Goal: Information Seeking & Learning: Learn about a topic

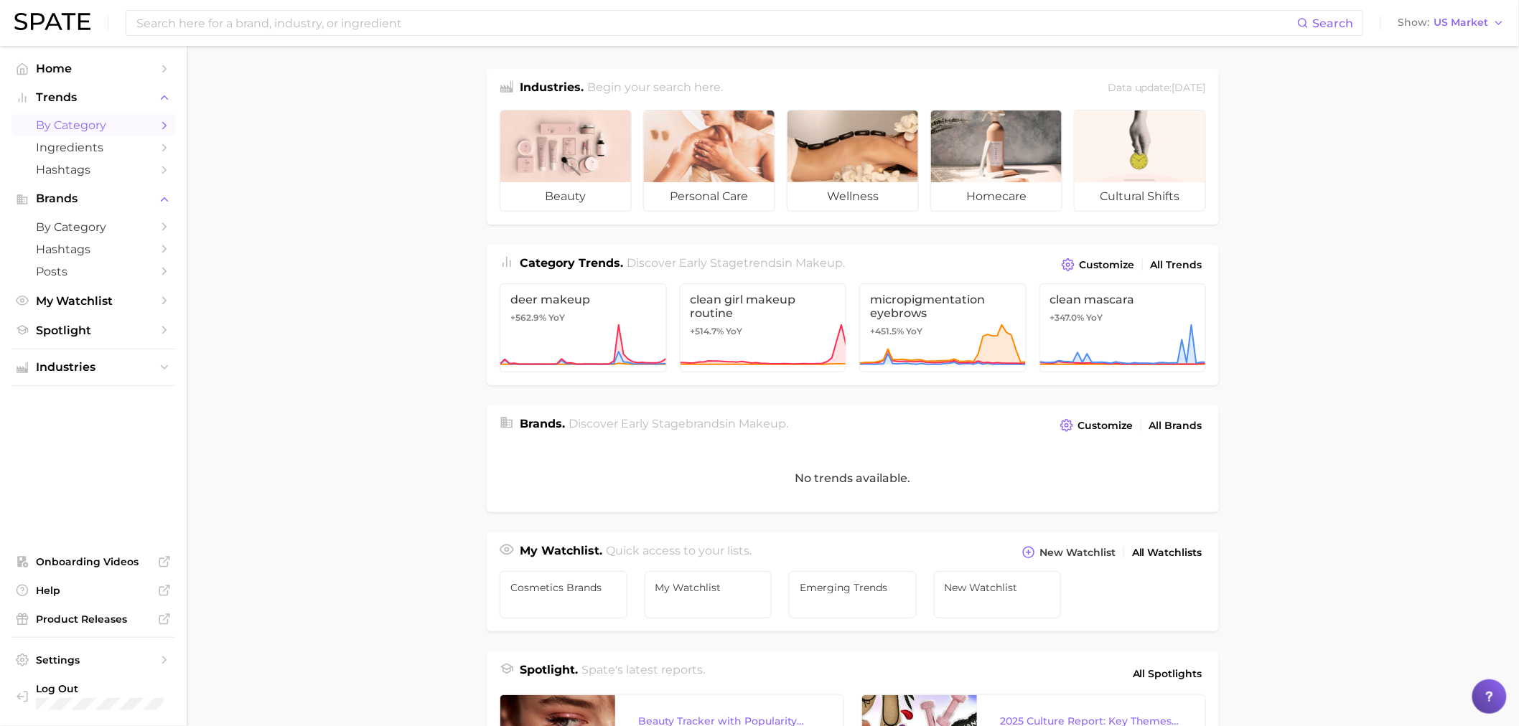
click at [109, 126] on span "by Category" at bounding box center [93, 125] width 115 height 14
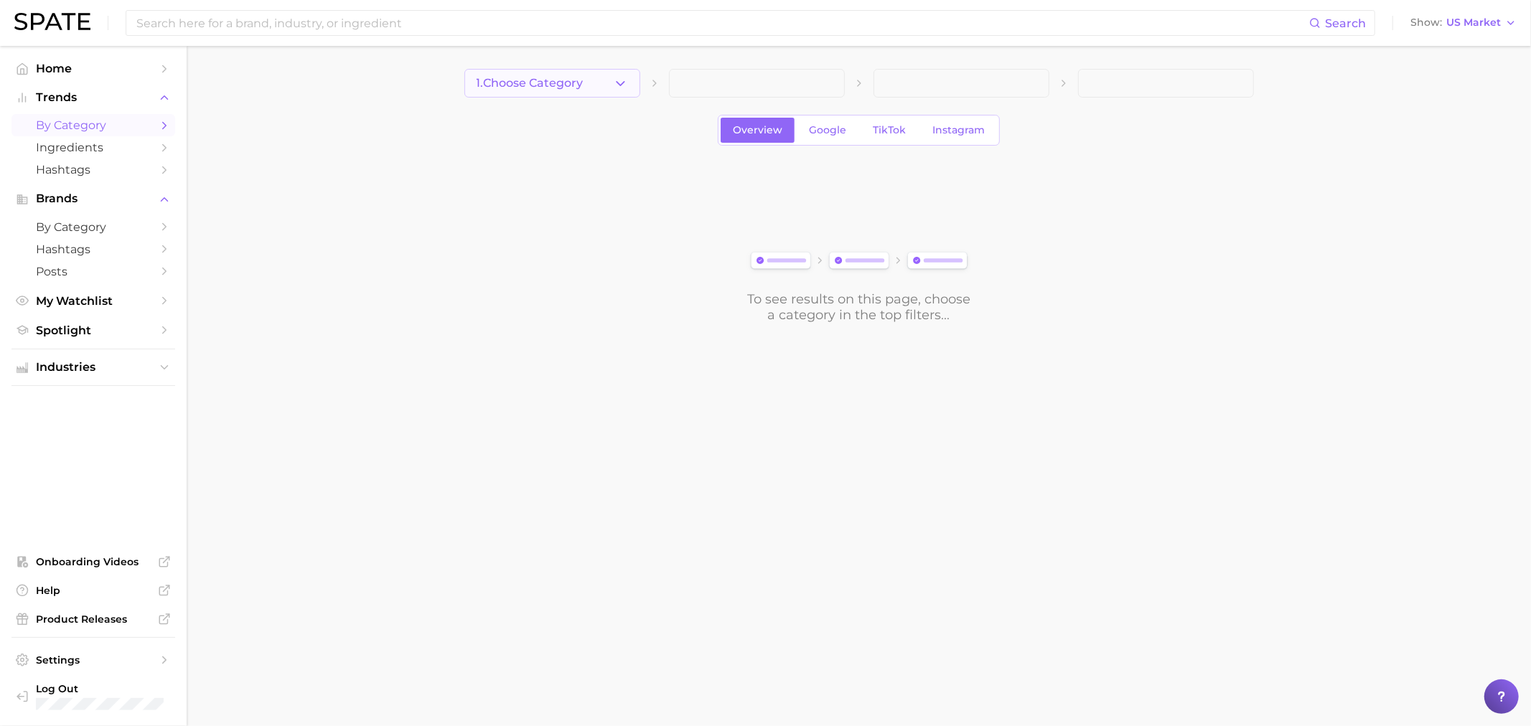
click at [611, 96] on button "1. Choose Category" at bounding box center [552, 83] width 176 height 29
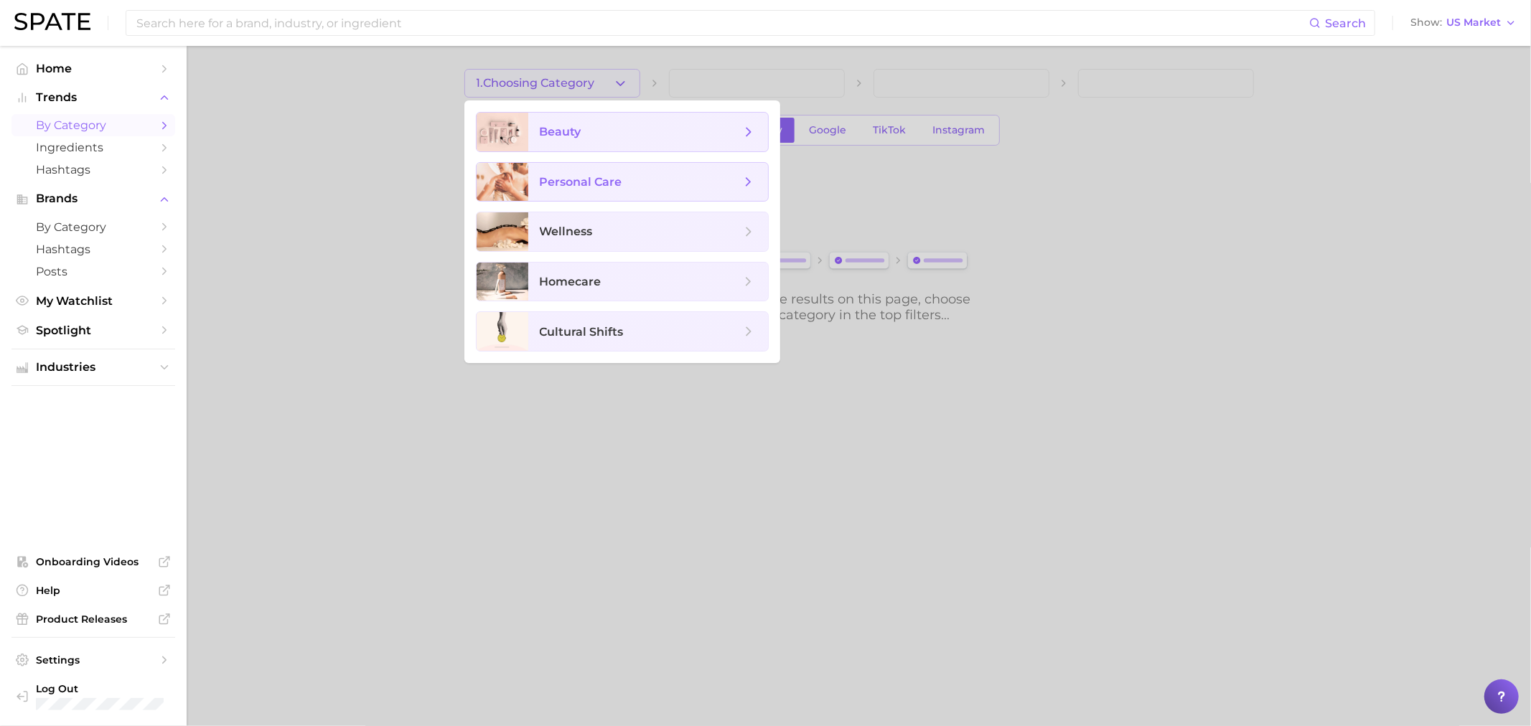
click at [605, 141] on span "beauty" at bounding box center [648, 132] width 240 height 39
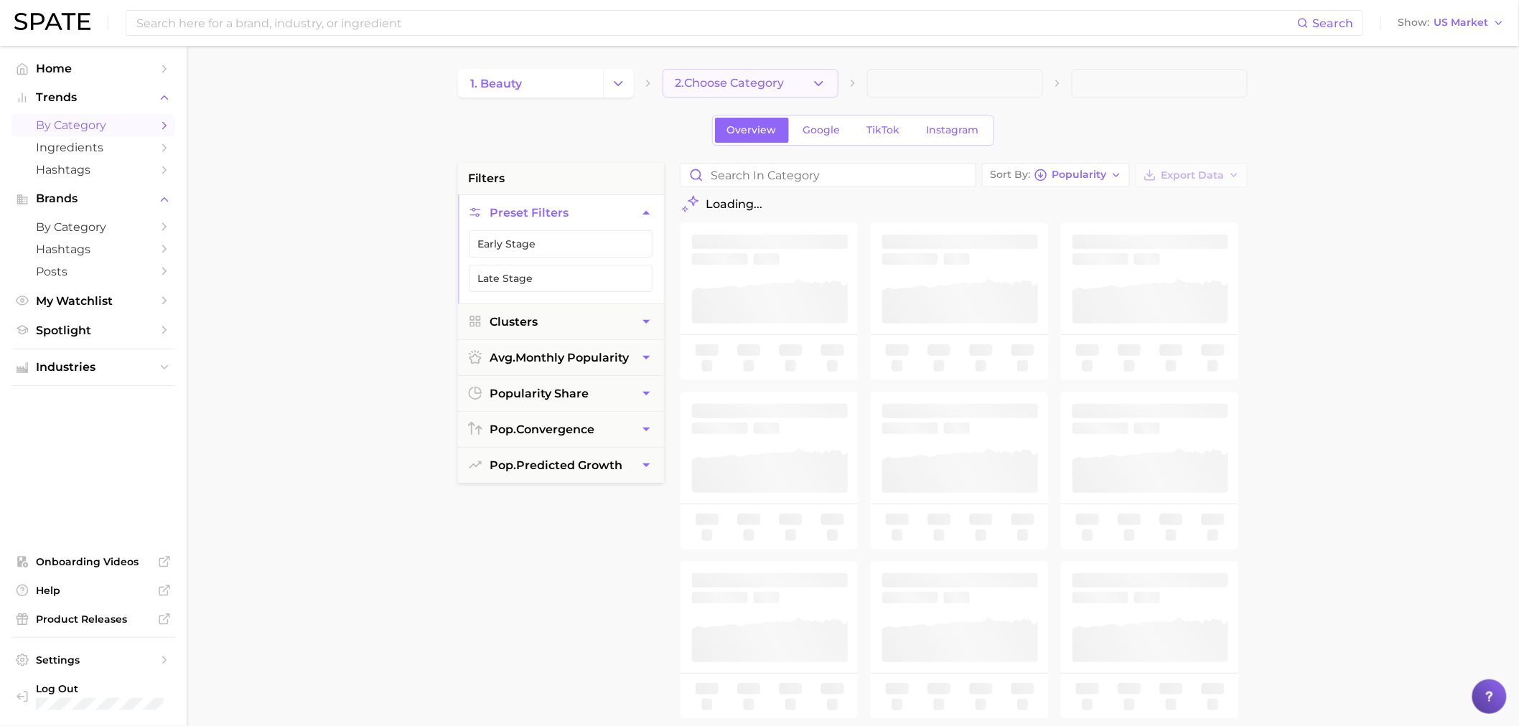
click at [792, 85] on button "2. Choose Category" at bounding box center [751, 83] width 176 height 29
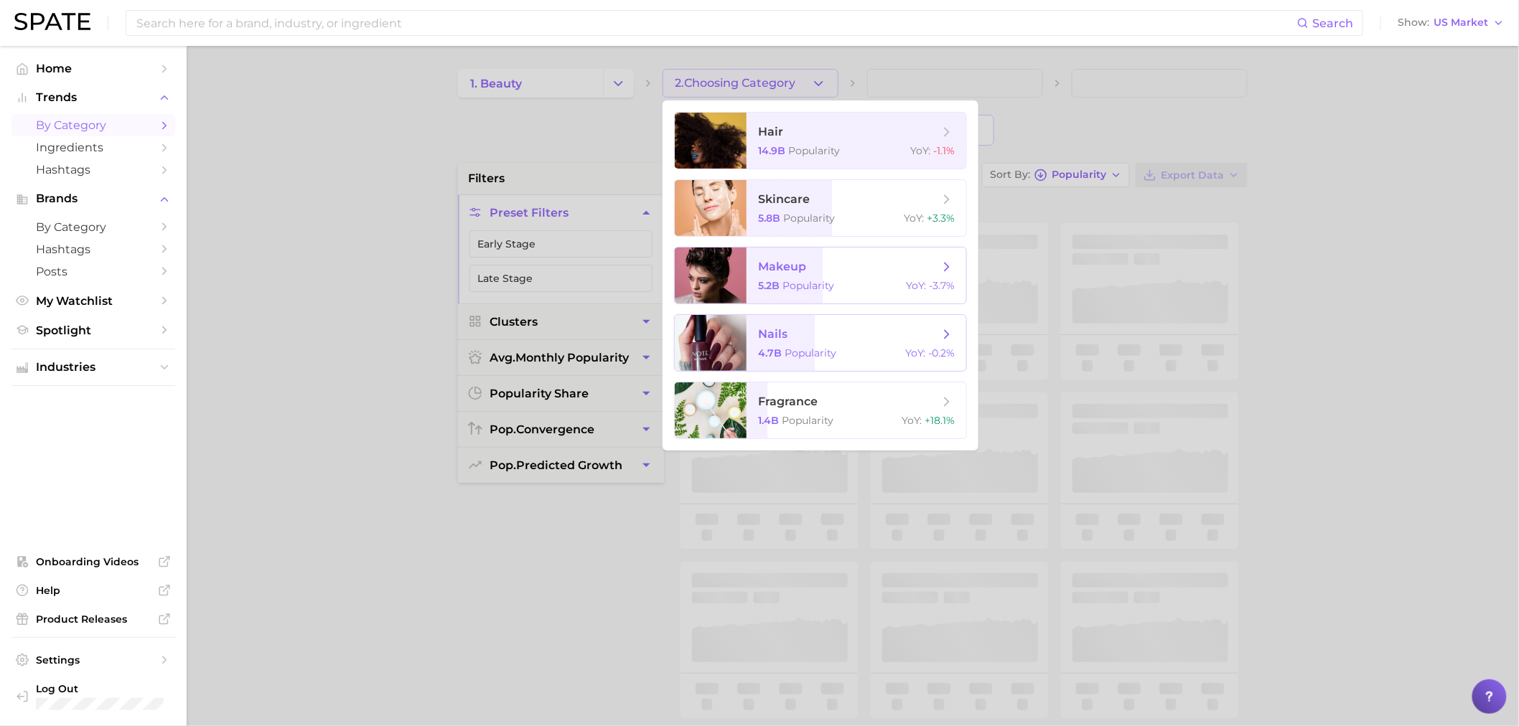
click at [800, 270] on span "makeup" at bounding box center [782, 267] width 48 height 14
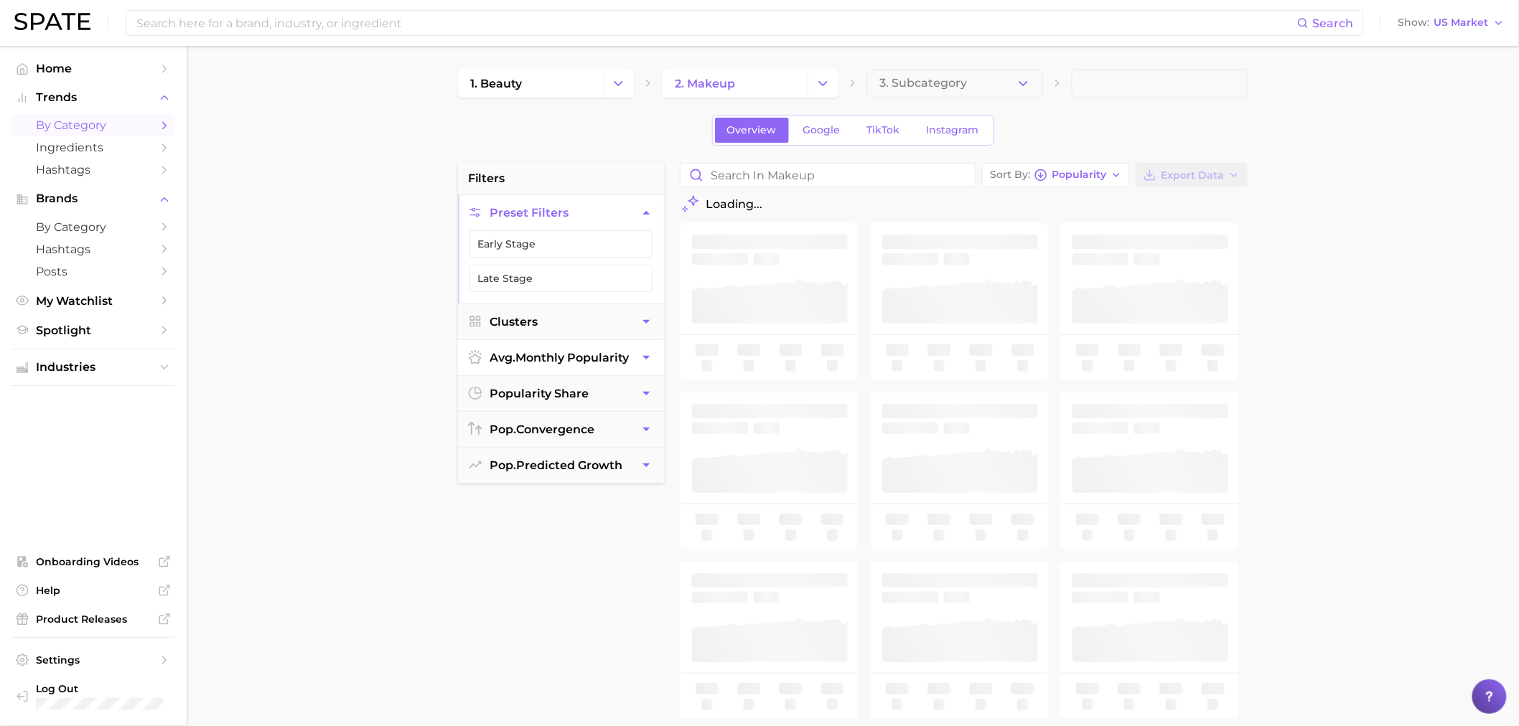
click at [648, 364] on icon "button" at bounding box center [646, 357] width 15 height 15
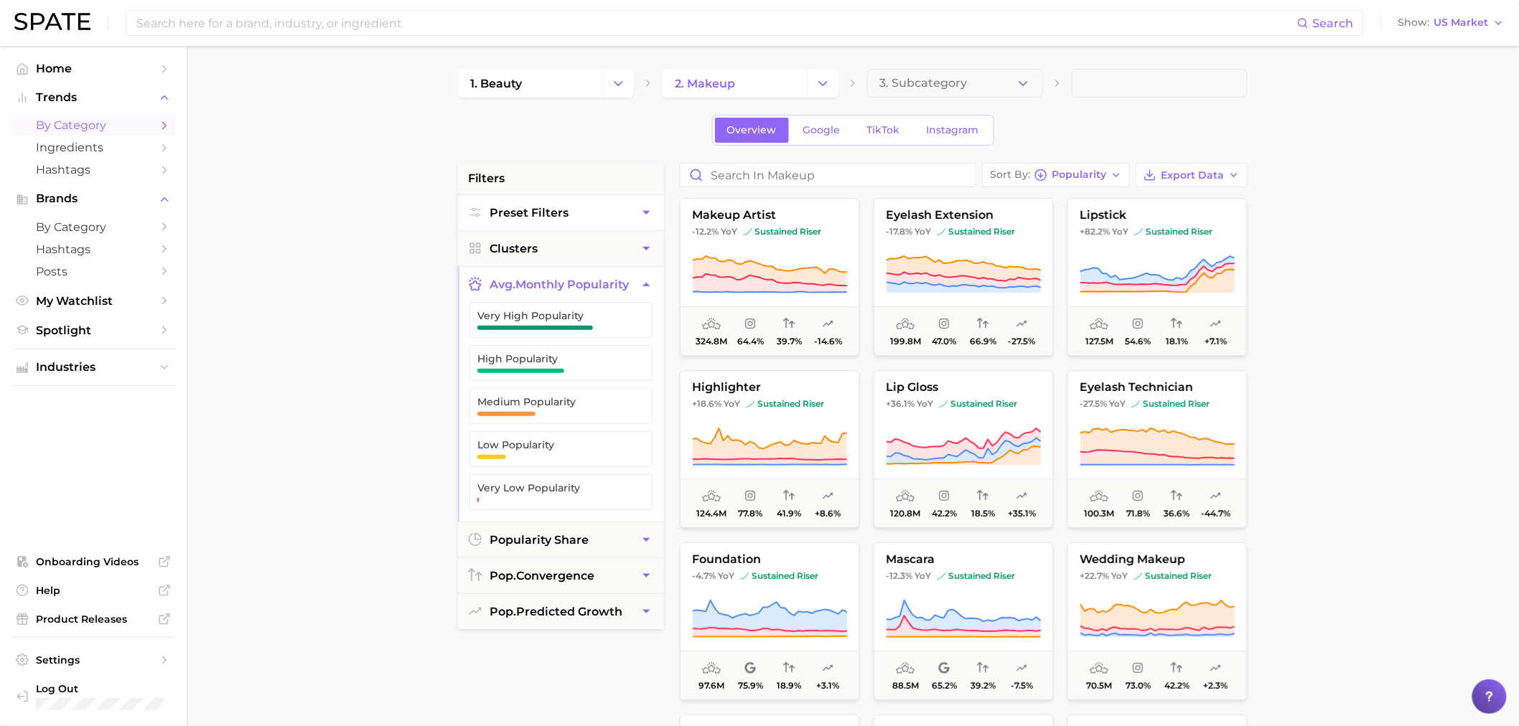
click at [608, 223] on button "Preset Filters" at bounding box center [561, 212] width 206 height 35
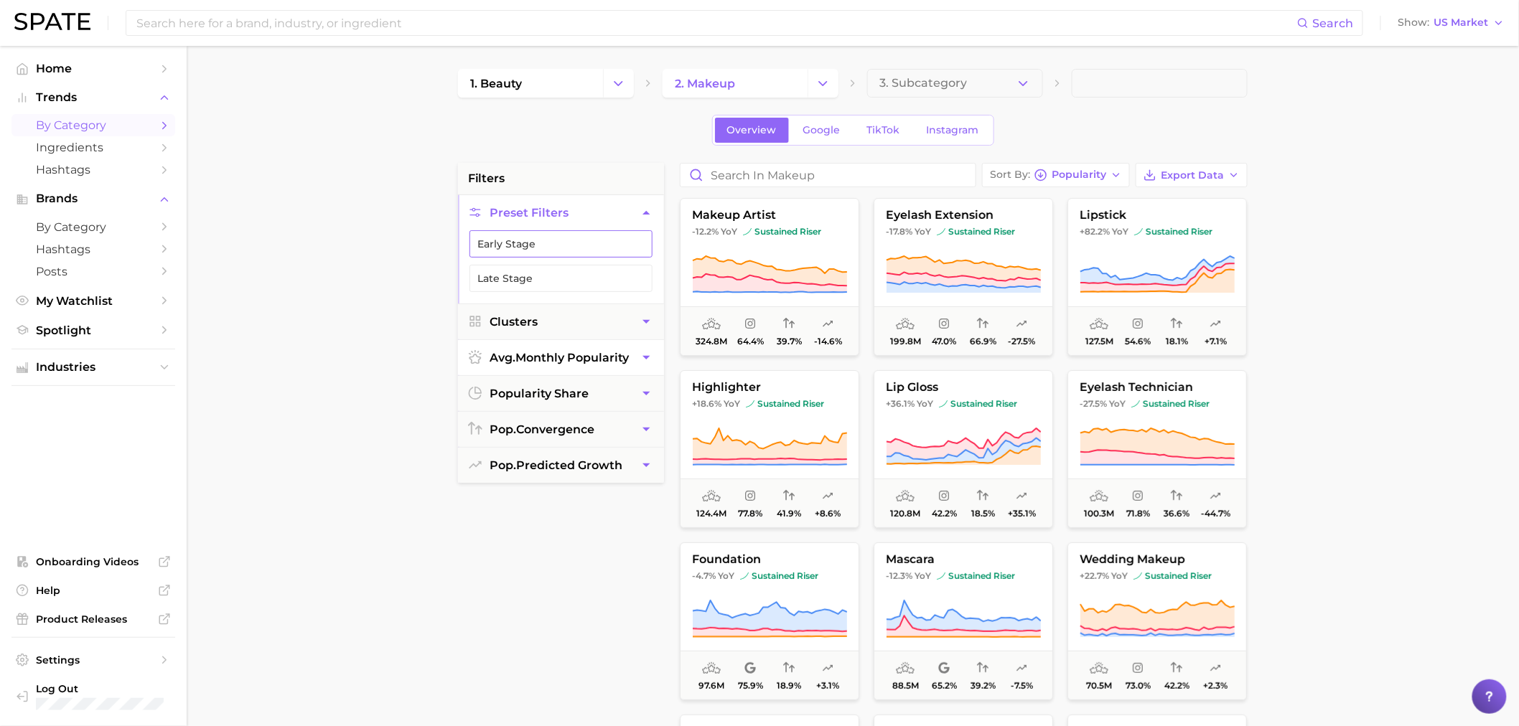
click at [529, 252] on button "Early Stage" at bounding box center [560, 243] width 183 height 27
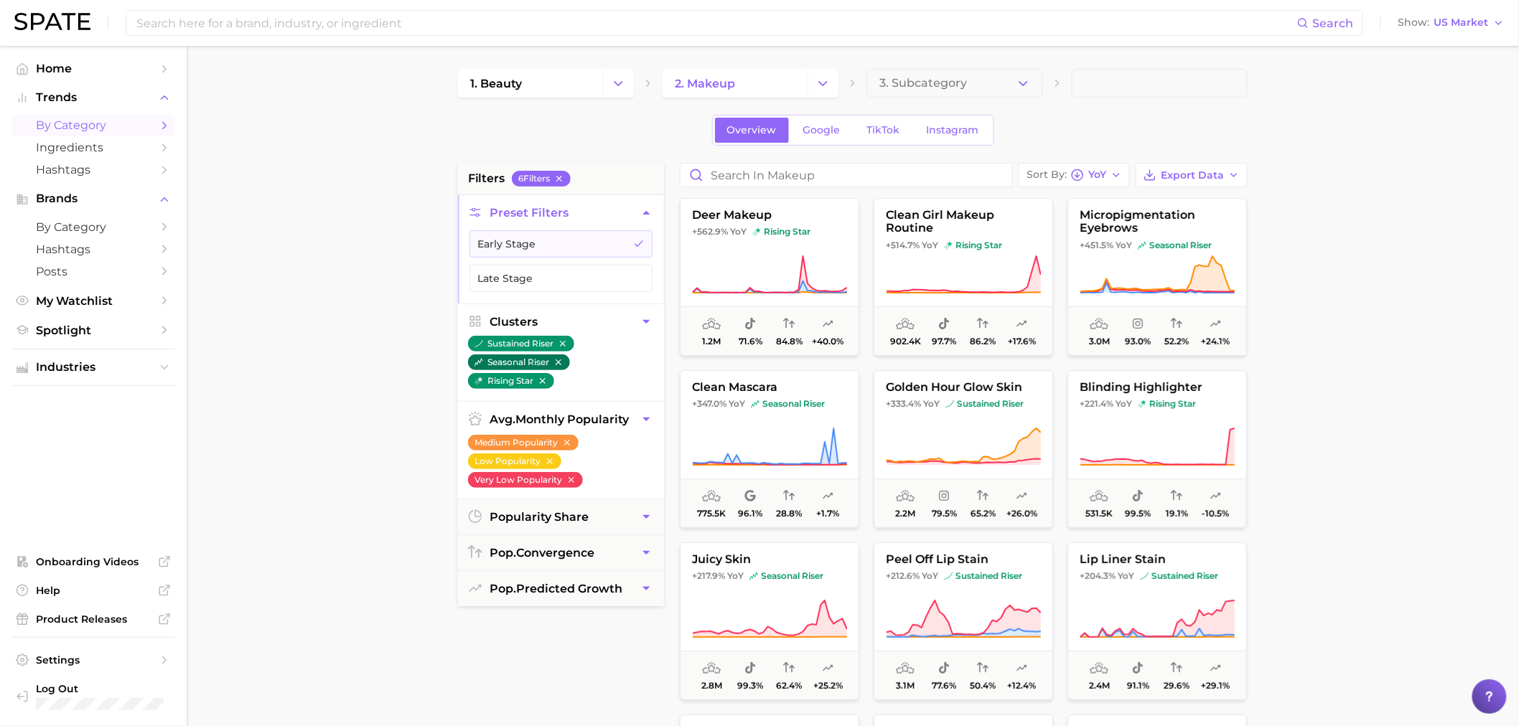
click at [558, 363] on icon "button" at bounding box center [558, 362] width 10 height 10
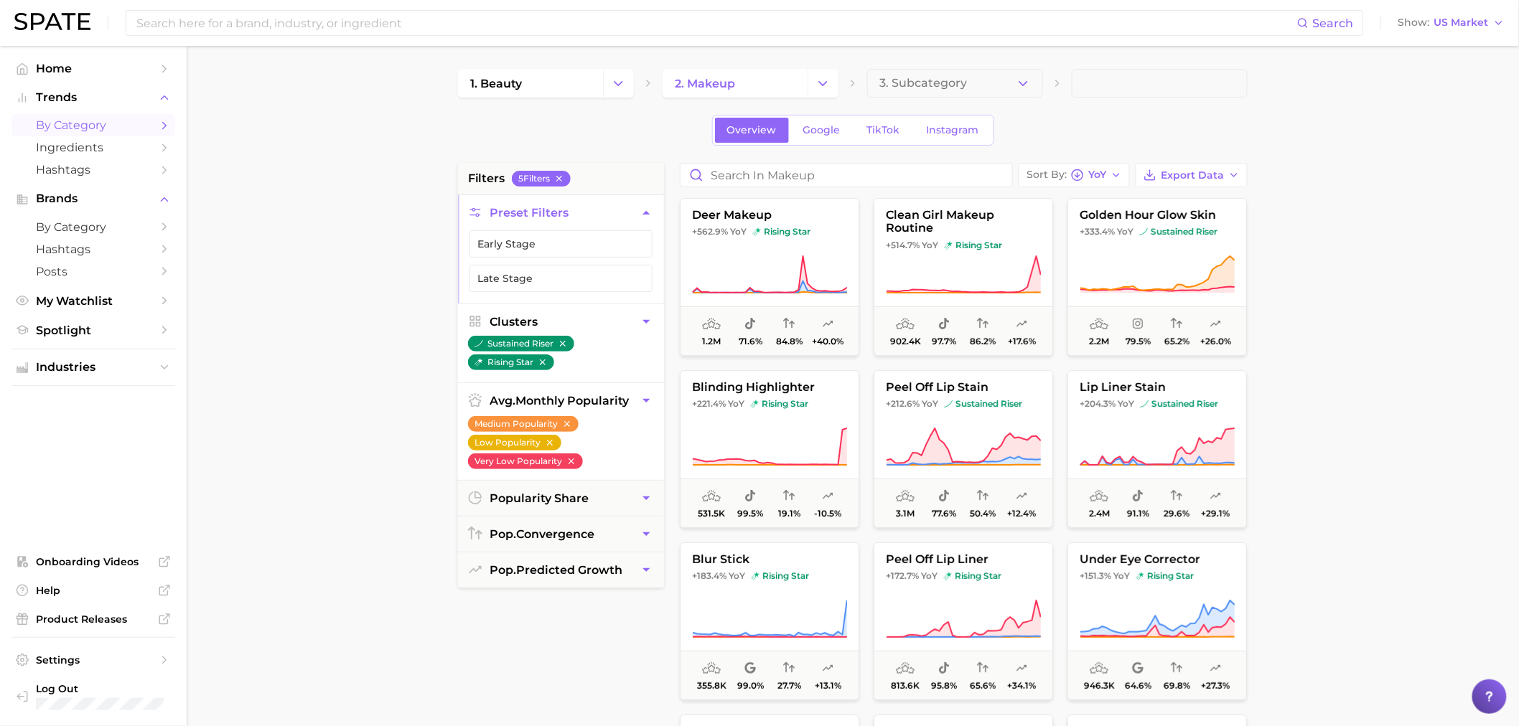
click at [550, 447] on icon "button" at bounding box center [550, 443] width 10 height 10
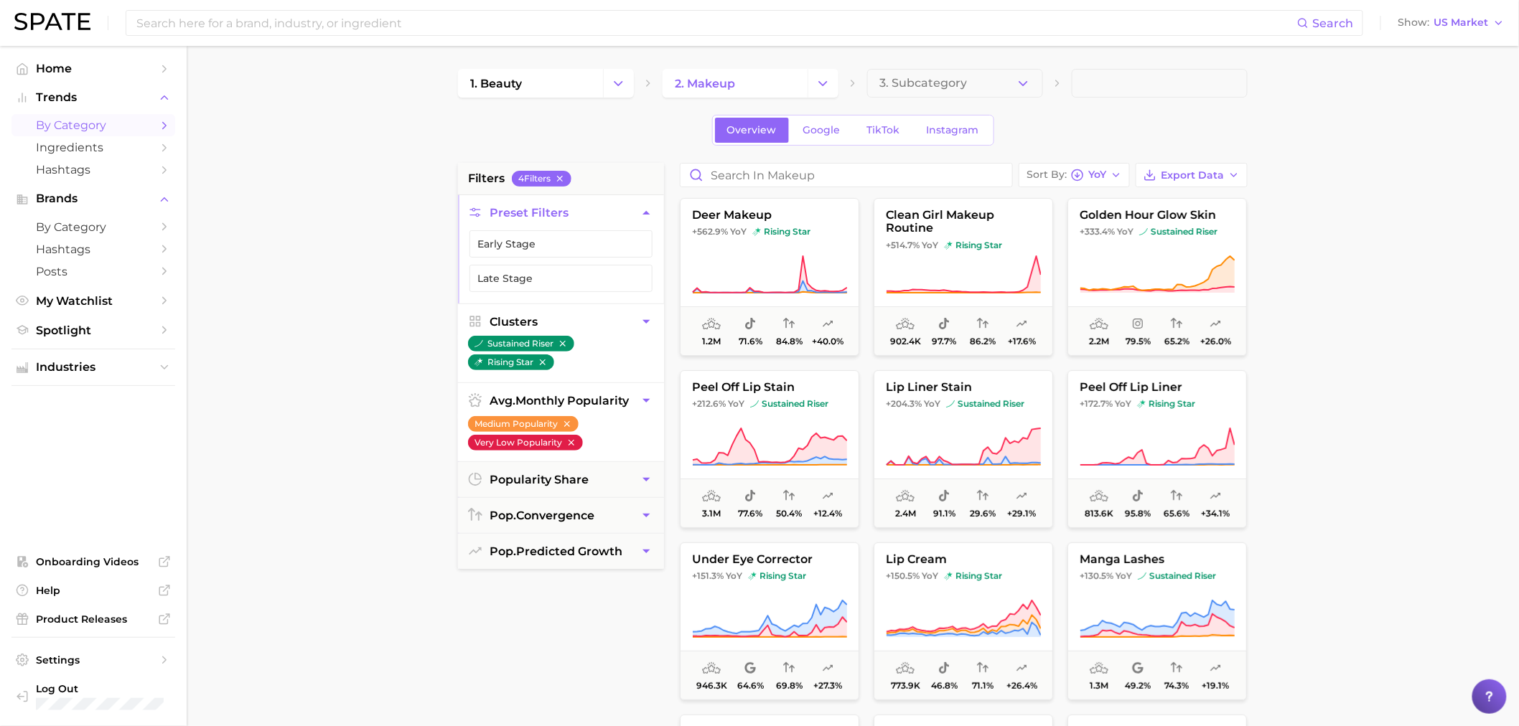
click at [571, 445] on icon "button" at bounding box center [571, 443] width 10 height 10
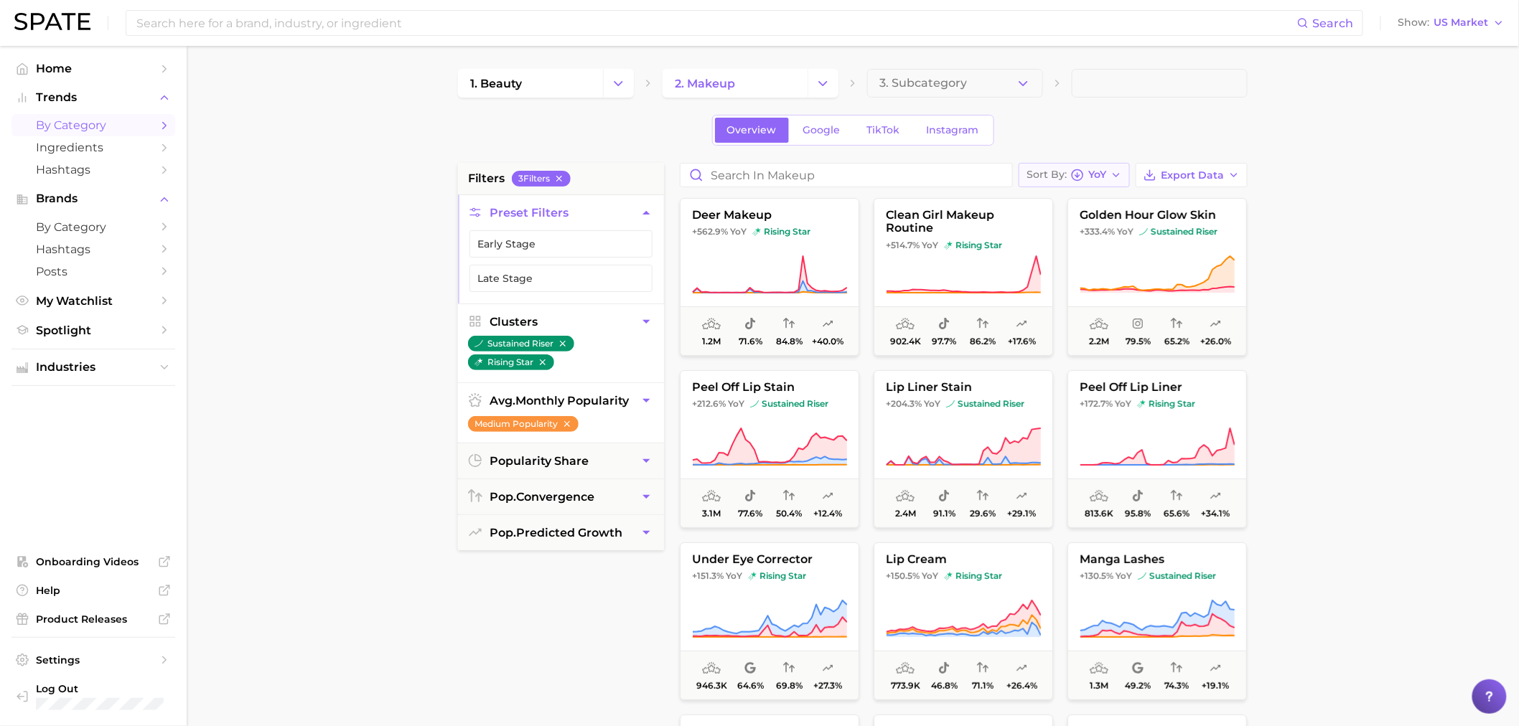
click at [1027, 169] on button "Sort By YoY" at bounding box center [1074, 175] width 111 height 24
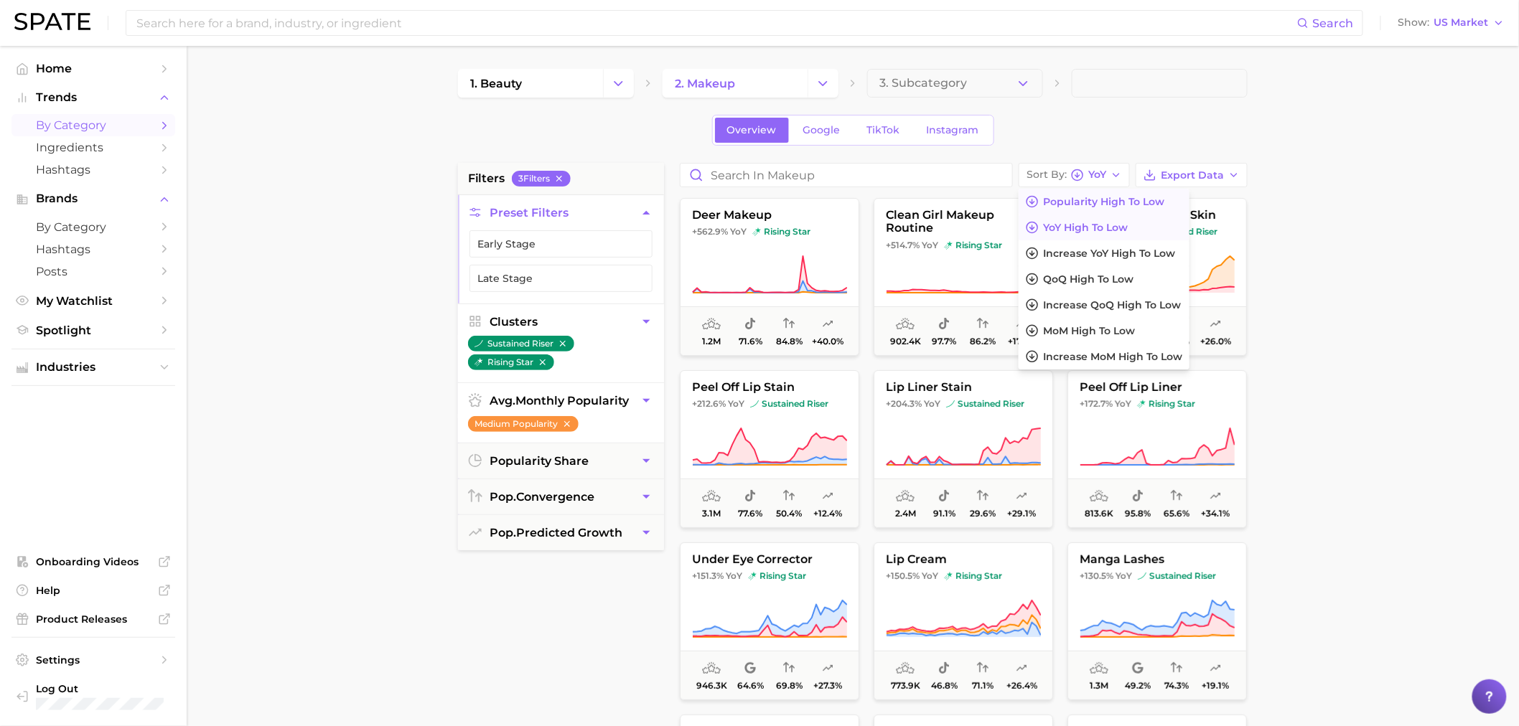
click at [1147, 197] on span "Popularity high to low" at bounding box center [1103, 202] width 121 height 12
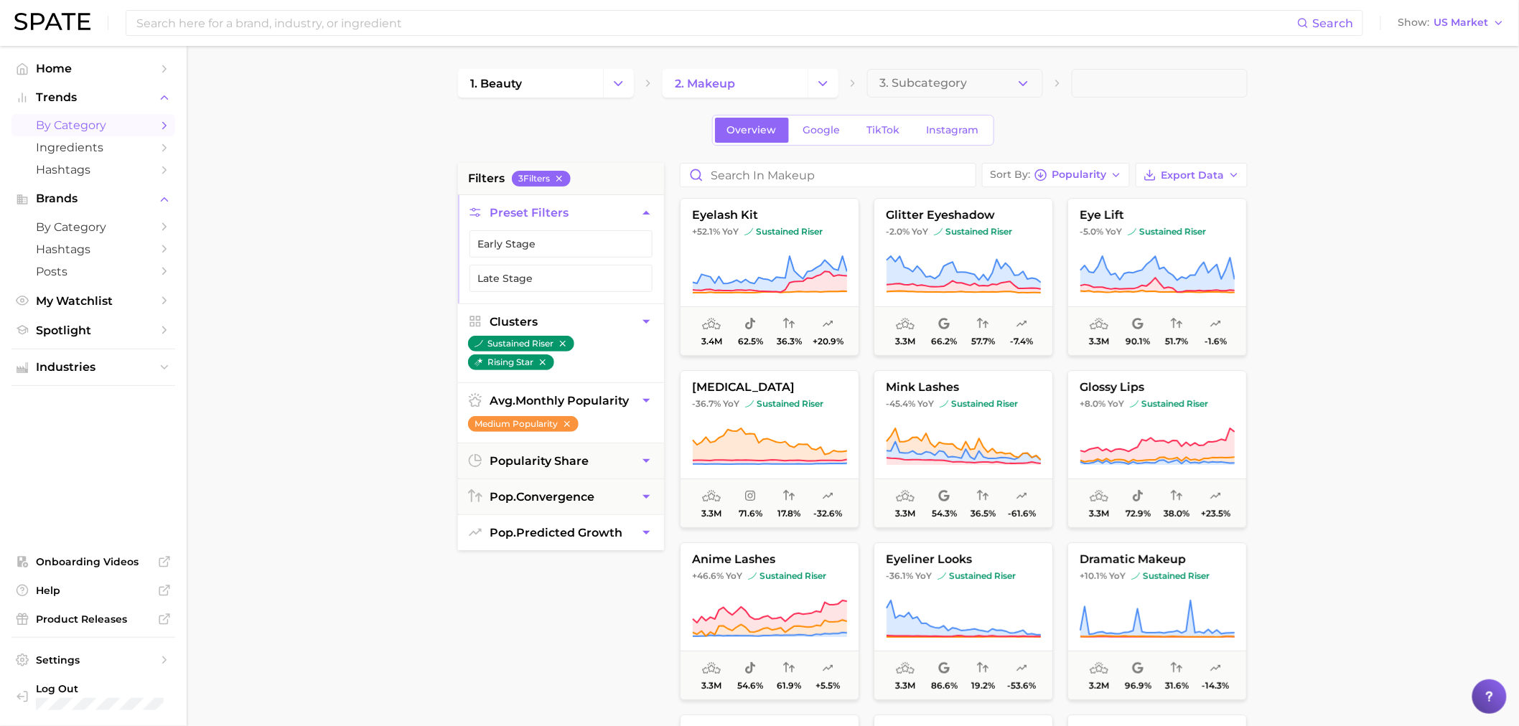
click at [584, 527] on span "pop. predicted growth" at bounding box center [556, 533] width 133 height 14
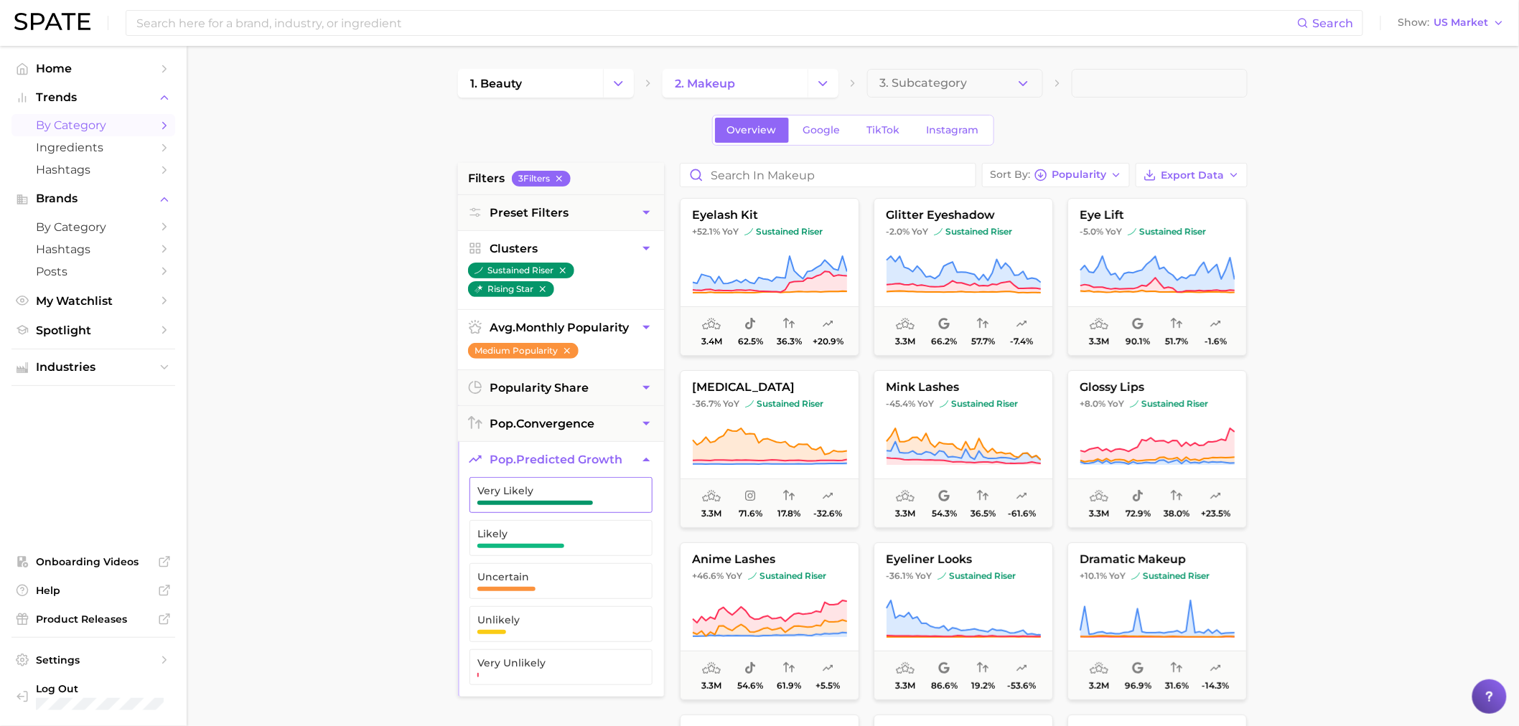
click at [589, 507] on button "Very Likely" at bounding box center [560, 495] width 183 height 36
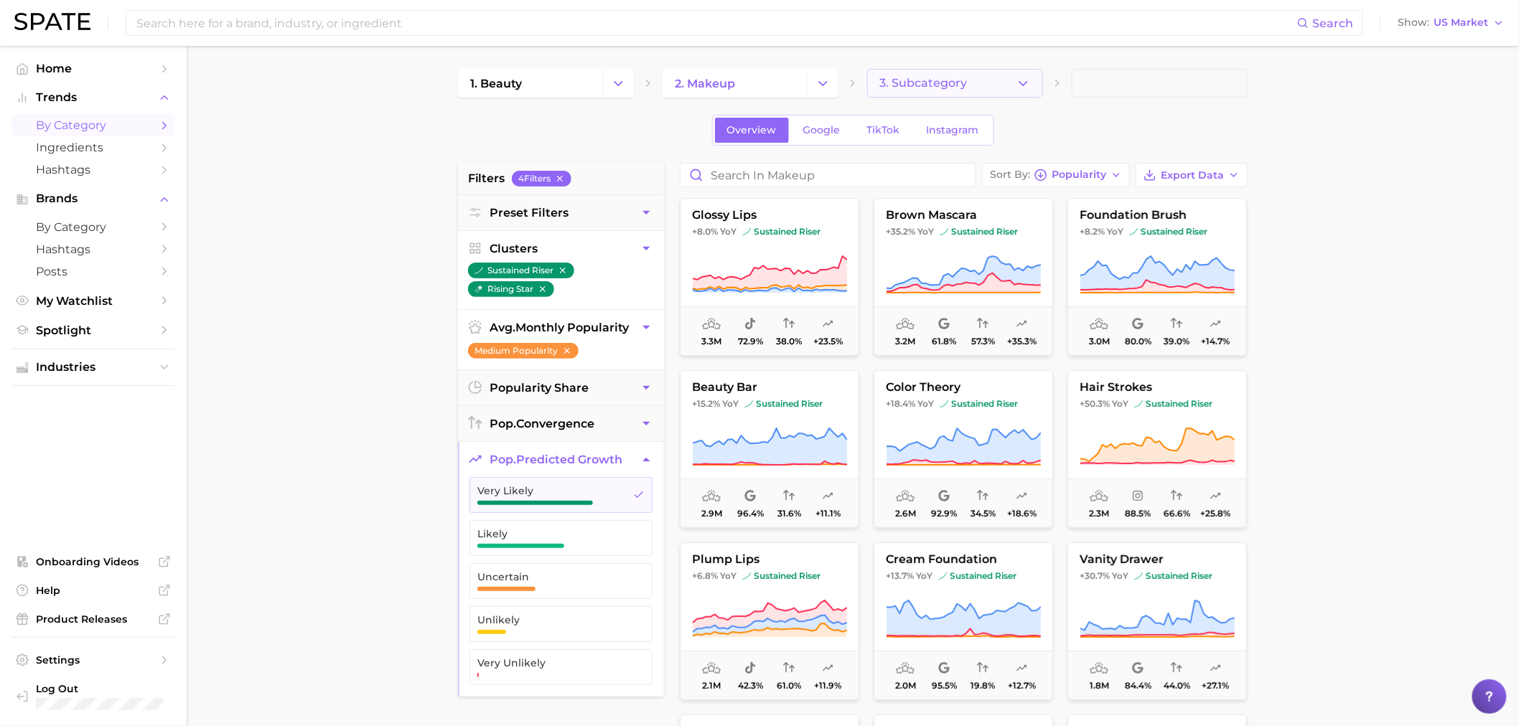
click at [964, 93] on button "3. Subcategory" at bounding box center [955, 83] width 176 height 29
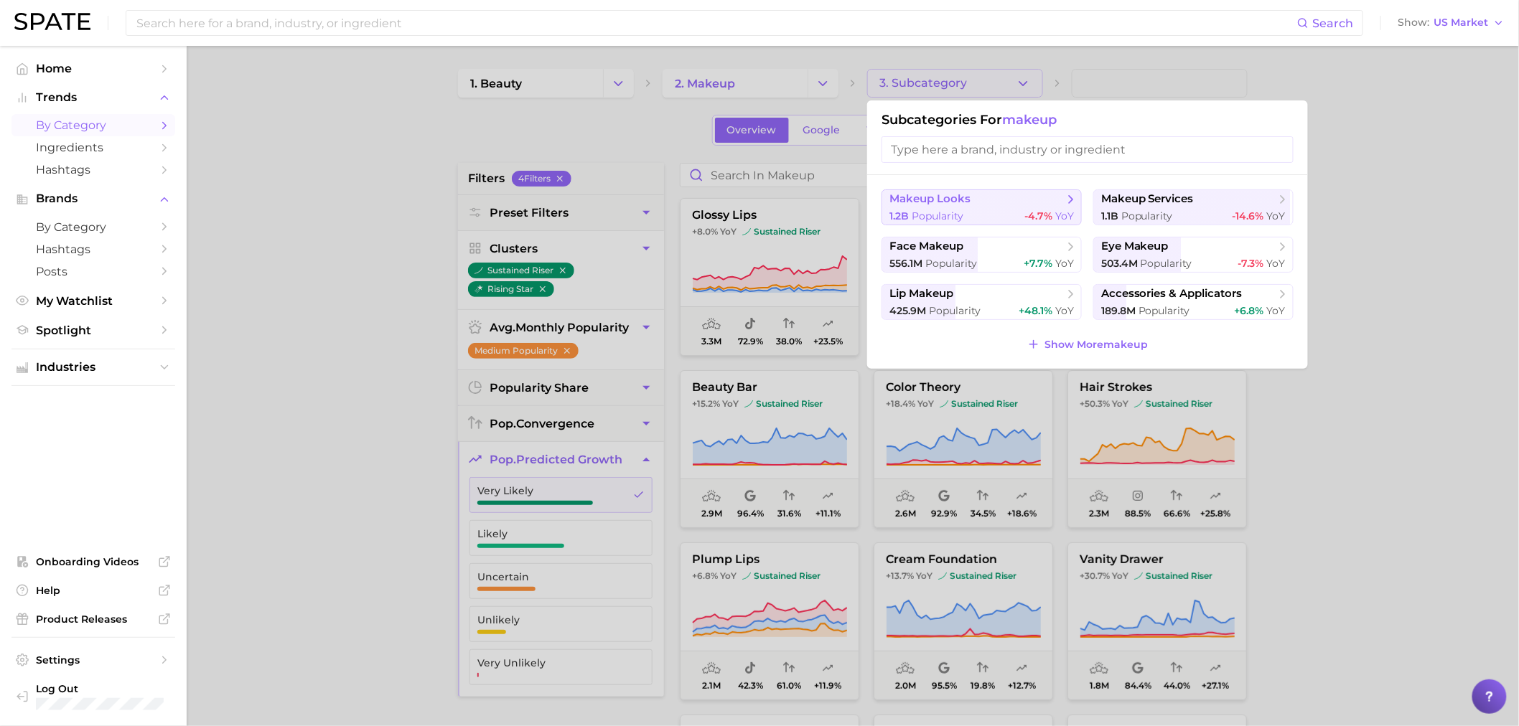
click at [967, 209] on button "makeup looks 1.2b Popularity -4.7% YoY" at bounding box center [981, 208] width 200 height 36
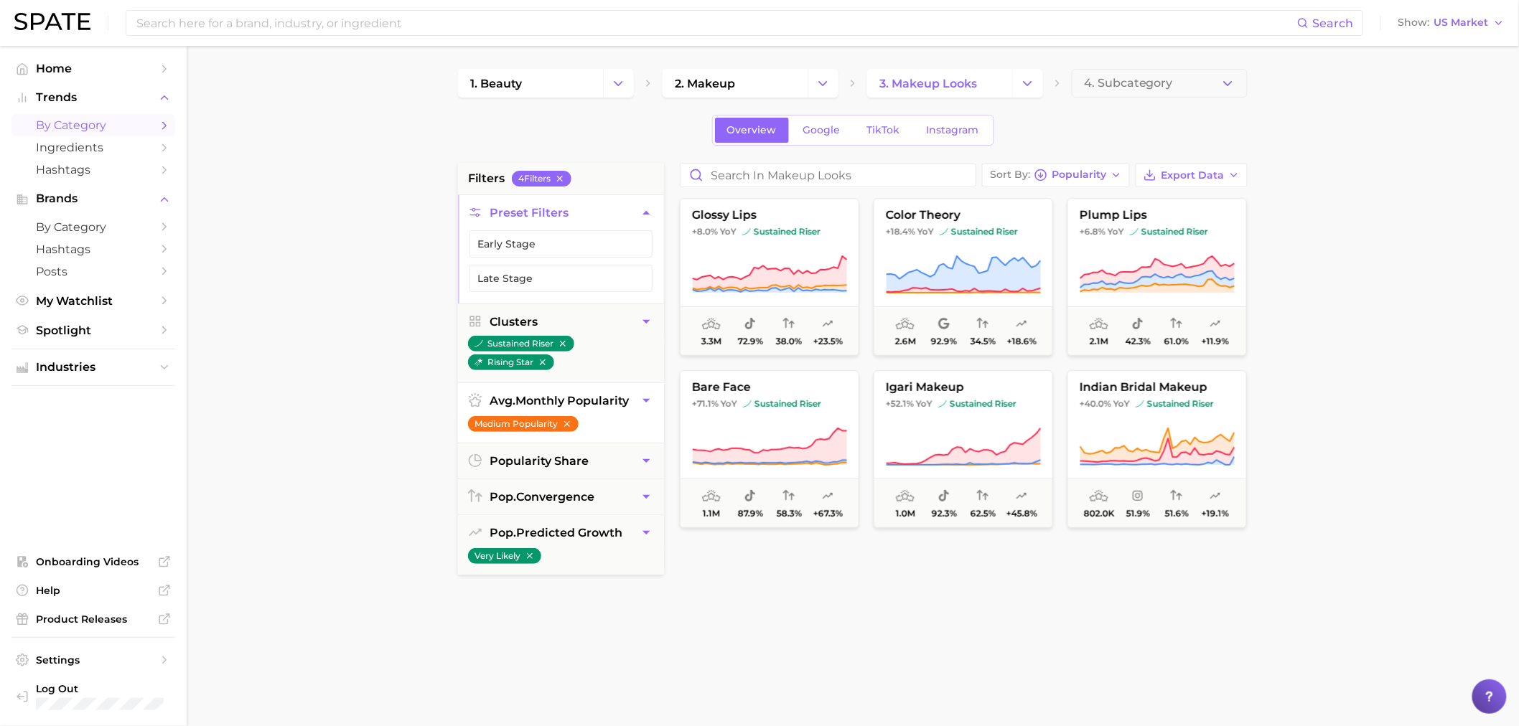
click at [567, 422] on icon "button" at bounding box center [567, 424] width 10 height 10
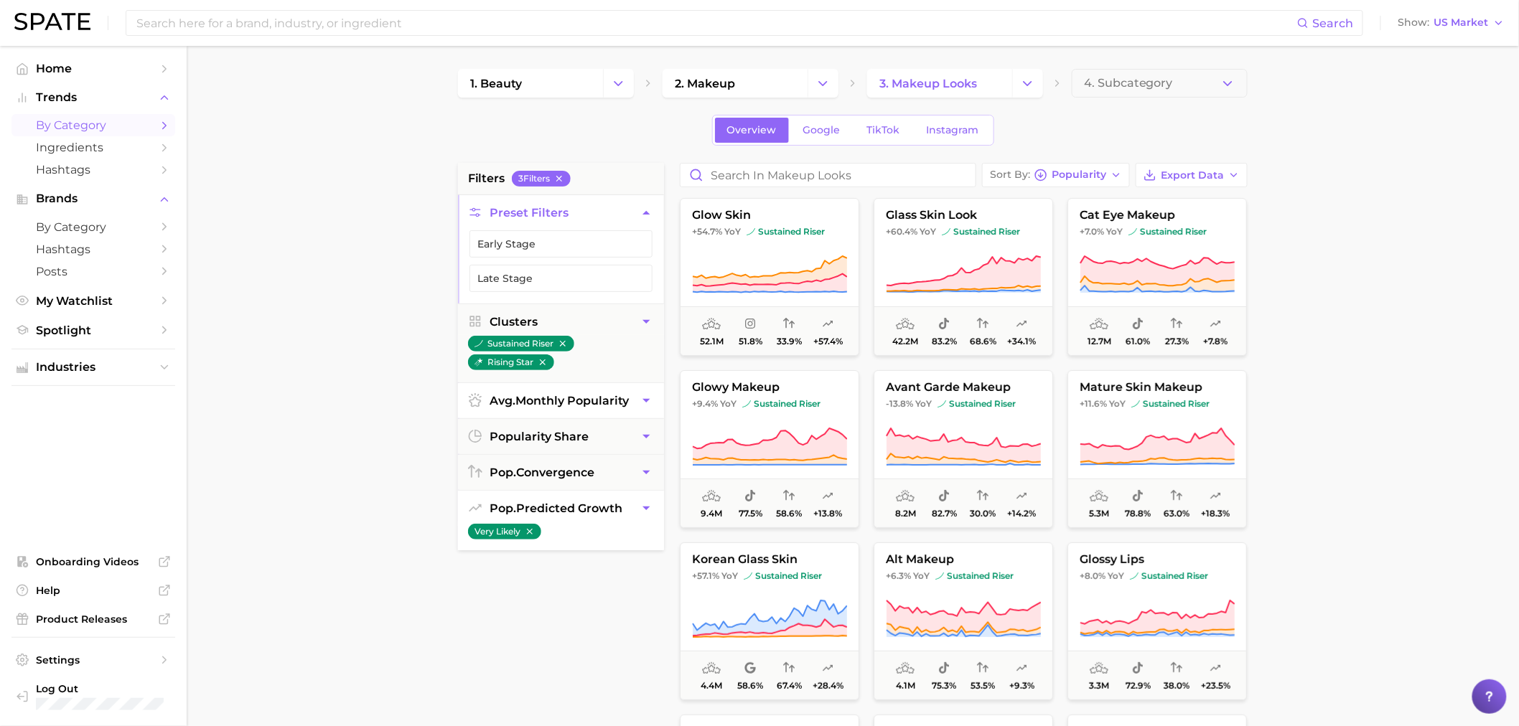
click at [543, 522] on ul "Very Likely" at bounding box center [561, 536] width 206 height 29
click at [548, 514] on span "pop. predicted growth" at bounding box center [556, 509] width 133 height 14
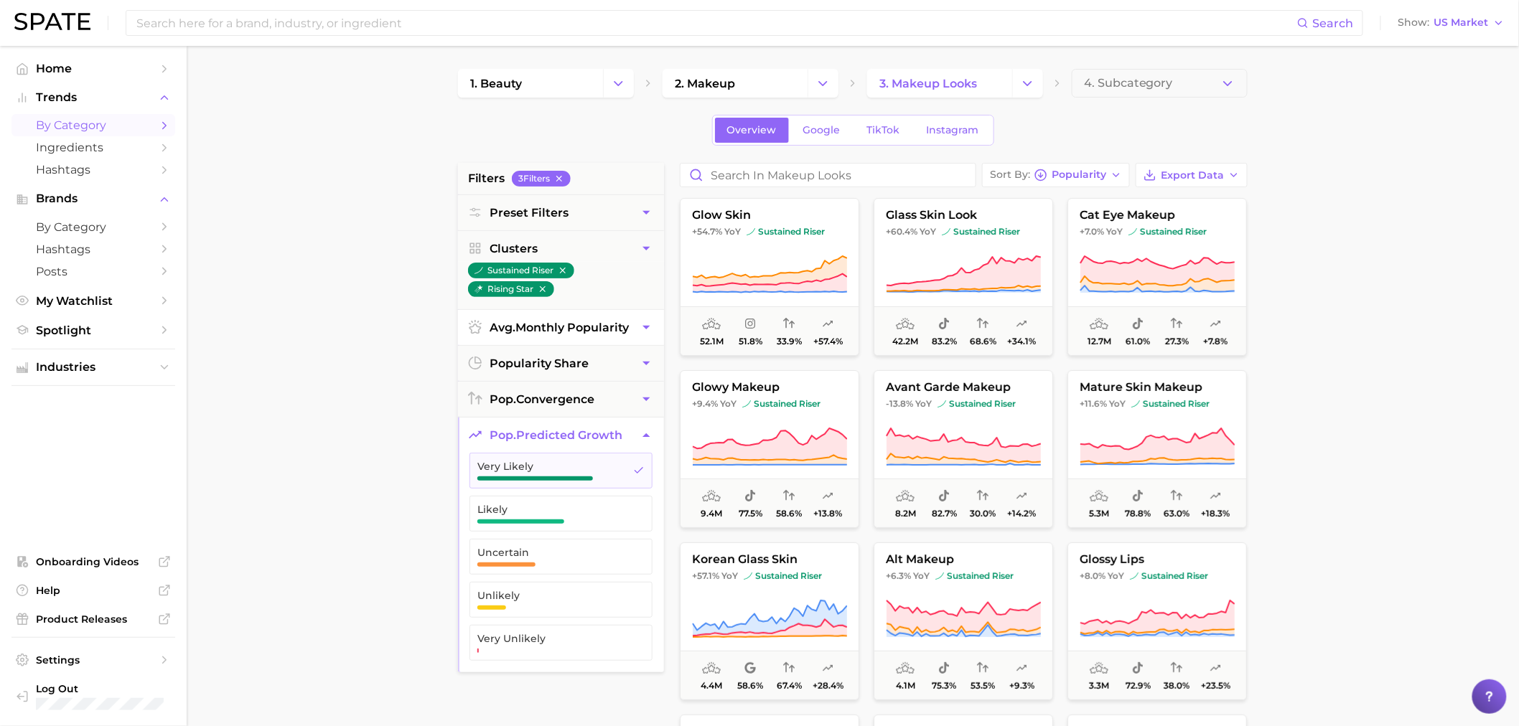
click at [529, 533] on ul "Very Likely Likely Uncertain Unlikely Very Unlikely" at bounding box center [561, 563] width 206 height 220
click at [532, 520] on span "button" at bounding box center [520, 522] width 87 height 4
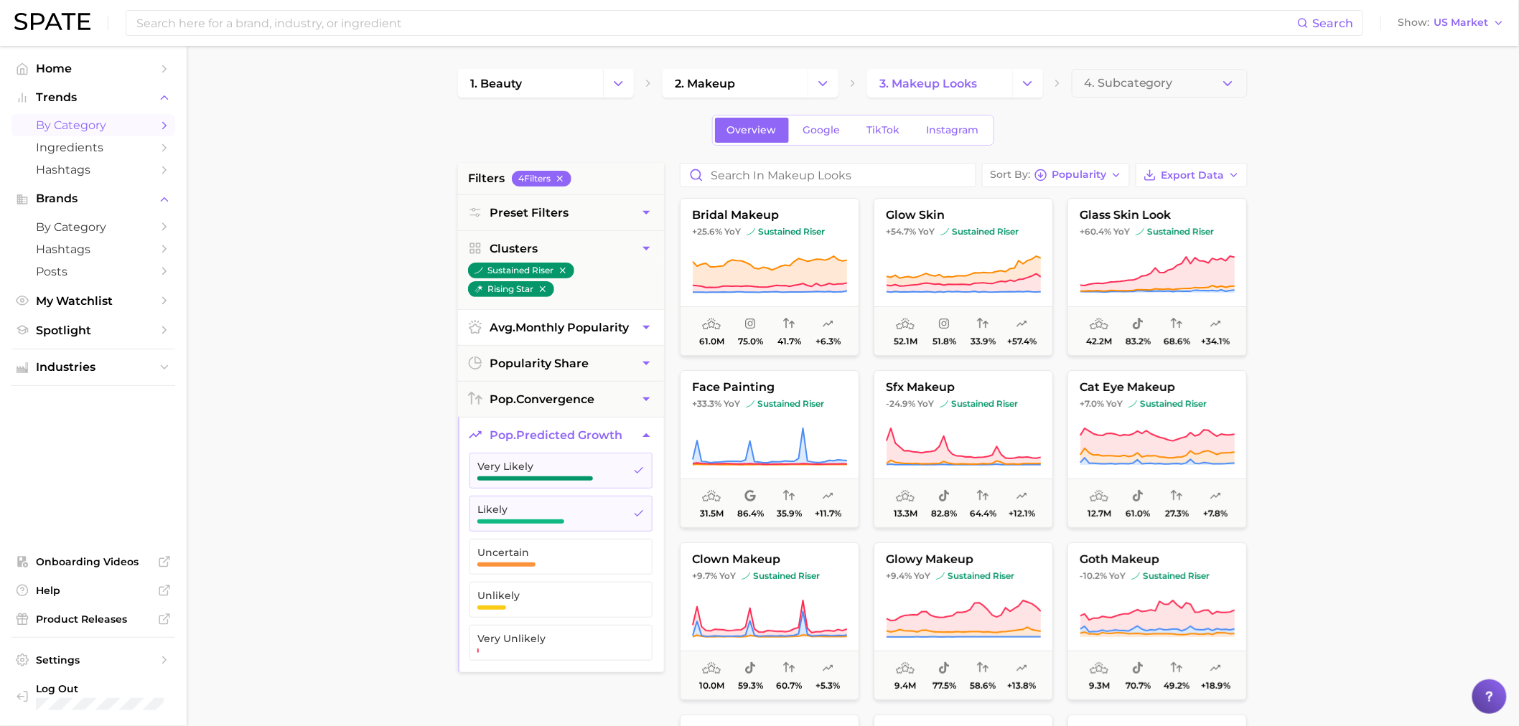
click at [498, 36] on div "Search Show US Market" at bounding box center [759, 23] width 1490 height 46
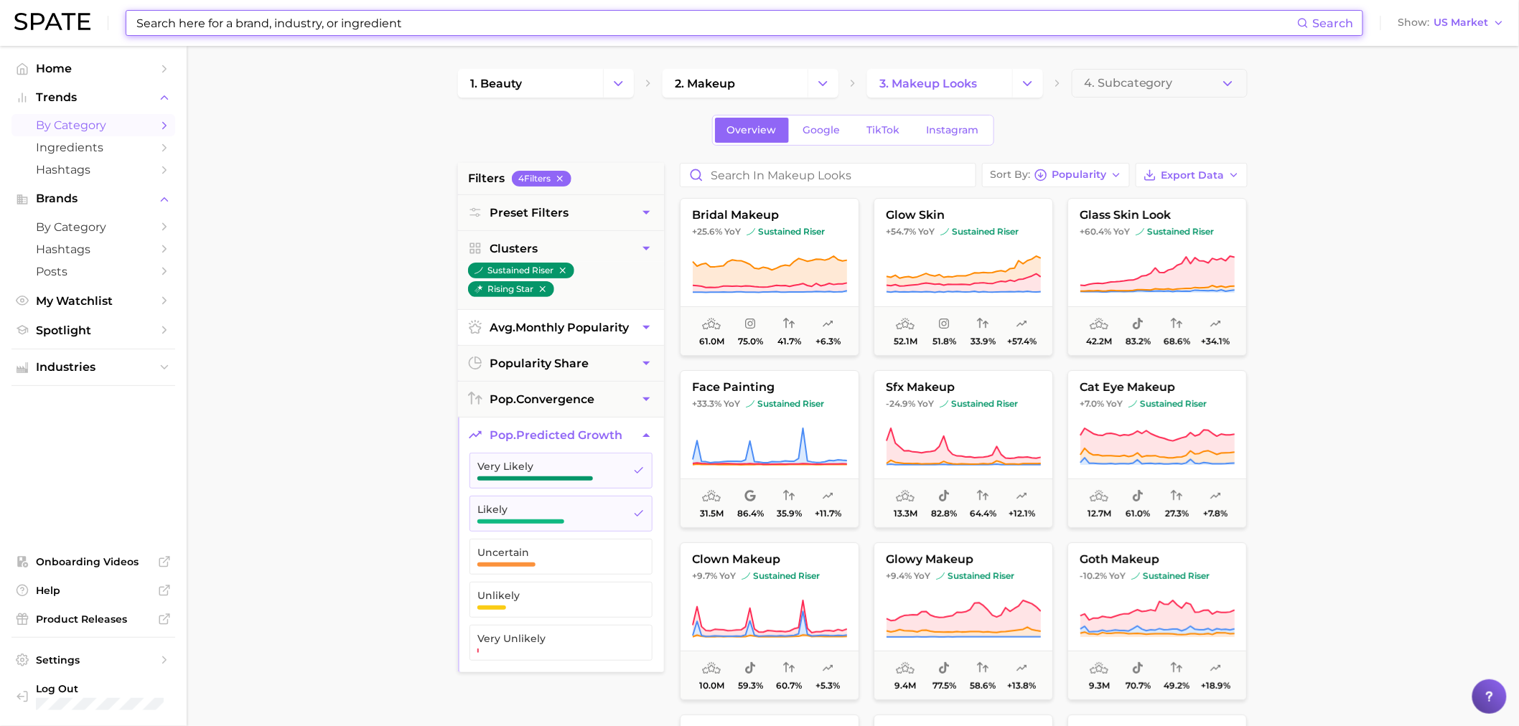
click at [497, 27] on input at bounding box center [716, 23] width 1162 height 24
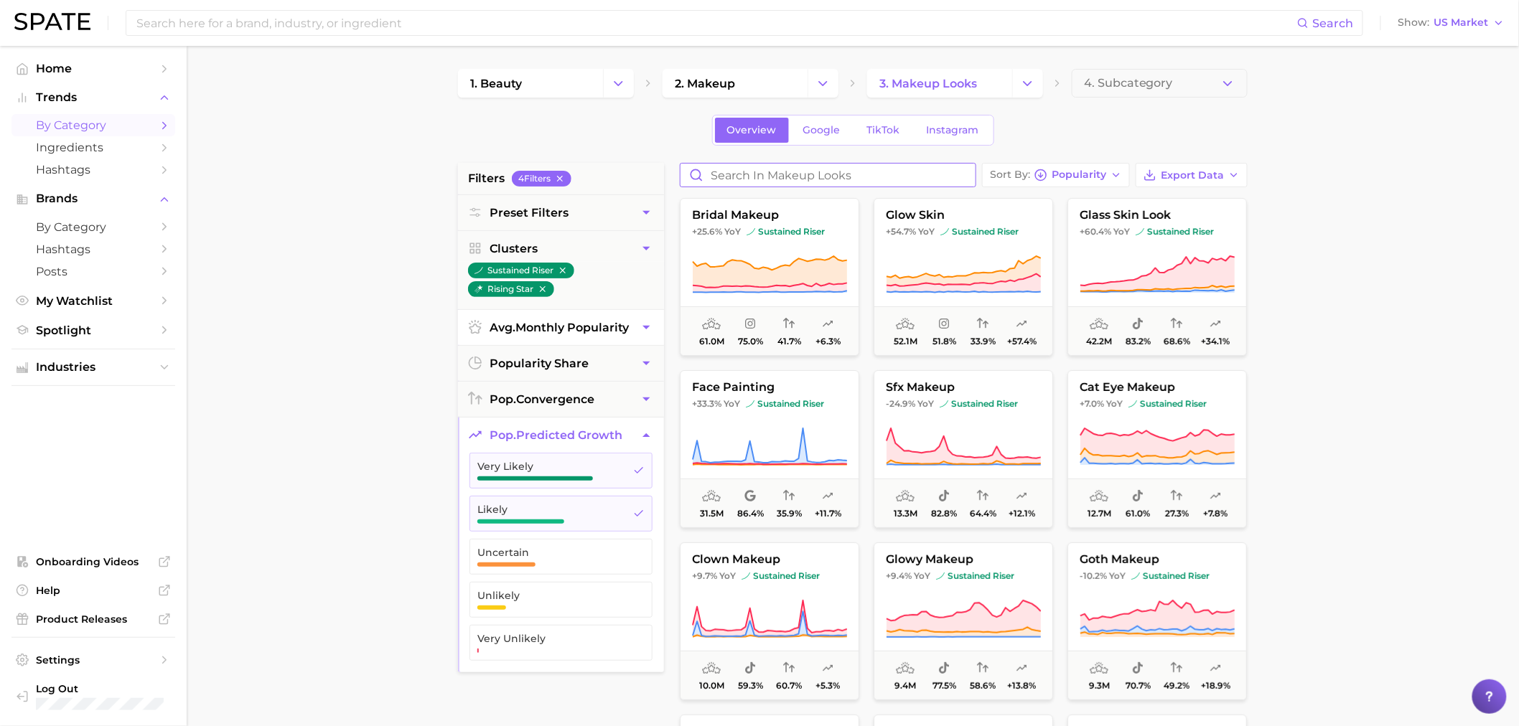
click at [742, 168] on input "Search in makeup looks" at bounding box center [828, 175] width 295 height 23
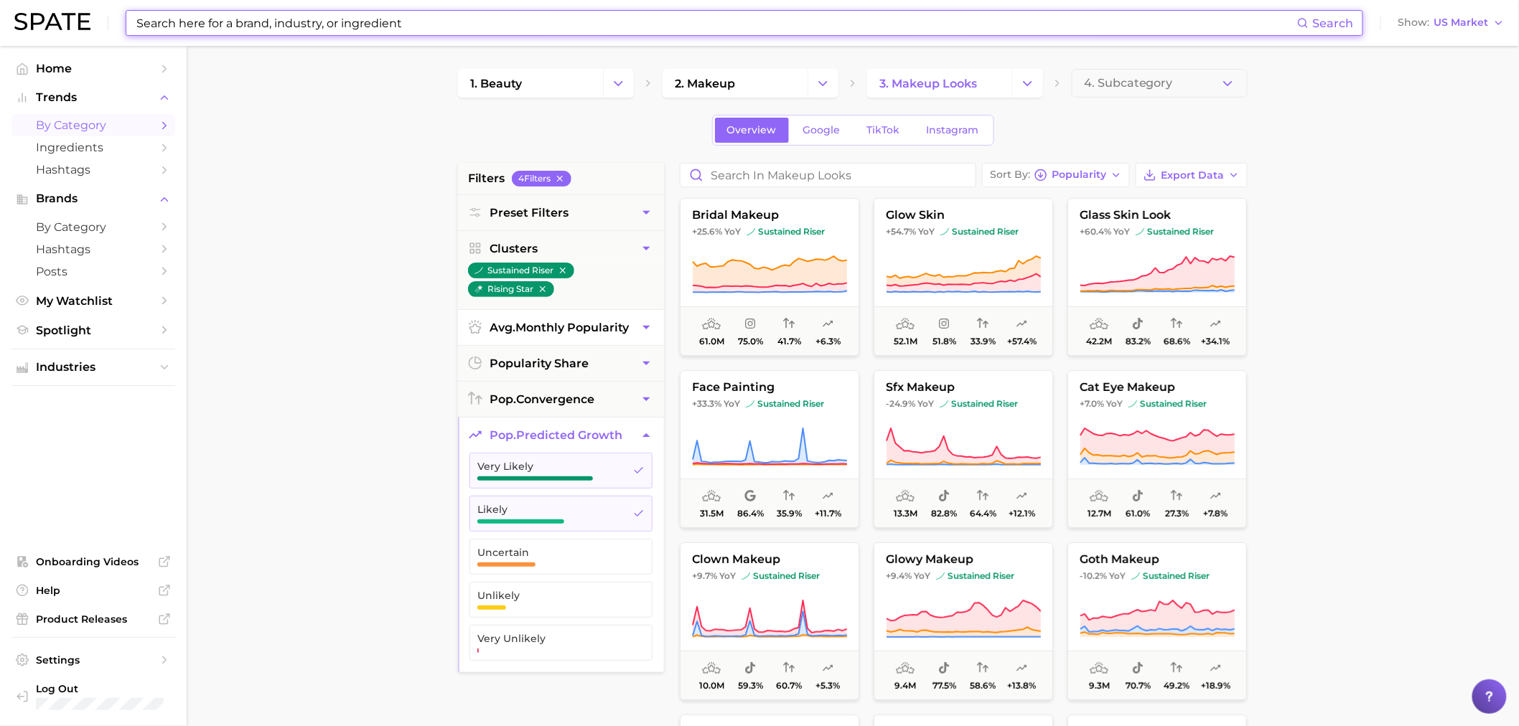
click at [480, 31] on input at bounding box center [716, 23] width 1162 height 24
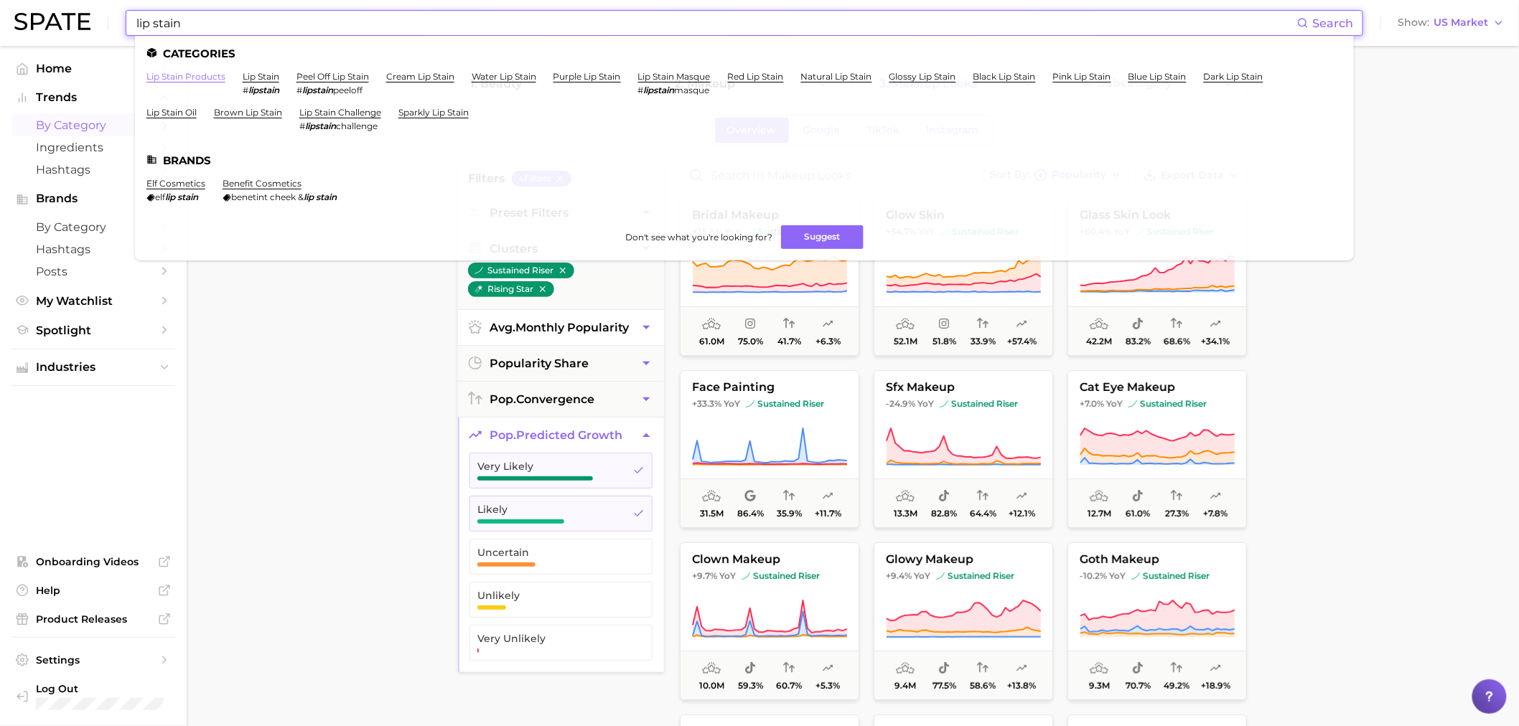
type input "lip stain"
click at [209, 78] on link "lip stain products" at bounding box center [185, 76] width 79 height 11
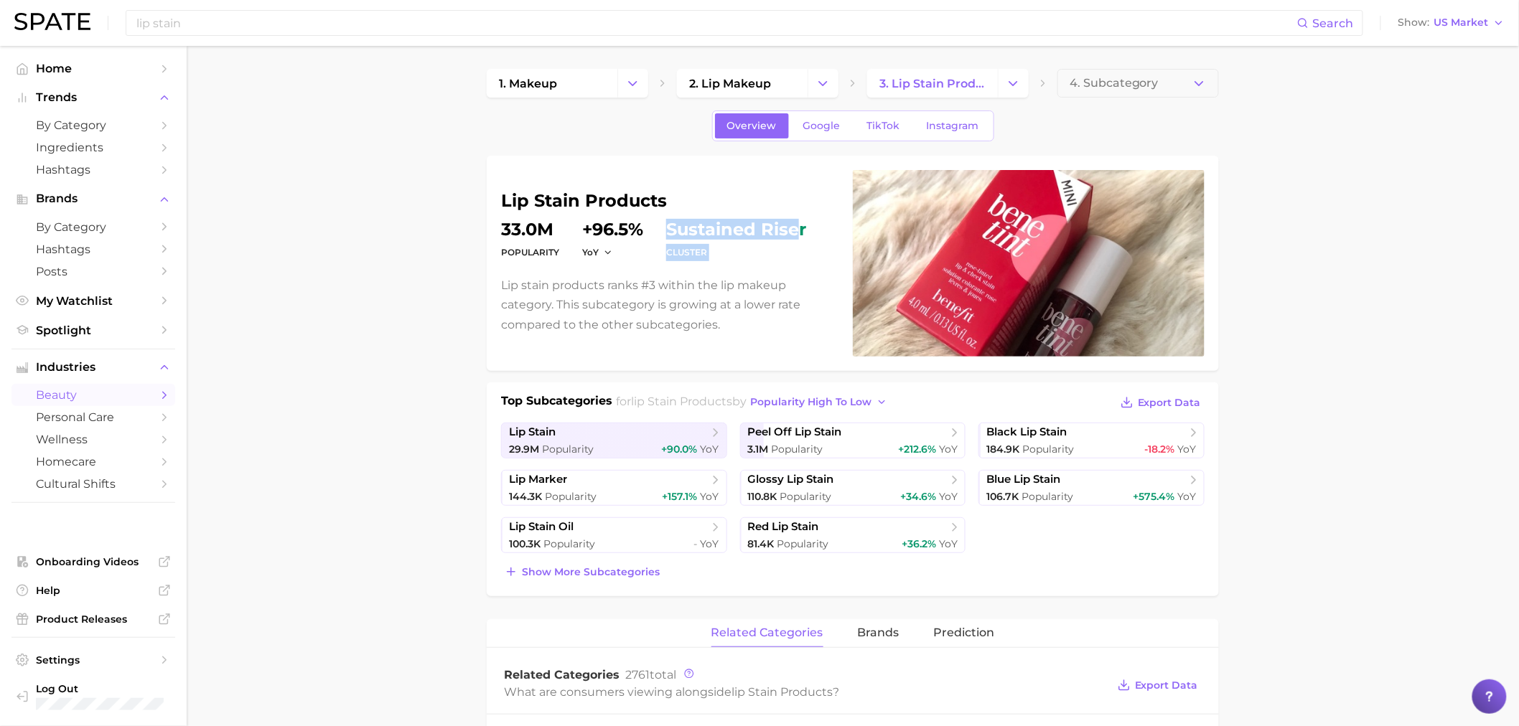
drag, startPoint x: 650, startPoint y: 220, endPoint x: 801, endPoint y: 210, distance: 151.8
click at [801, 210] on div "lip stain products Popularity 33.0m YoY +96.5% cluster sustained riser Lip stai…" at bounding box center [668, 263] width 335 height 142
drag, startPoint x: 800, startPoint y: 226, endPoint x: 792, endPoint y: 232, distance: 9.8
click at [800, 226] on span "sustained riser" at bounding box center [736, 229] width 140 height 17
click at [755, 253] on dt "cluster" at bounding box center [736, 252] width 140 height 17
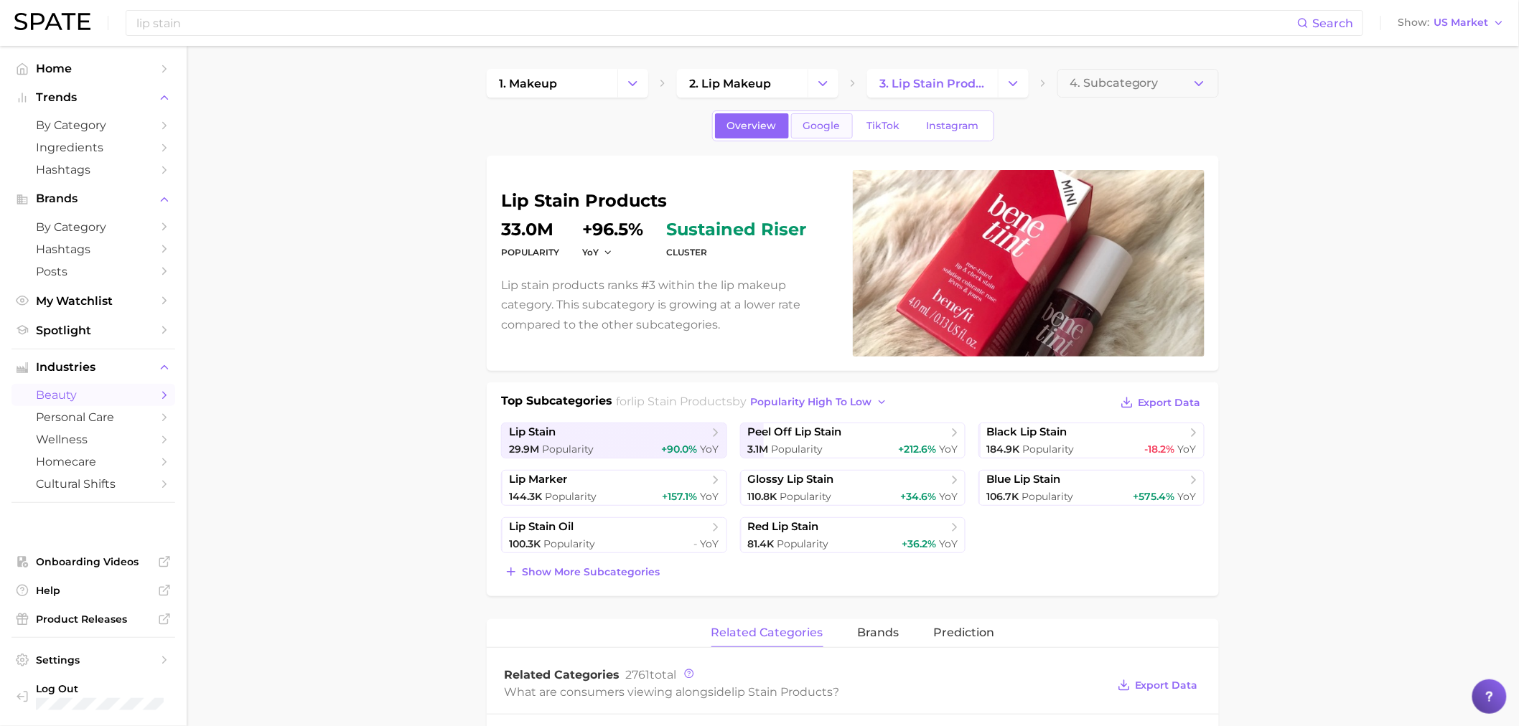
click at [833, 130] on span "Google" at bounding box center [821, 126] width 37 height 12
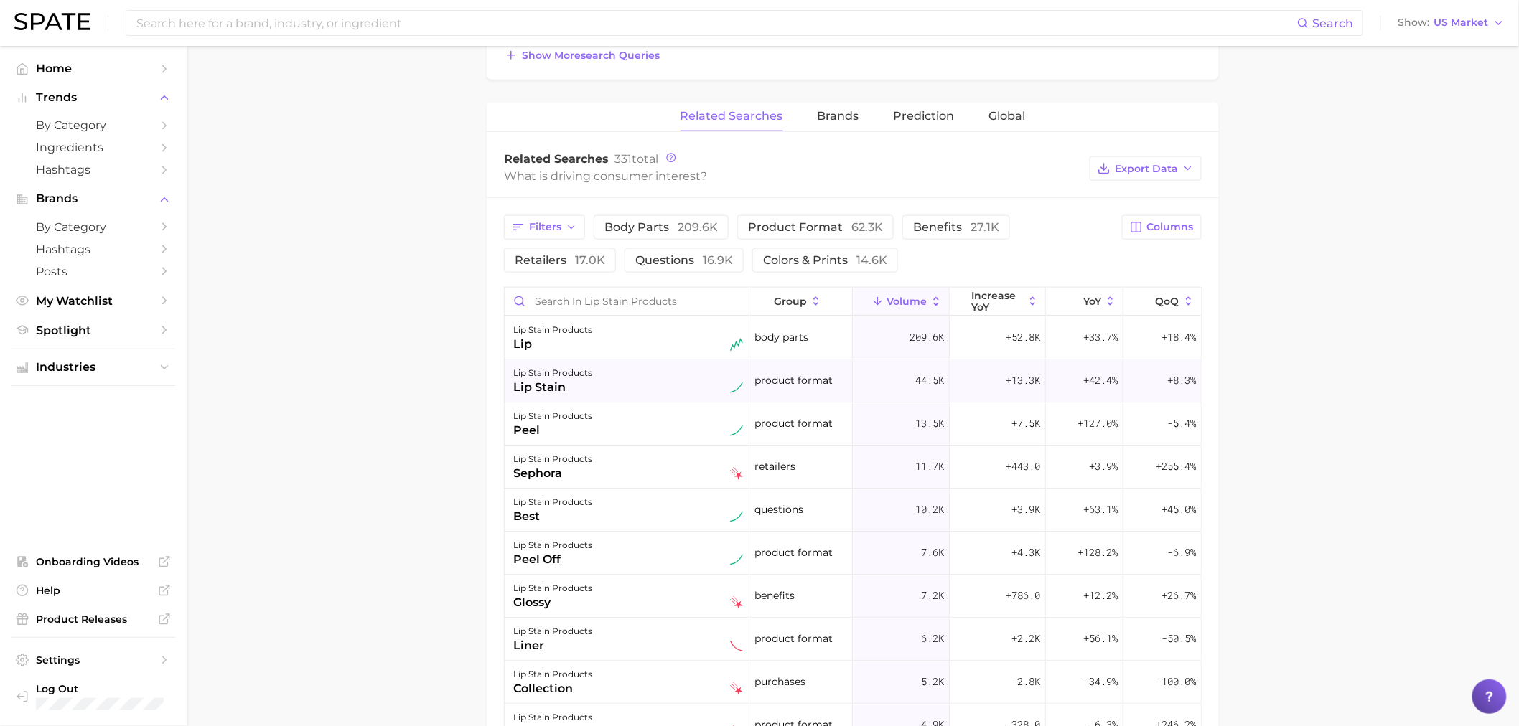
scroll to position [558, 0]
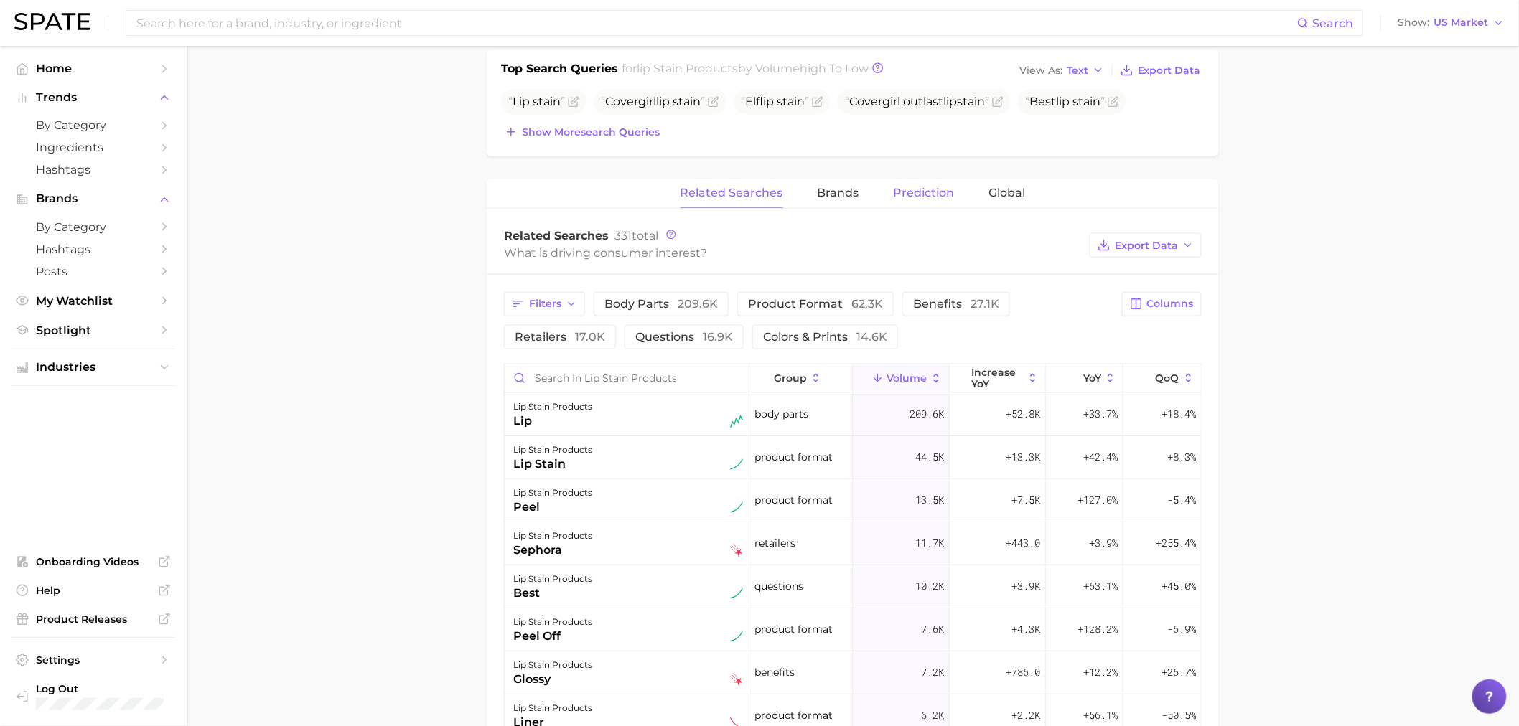
drag, startPoint x: 987, startPoint y: 185, endPoint x: 901, endPoint y: 191, distance: 86.3
click at [901, 191] on div "Related Searches Brands Prediction Global" at bounding box center [853, 193] width 732 height 29
click at [901, 191] on span "Prediction" at bounding box center [924, 193] width 61 height 13
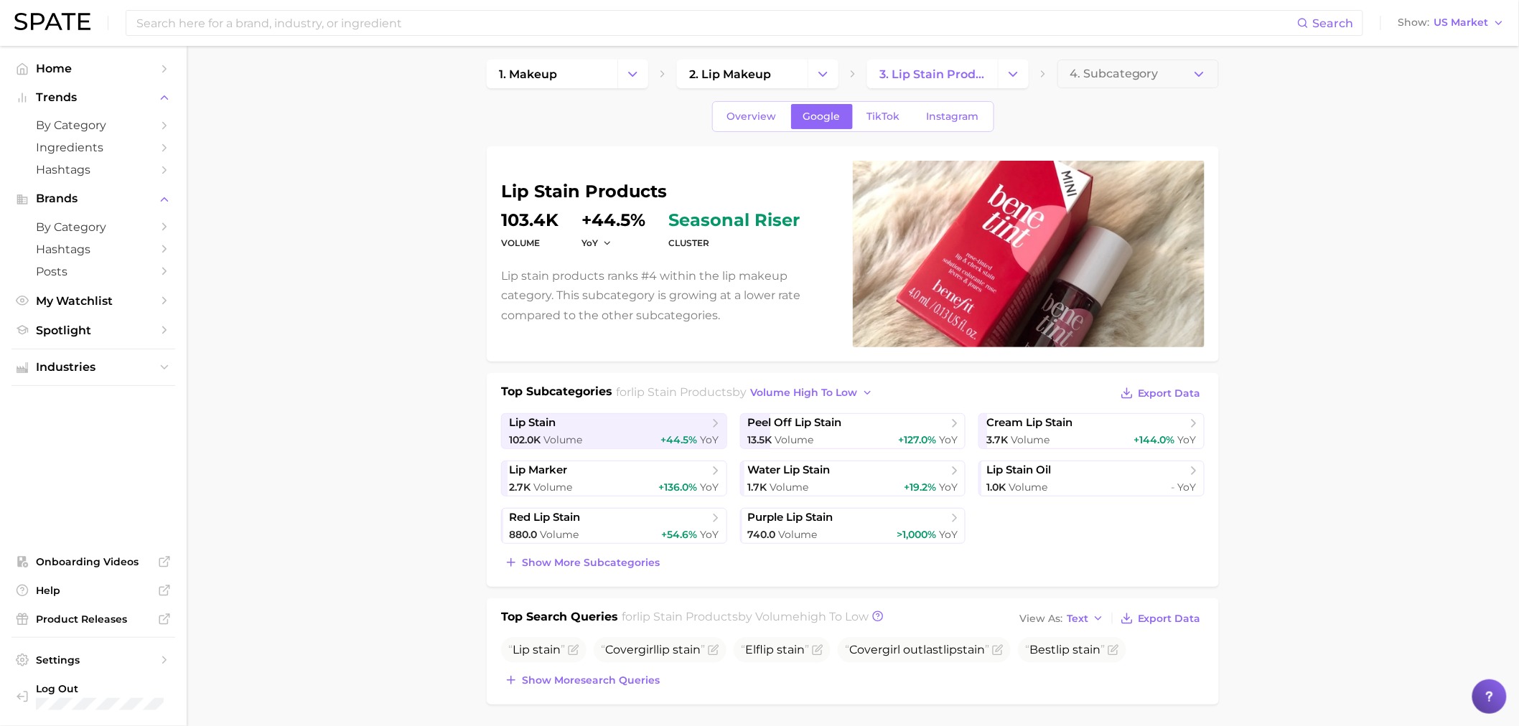
scroll to position [0, 0]
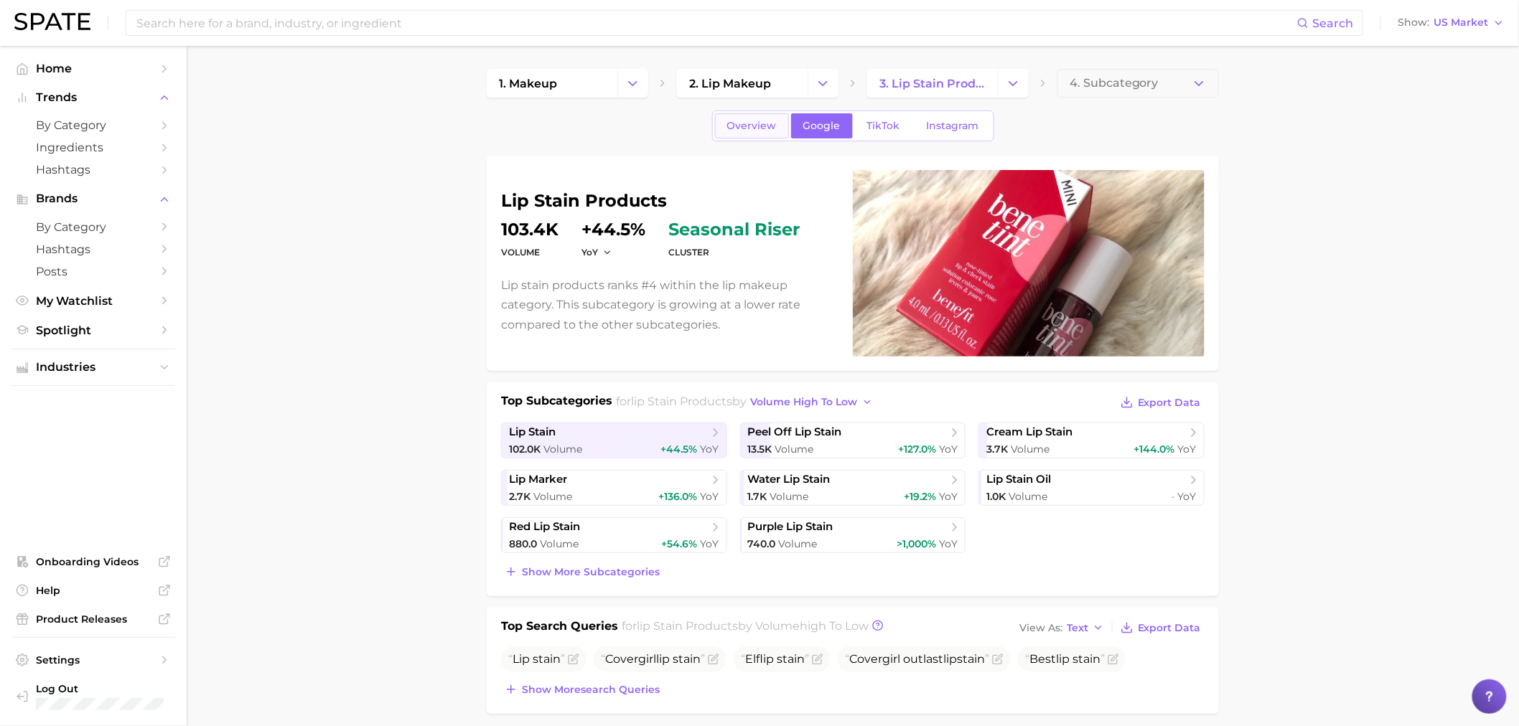
click at [763, 128] on span "Overview" at bounding box center [752, 126] width 50 height 12
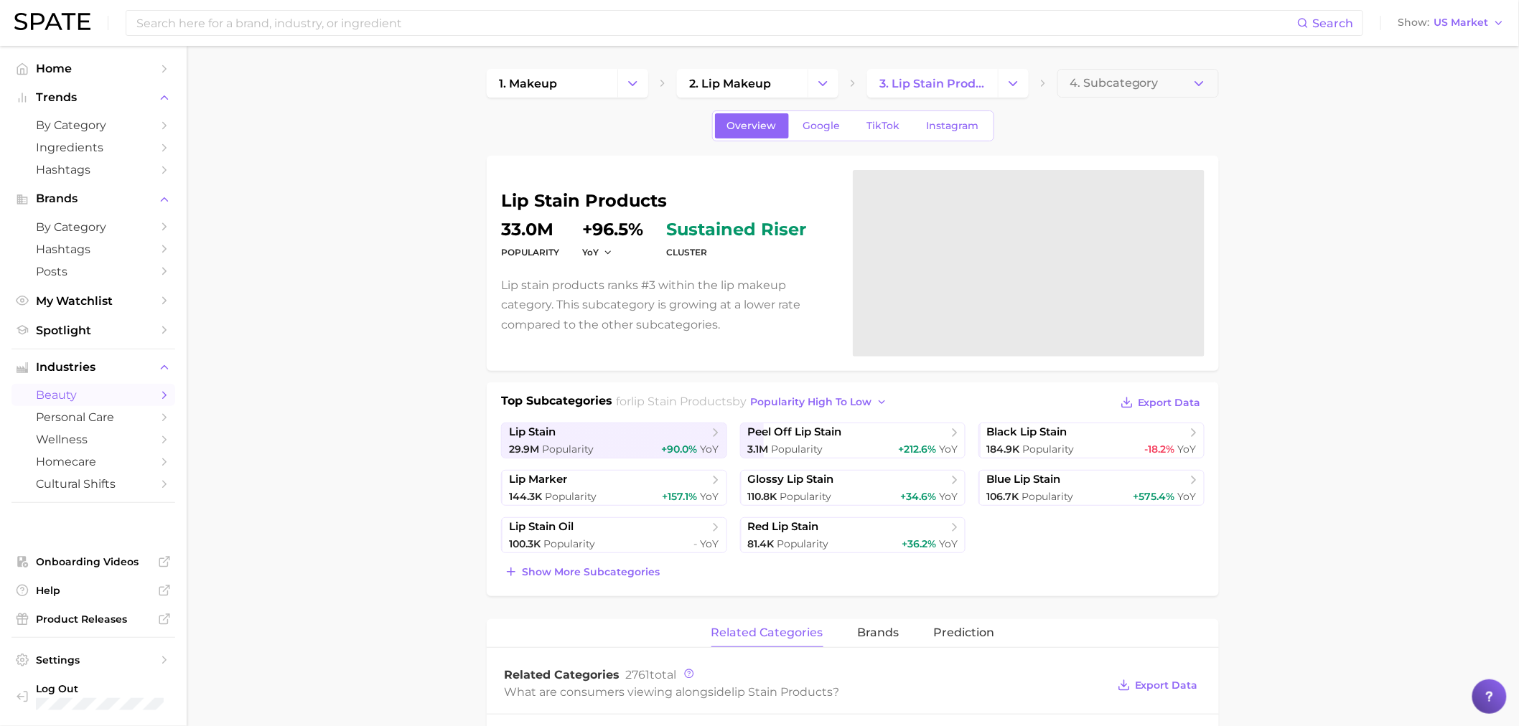
type input "lip stain"
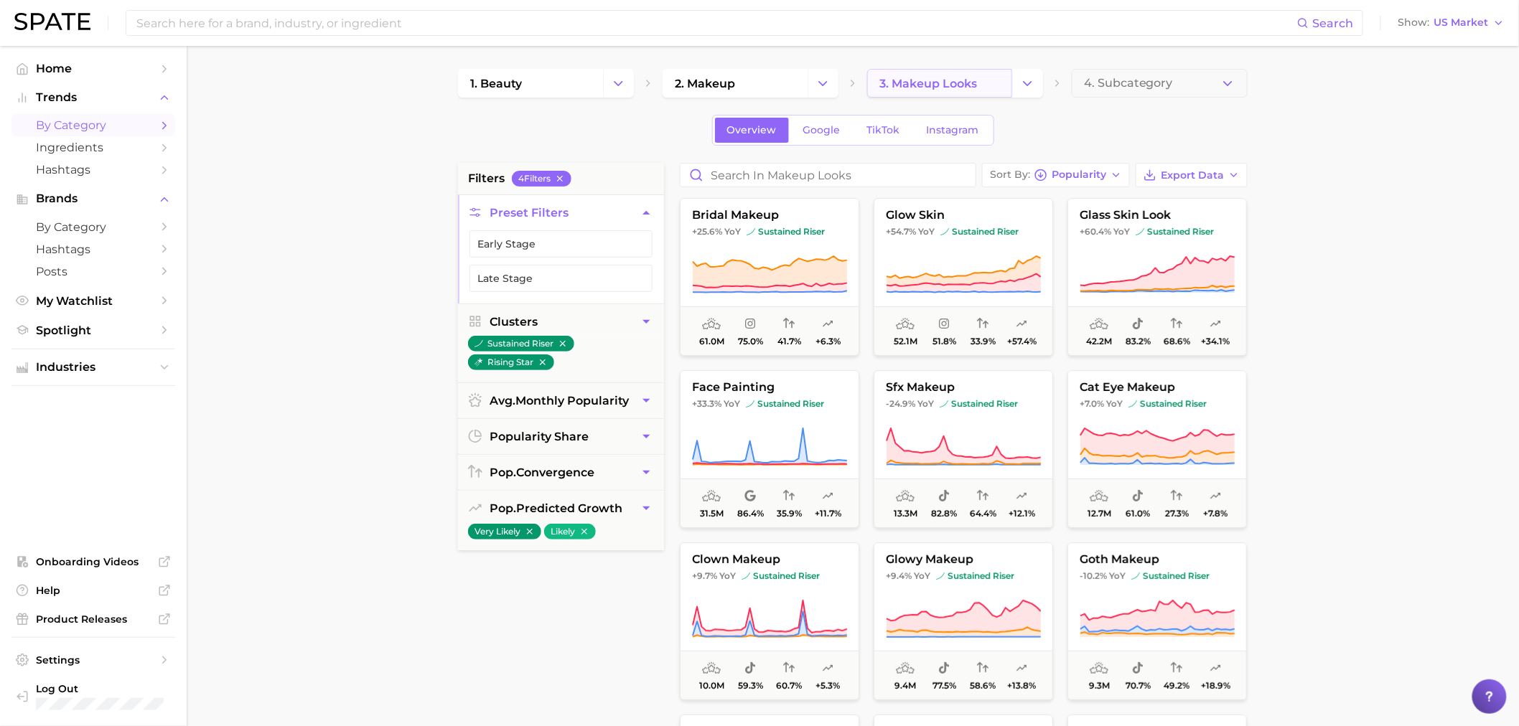
click at [889, 81] on span "3. makeup looks" at bounding box center [928, 84] width 98 height 14
click at [1021, 77] on icon "Change Category" at bounding box center [1027, 83] width 15 height 15
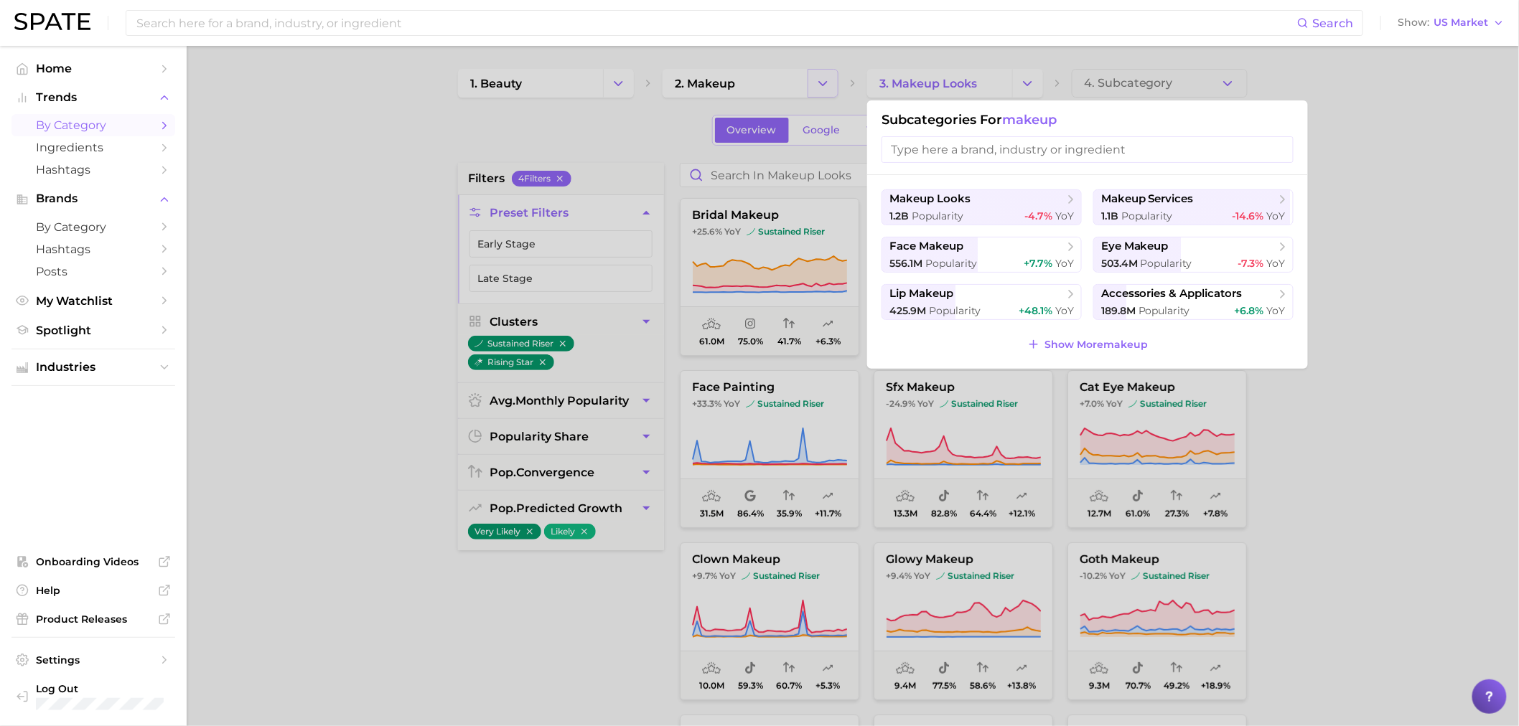
drag, startPoint x: 833, startPoint y: 80, endPoint x: 820, endPoint y: 81, distance: 13.7
click at [836, 84] on div at bounding box center [759, 363] width 1519 height 726
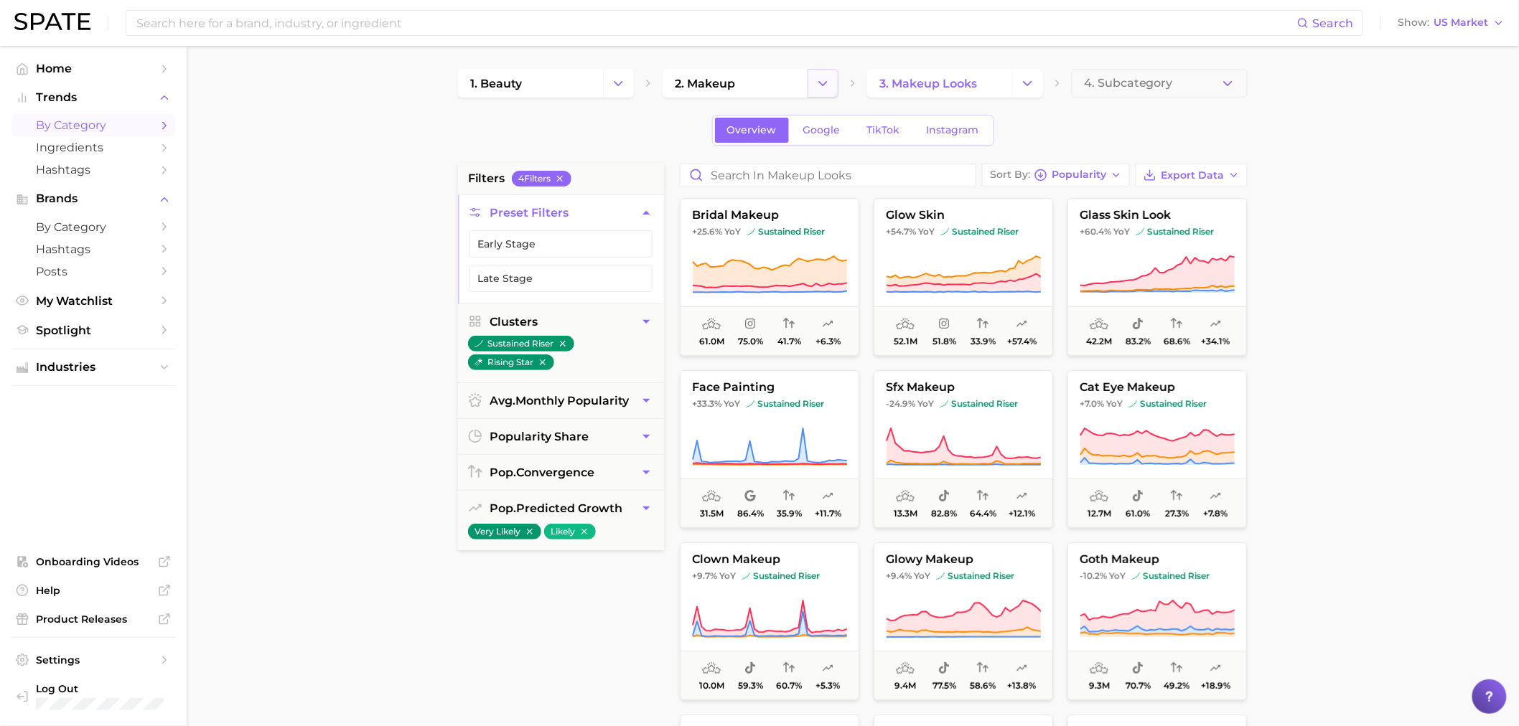
click at [812, 80] on button "Change Category" at bounding box center [823, 83] width 31 height 29
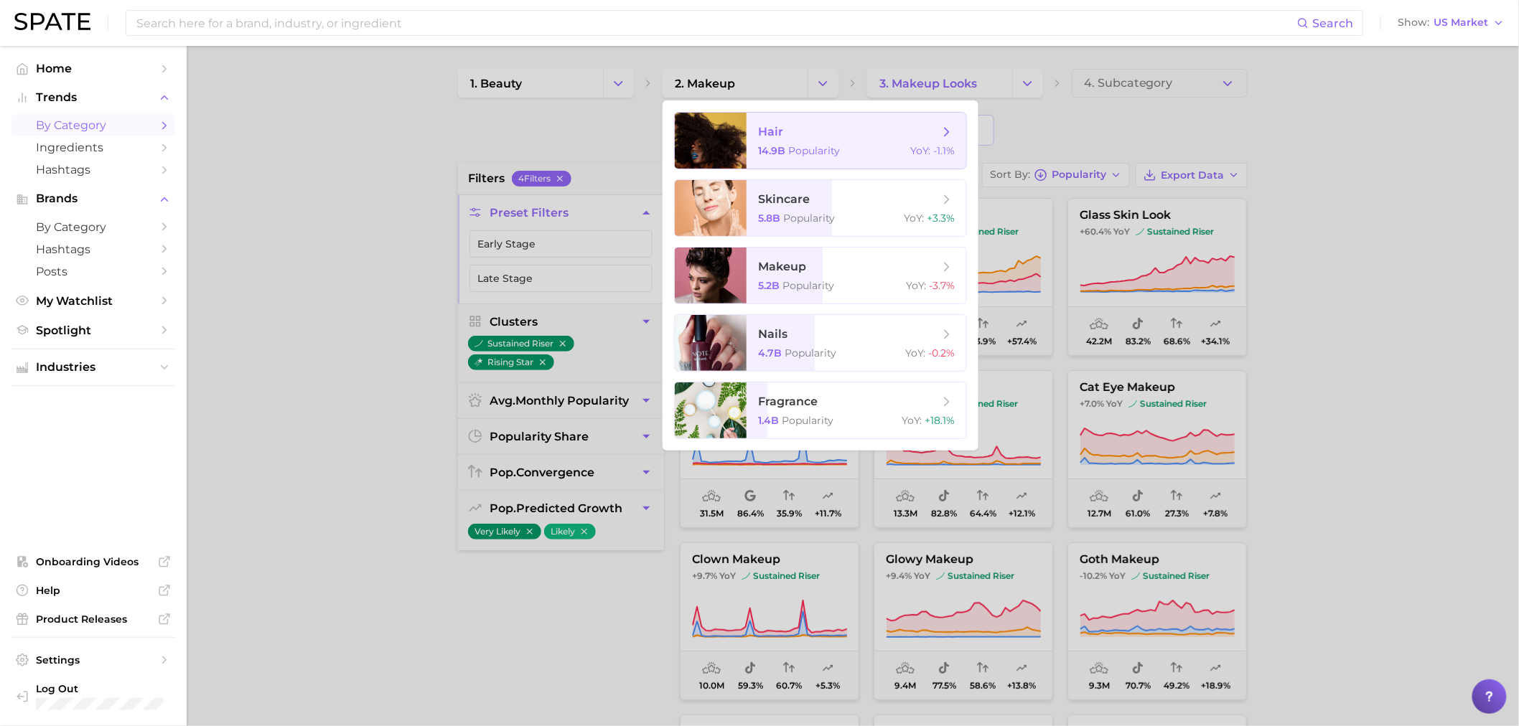
click at [827, 140] on span "hair 14.9b Popularity YoY : -1.1%" at bounding box center [857, 141] width 220 height 56
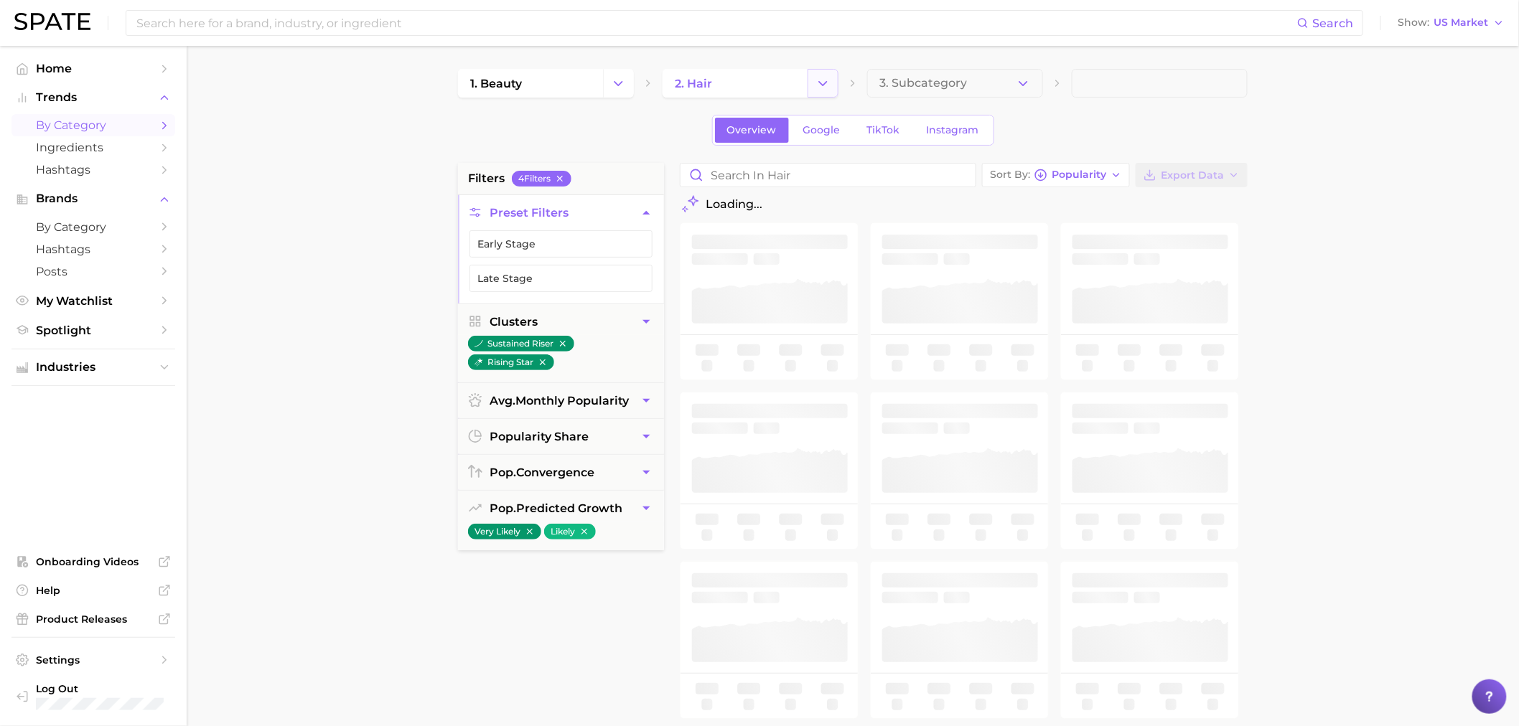
click at [814, 83] on button "Change Category" at bounding box center [823, 83] width 31 height 29
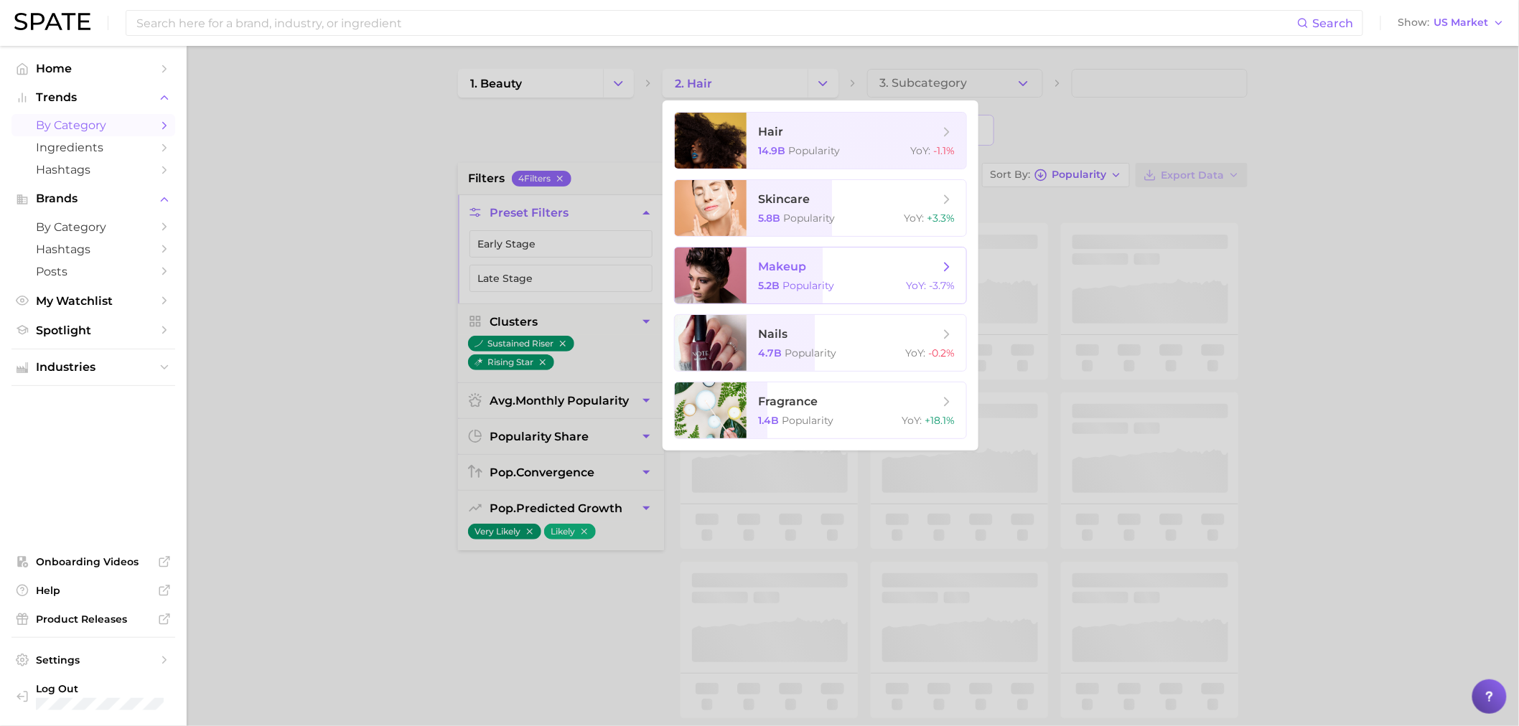
click at [806, 259] on span "makeup" at bounding box center [848, 267] width 181 height 16
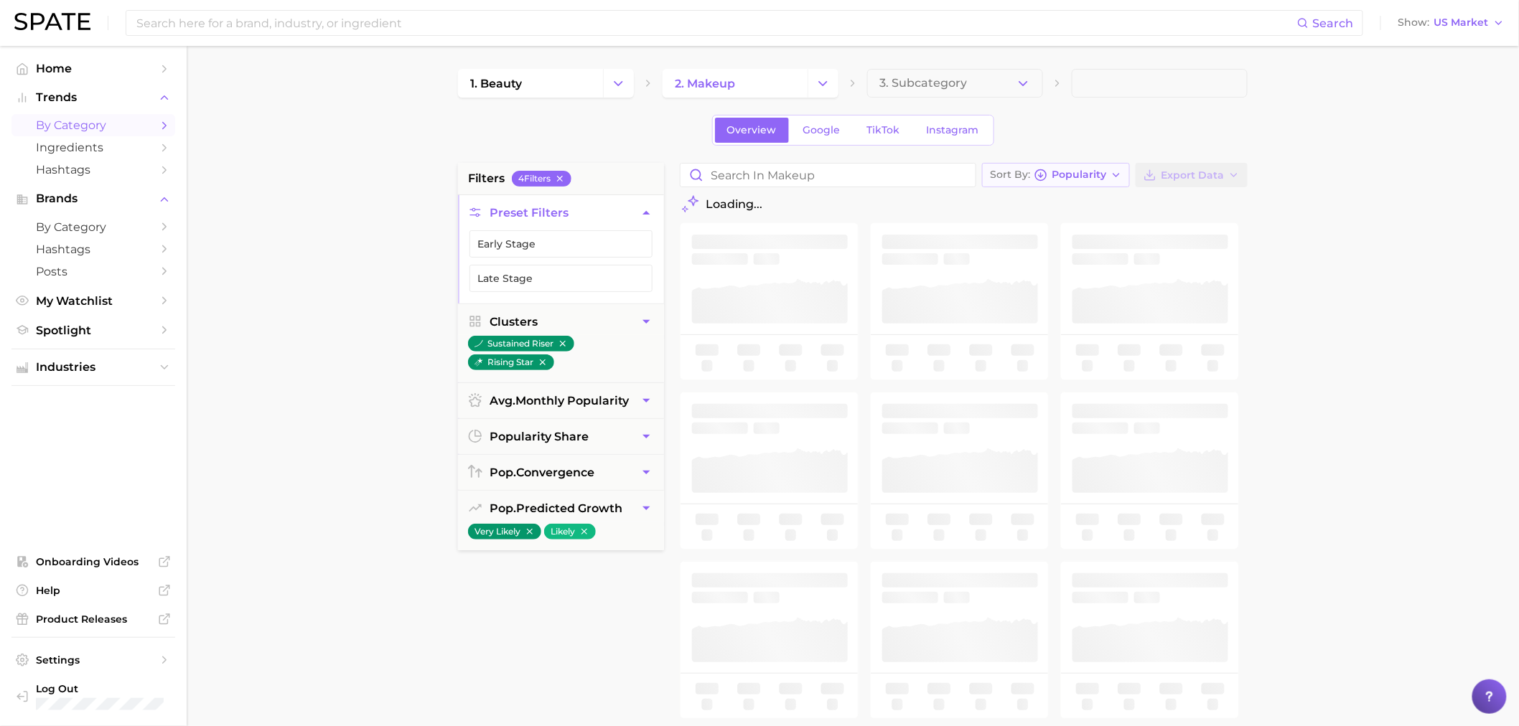
click at [1087, 171] on span "Popularity" at bounding box center [1079, 175] width 55 height 8
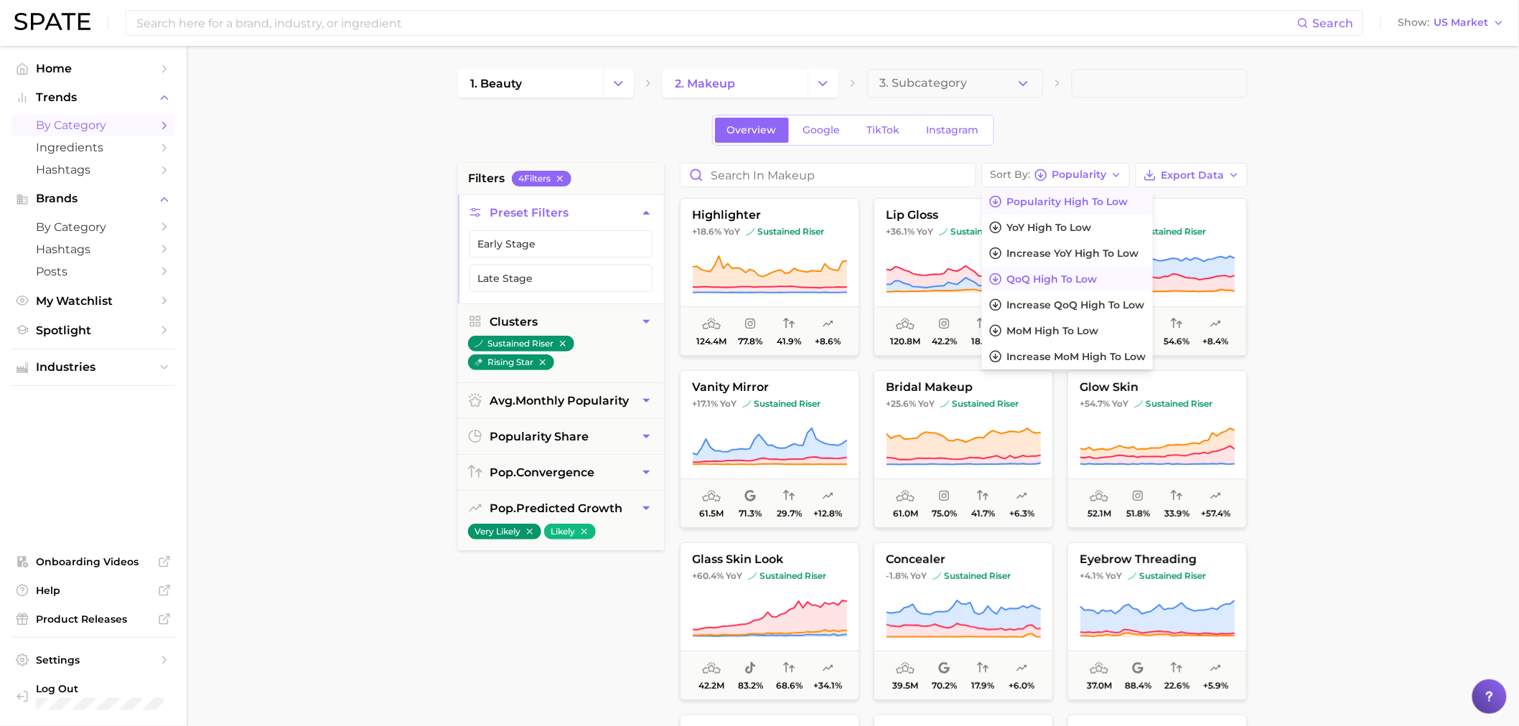
click at [1080, 281] on span "QoQ high to low" at bounding box center [1051, 279] width 90 height 12
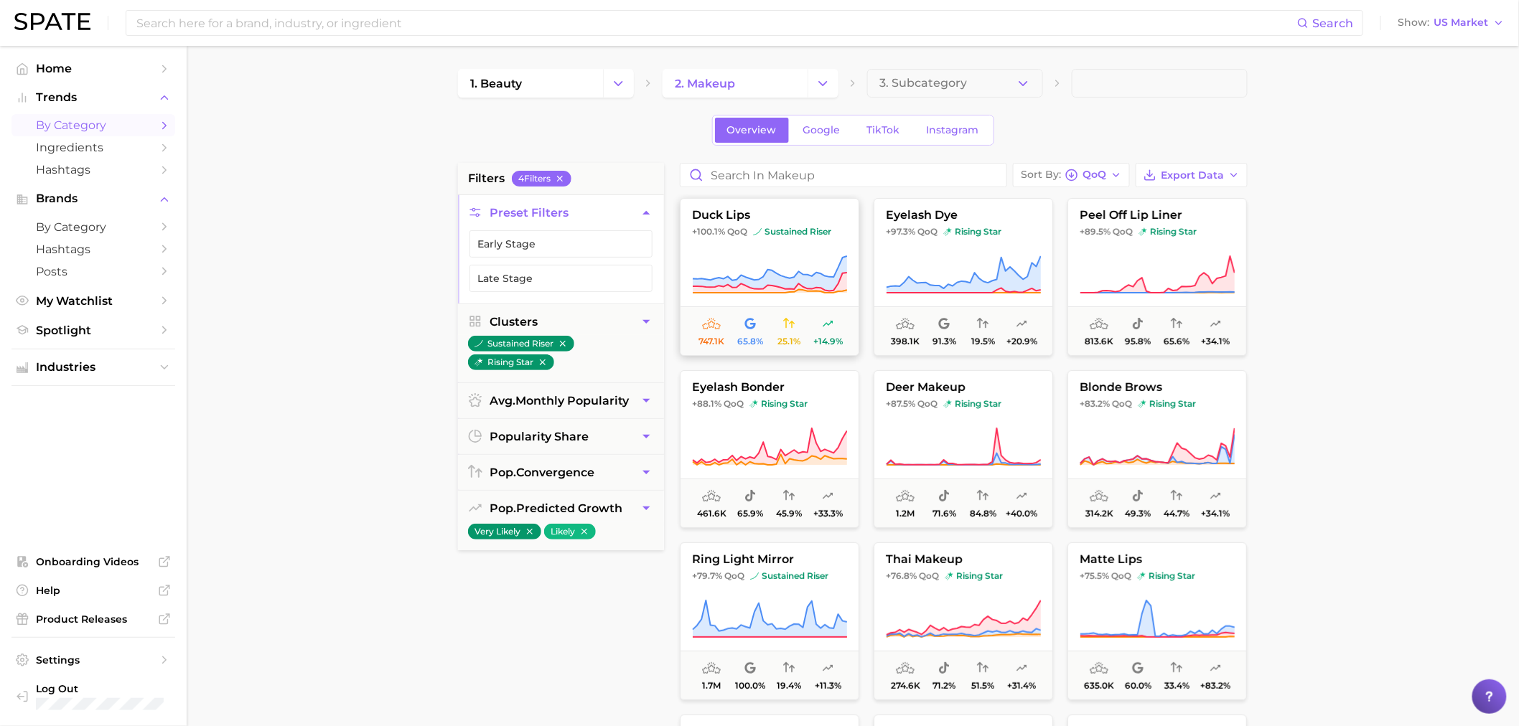
click at [744, 228] on span "QoQ" at bounding box center [737, 231] width 20 height 11
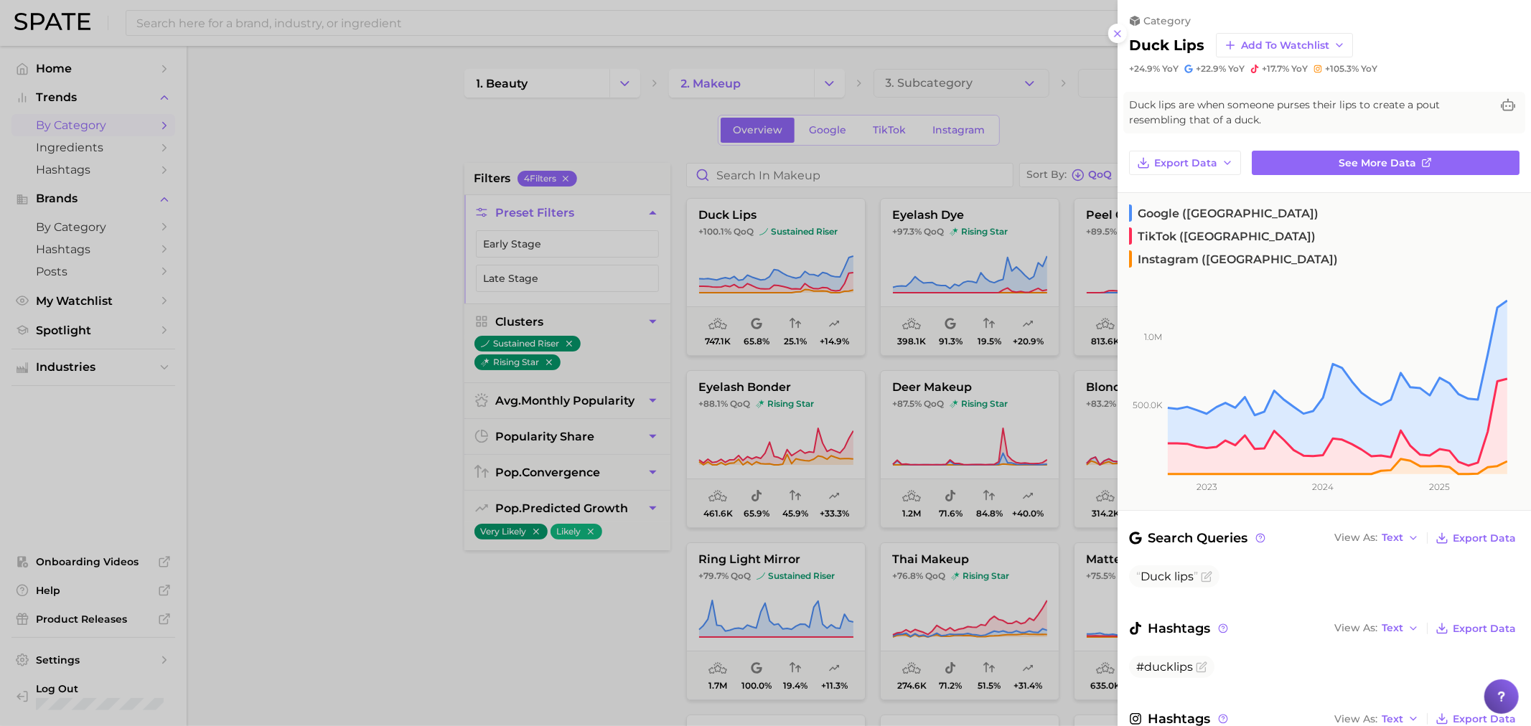
click at [1123, 32] on button at bounding box center [1117, 33] width 19 height 19
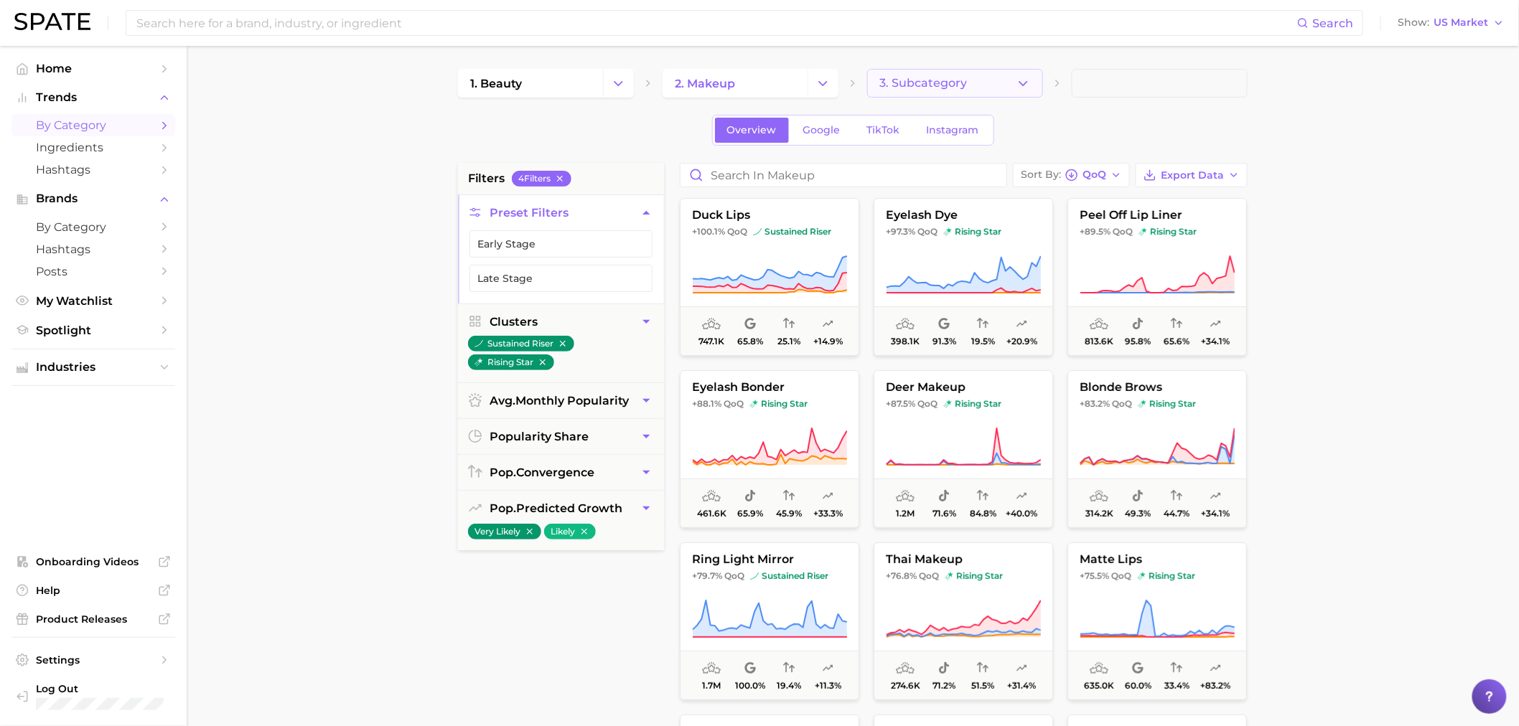
click at [964, 90] on button "3. Subcategory" at bounding box center [955, 83] width 176 height 29
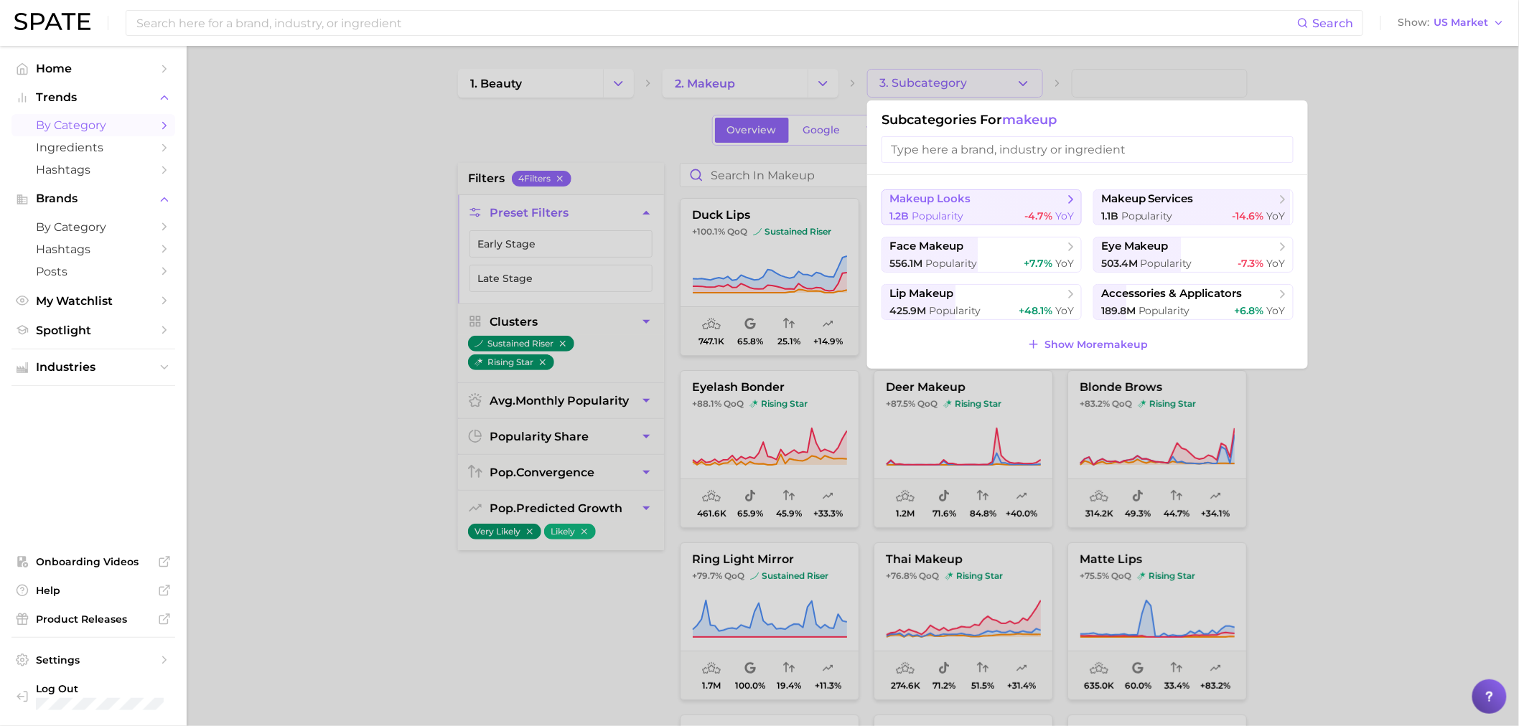
click at [956, 205] on span "makeup looks" at bounding box center [929, 199] width 81 height 14
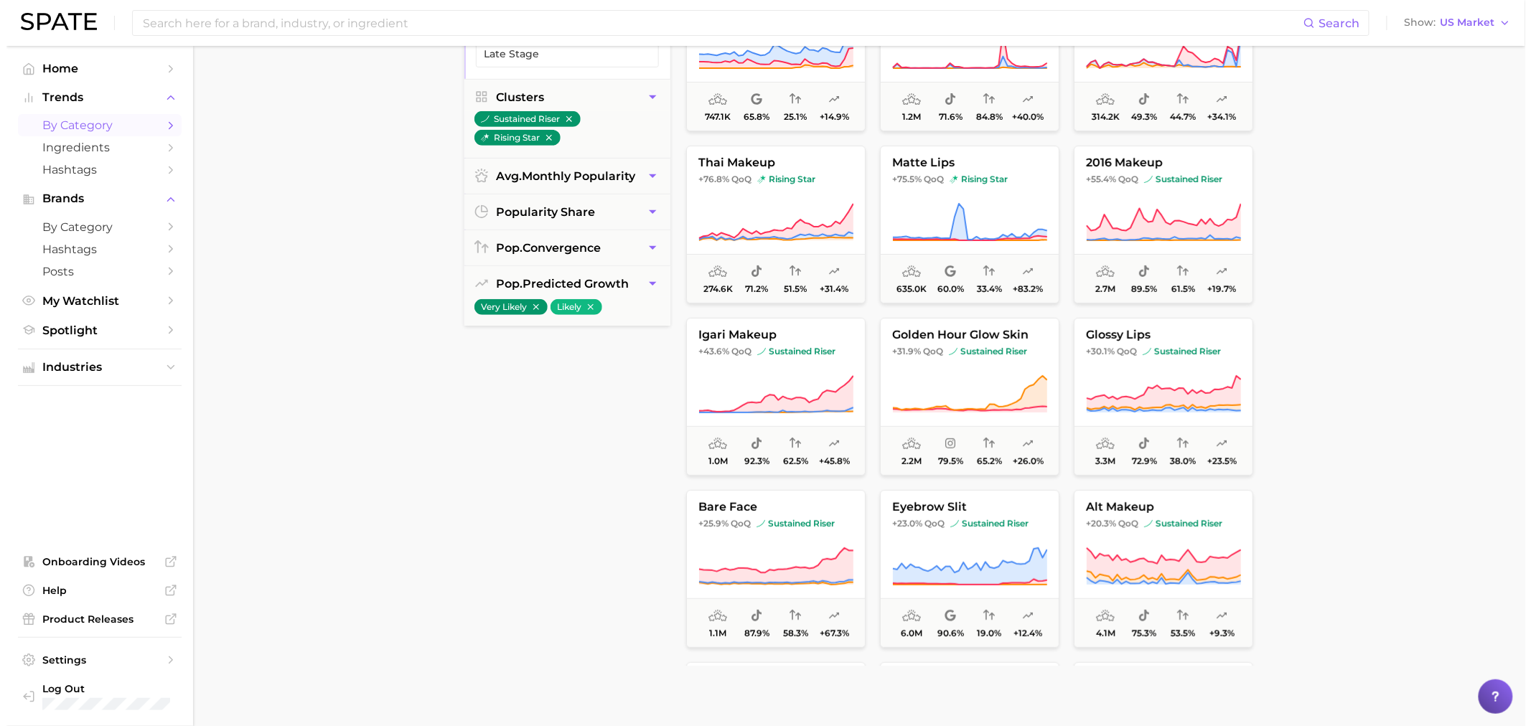
scroll to position [239, 0]
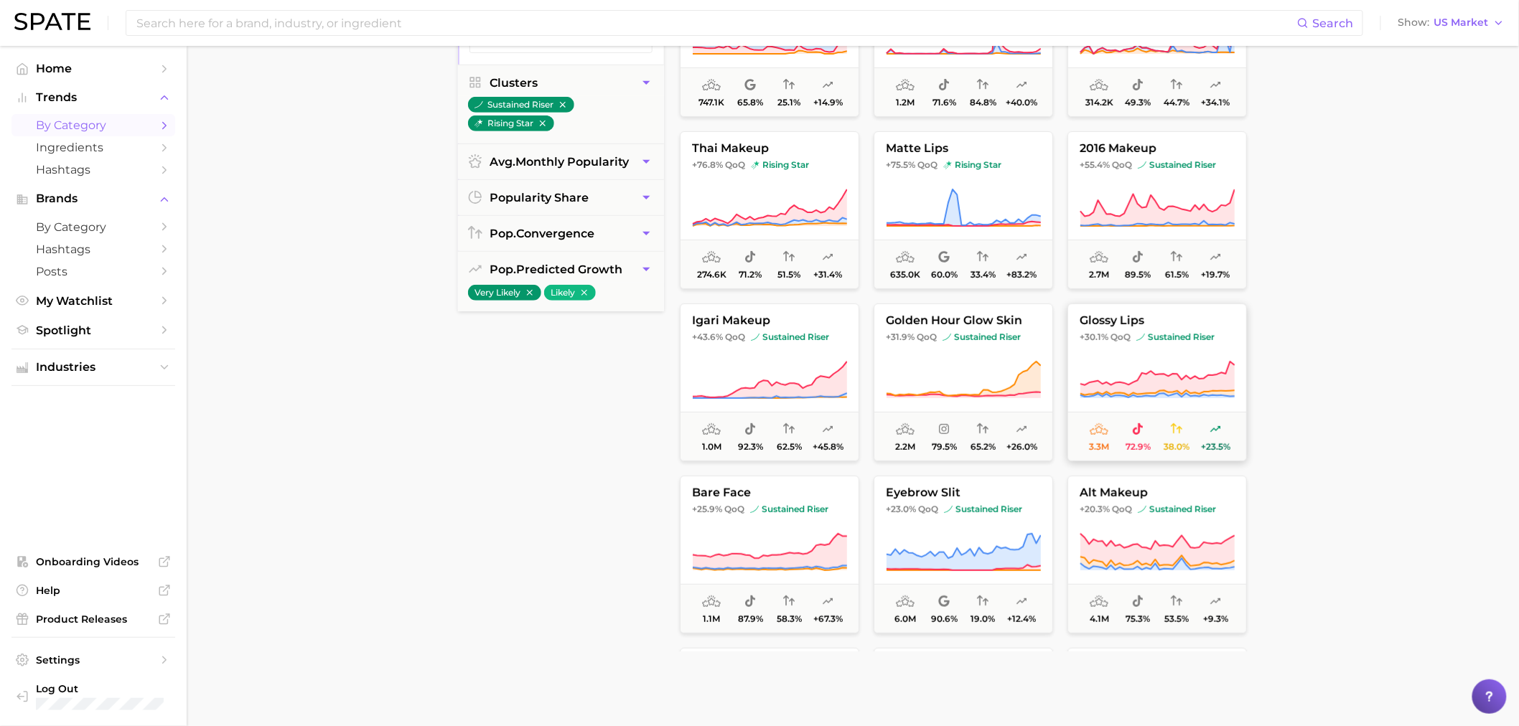
click at [1176, 384] on icon at bounding box center [1157, 379] width 154 height 34
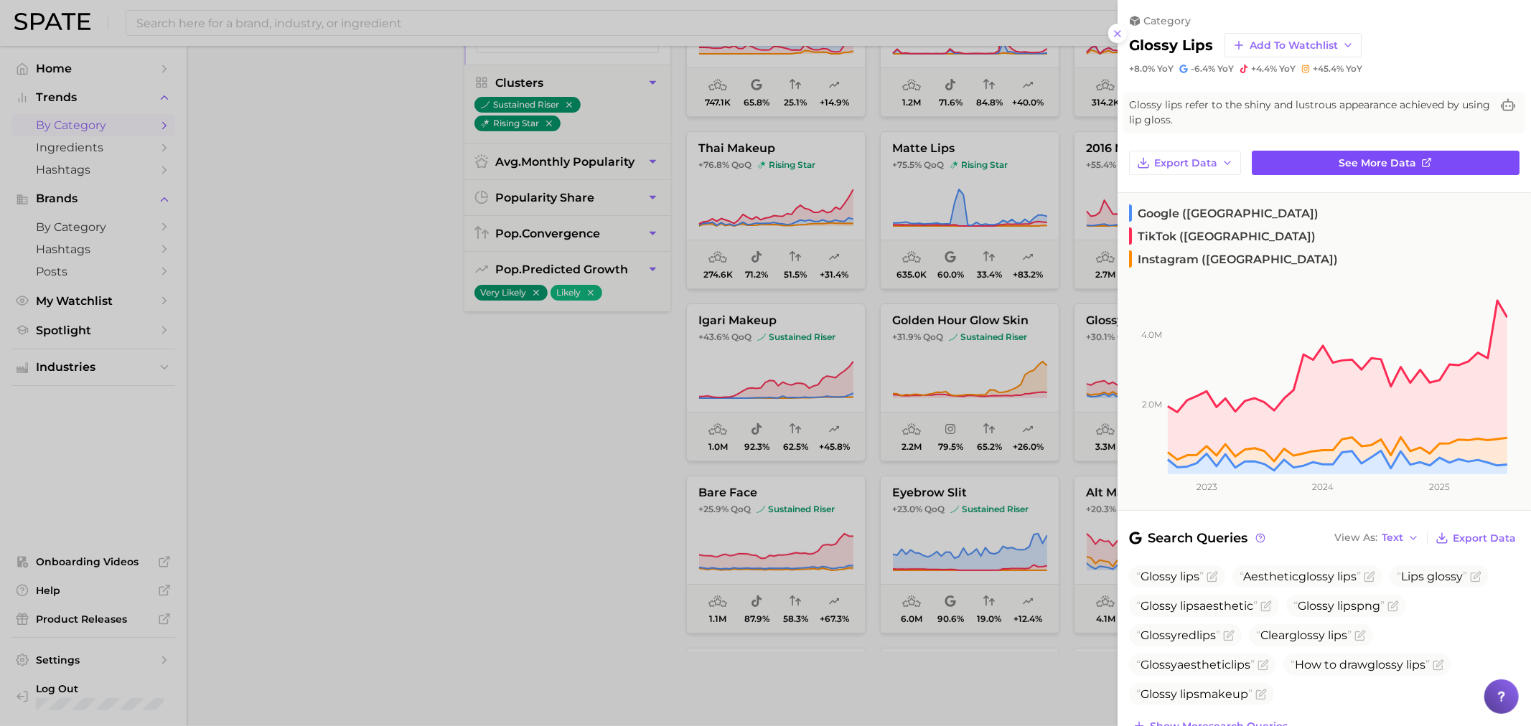
click at [1309, 164] on link "See more data" at bounding box center [1386, 163] width 268 height 24
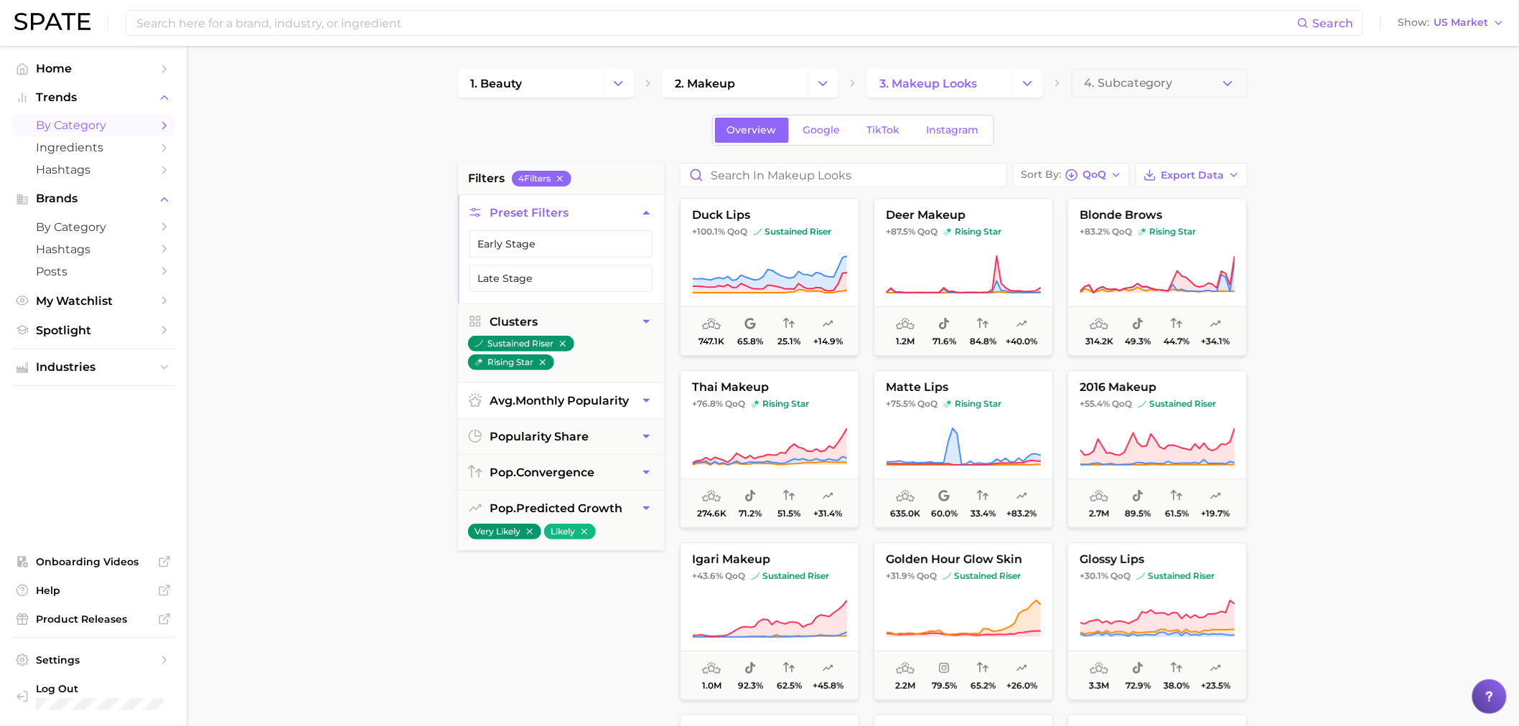
click at [627, 404] on span "avg. monthly popularity" at bounding box center [559, 401] width 139 height 14
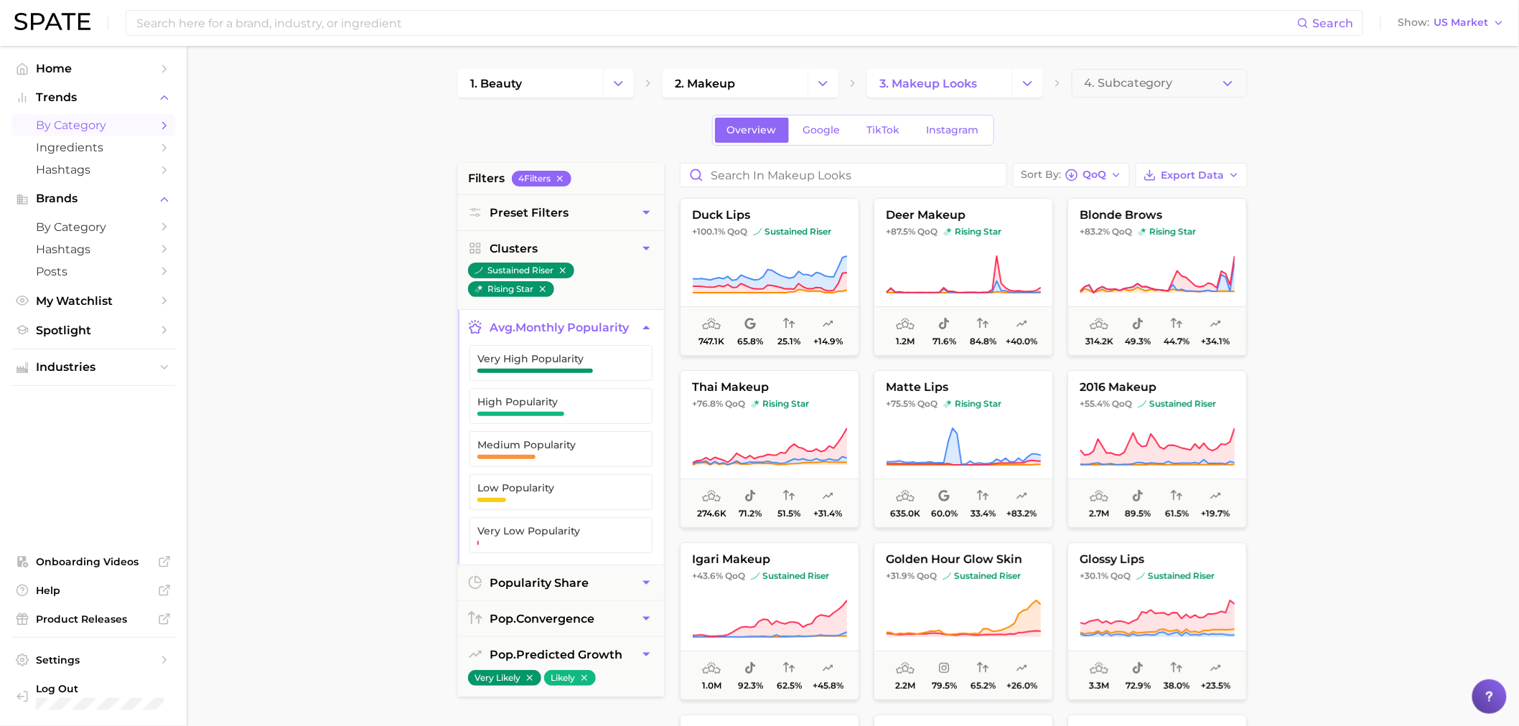
click at [630, 319] on button "avg. monthly popularity" at bounding box center [561, 327] width 206 height 35
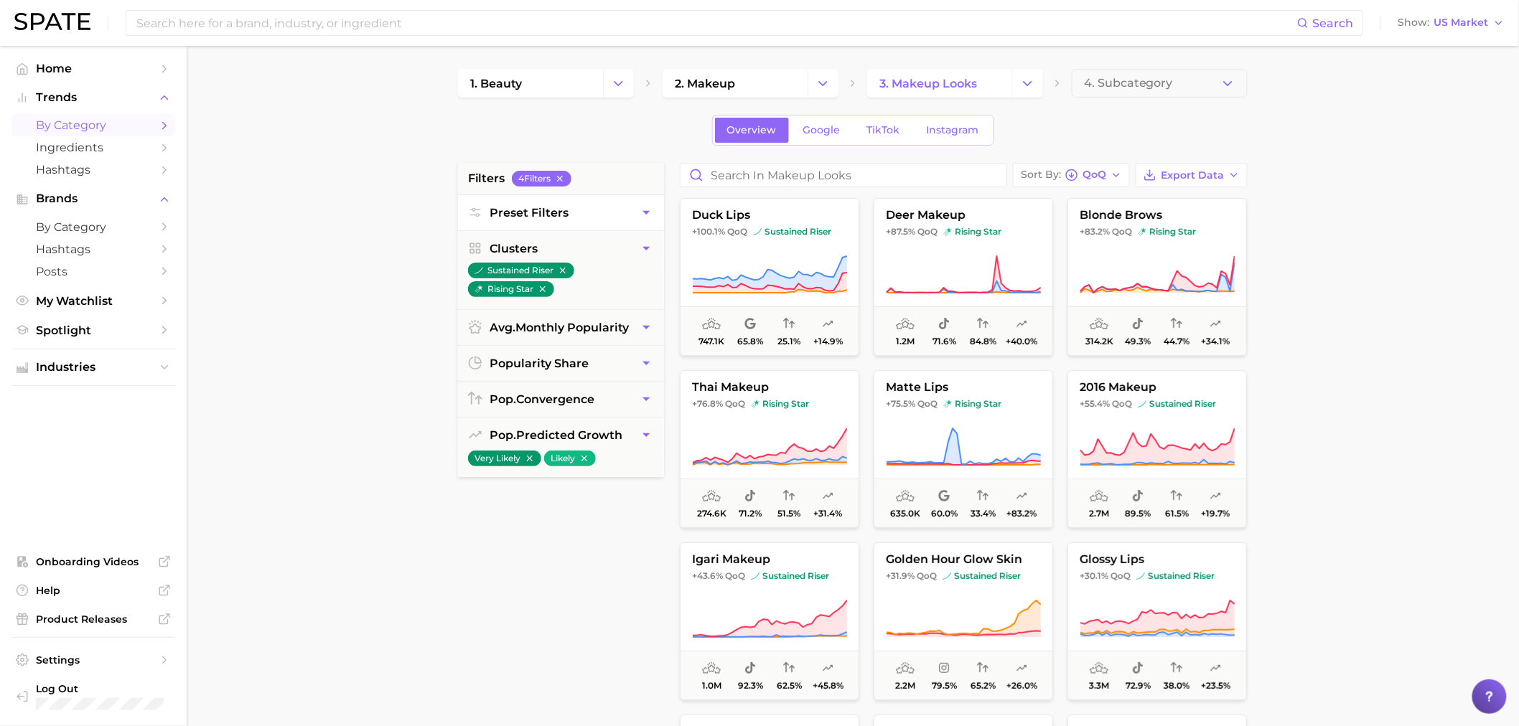
click at [563, 207] on span "Preset Filters" at bounding box center [529, 213] width 79 height 14
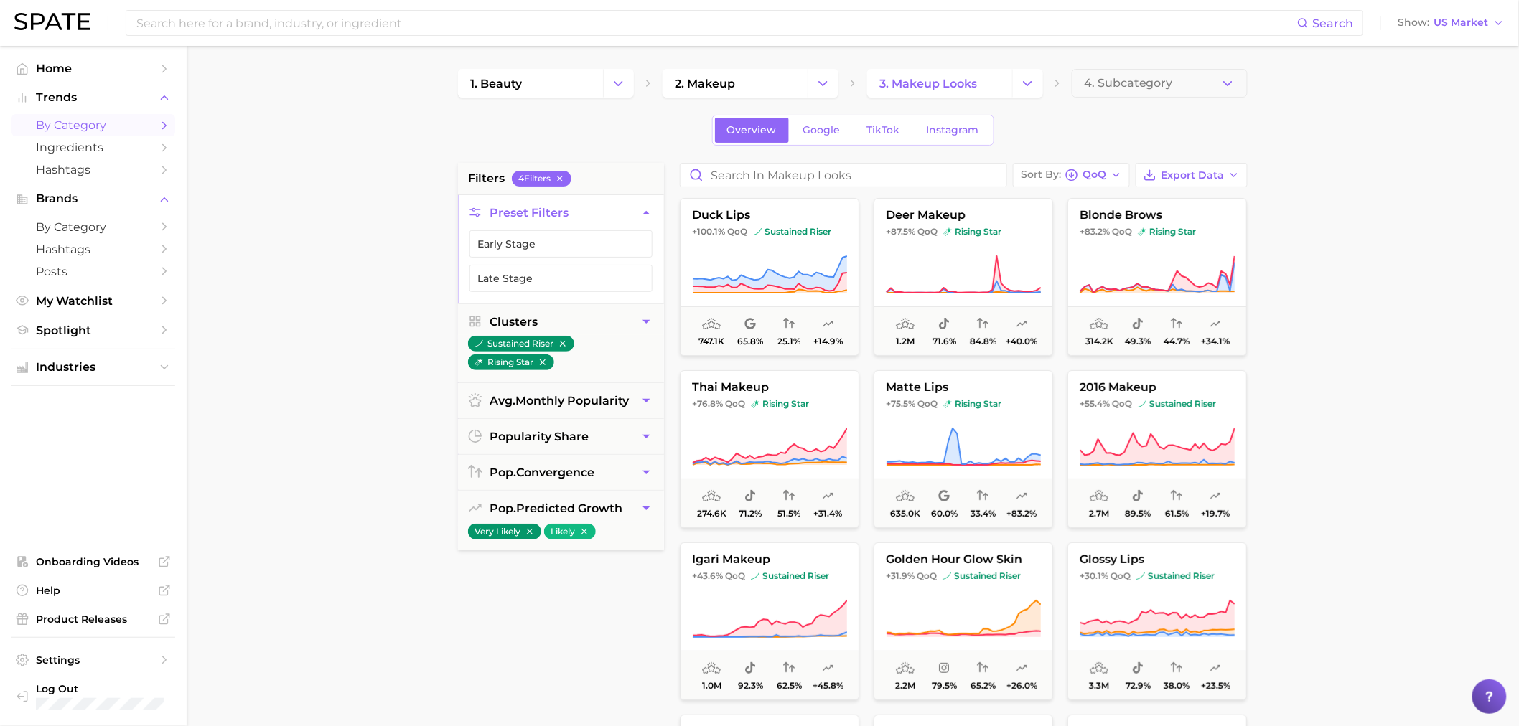
click at [563, 208] on span "Preset Filters" at bounding box center [529, 213] width 79 height 14
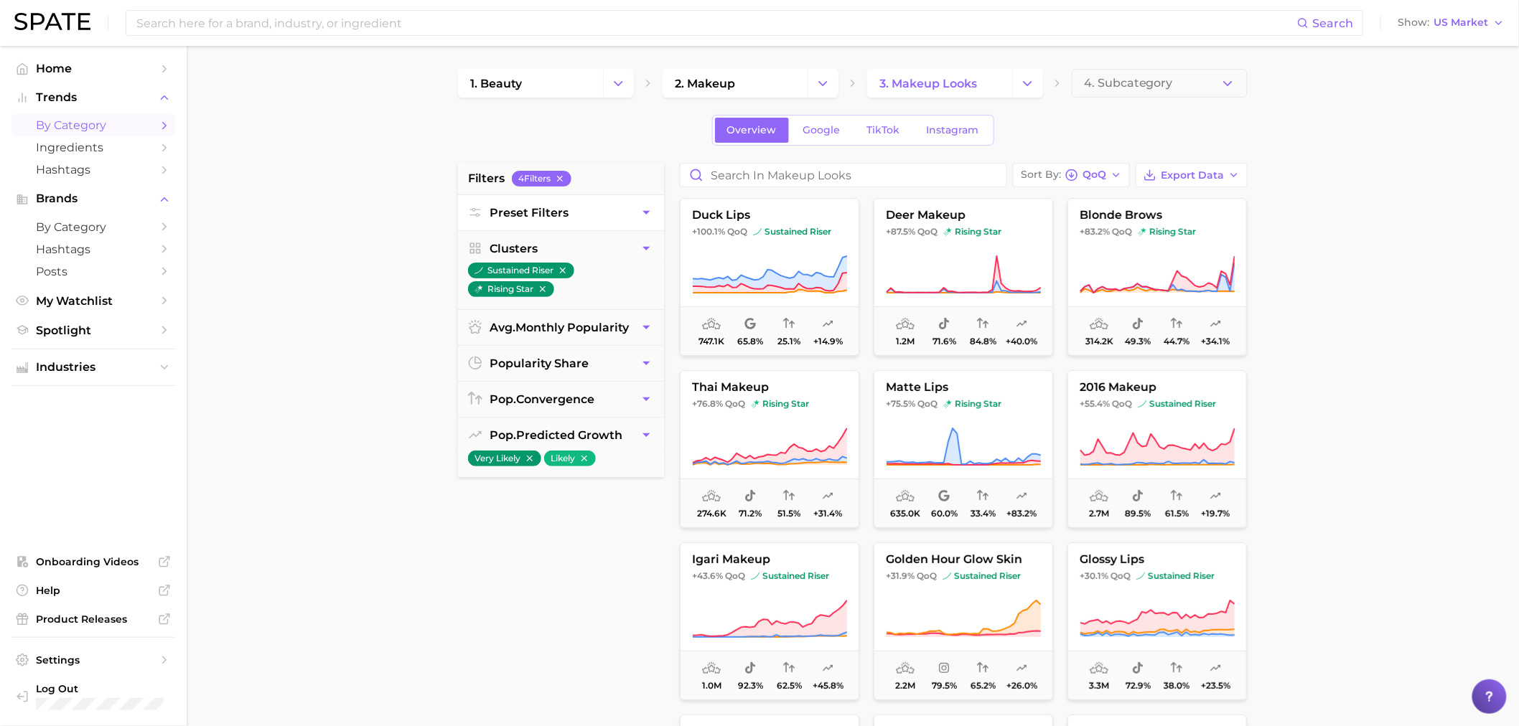
click at [563, 207] on span "Preset Filters" at bounding box center [529, 213] width 79 height 14
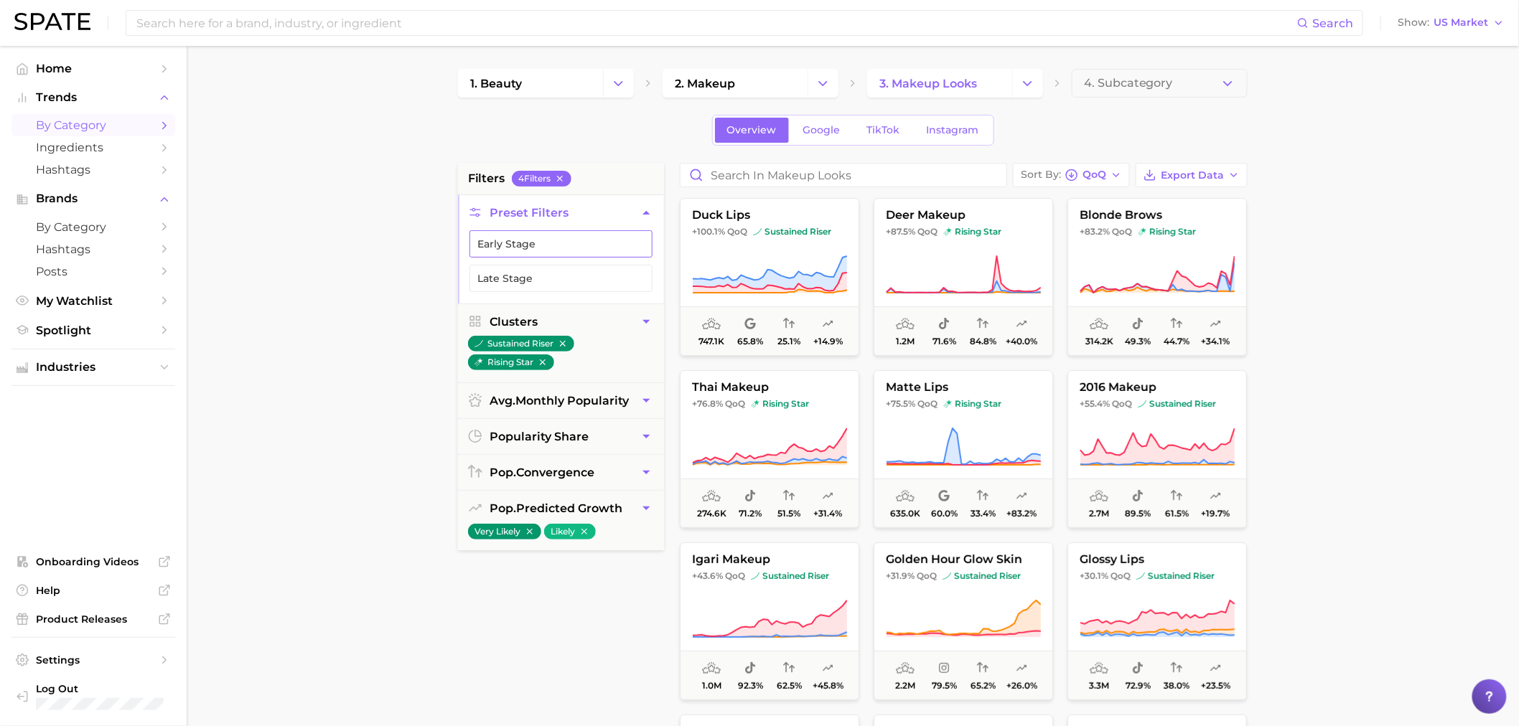
click at [528, 243] on button "Early Stage" at bounding box center [560, 243] width 183 height 27
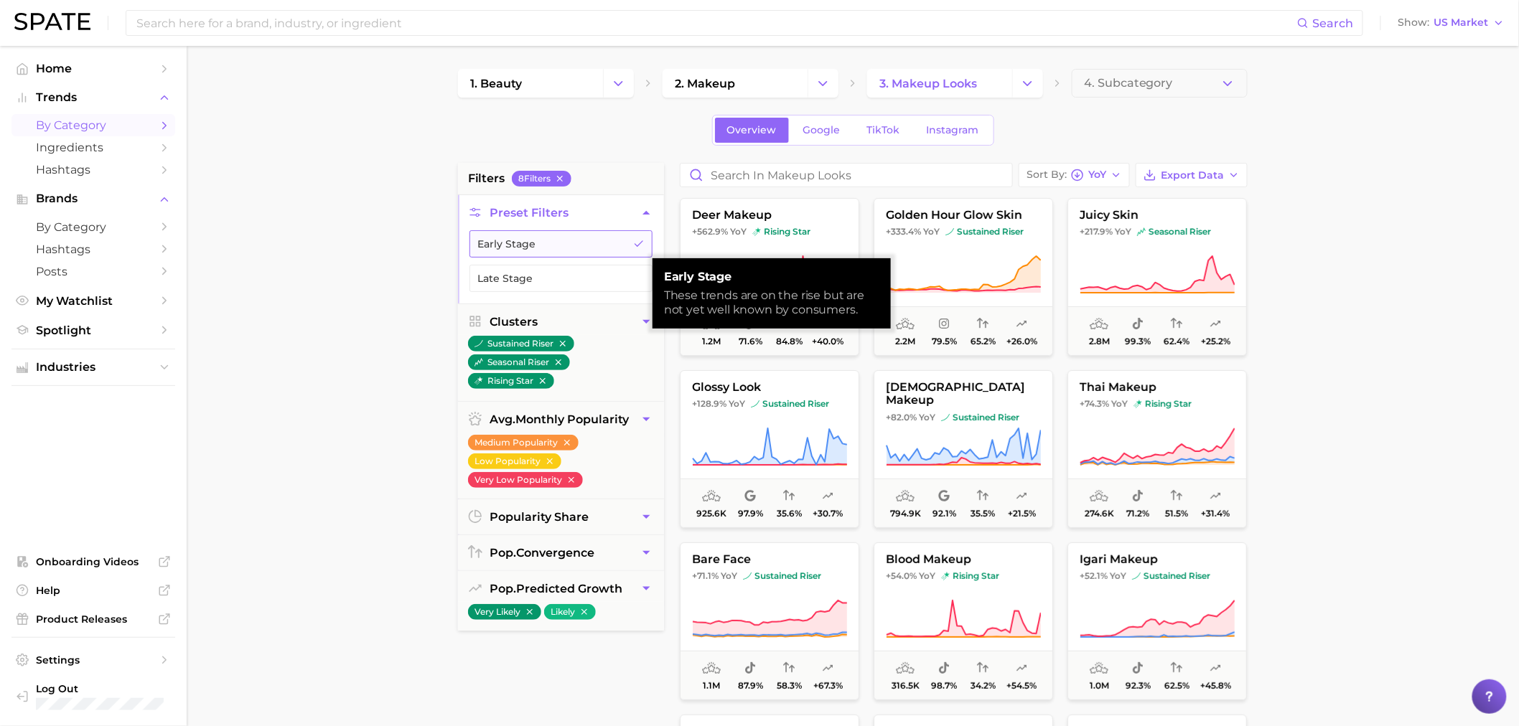
click at [527, 241] on button "Early Stage" at bounding box center [560, 243] width 183 height 27
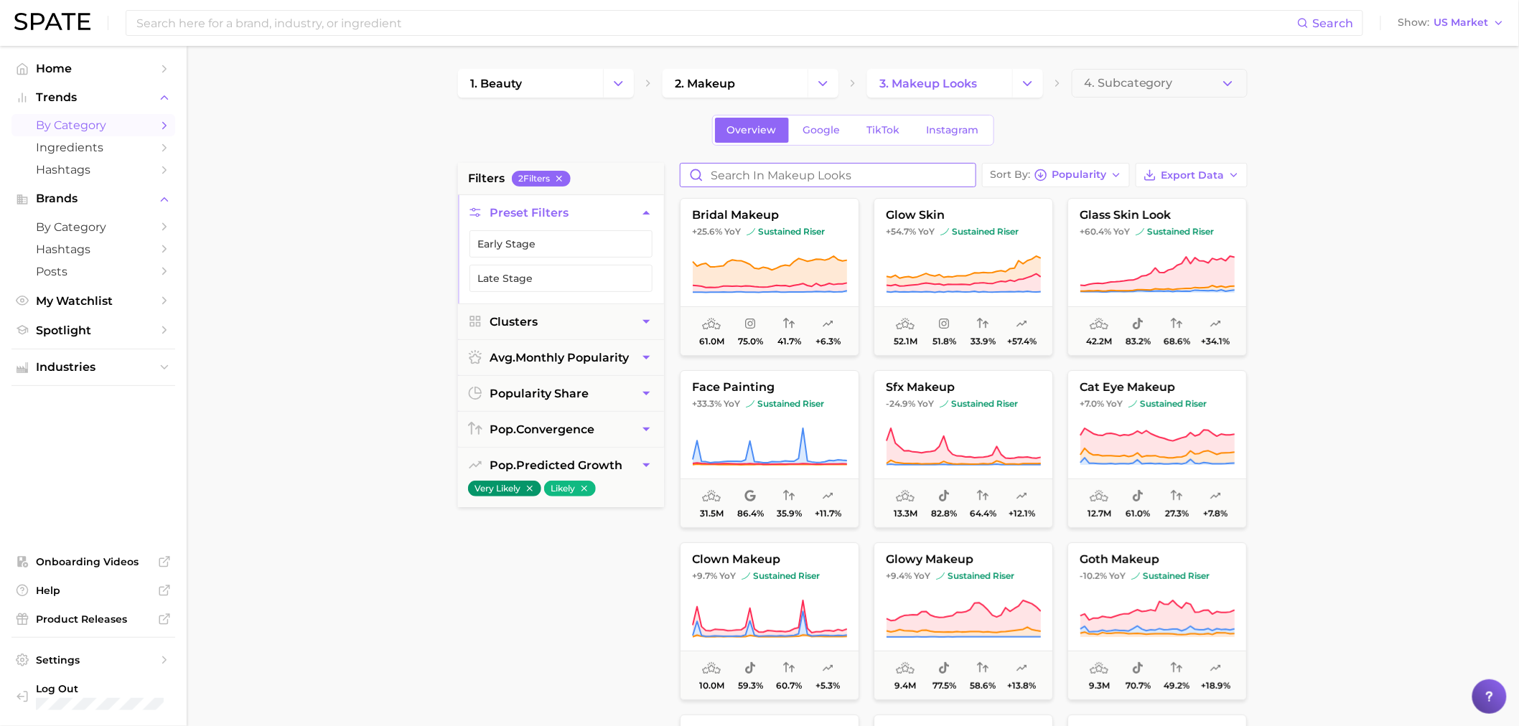
click at [757, 164] on input "Search in makeup looks" at bounding box center [828, 175] width 295 height 23
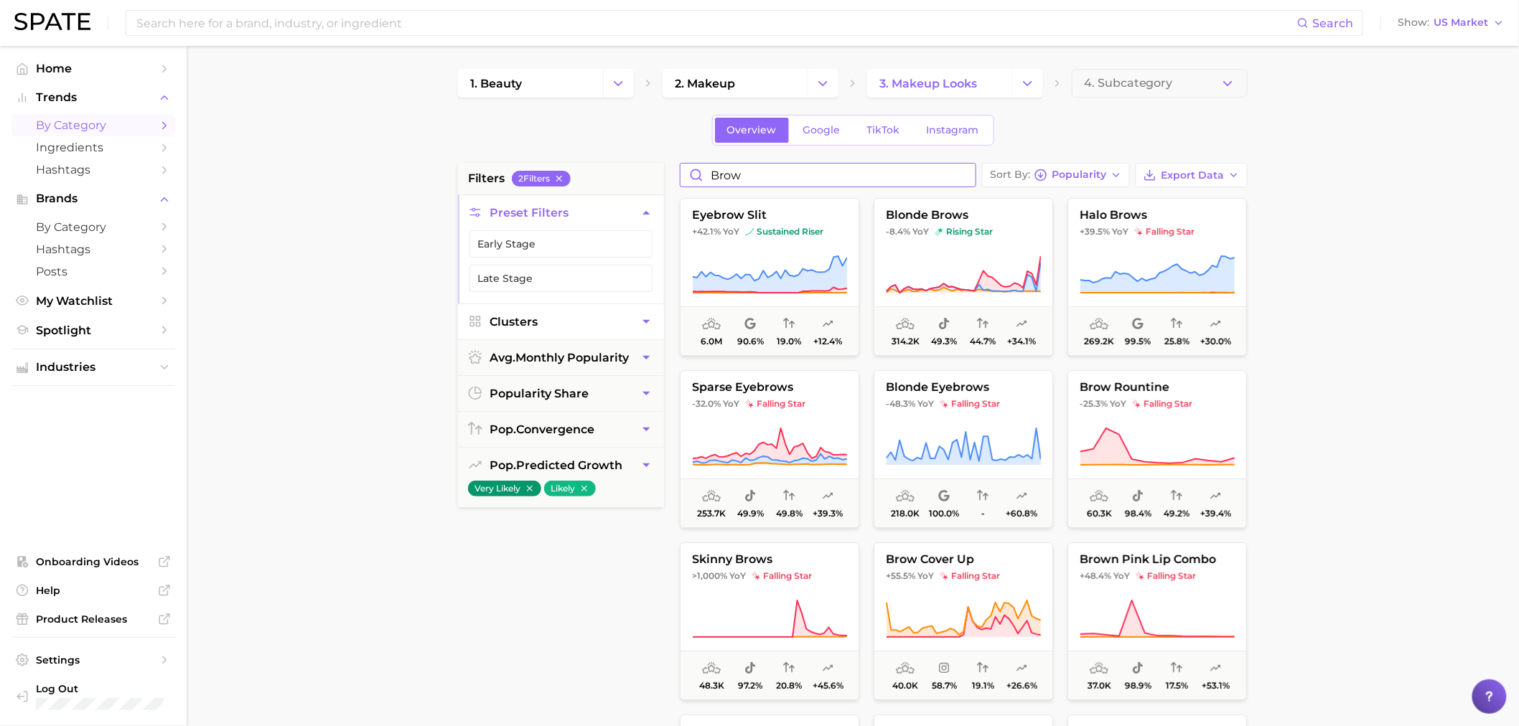
type input "brow"
click at [568, 327] on button "Clusters" at bounding box center [561, 321] width 206 height 35
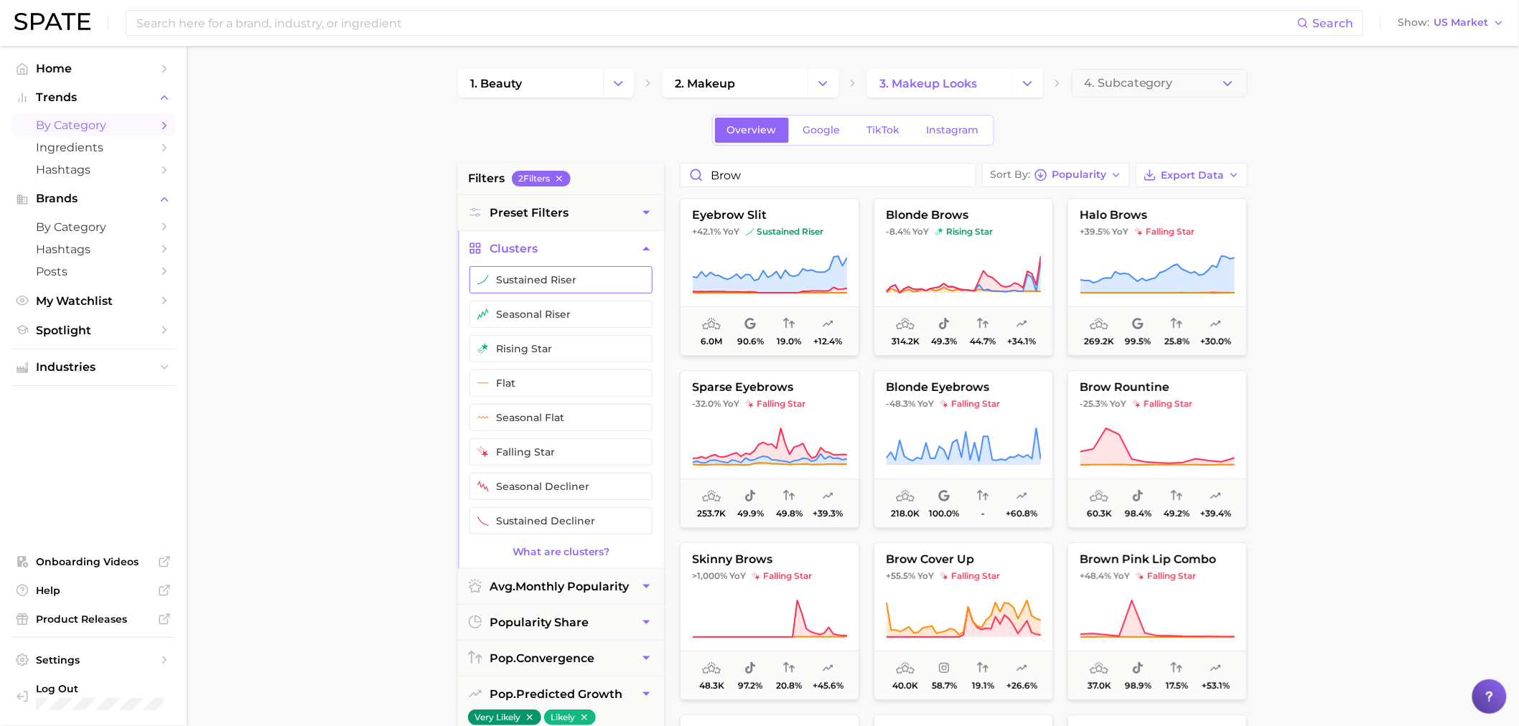
click at [543, 279] on button "sustained riser" at bounding box center [560, 279] width 183 height 27
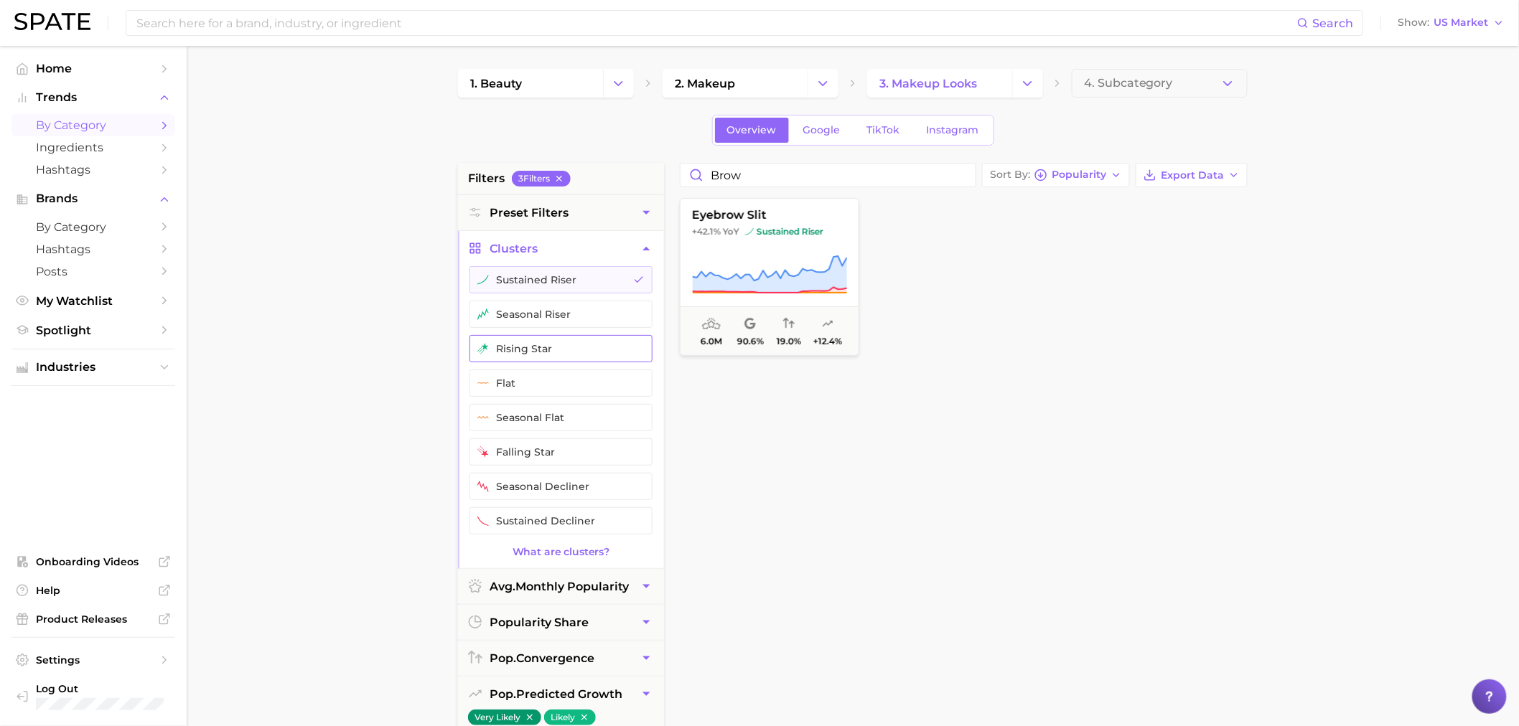
click at [555, 343] on button "rising star" at bounding box center [560, 348] width 183 height 27
click at [1020, 96] on button "Change Category" at bounding box center [1027, 83] width 31 height 29
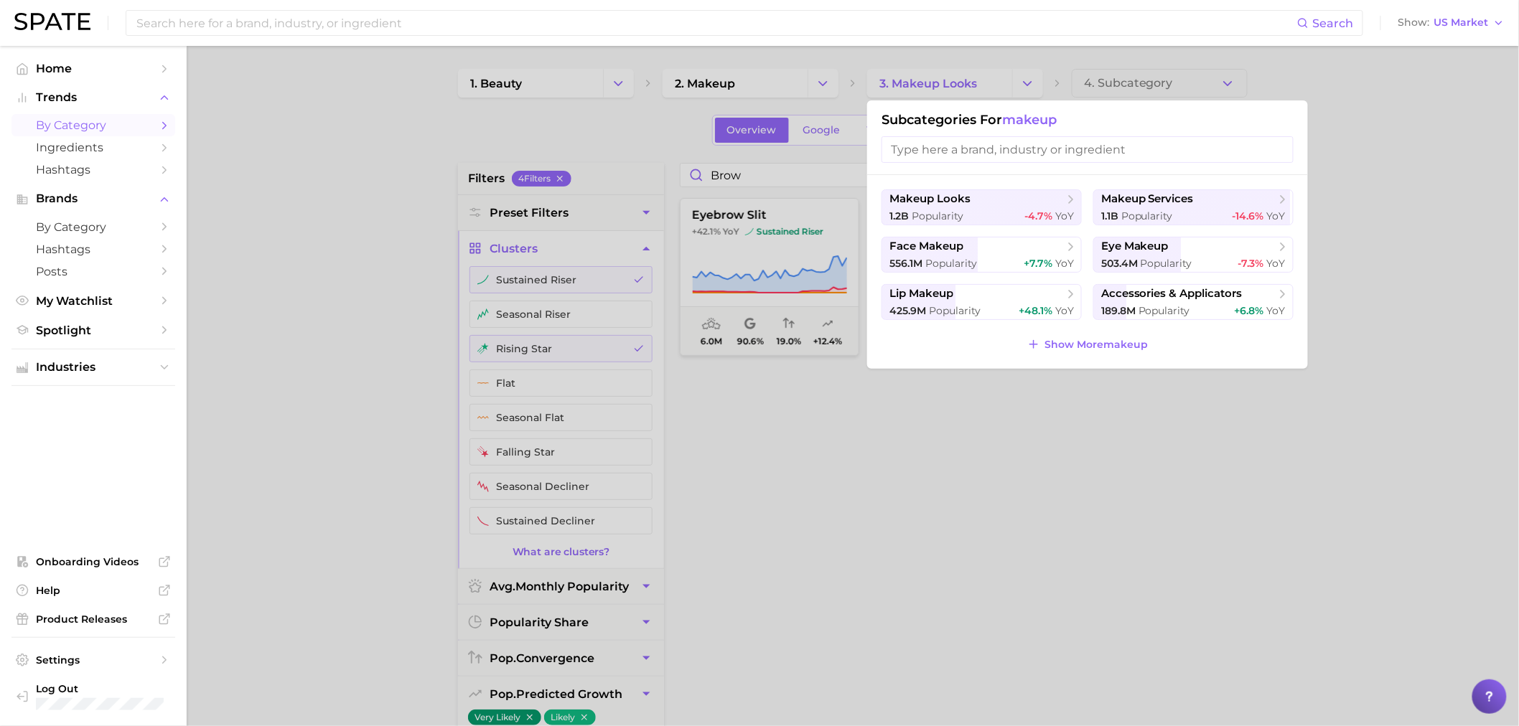
click at [1023, 120] on span "makeup" at bounding box center [1029, 120] width 55 height 16
click at [765, 83] on div at bounding box center [759, 363] width 1519 height 726
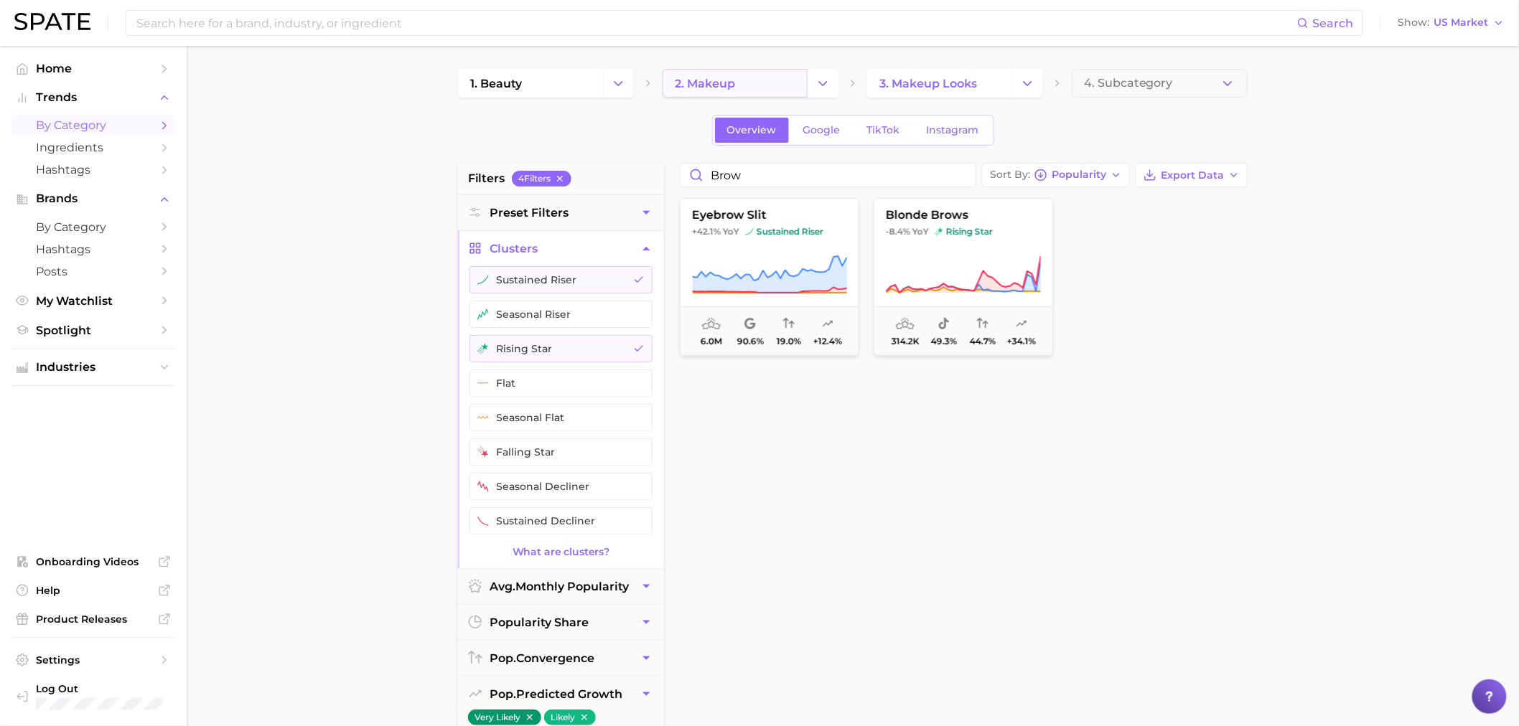
click at [772, 80] on link "2. makeup" at bounding box center [735, 83] width 145 height 29
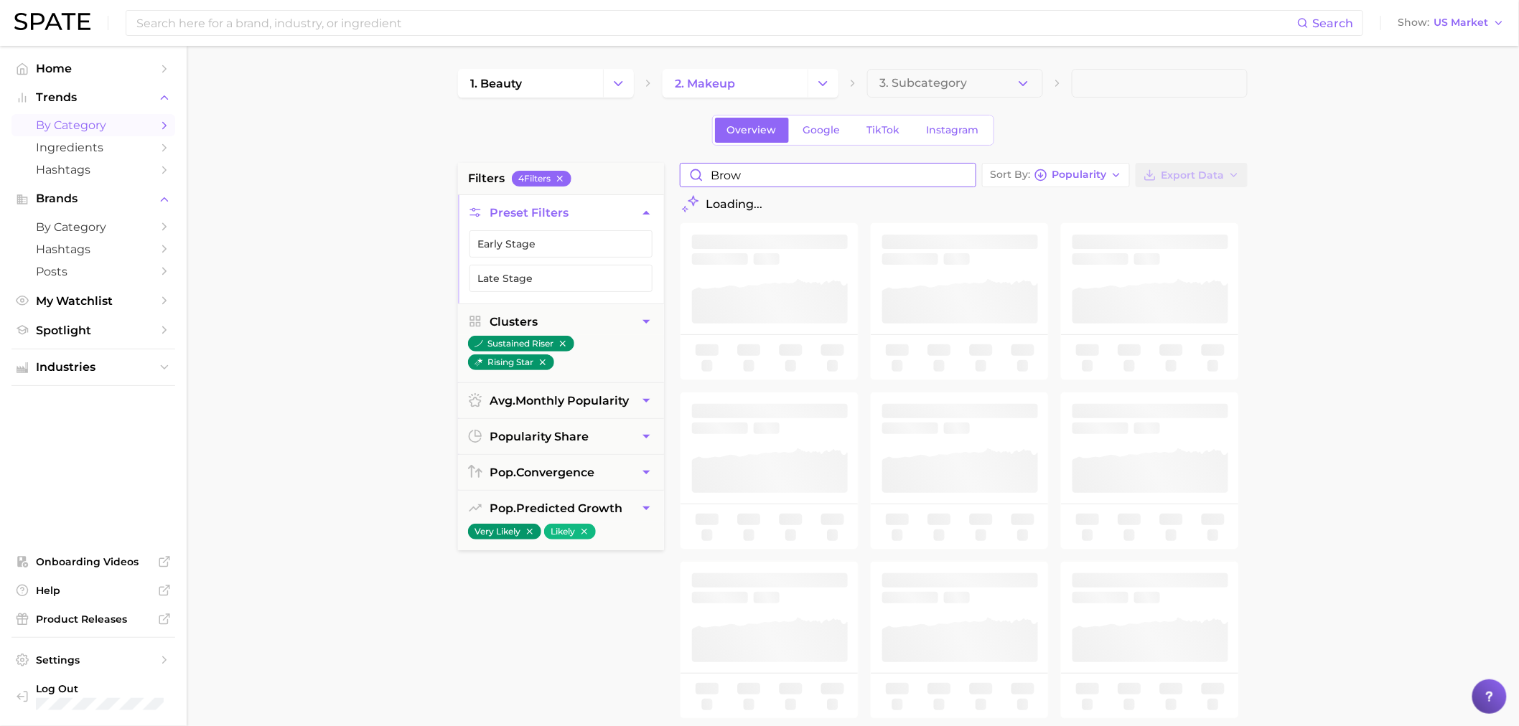
click at [778, 177] on input "brow" at bounding box center [828, 175] width 295 height 23
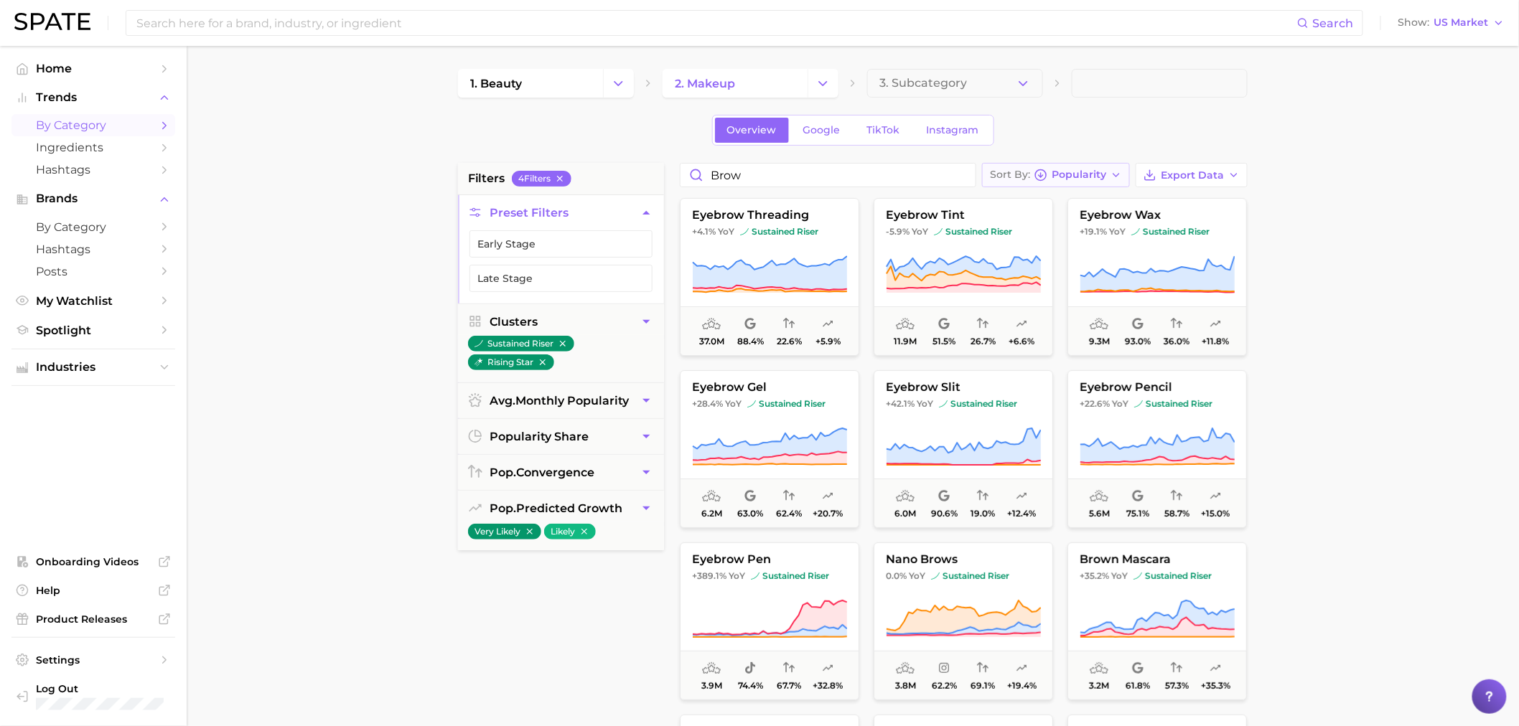
click at [1065, 171] on span "Popularity" at bounding box center [1079, 175] width 55 height 8
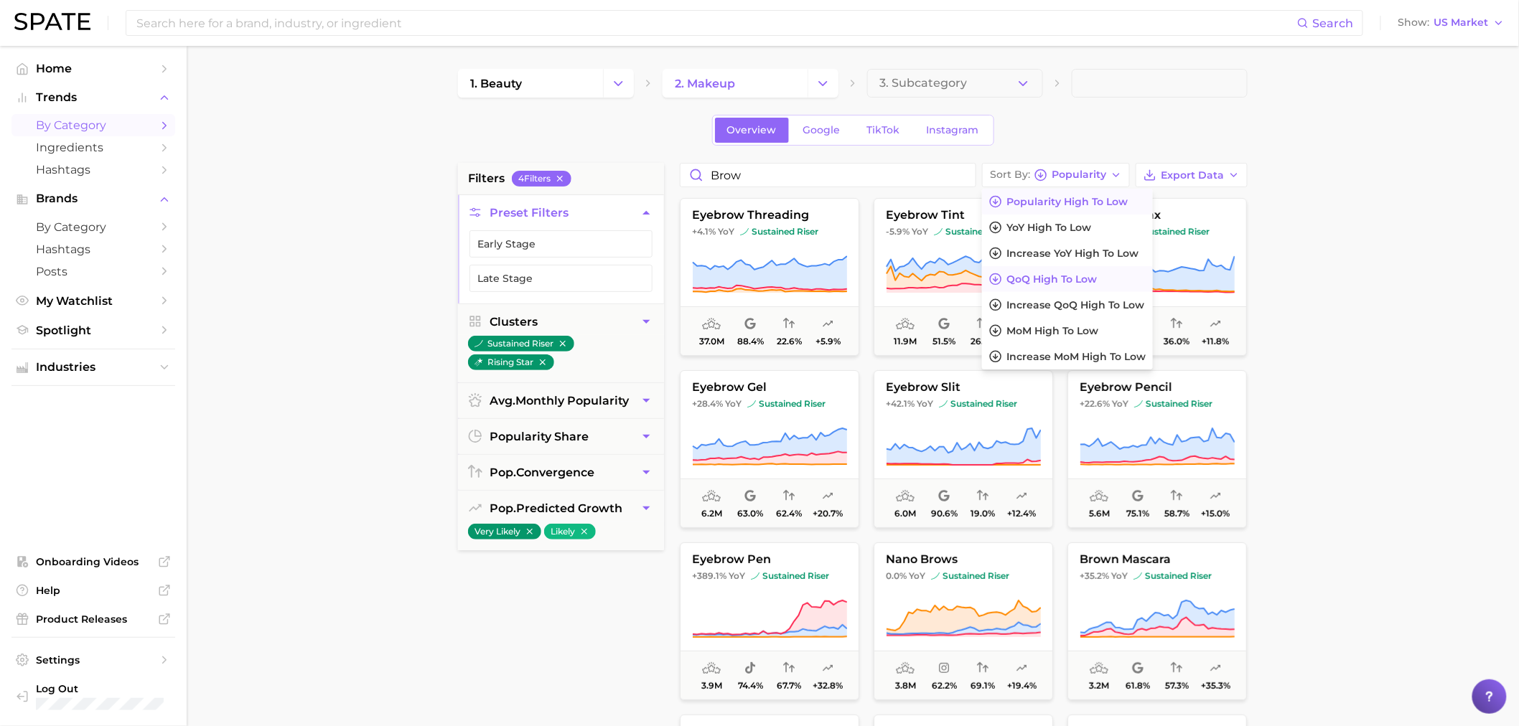
click at [1045, 283] on span "QoQ high to low" at bounding box center [1051, 279] width 90 height 12
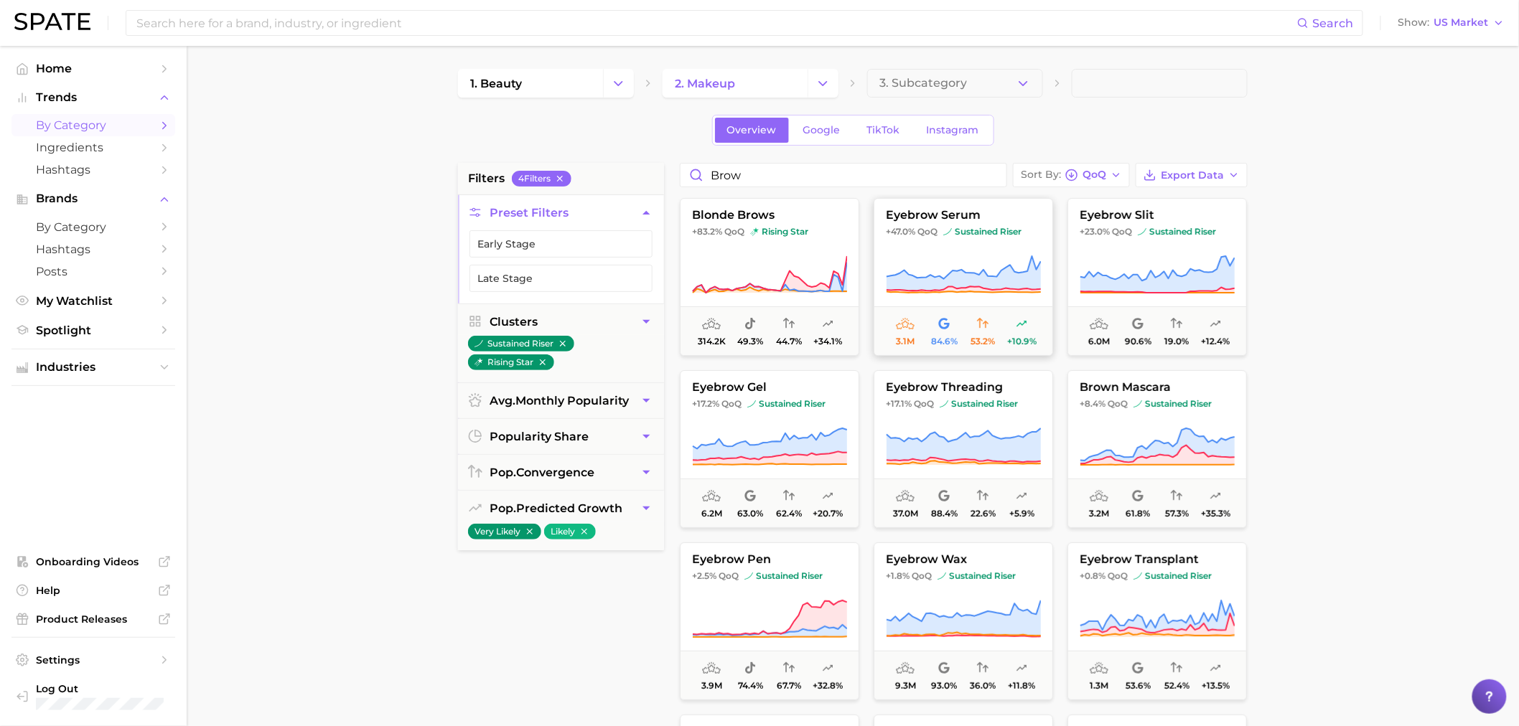
click at [917, 287] on icon at bounding box center [964, 273] width 154 height 34
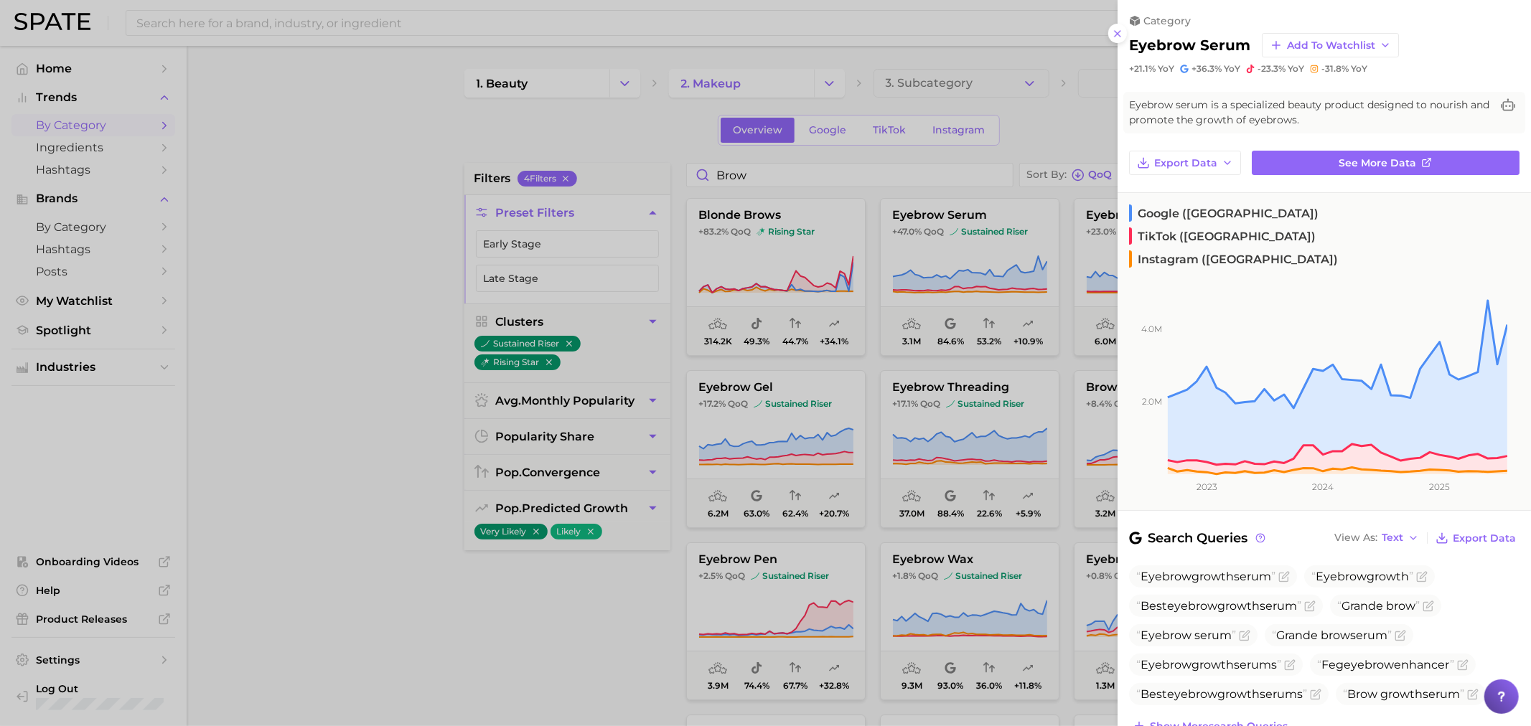
click at [561, 610] on div at bounding box center [765, 363] width 1531 height 726
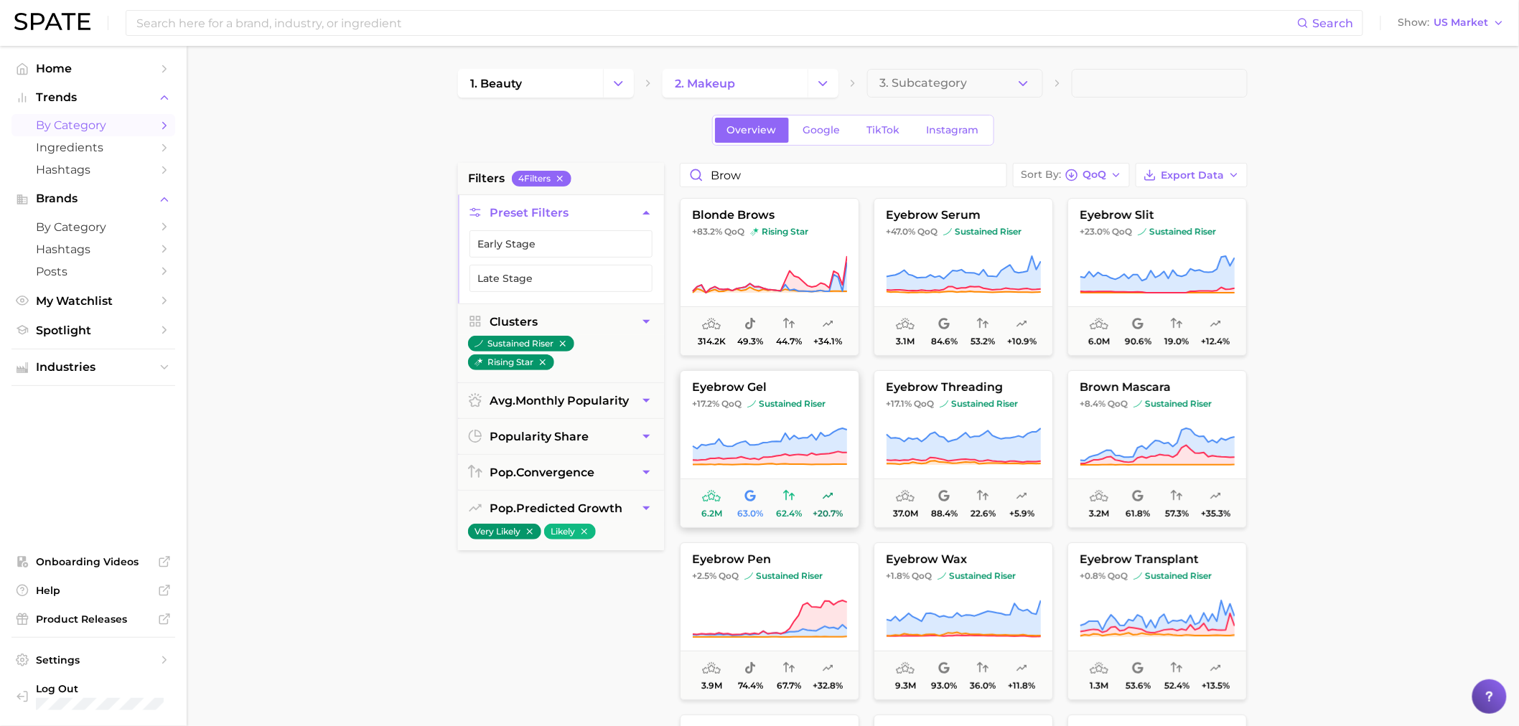
click at [754, 384] on span "eyebrow gel" at bounding box center [770, 387] width 178 height 13
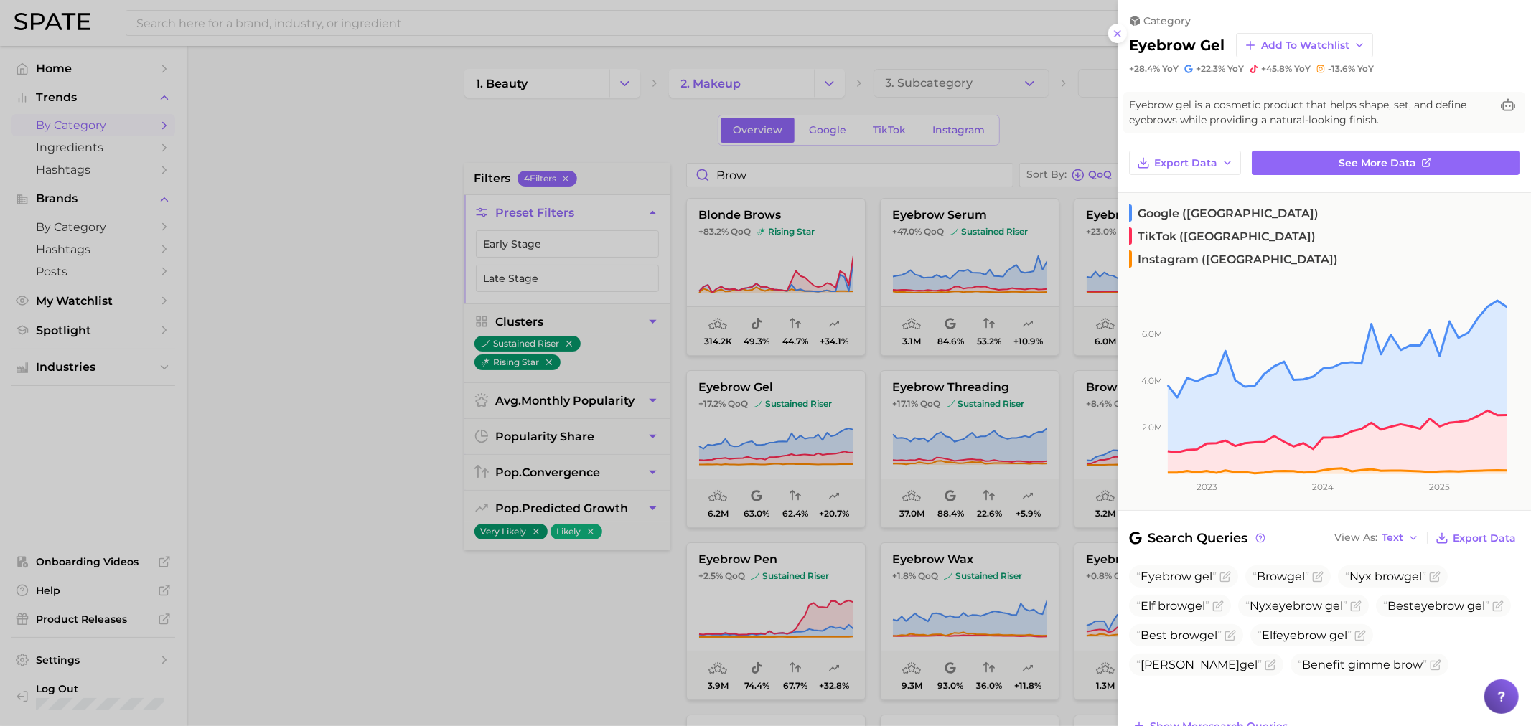
click at [762, 170] on div at bounding box center [765, 363] width 1531 height 726
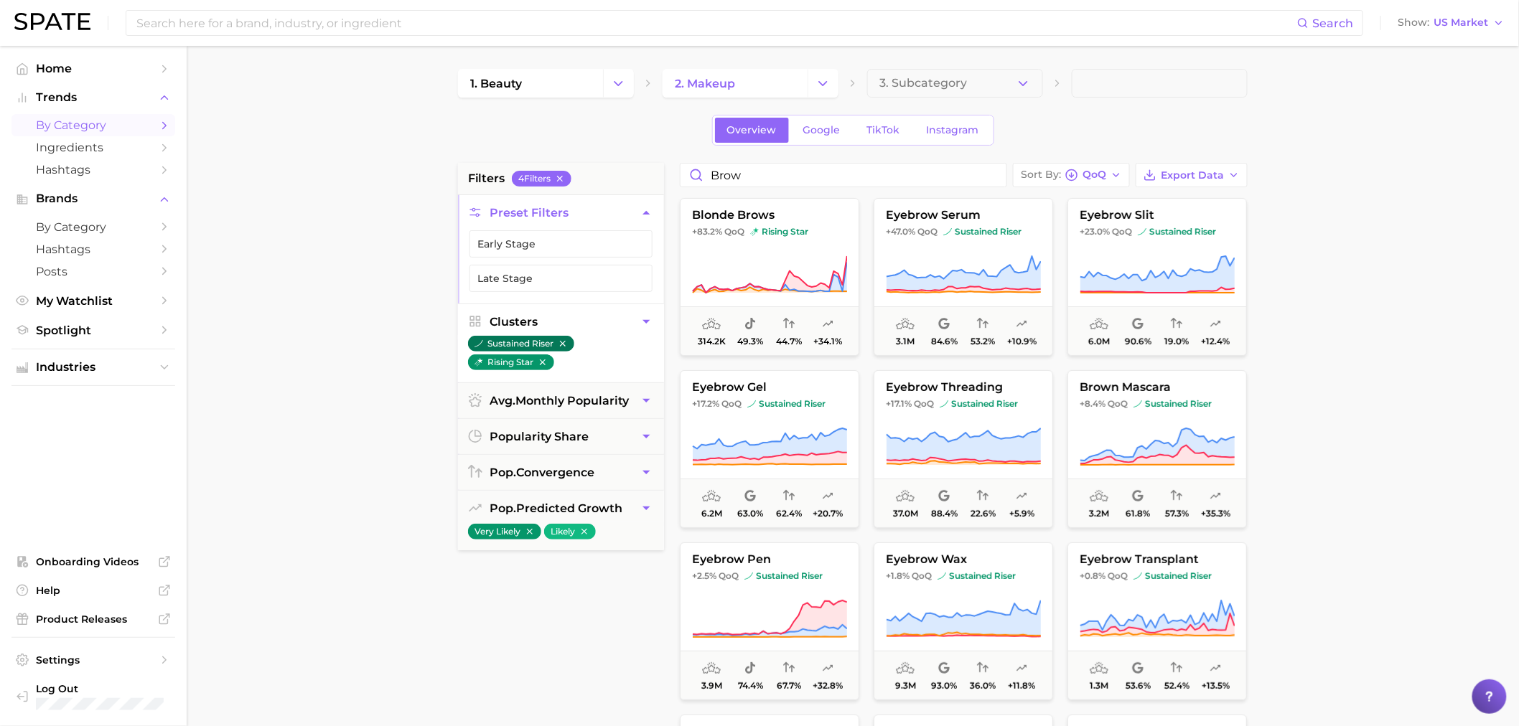
click at [567, 349] on icon "button" at bounding box center [563, 344] width 10 height 10
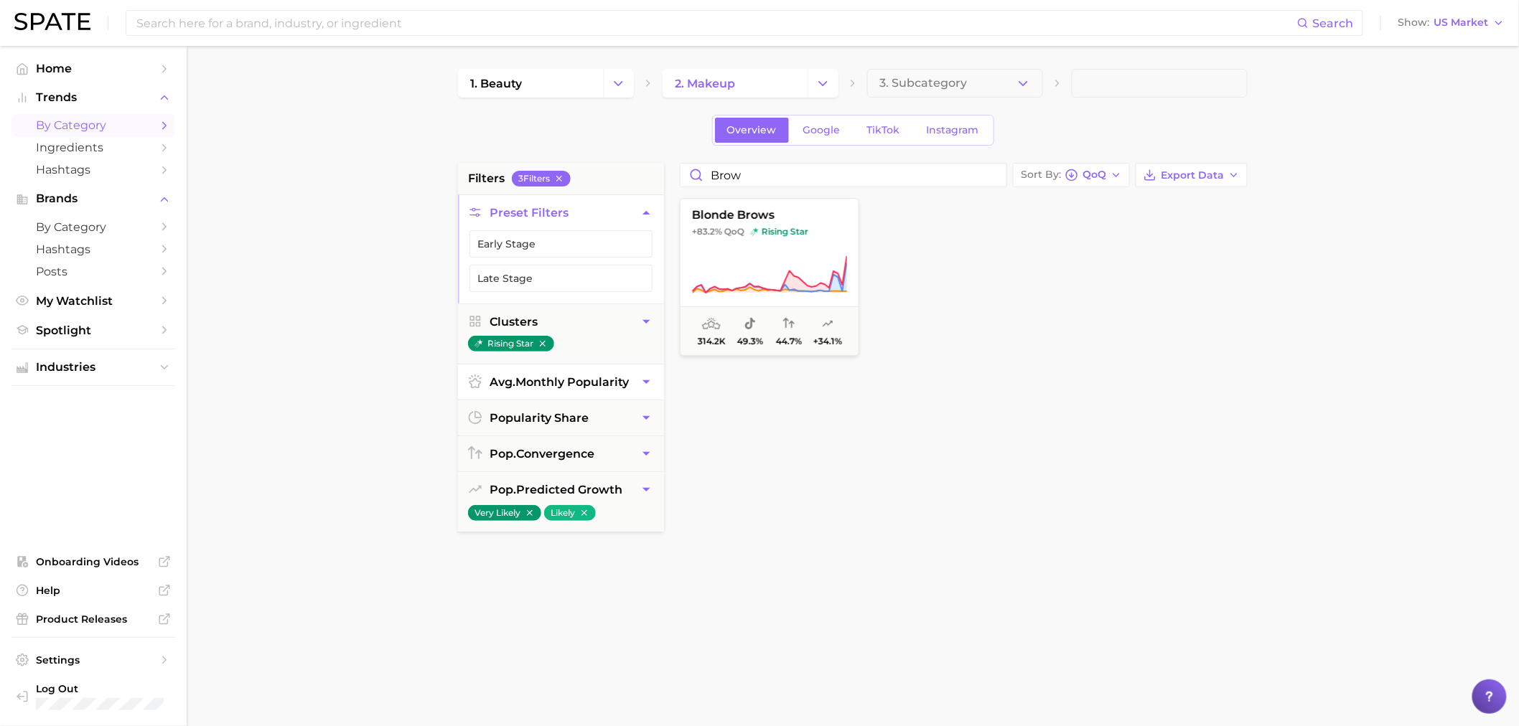
click at [546, 345] on icon "button" at bounding box center [543, 344] width 10 height 10
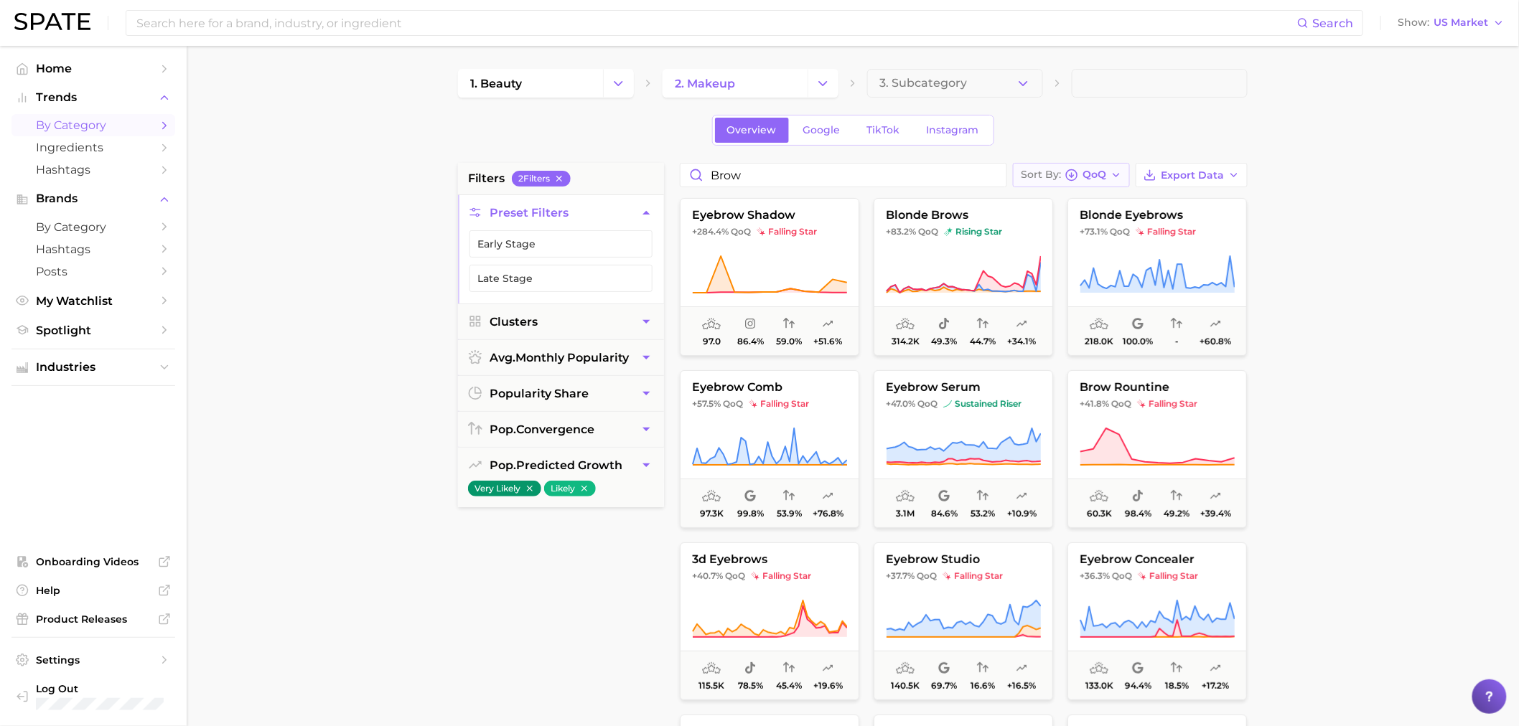
click at [1085, 166] on button "Sort By QoQ" at bounding box center [1071, 175] width 117 height 24
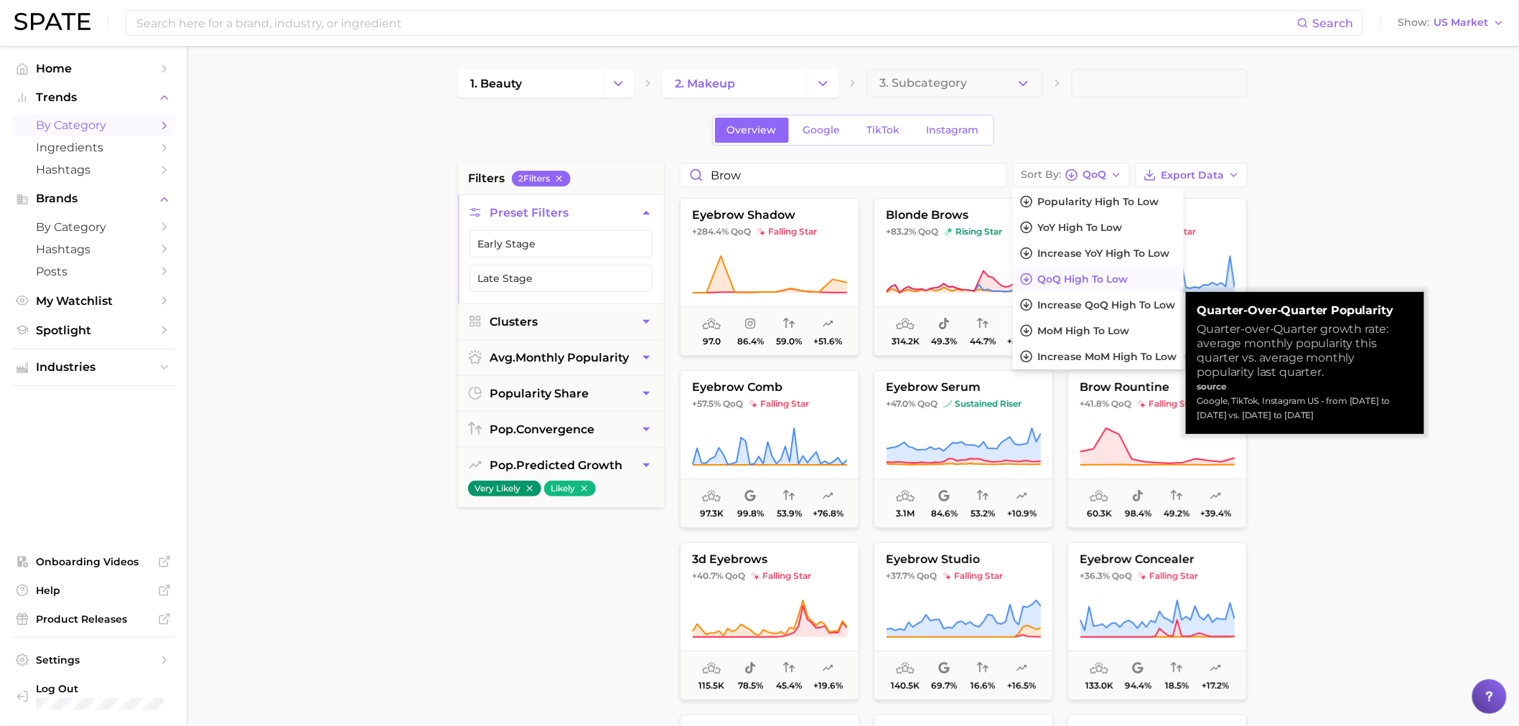
click at [1116, 280] on span "QoQ high to low" at bounding box center [1082, 279] width 90 height 12
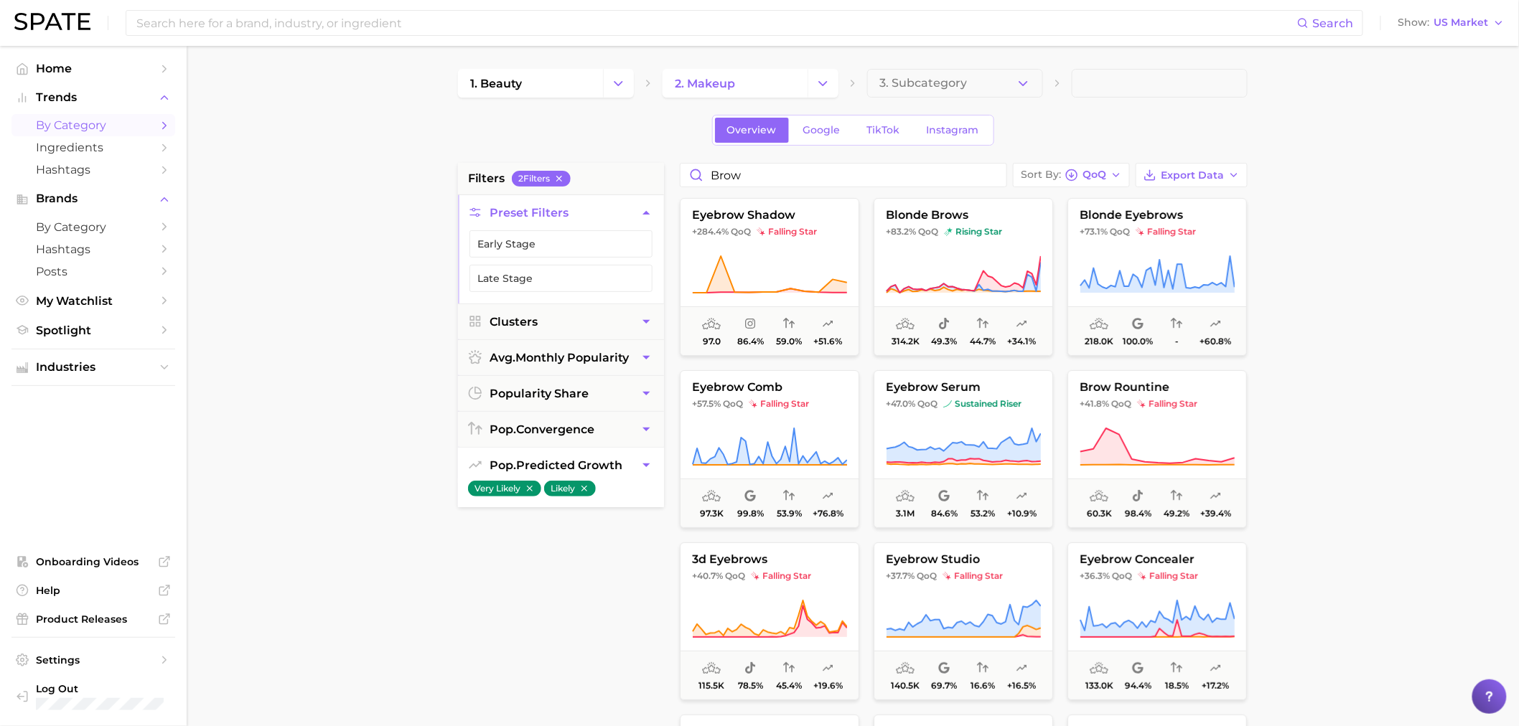
click at [584, 495] on button "Likely" at bounding box center [570, 489] width 52 height 16
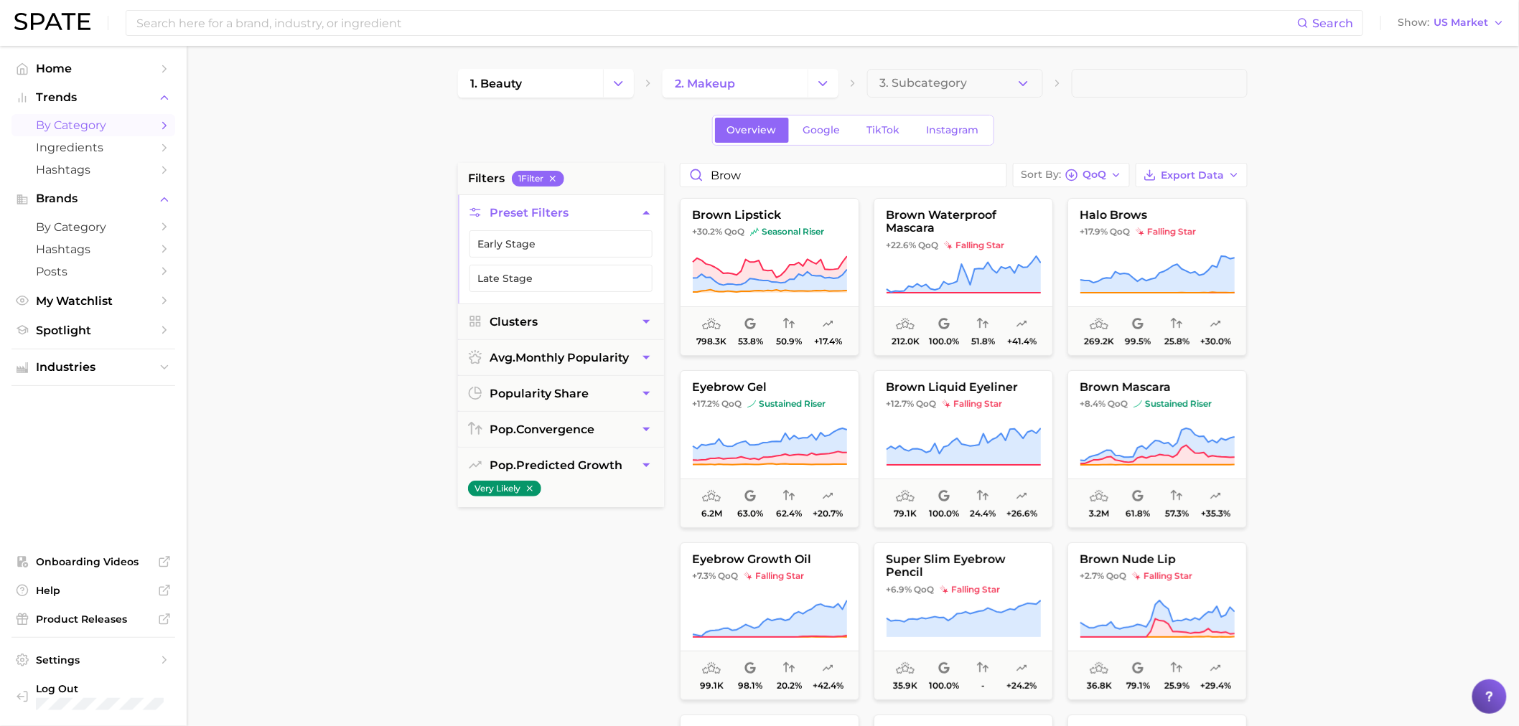
click at [533, 491] on icon "button" at bounding box center [530, 489] width 10 height 10
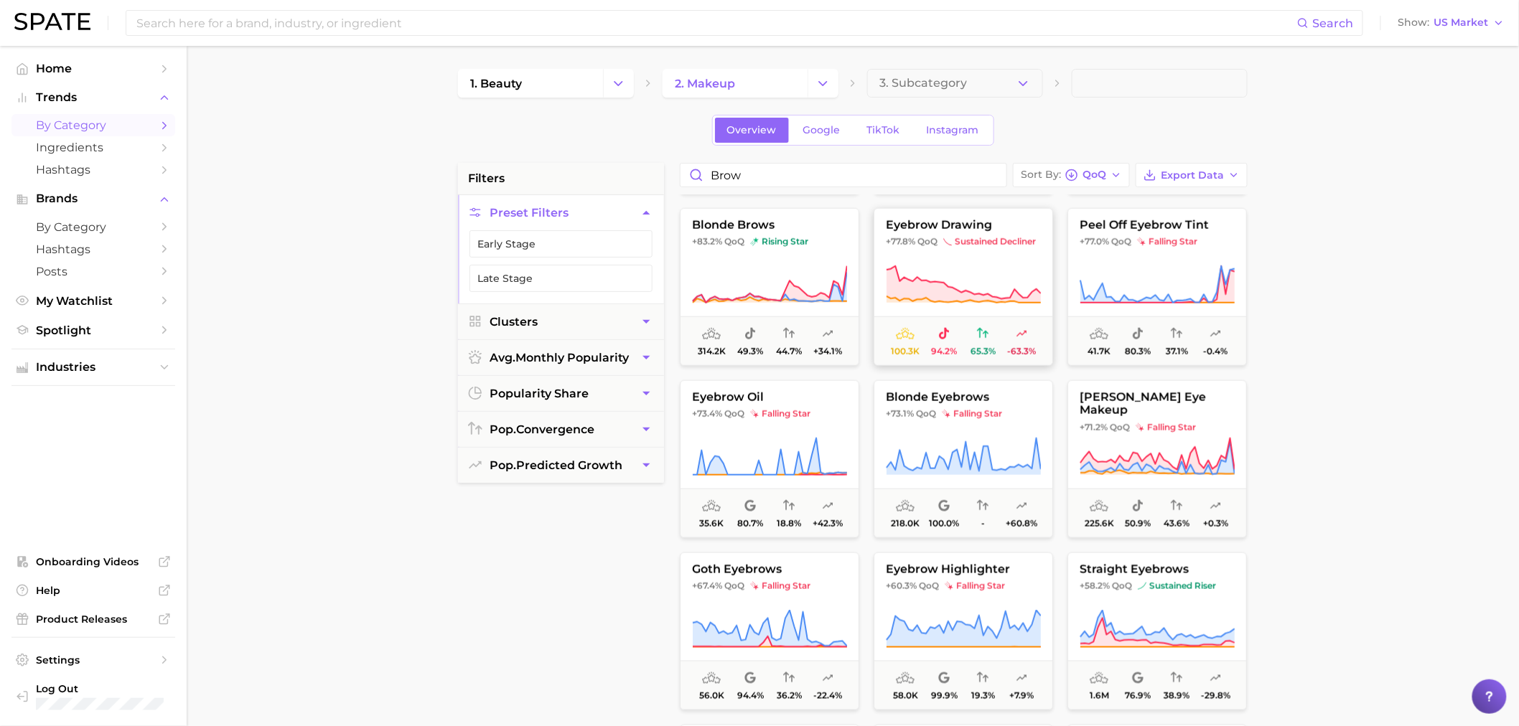
scroll to position [718, 0]
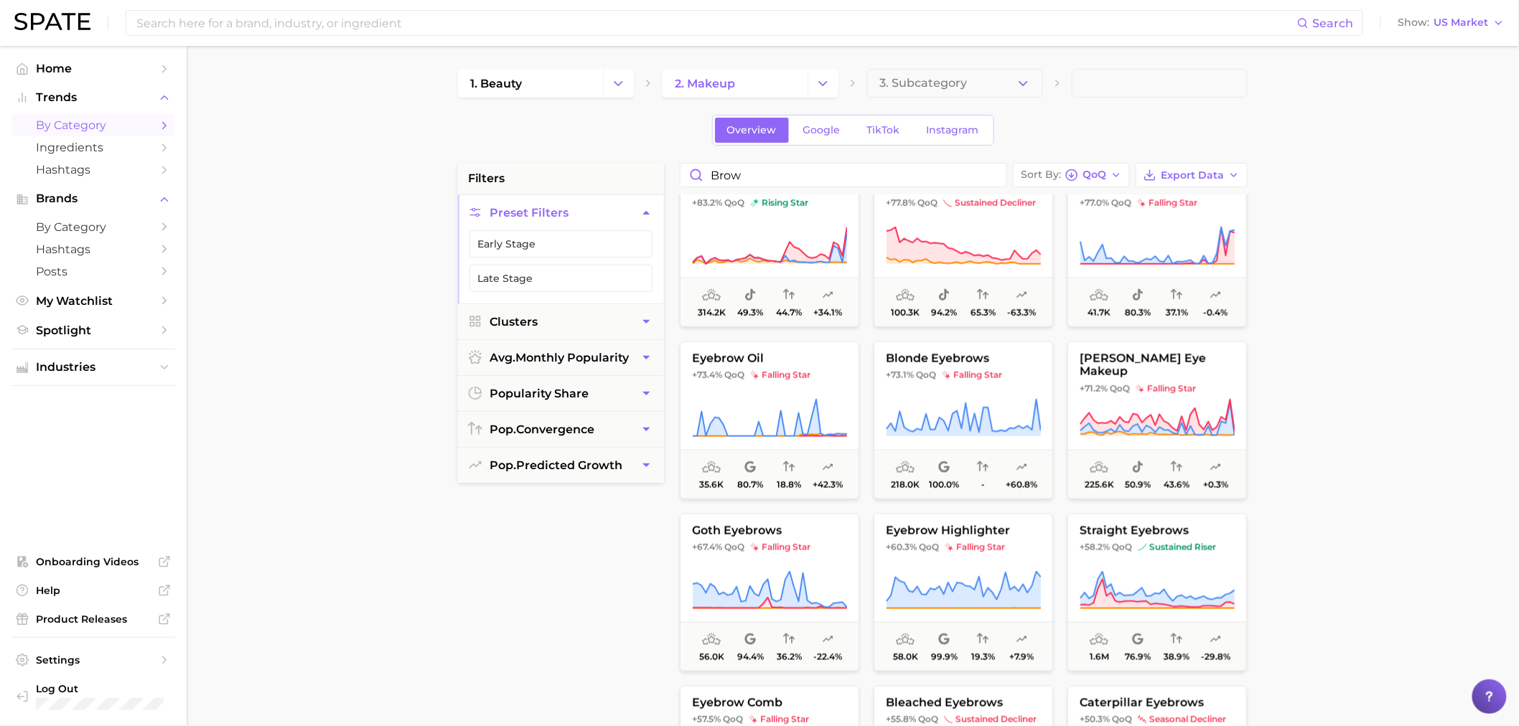
click at [877, 162] on div "1. beauty 2. makeup 3. Subcategory Overview Google TikTok Instagram filters Pre…" at bounding box center [853, 566] width 790 height 994
click at [991, 178] on input "brow" at bounding box center [844, 175] width 326 height 23
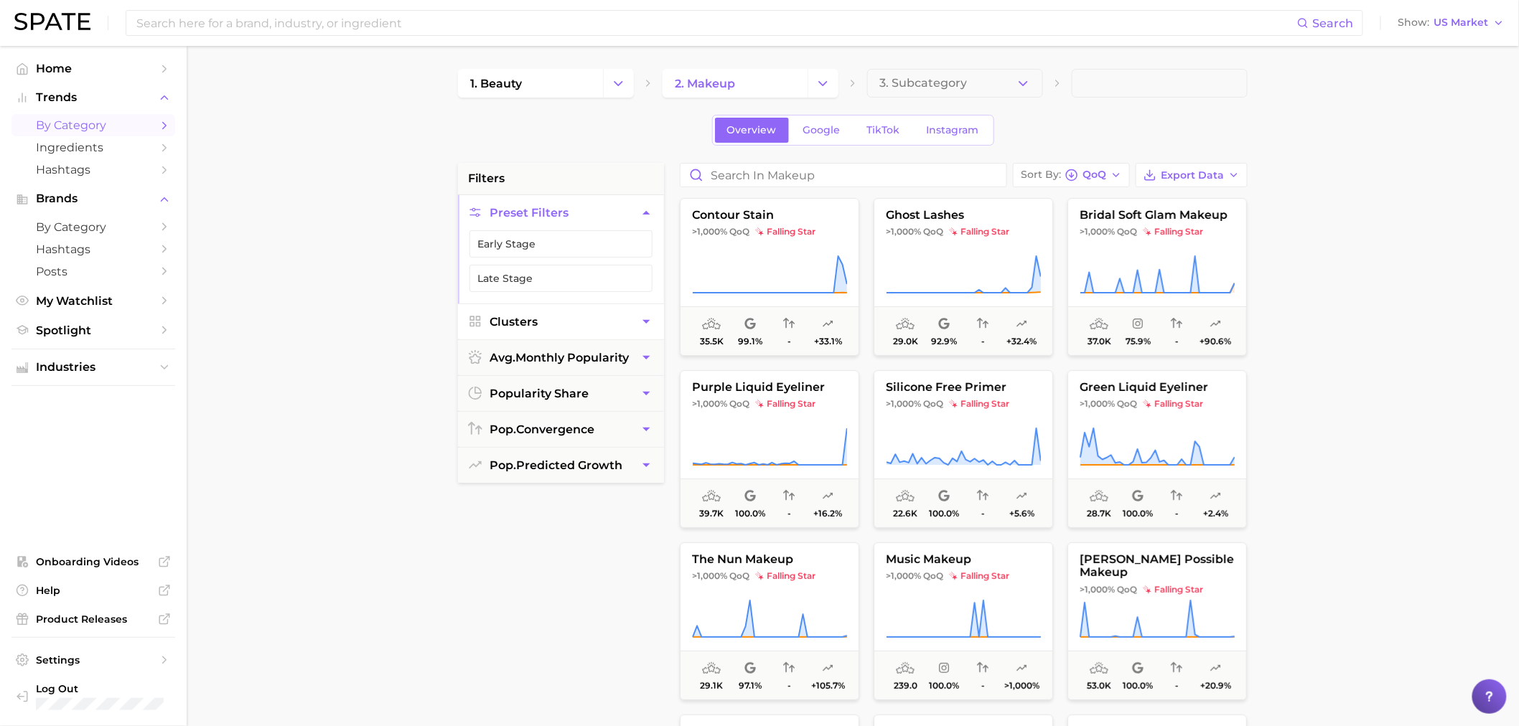
click at [579, 312] on button "Clusters" at bounding box center [561, 321] width 206 height 35
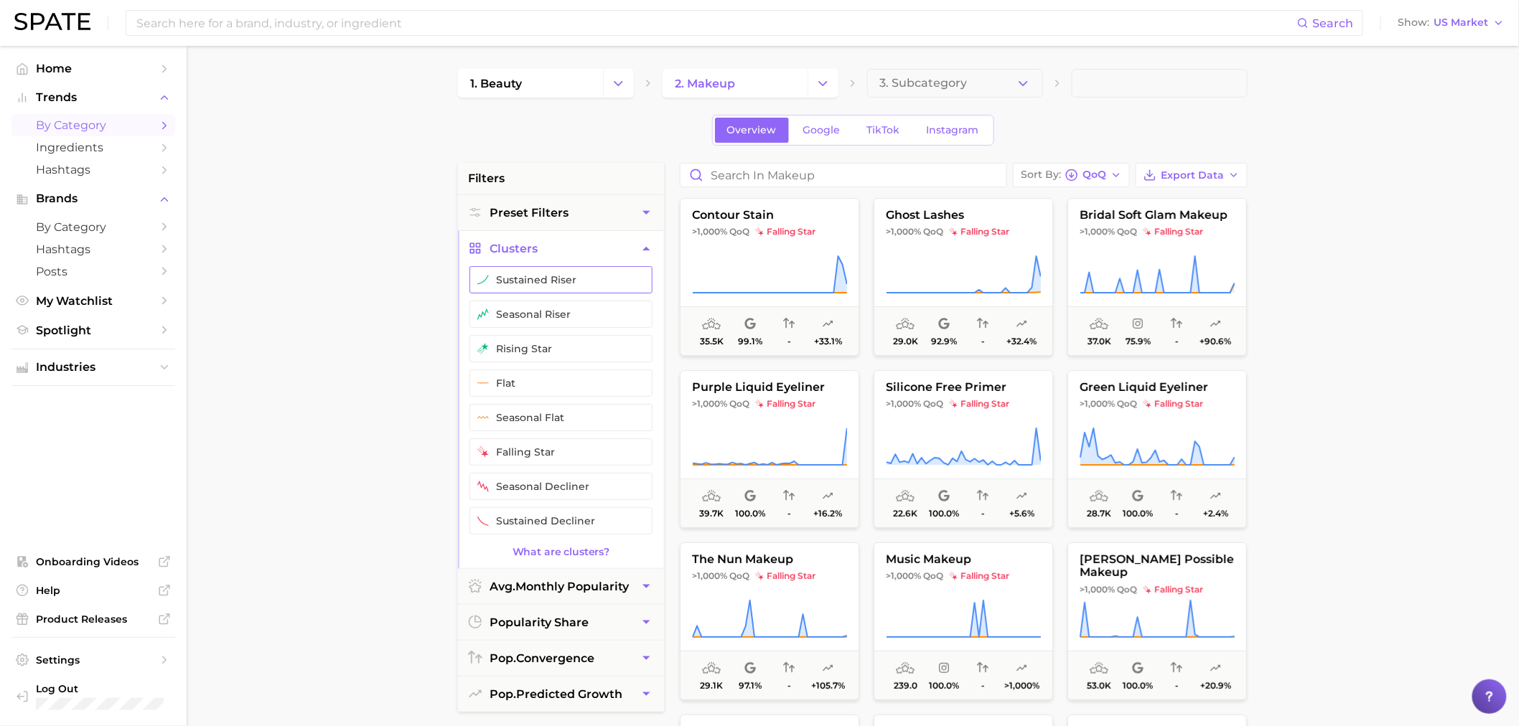
drag, startPoint x: 554, startPoint y: 310, endPoint x: 540, endPoint y: 281, distance: 32.1
click at [540, 281] on ul "sustained riser seasonal riser rising star flat seasonal flat falling star seas…" at bounding box center [561, 406] width 206 height 280
click at [540, 281] on button "sustained riser" at bounding box center [560, 279] width 183 height 27
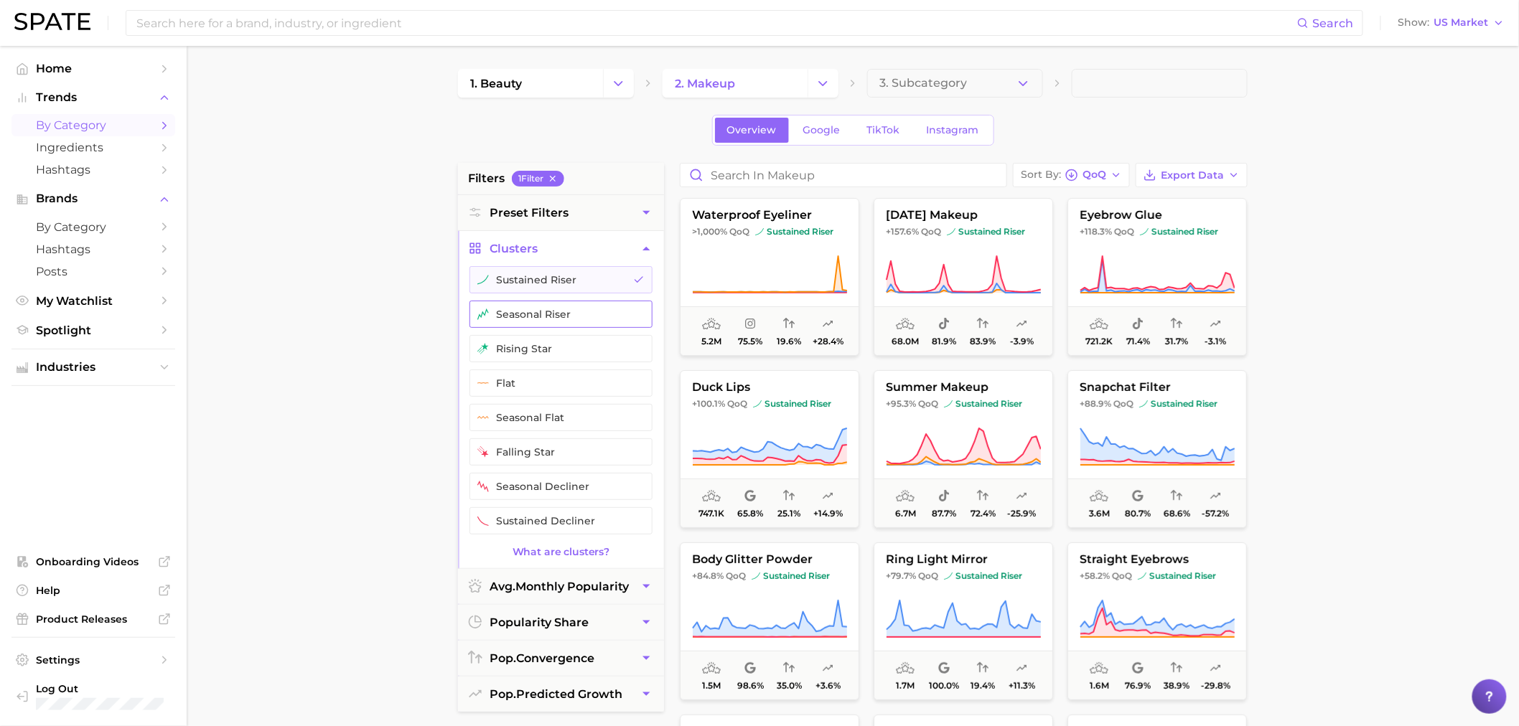
click at [541, 307] on button "seasonal riser" at bounding box center [560, 314] width 183 height 27
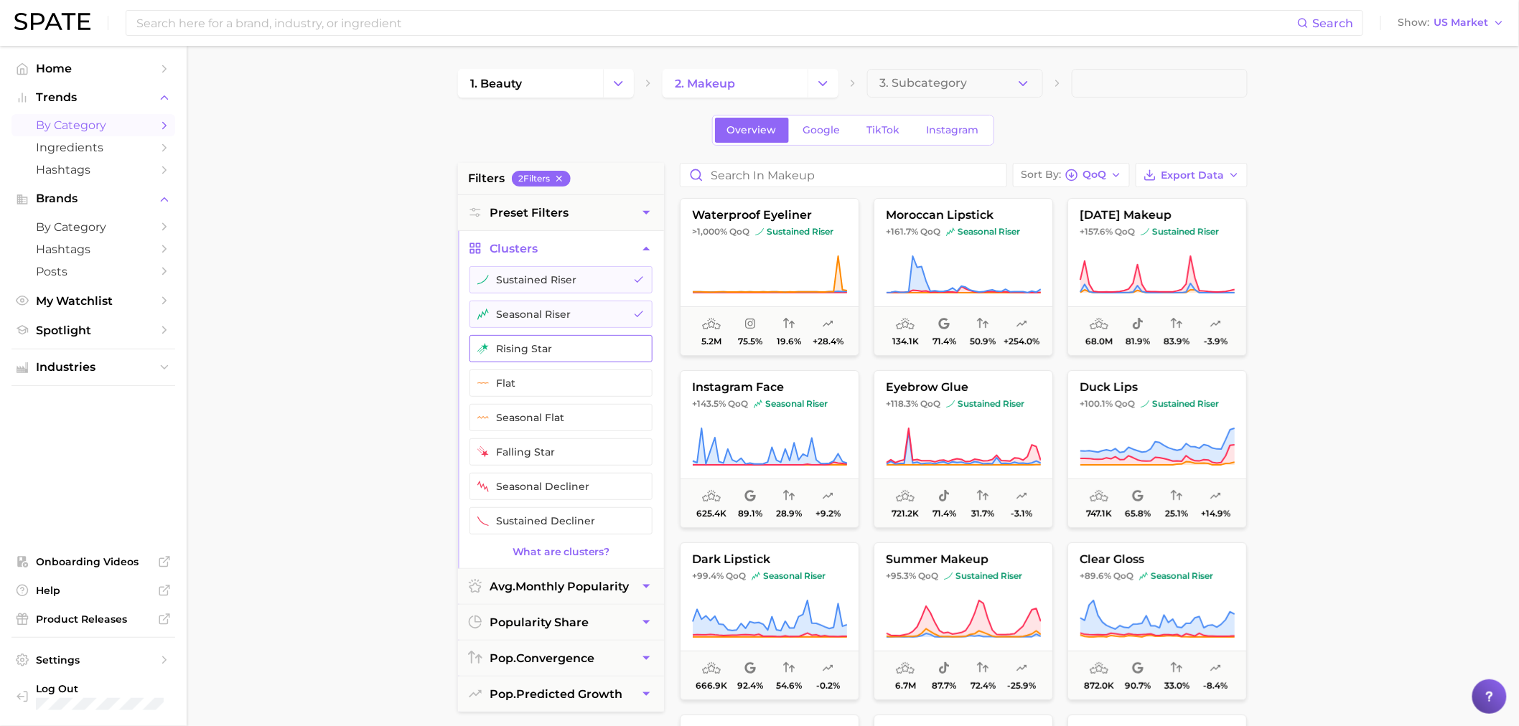
click at [548, 348] on button "rising star" at bounding box center [560, 348] width 183 height 27
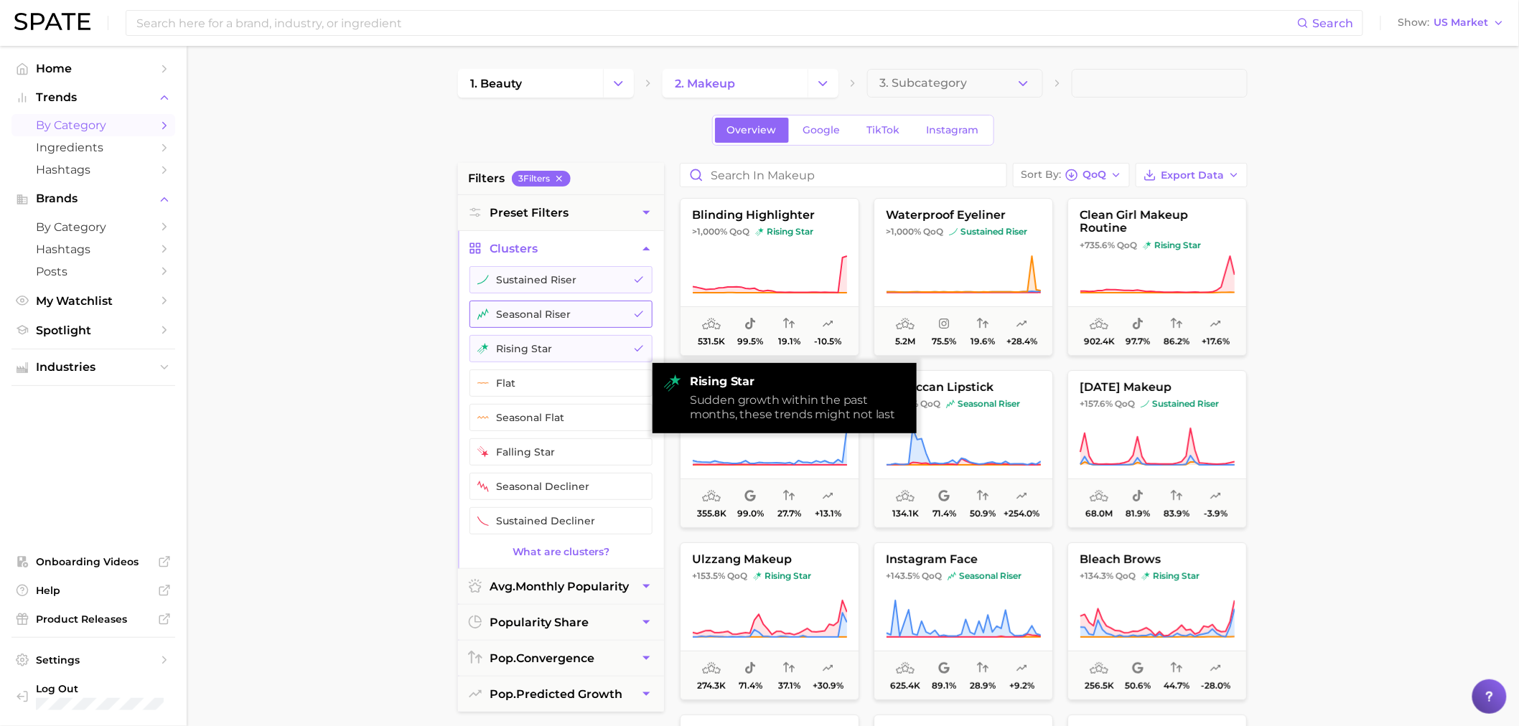
click at [528, 311] on button "seasonal riser" at bounding box center [560, 314] width 183 height 27
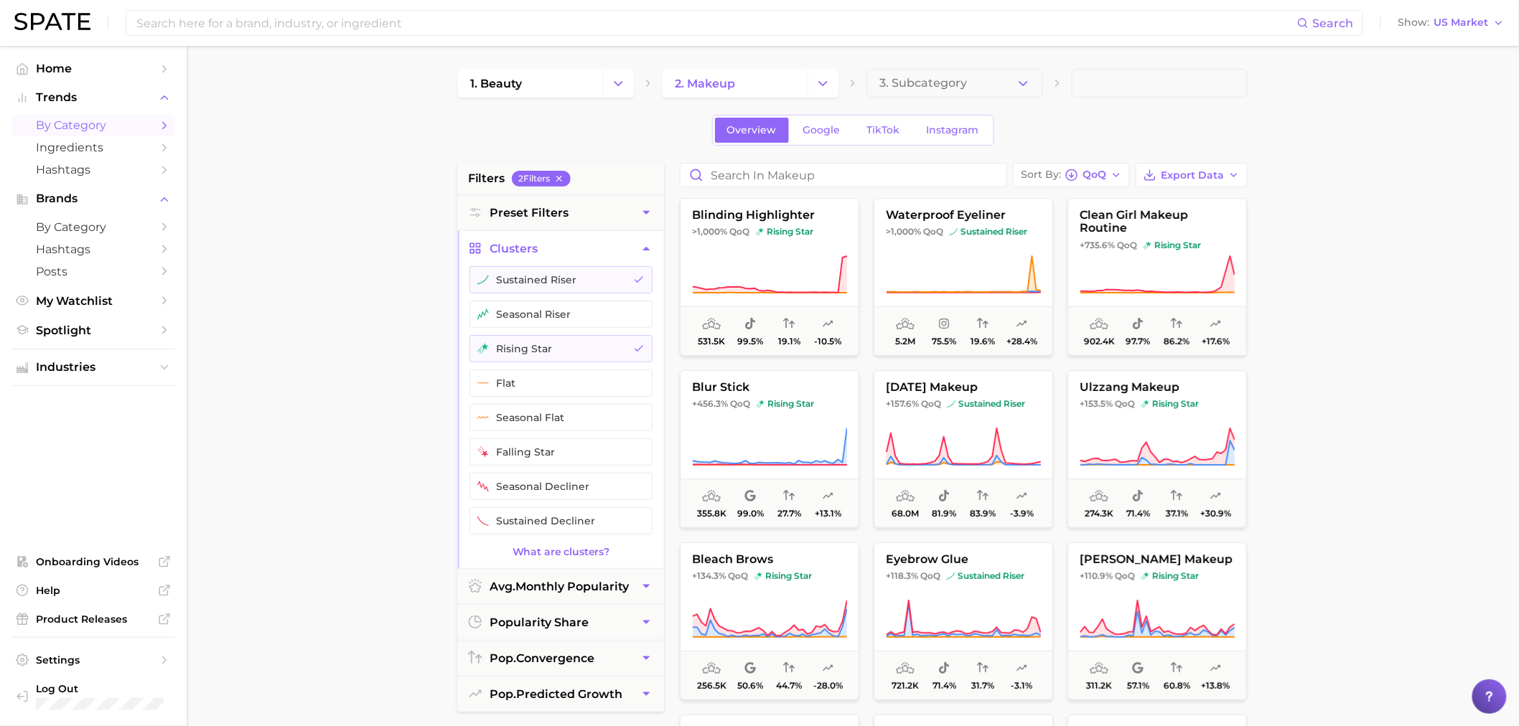
click at [1315, 335] on main "1. beauty 2. makeup 3. Subcategory Overview Google TikTok Instagram filters 2 F…" at bounding box center [853, 590] width 1332 height 1089
drag, startPoint x: 787, startPoint y: 388, endPoint x: 1332, endPoint y: 335, distance: 547.4
click at [1332, 335] on main "1. beauty 2. makeup 3. Subcategory Overview Google TikTok Instagram filters 2 F…" at bounding box center [853, 590] width 1332 height 1089
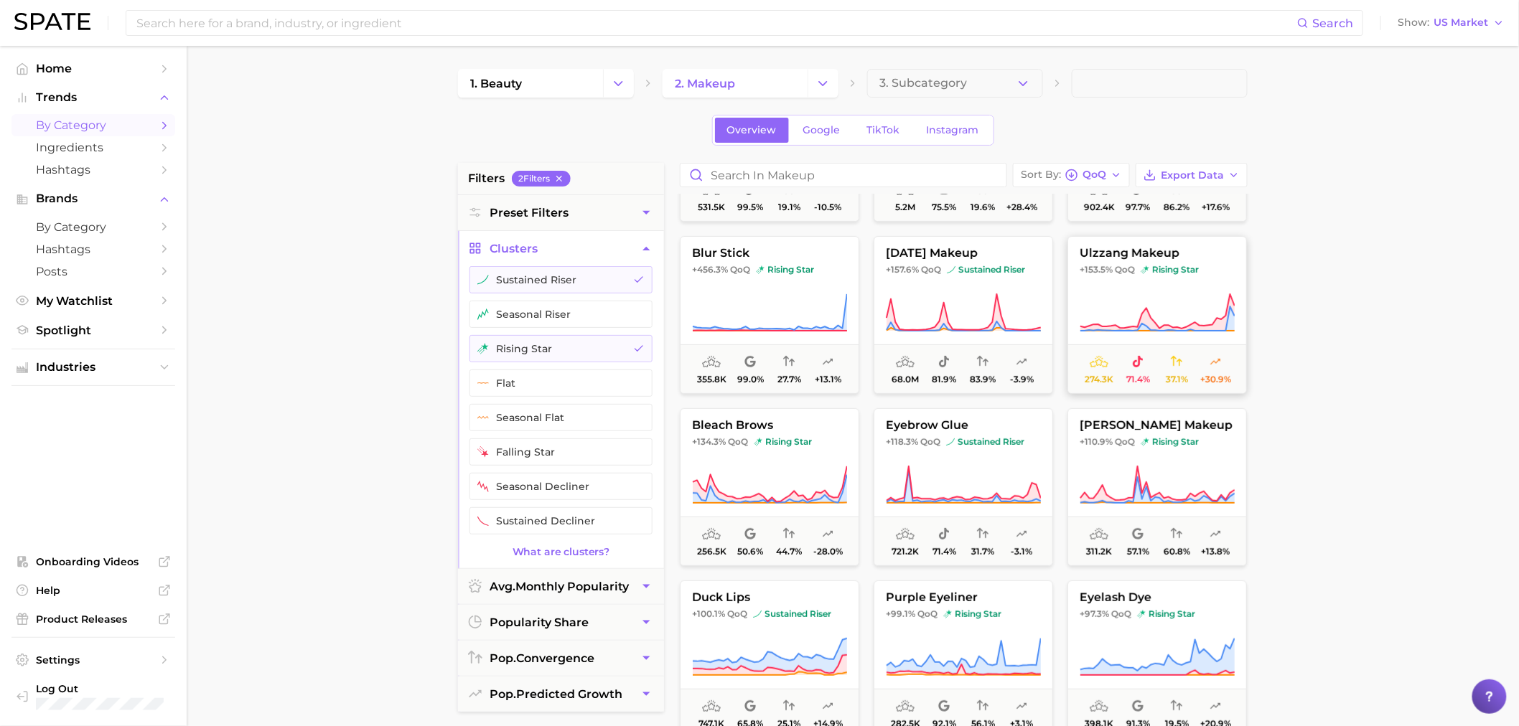
scroll to position [159, 0]
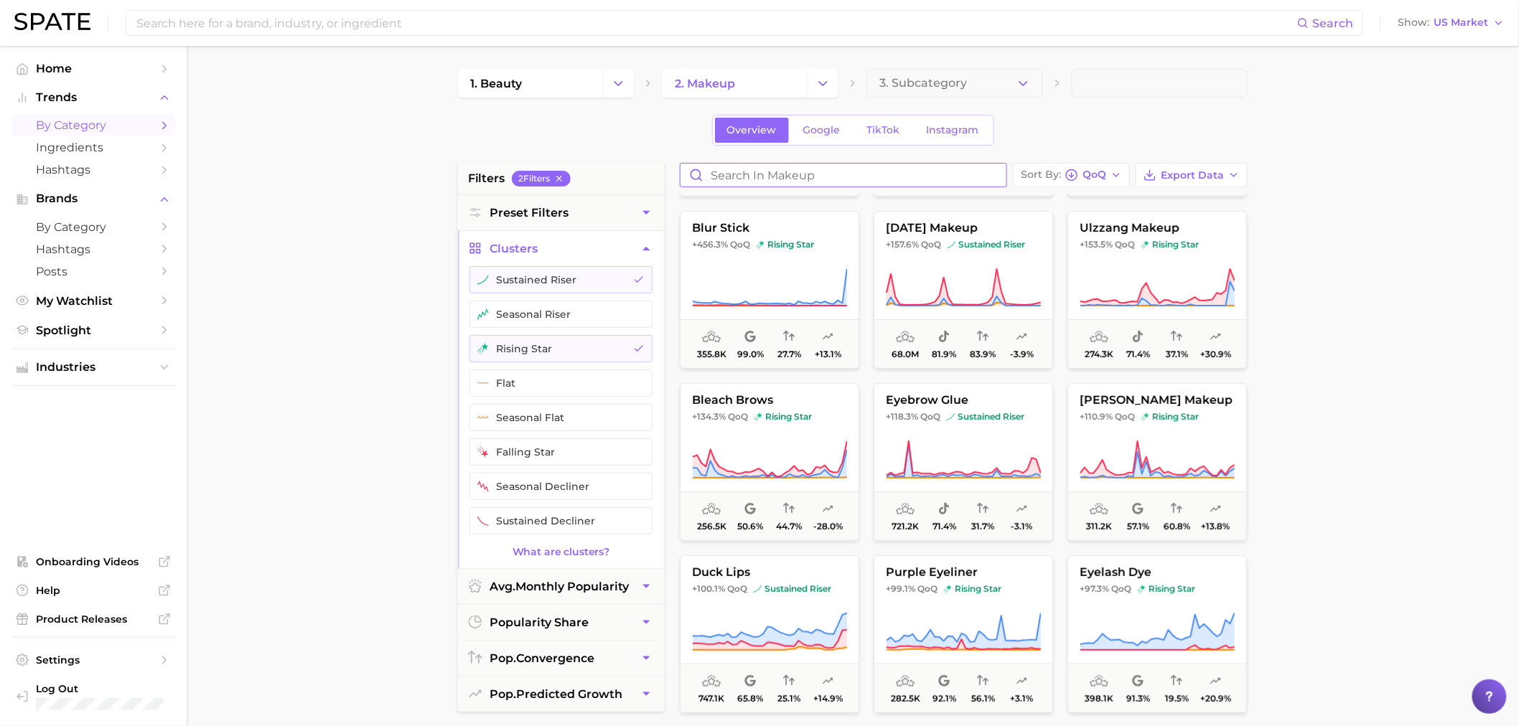
click at [794, 173] on input "Search in makeup" at bounding box center [844, 175] width 326 height 23
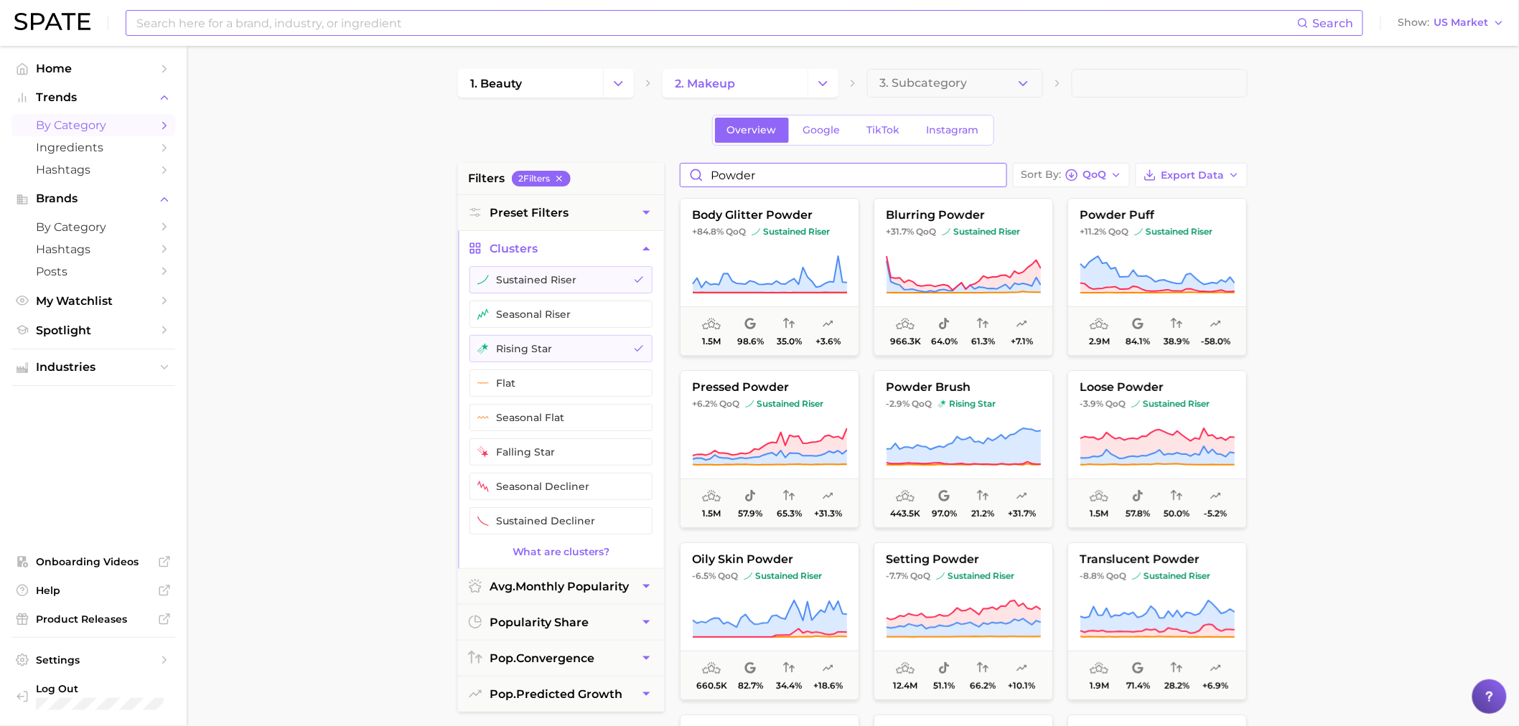
type input "powder"
click at [364, 32] on input at bounding box center [716, 23] width 1162 height 24
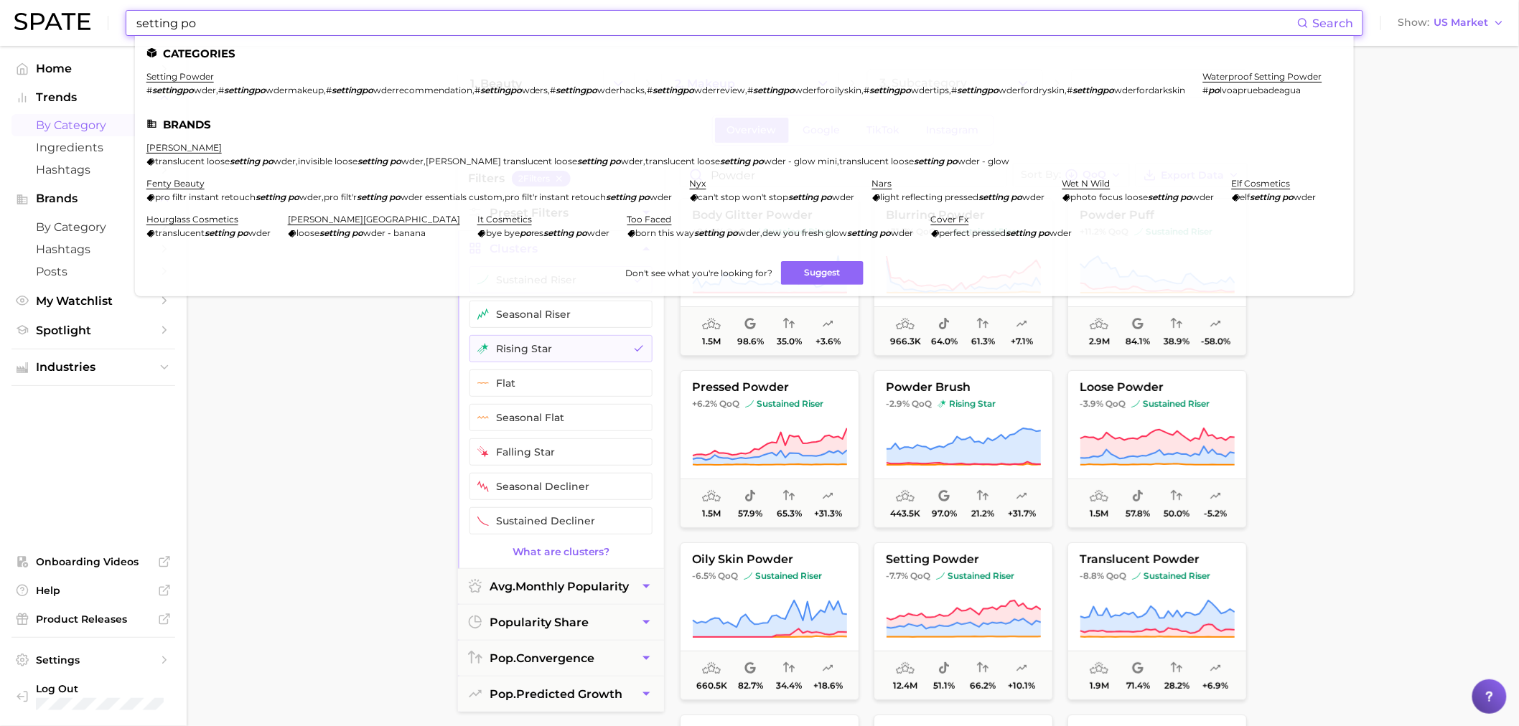
type input "setting po"
drag, startPoint x: 373, startPoint y: 462, endPoint x: 663, endPoint y: 278, distance: 343.3
click at [371, 456] on main "1. beauty 2. makeup 3. Subcategory Overview Google TikTok Instagram filters 2 F…" at bounding box center [853, 590] width 1332 height 1089
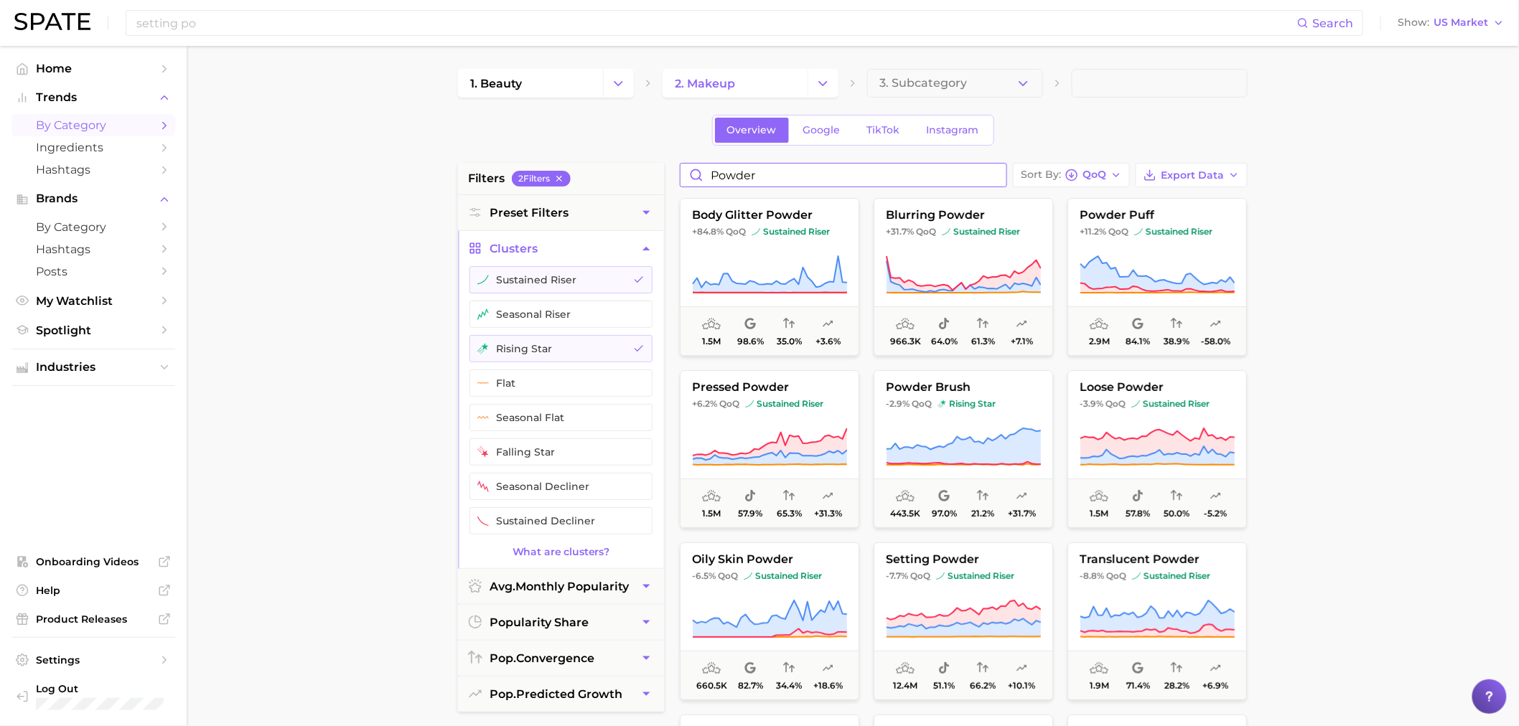
drag, startPoint x: 764, startPoint y: 178, endPoint x: 614, endPoint y: 159, distance: 152.0
click at [614, 159] on div "1. beauty 2. makeup 3. Subcategory Overview Google TikTok Instagram filters 2 F…" at bounding box center [853, 566] width 790 height 994
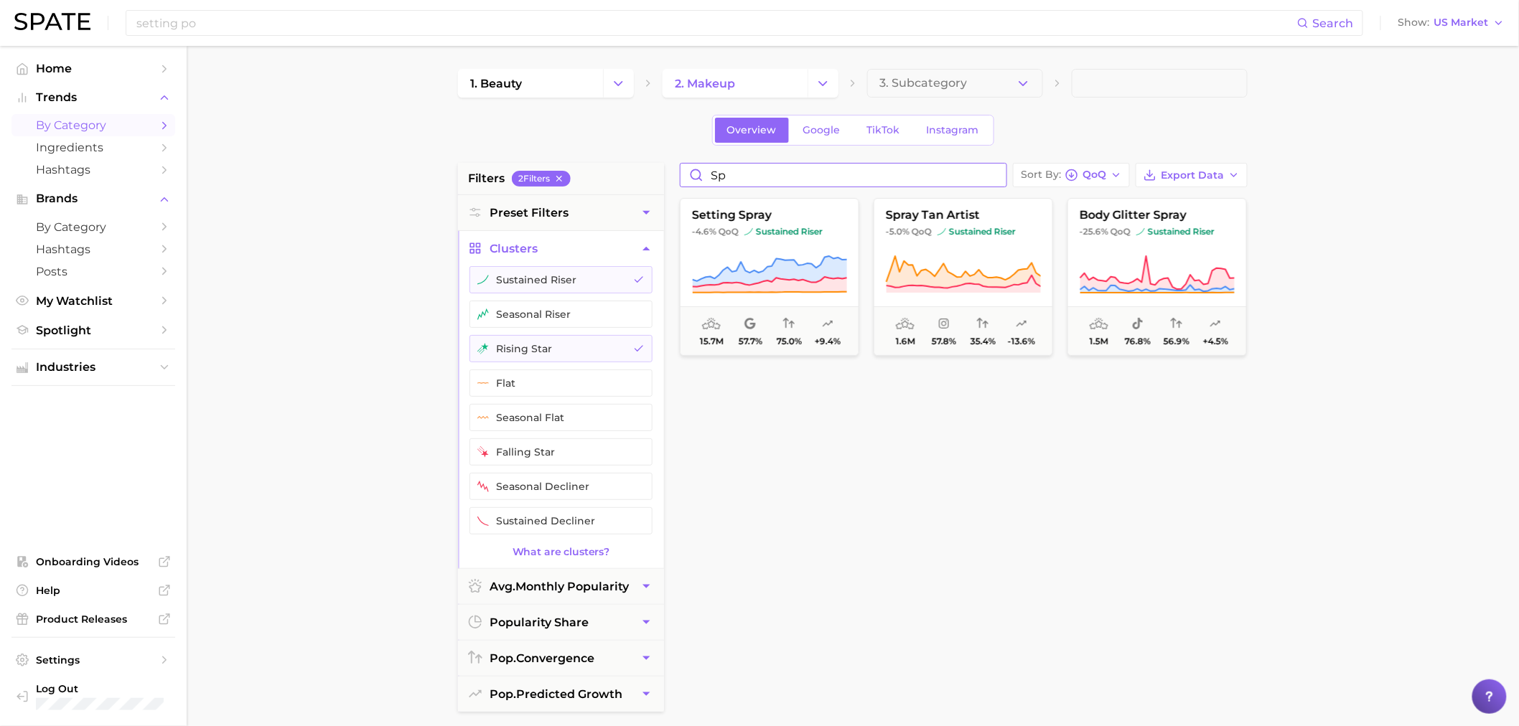
type input "s"
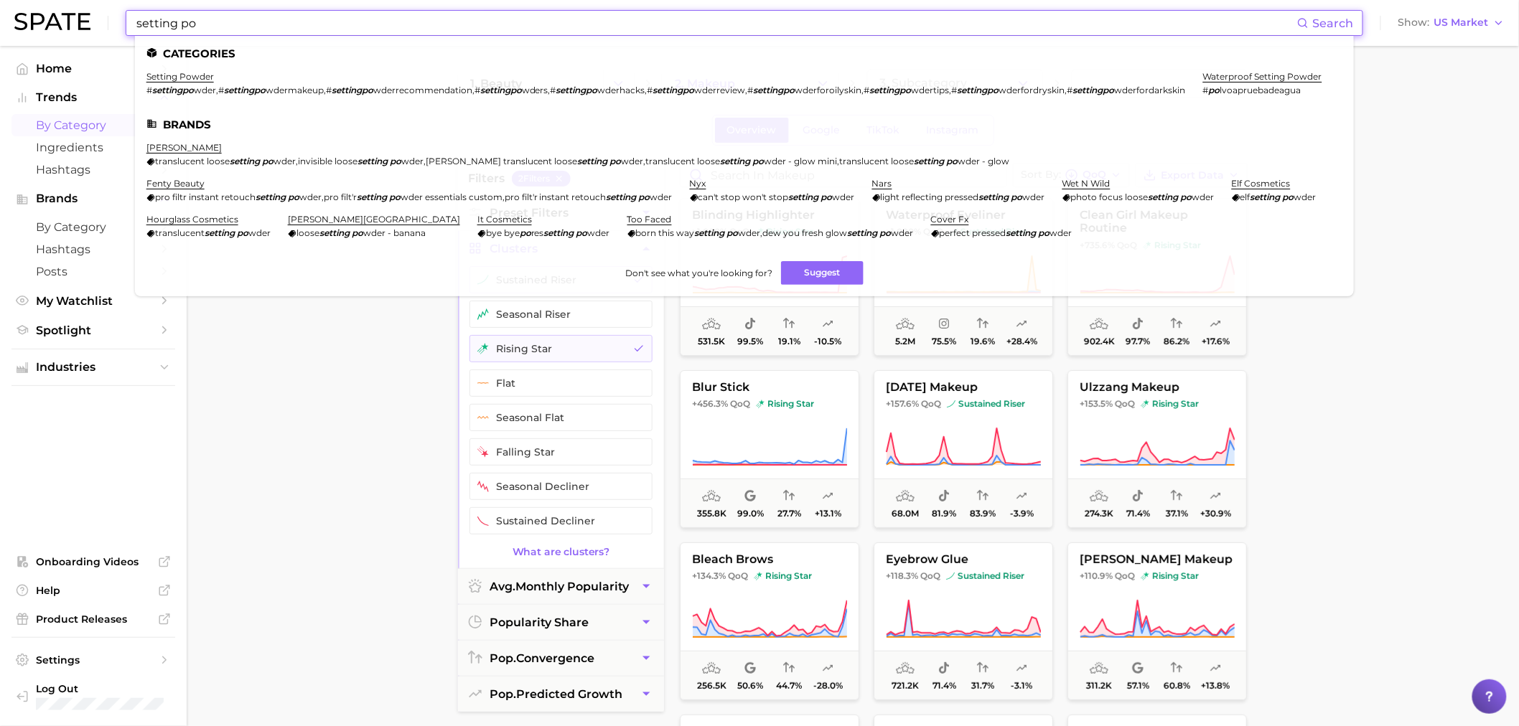
click at [521, 22] on input "setting po" at bounding box center [716, 23] width 1162 height 24
click at [195, 78] on link "setting powder" at bounding box center [179, 76] width 67 height 11
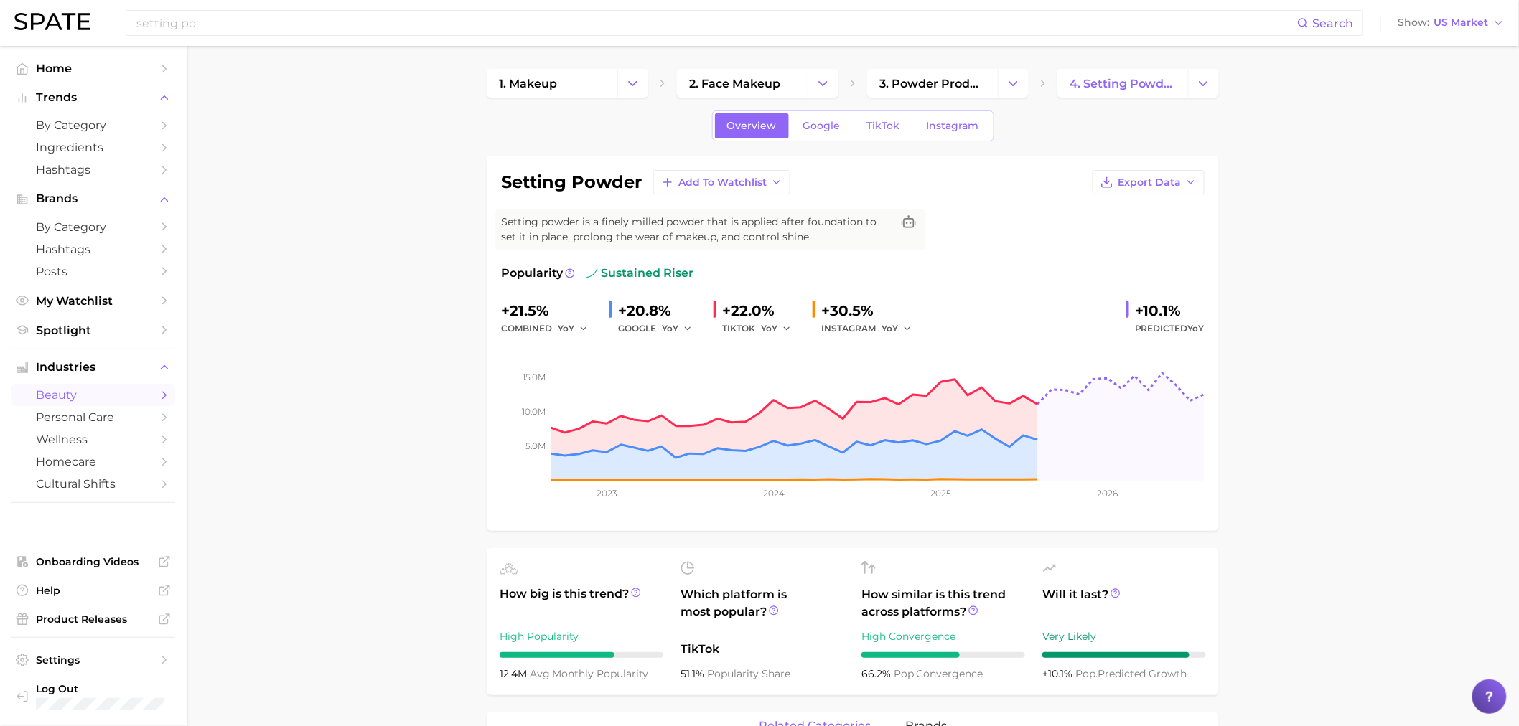
click at [742, 332] on div "TIKTOK YoY" at bounding box center [761, 328] width 79 height 17
click at [791, 320] on div "YoY" at bounding box center [781, 328] width 40 height 17
click at [784, 328] on icon "button" at bounding box center [787, 329] width 10 height 10
click at [787, 380] on span "QoQ" at bounding box center [780, 377] width 24 height 12
click at [682, 323] on button "YoY" at bounding box center [677, 328] width 31 height 17
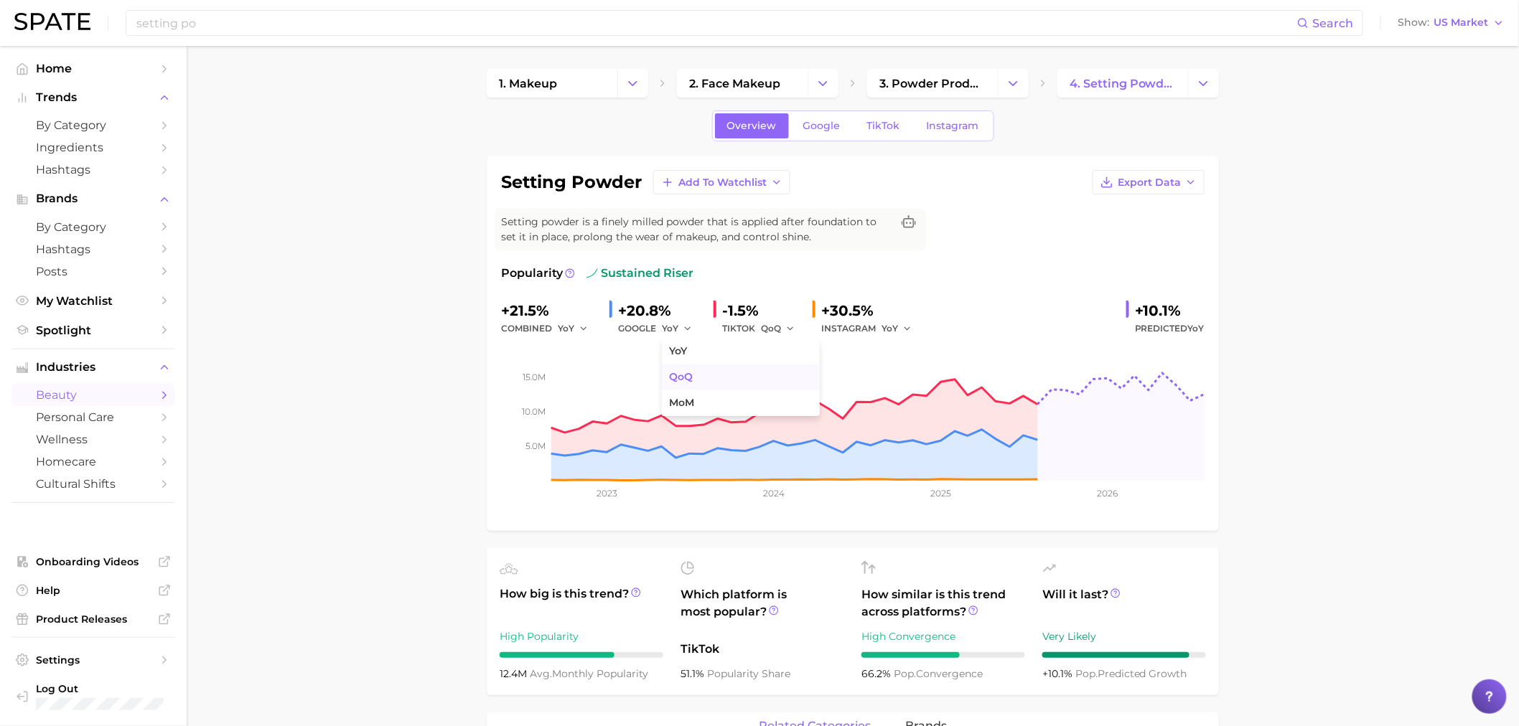
click at [697, 376] on button "QoQ" at bounding box center [741, 378] width 158 height 26
click at [541, 327] on div "combined YoY" at bounding box center [549, 328] width 97 height 17
click at [575, 327] on button "YoY" at bounding box center [573, 328] width 31 height 17
click at [584, 378] on span "QoQ" at bounding box center [577, 377] width 24 height 12
click at [859, 330] on div "INSTAGRAM YoY" at bounding box center [871, 328] width 100 height 17
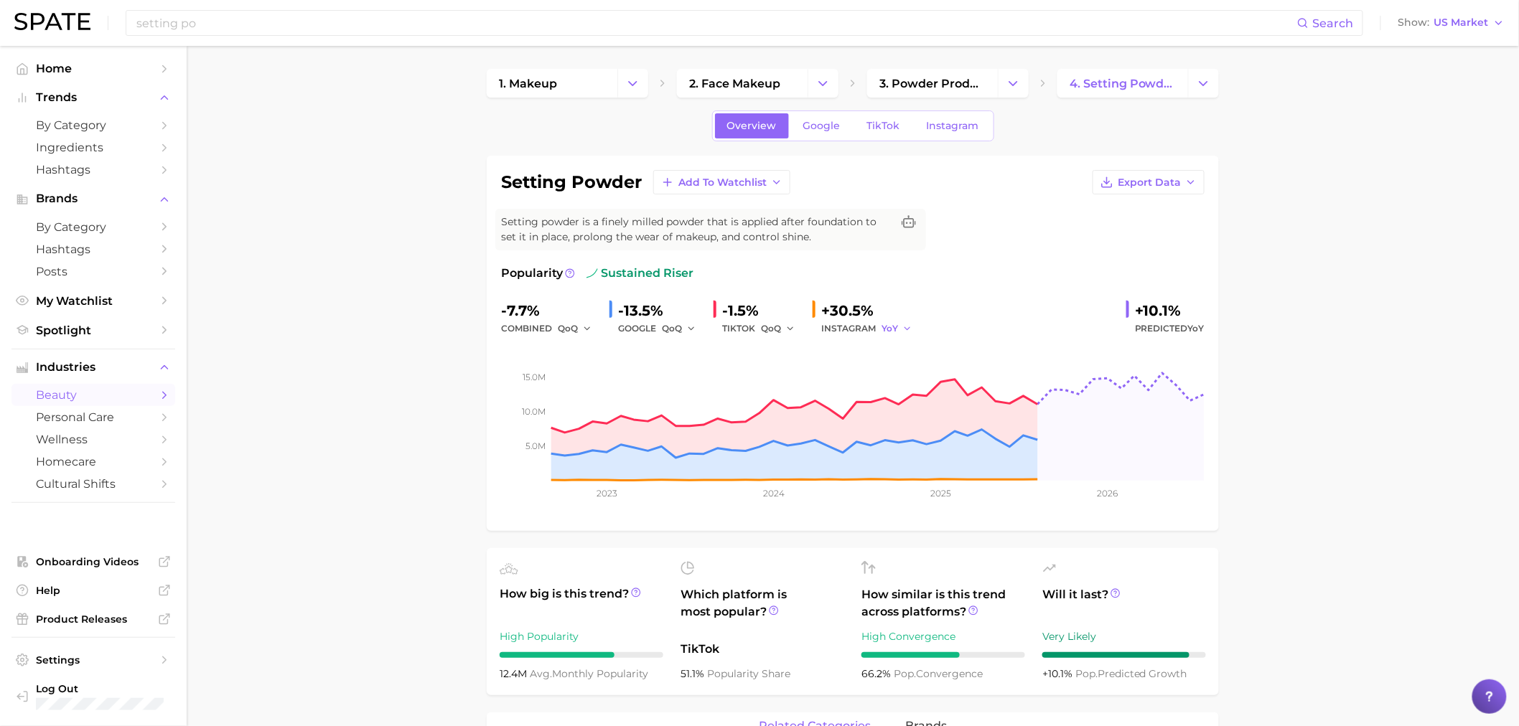
click at [905, 327] on icon "button" at bounding box center [907, 329] width 10 height 10
click at [913, 385] on button "QoQ" at bounding box center [960, 378] width 158 height 26
drag, startPoint x: 1315, startPoint y: 365, endPoint x: 1211, endPoint y: 356, distance: 104.4
click at [1187, 331] on span "Predicted YoY" at bounding box center [1170, 328] width 70 height 17
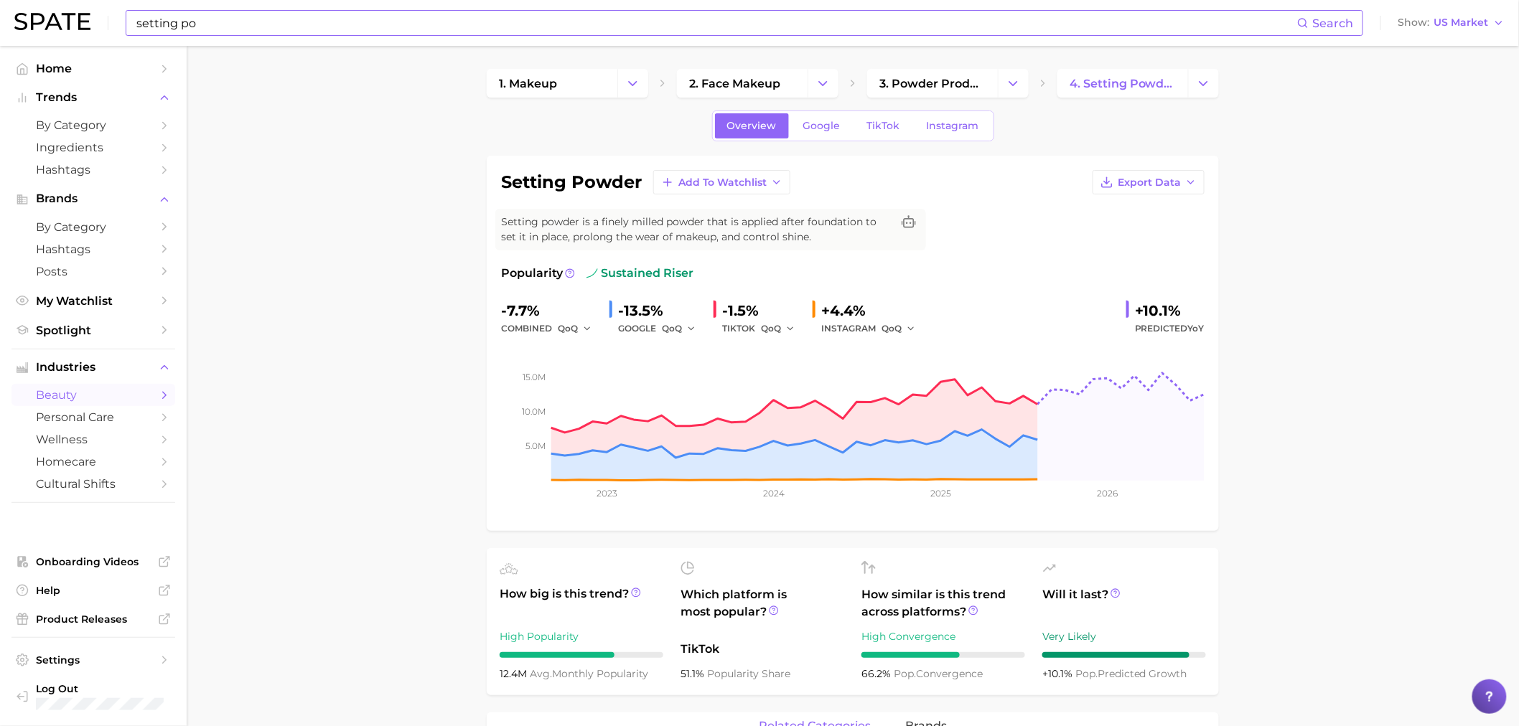
click at [447, 16] on input "setting po" at bounding box center [716, 23] width 1162 height 24
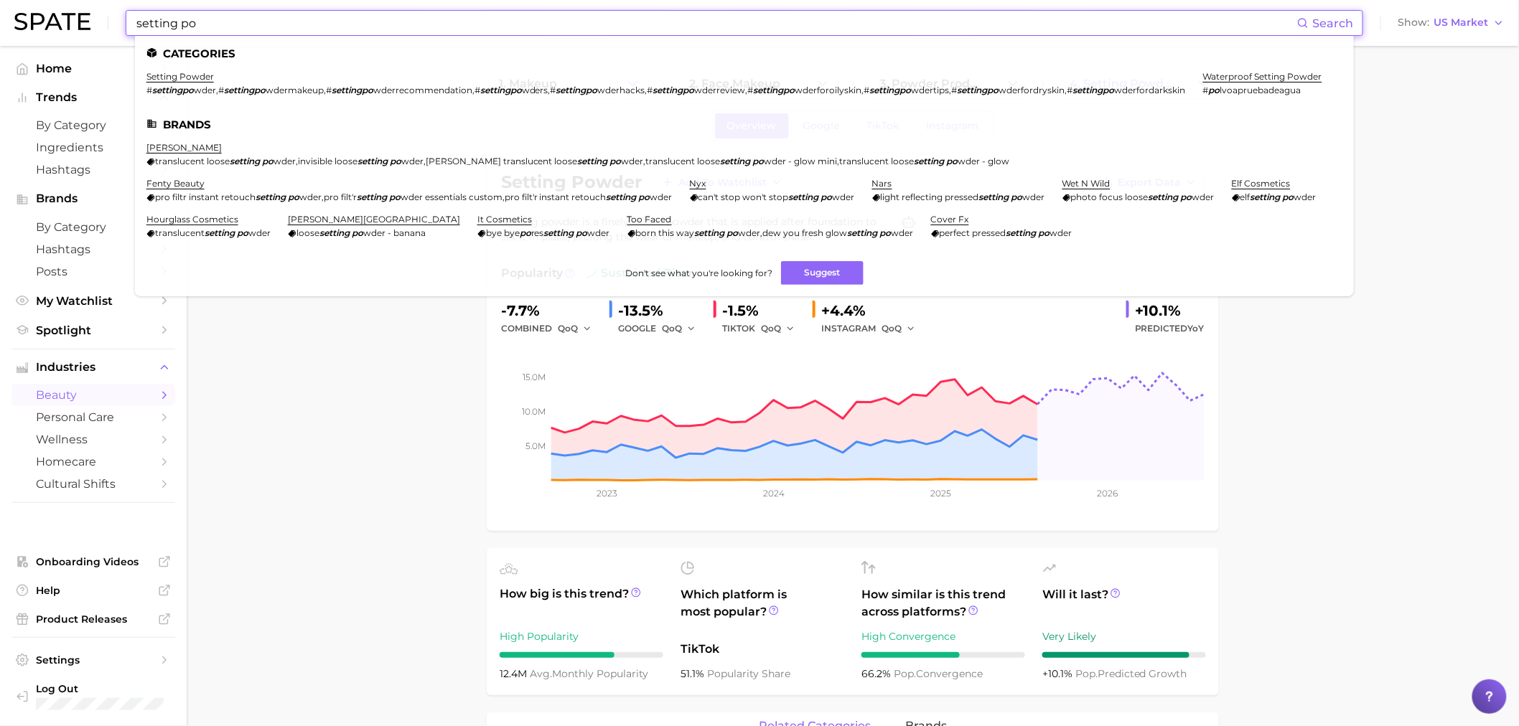
drag, startPoint x: 447, startPoint y: 16, endPoint x: 177, endPoint y: 11, distance: 270.0
click at [177, 11] on input "setting po" at bounding box center [716, 23] width 1162 height 24
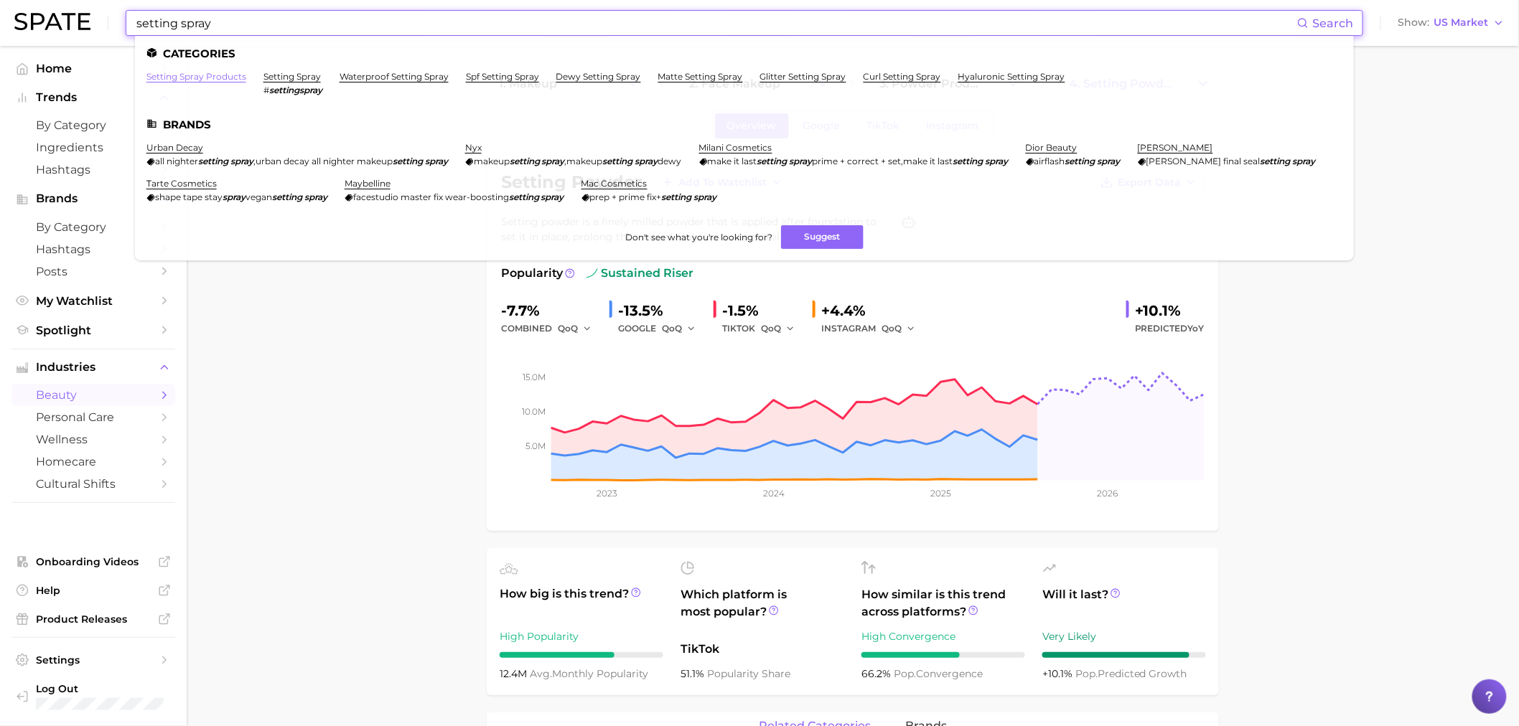
type input "setting spray"
click at [192, 75] on link "setting spray products" at bounding box center [196, 76] width 100 height 11
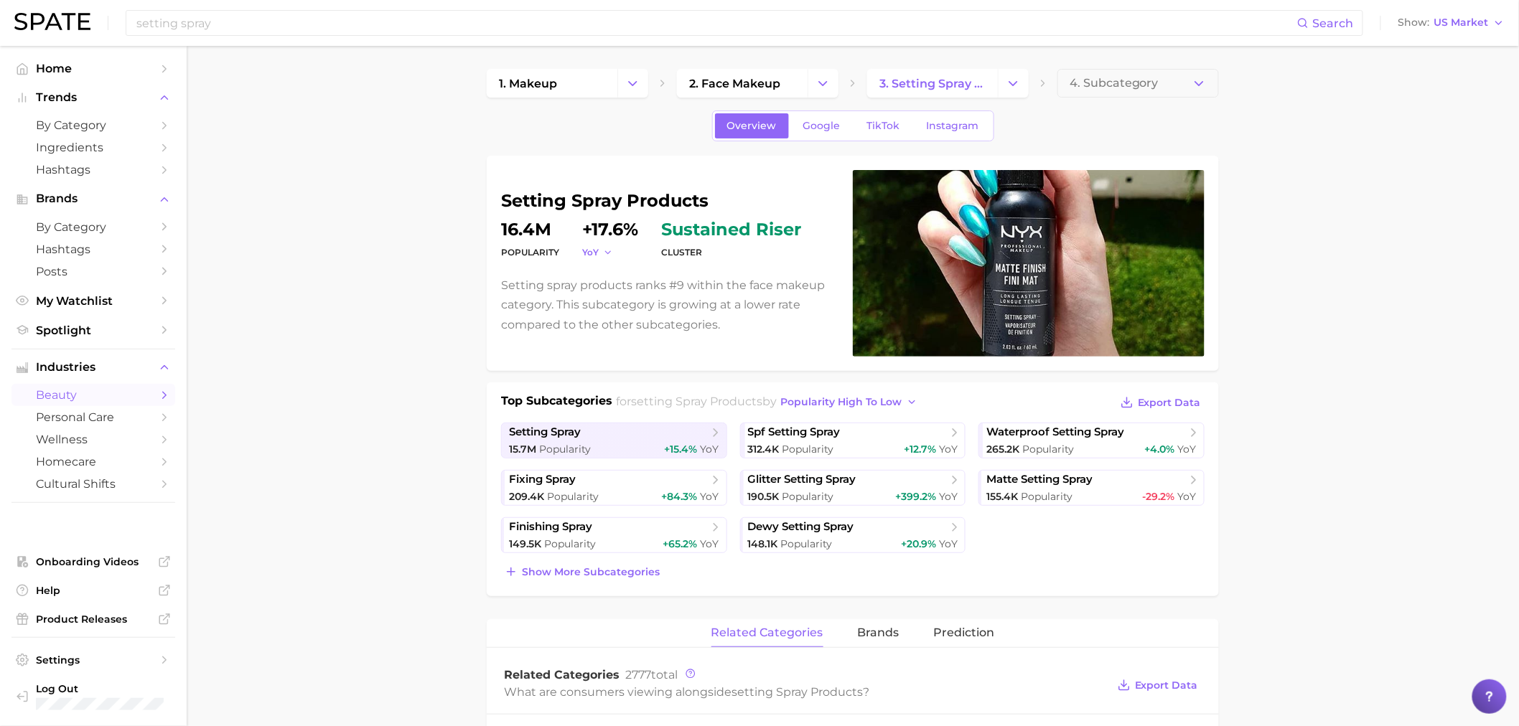
click at [610, 249] on icon "button" at bounding box center [608, 253] width 10 height 10
click at [619, 290] on button "QoQ" at bounding box center [661, 299] width 158 height 26
click at [597, 257] on span "QoQ" at bounding box center [592, 252] width 20 height 12
click at [872, 129] on span "TikTok" at bounding box center [883, 126] width 33 height 12
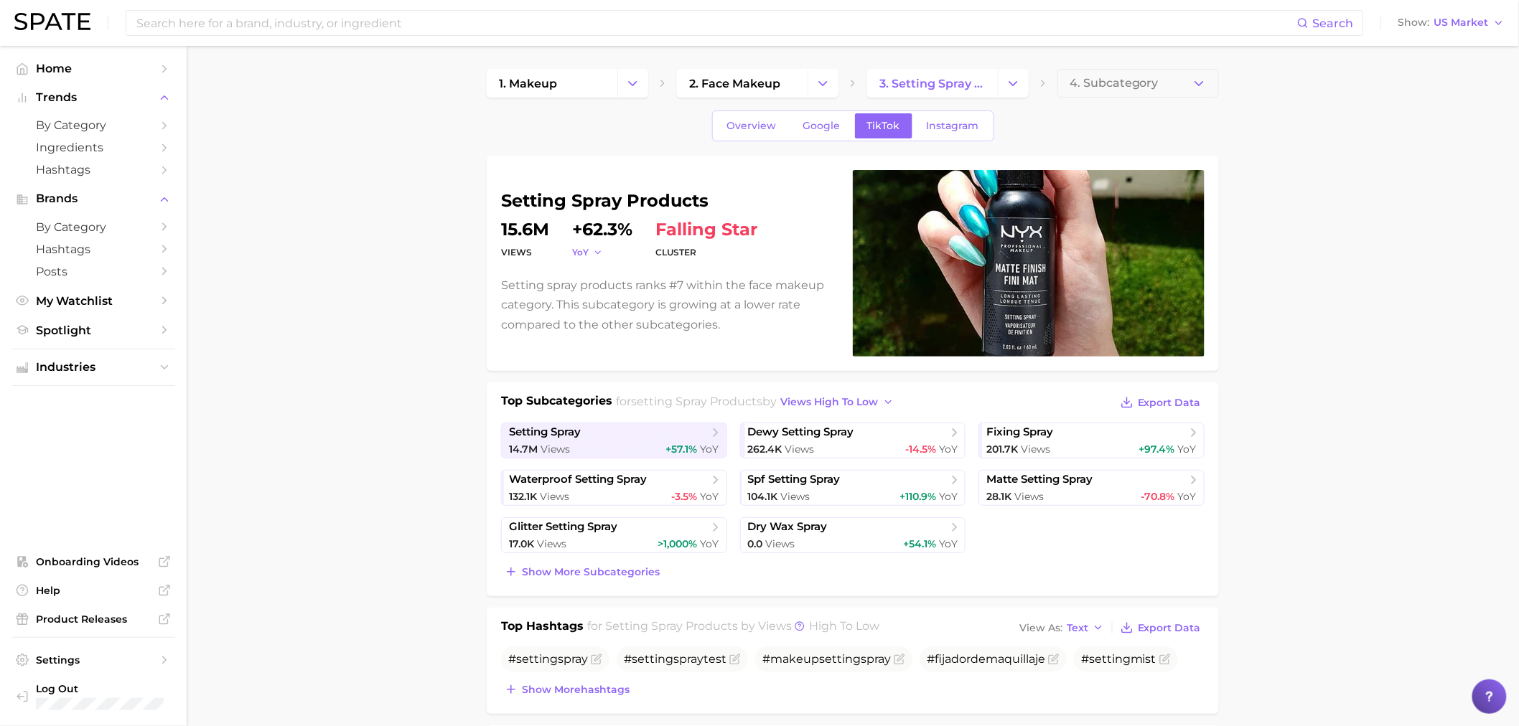
click at [601, 249] on icon "button" at bounding box center [598, 253] width 10 height 10
click at [604, 301] on button "QoQ" at bounding box center [651, 299] width 158 height 26
click at [57, 19] on img at bounding box center [52, 21] width 76 height 17
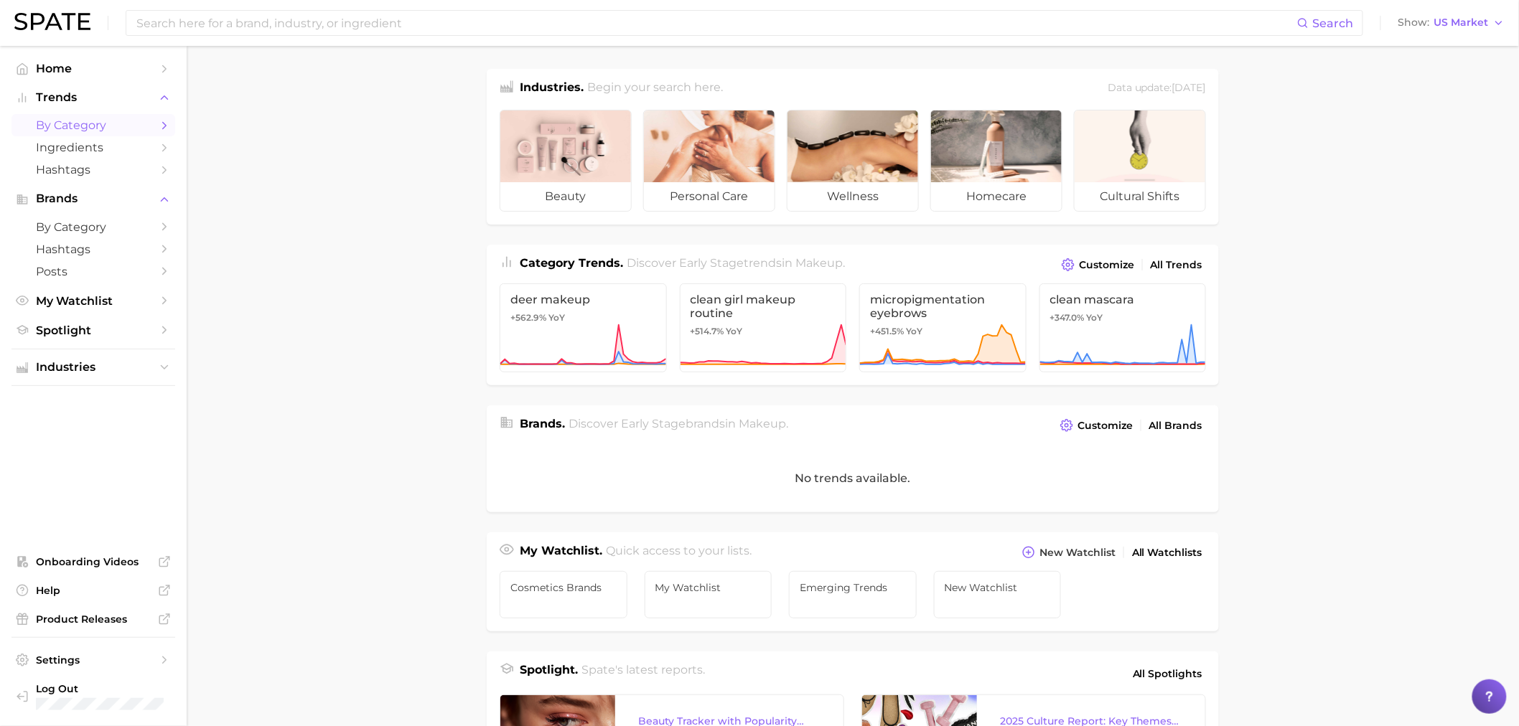
click at [108, 129] on span "by Category" at bounding box center [93, 125] width 115 height 14
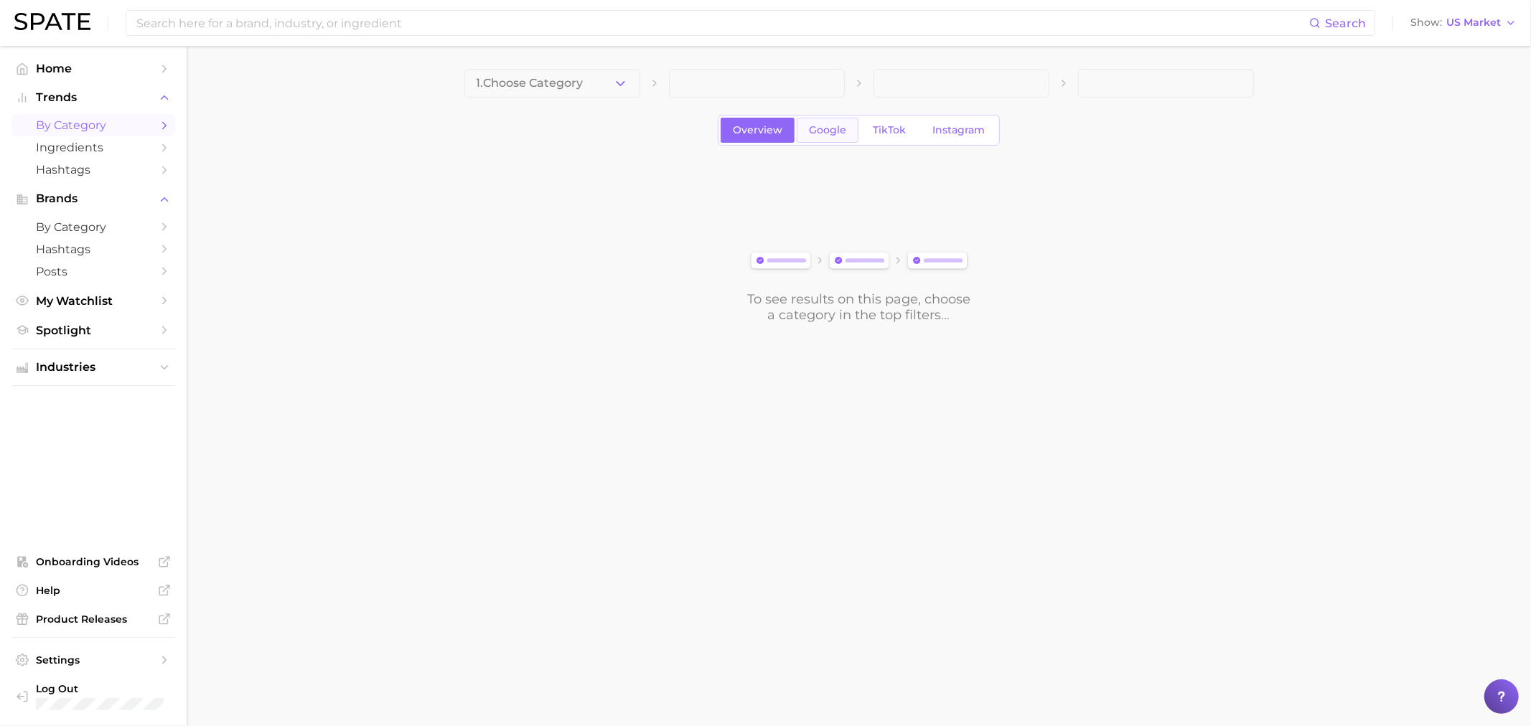
click at [838, 131] on span "Google" at bounding box center [827, 130] width 37 height 12
click at [893, 146] on div "Overview Google TikTok Instagram" at bounding box center [859, 130] width 282 height 31
click at [891, 139] on link "TikTok" at bounding box center [889, 130] width 57 height 25
click at [823, 132] on span "Google" at bounding box center [827, 130] width 37 height 12
click at [750, 134] on span "Overview" at bounding box center [758, 130] width 50 height 12
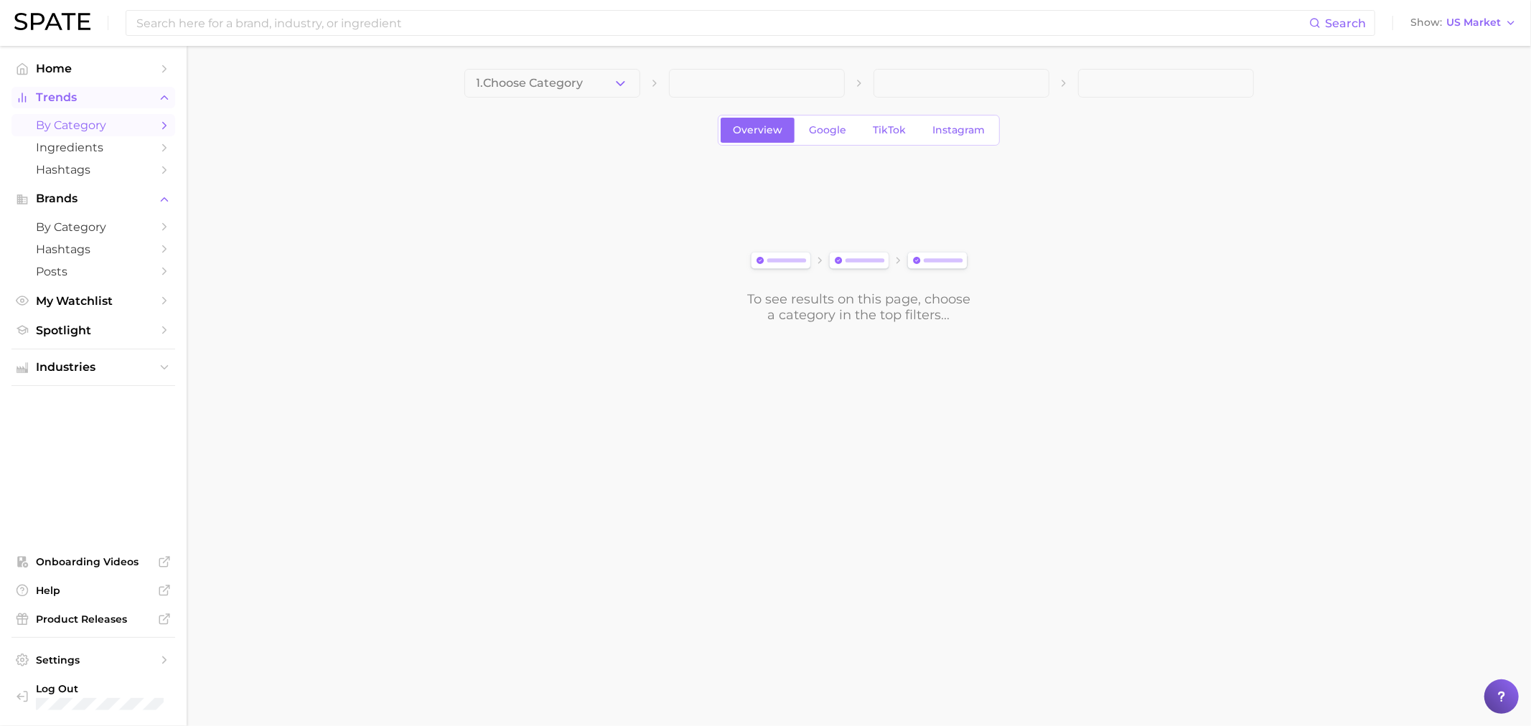
click at [67, 101] on span "Trends" at bounding box center [93, 97] width 115 height 13
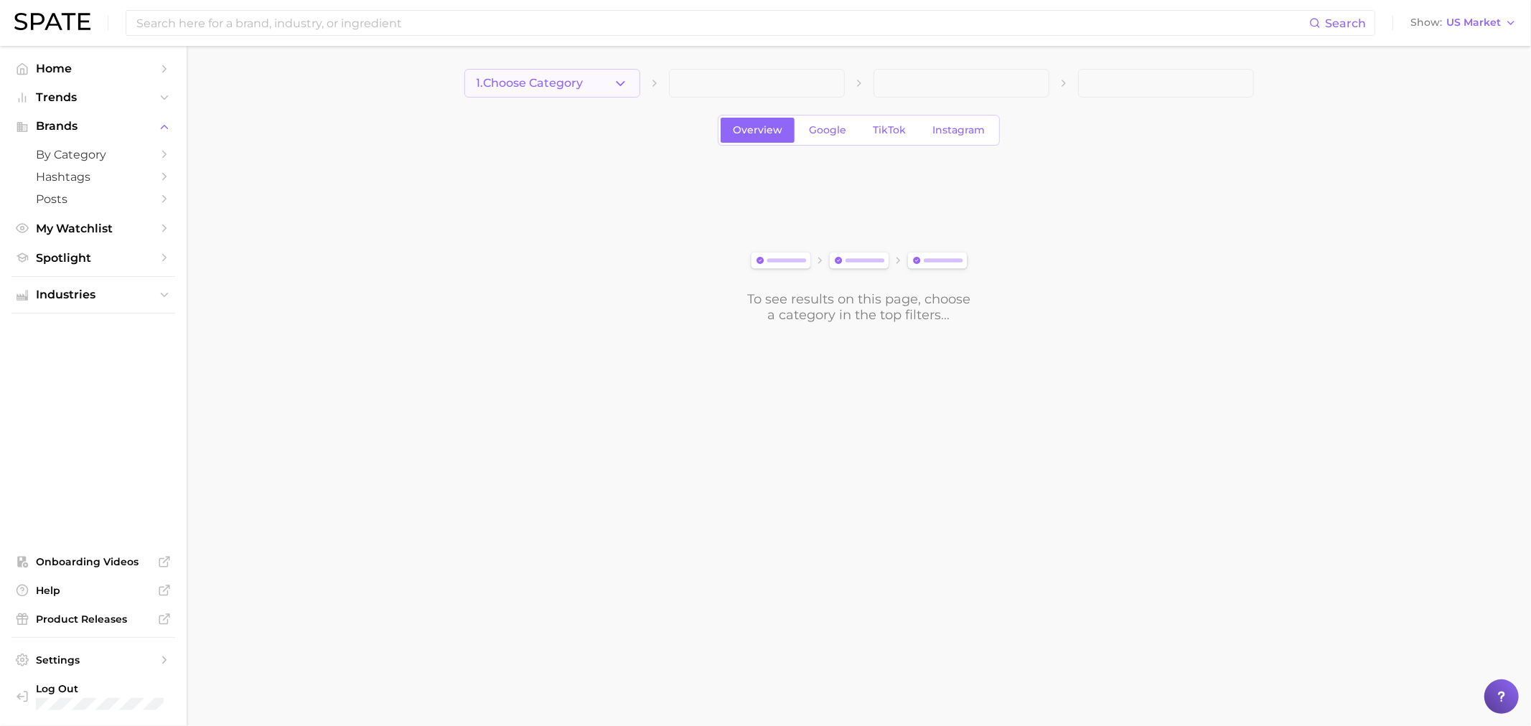
click at [568, 73] on button "1. Choose Category" at bounding box center [552, 83] width 176 height 29
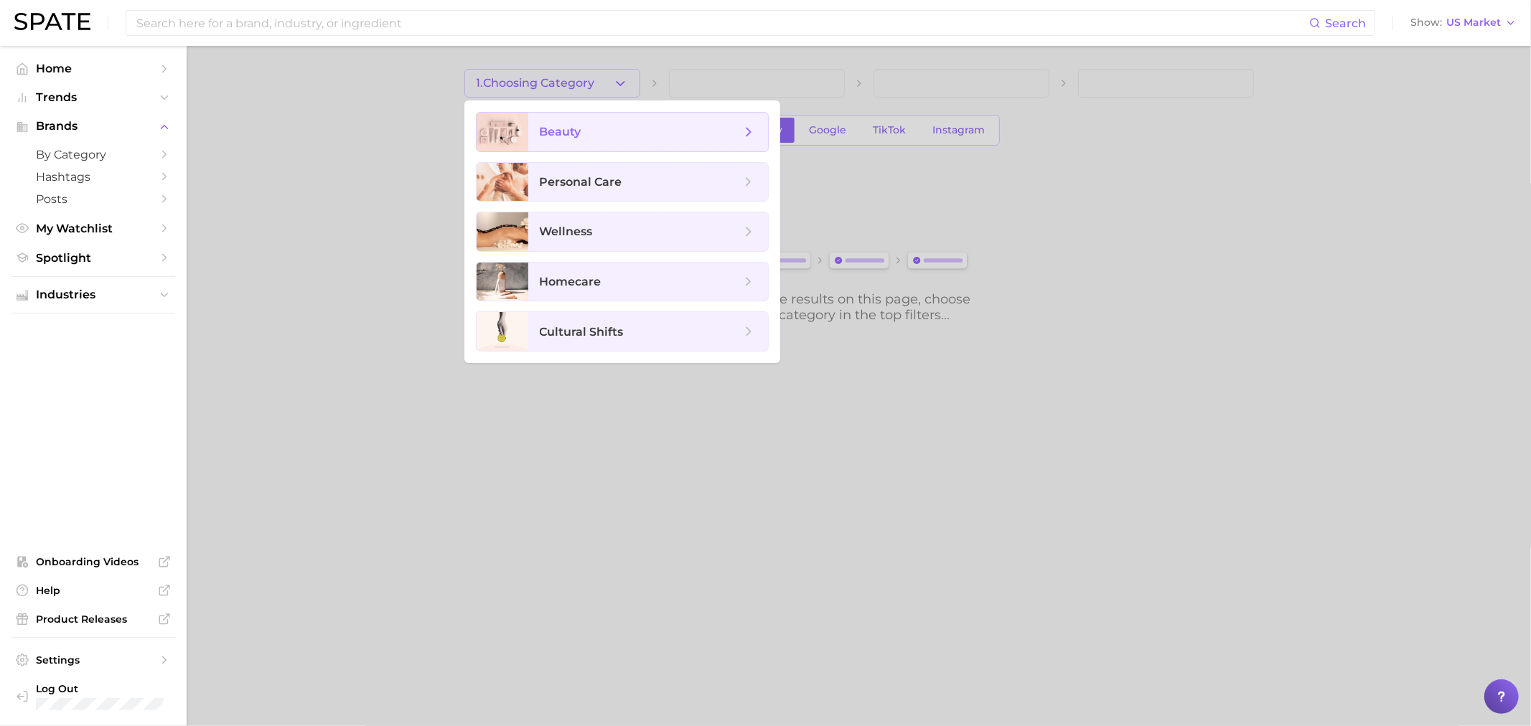
click at [592, 140] on span "beauty" at bounding box center [648, 132] width 240 height 39
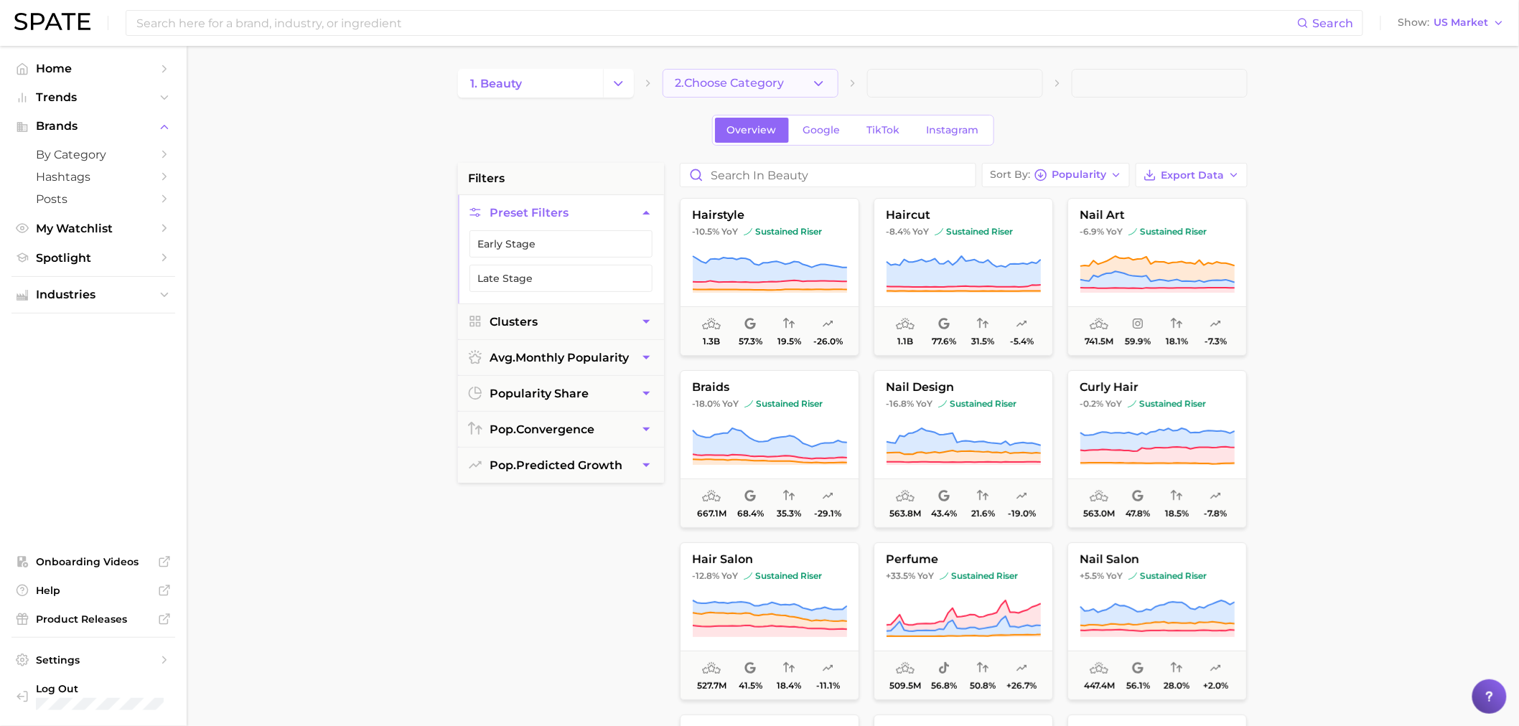
click at [719, 92] on button "2. Choose Category" at bounding box center [751, 83] width 176 height 29
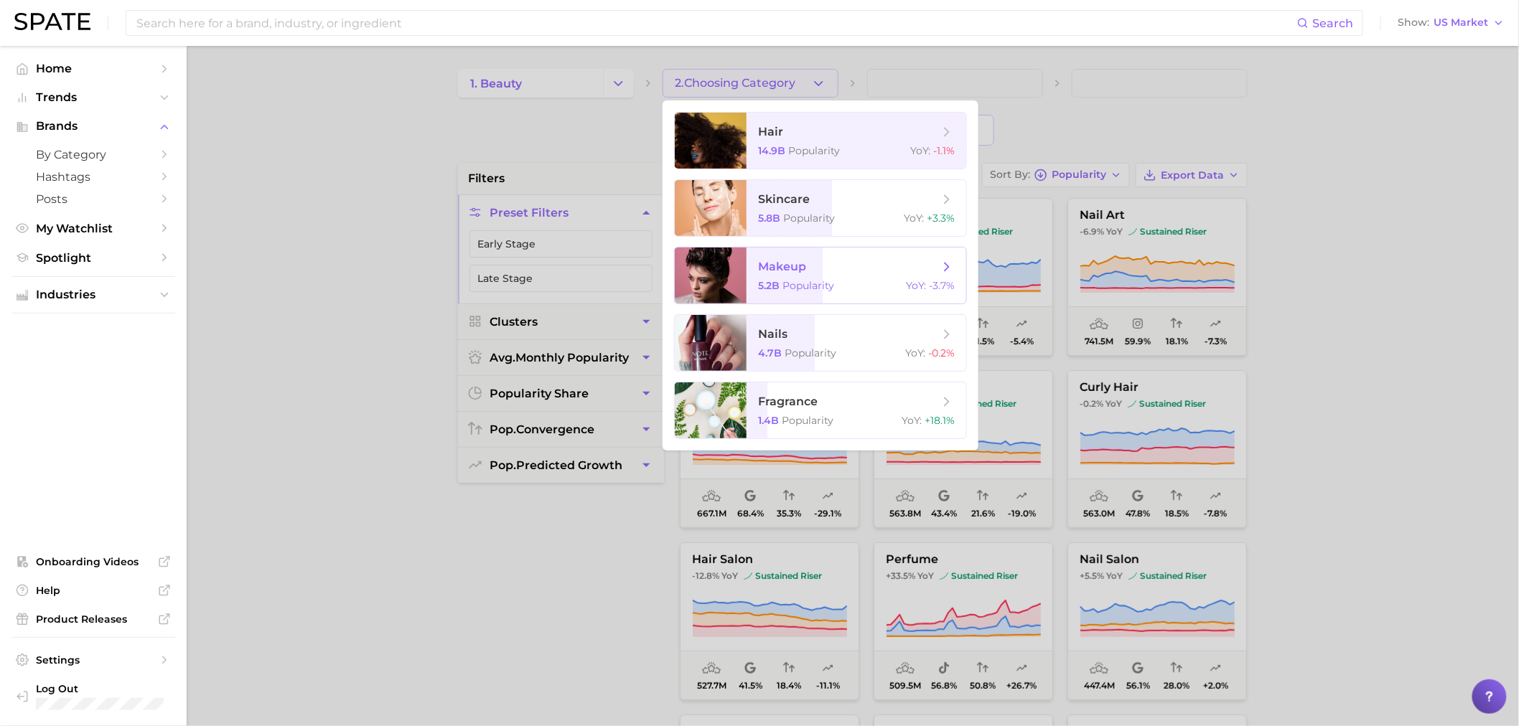
click at [790, 263] on span "makeup" at bounding box center [782, 267] width 48 height 14
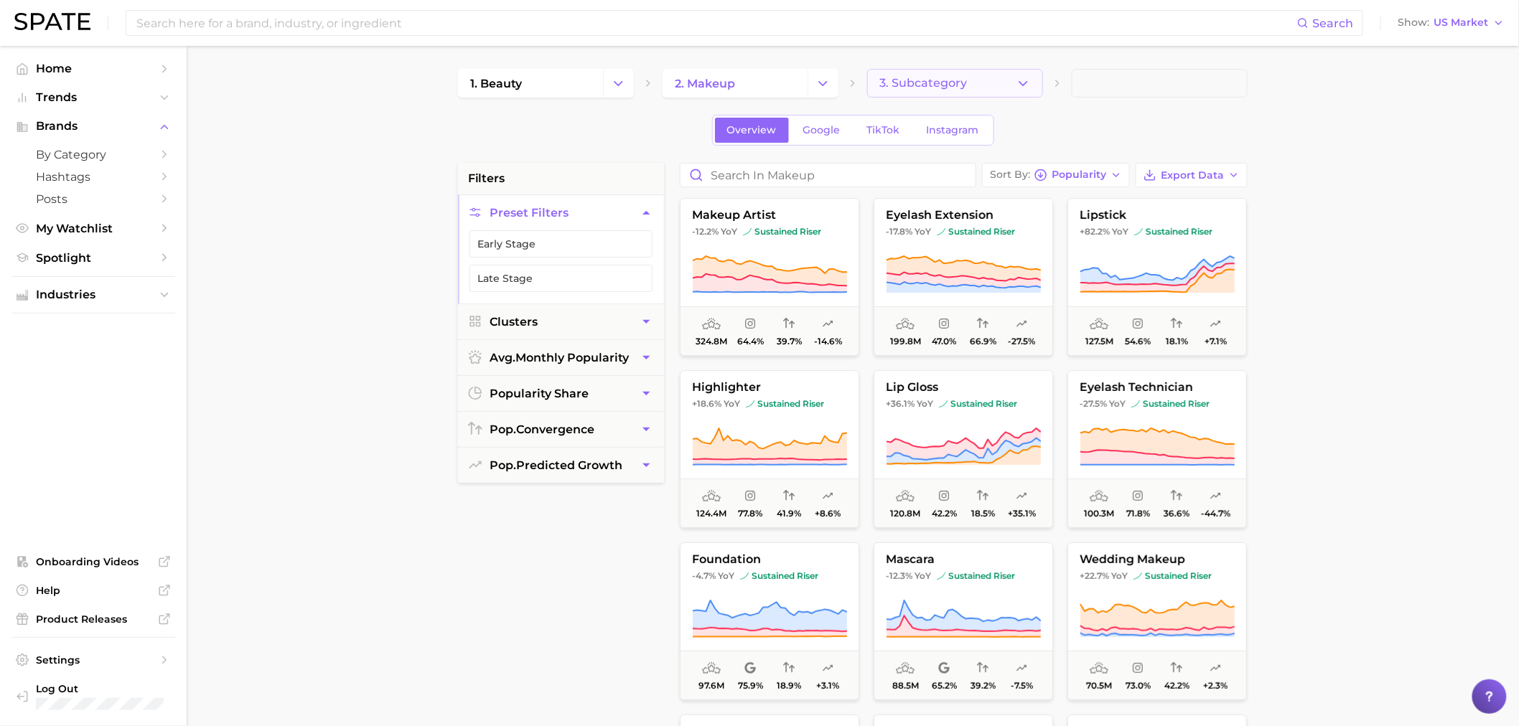
click at [933, 84] on span "3. Subcategory" at bounding box center [923, 83] width 88 height 13
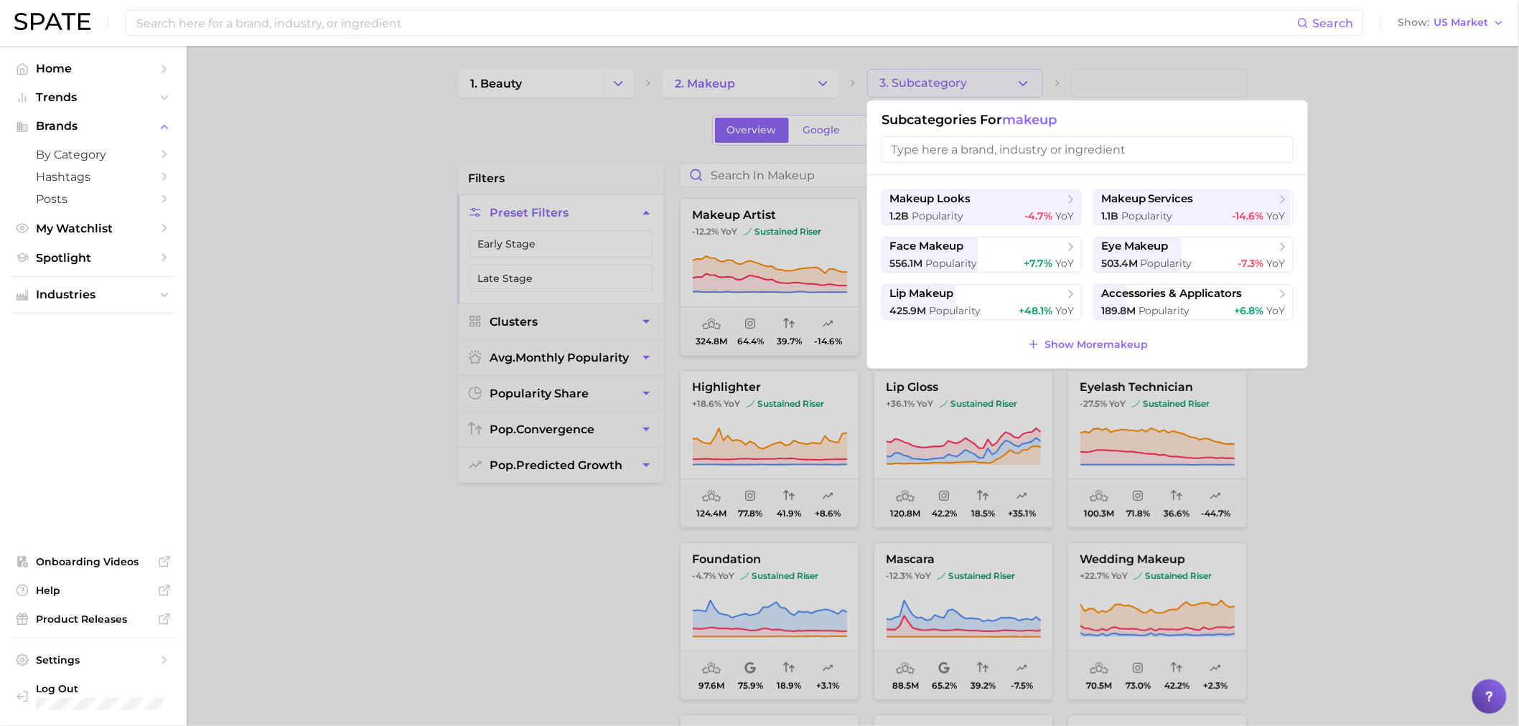
click at [439, 134] on div at bounding box center [759, 363] width 1519 height 726
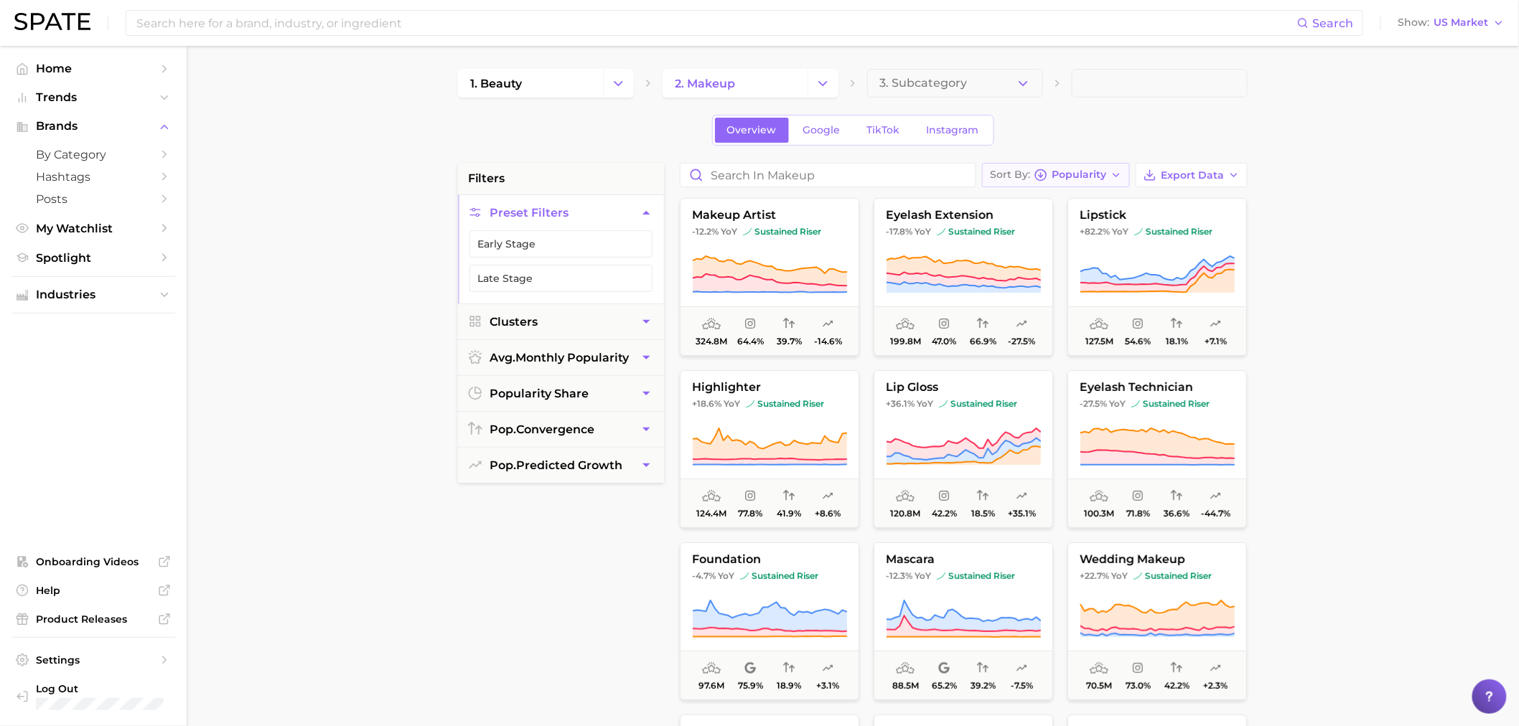
click at [1043, 175] on polyline "button" at bounding box center [1041, 176] width 4 height 2
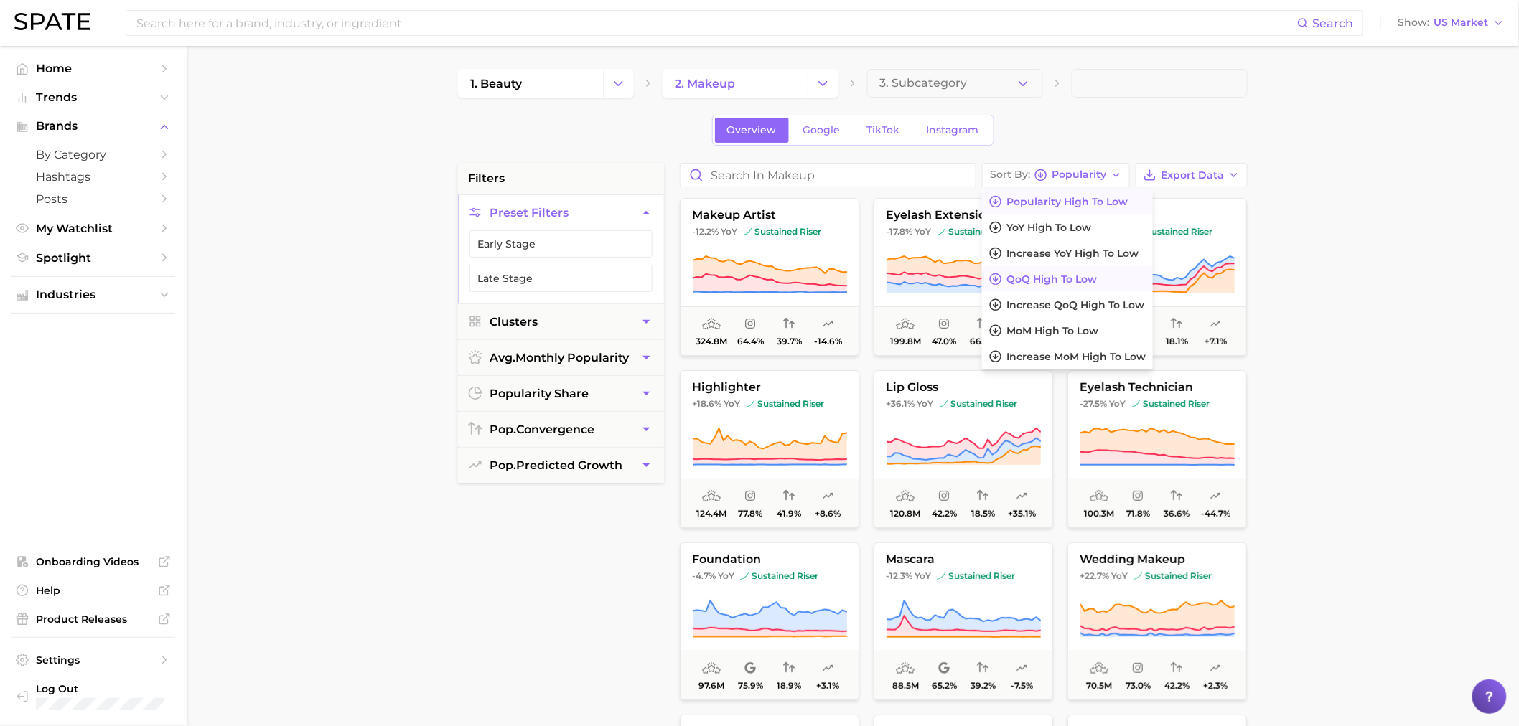
click at [1067, 276] on span "QoQ high to low" at bounding box center [1051, 279] width 90 height 12
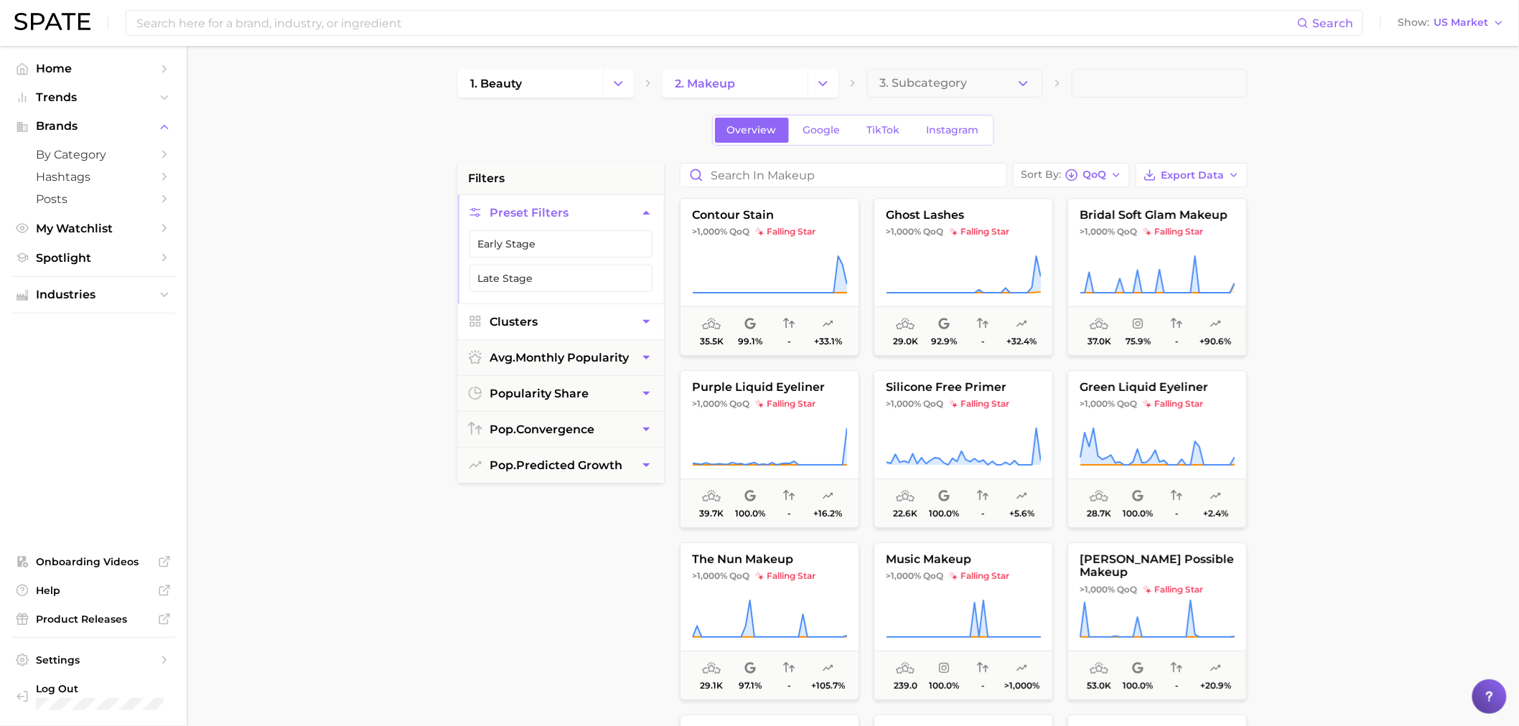
click at [525, 336] on button "Clusters" at bounding box center [561, 321] width 206 height 35
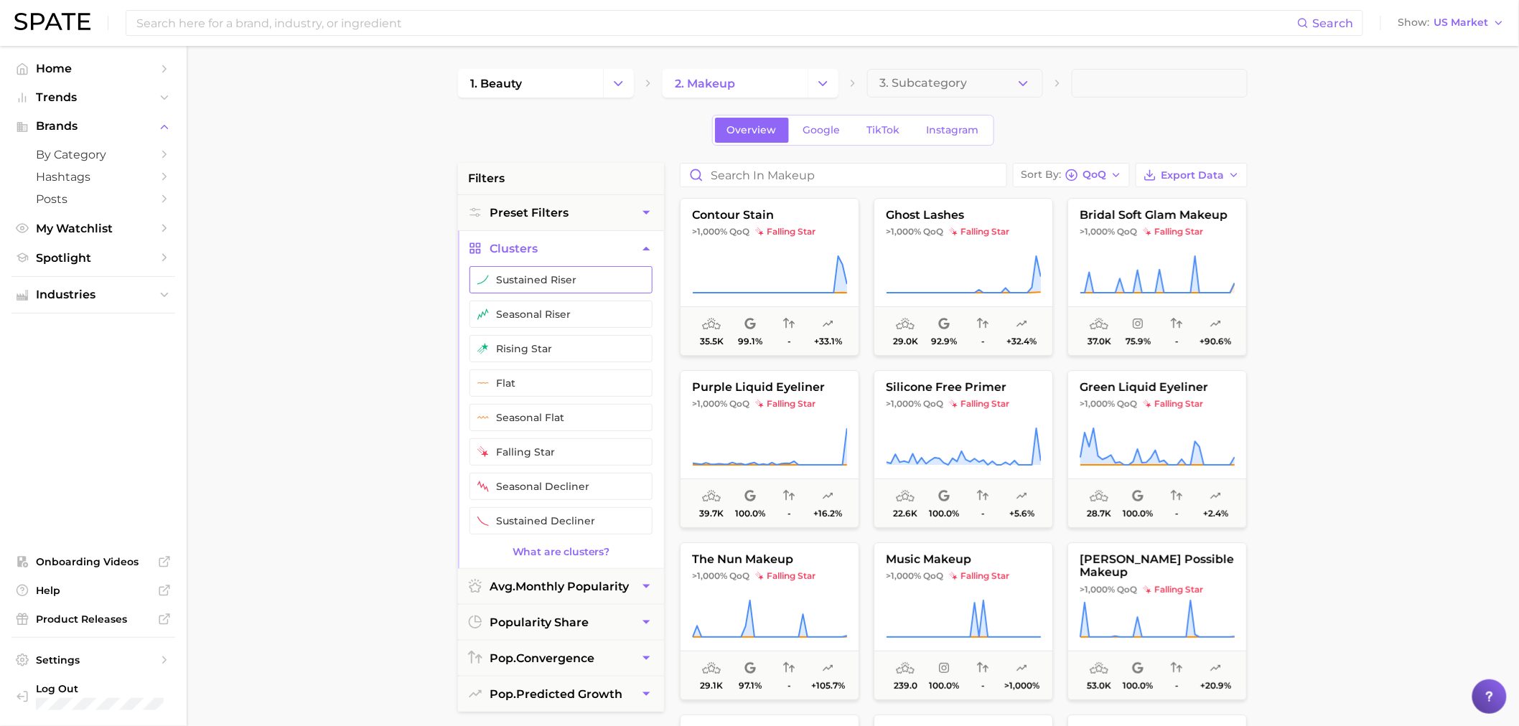
click at [511, 276] on button "sustained riser" at bounding box center [560, 279] width 183 height 27
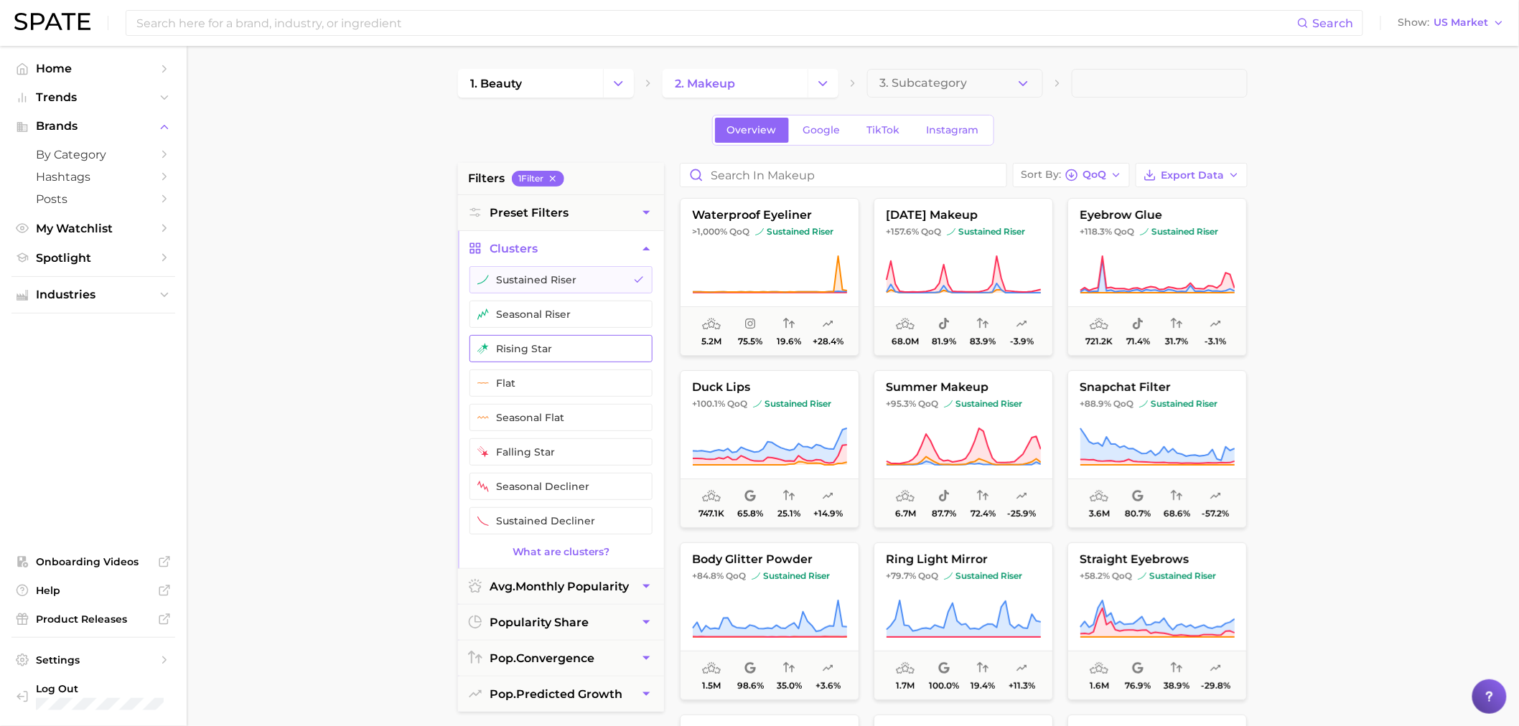
click at [507, 347] on button "rising star" at bounding box center [560, 348] width 183 height 27
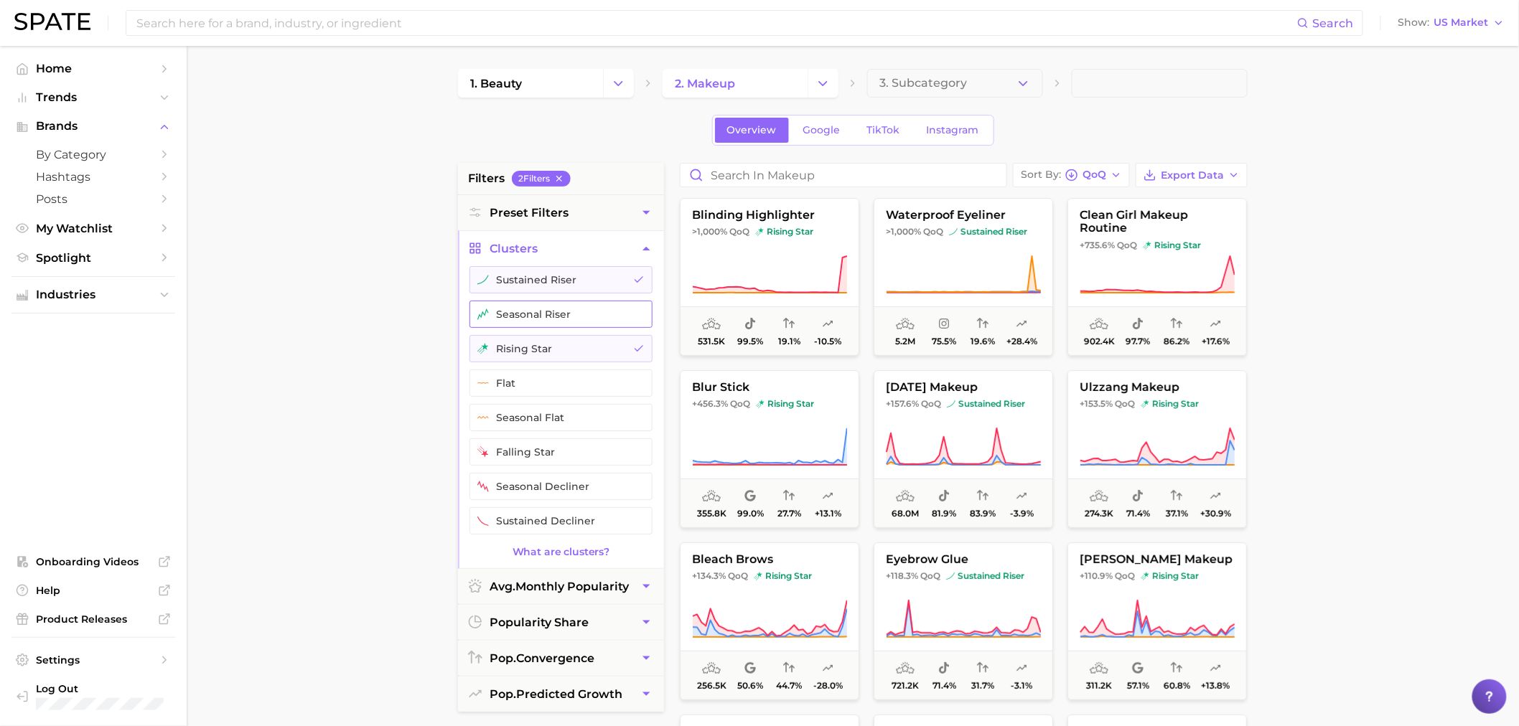
click at [505, 321] on button "seasonal riser" at bounding box center [560, 314] width 183 height 27
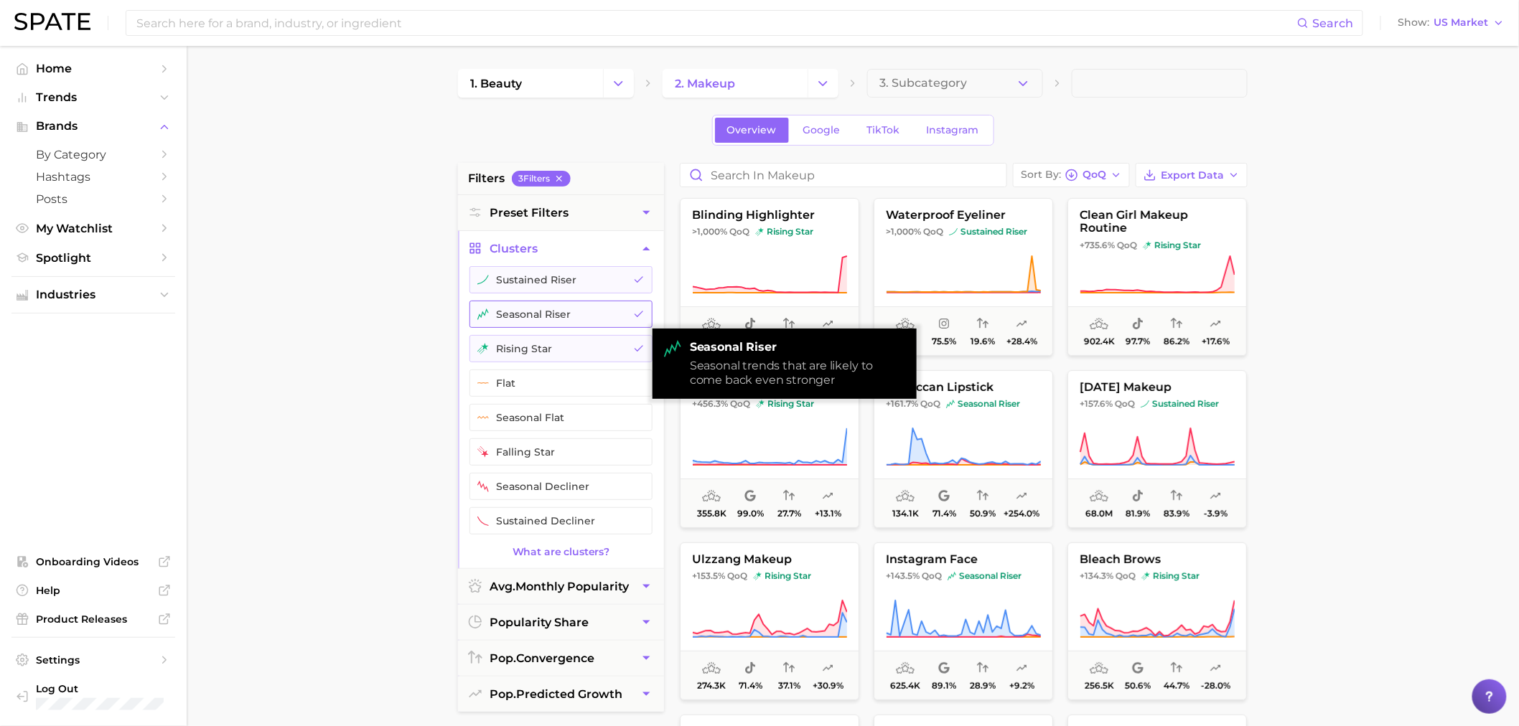
click at [505, 321] on button "seasonal riser" at bounding box center [560, 314] width 183 height 27
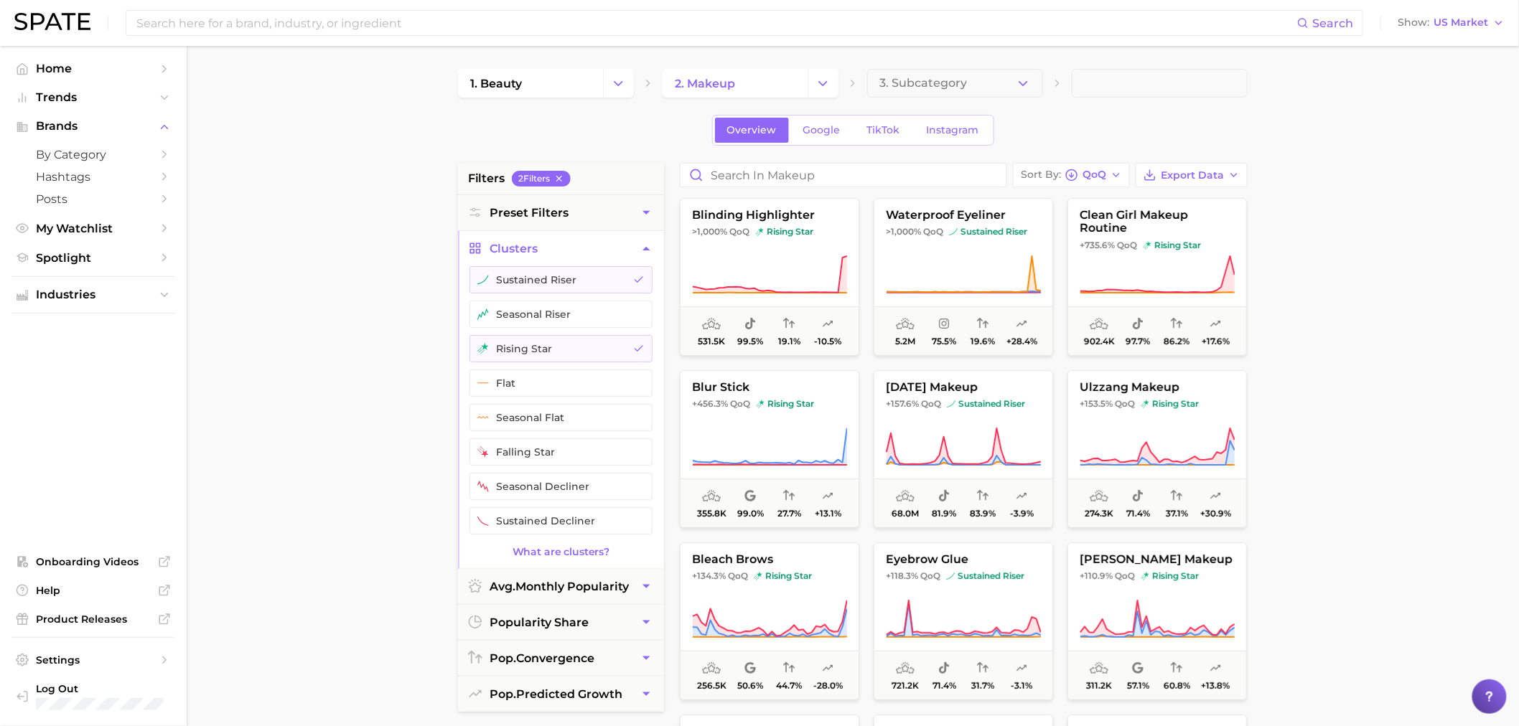
click at [1303, 483] on main "1. beauty 2. makeup 3. Subcategory Overview Google TikTok Instagram filters 2 F…" at bounding box center [853, 590] width 1332 height 1089
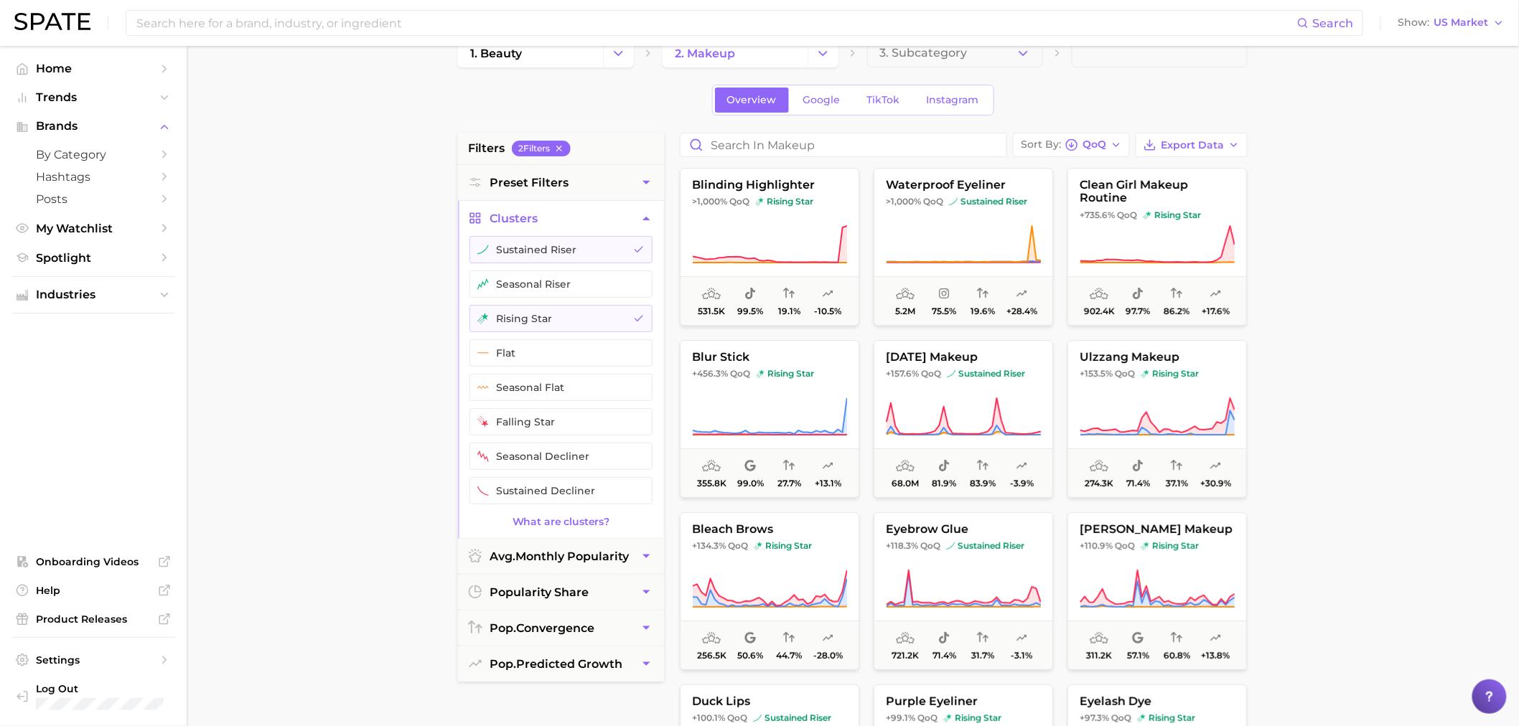
scroll to position [80, 0]
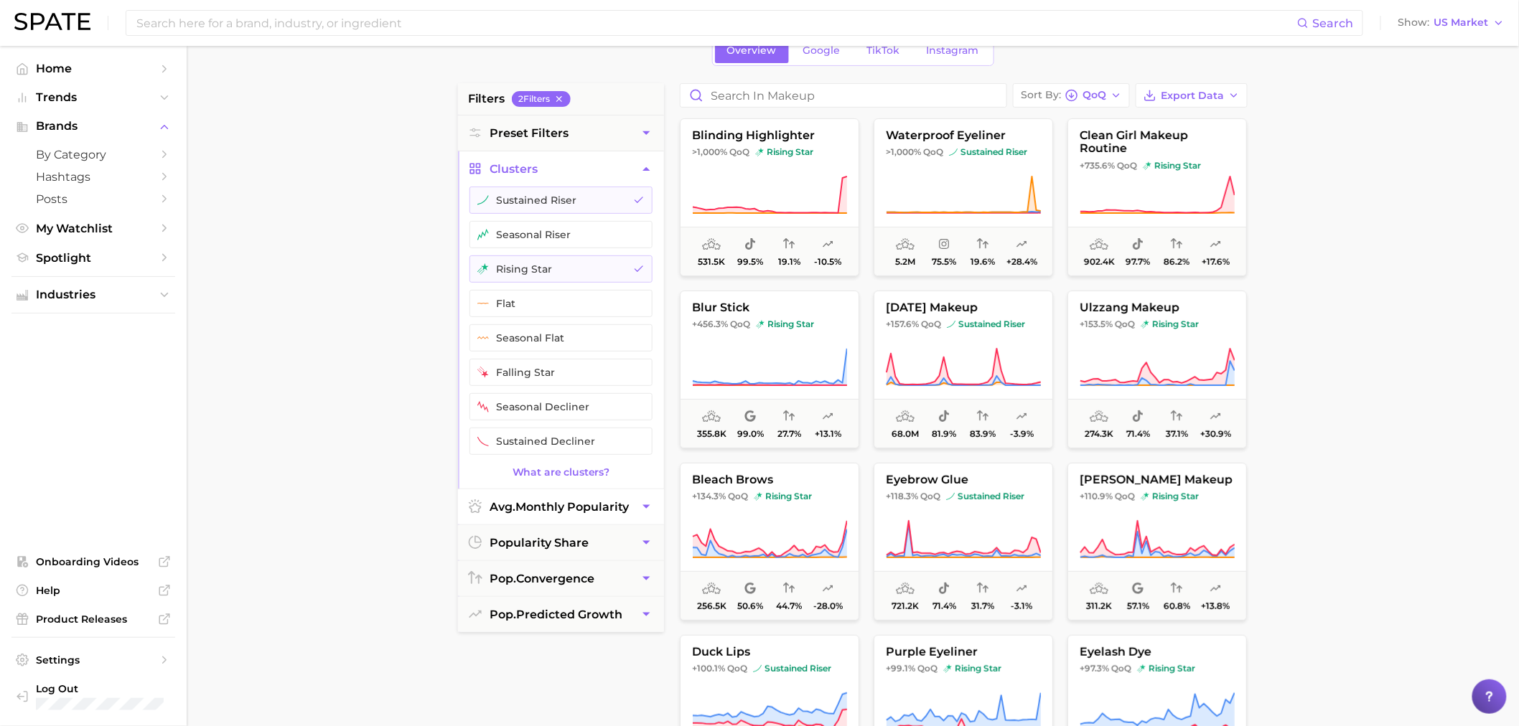
click at [599, 514] on span "avg. monthly popularity" at bounding box center [559, 507] width 139 height 14
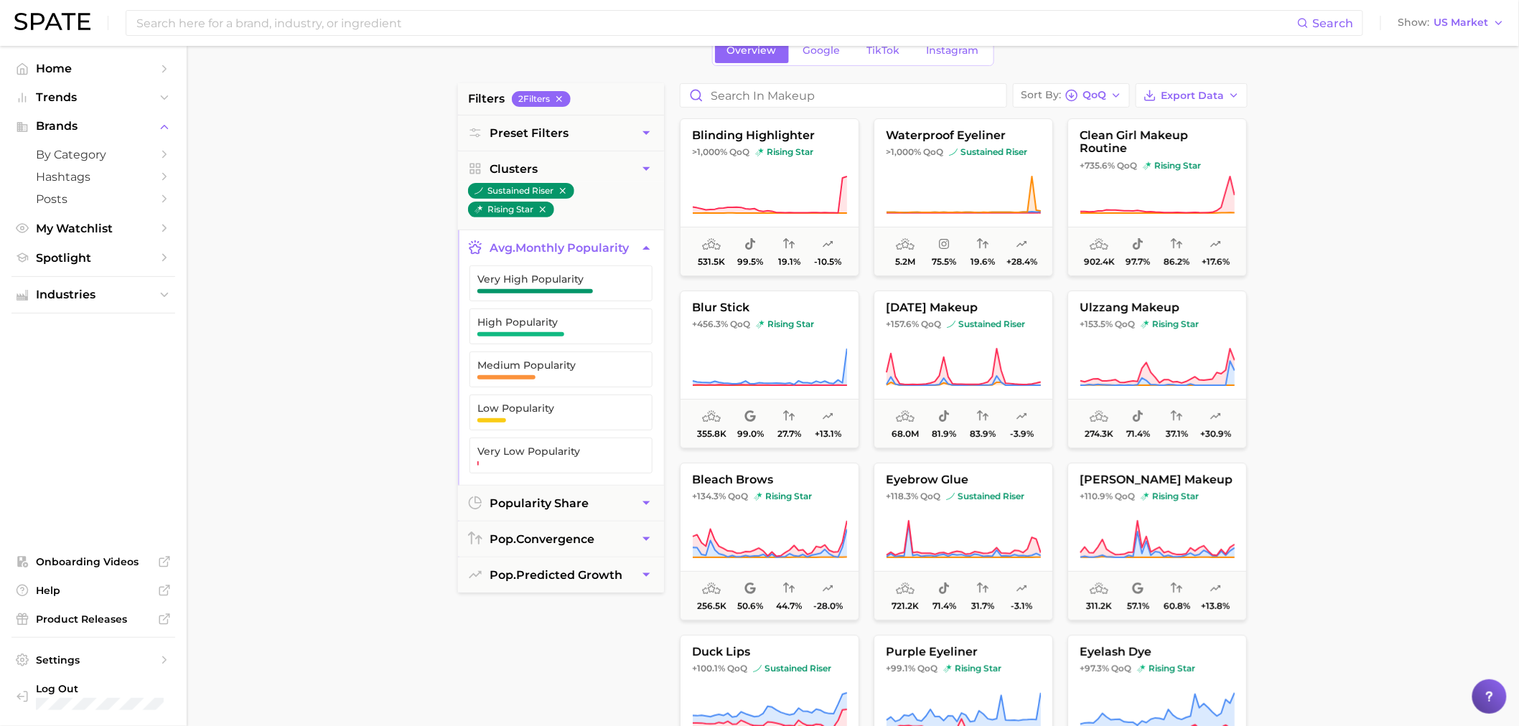
click at [564, 354] on button "Medium Popularity" at bounding box center [560, 370] width 183 height 36
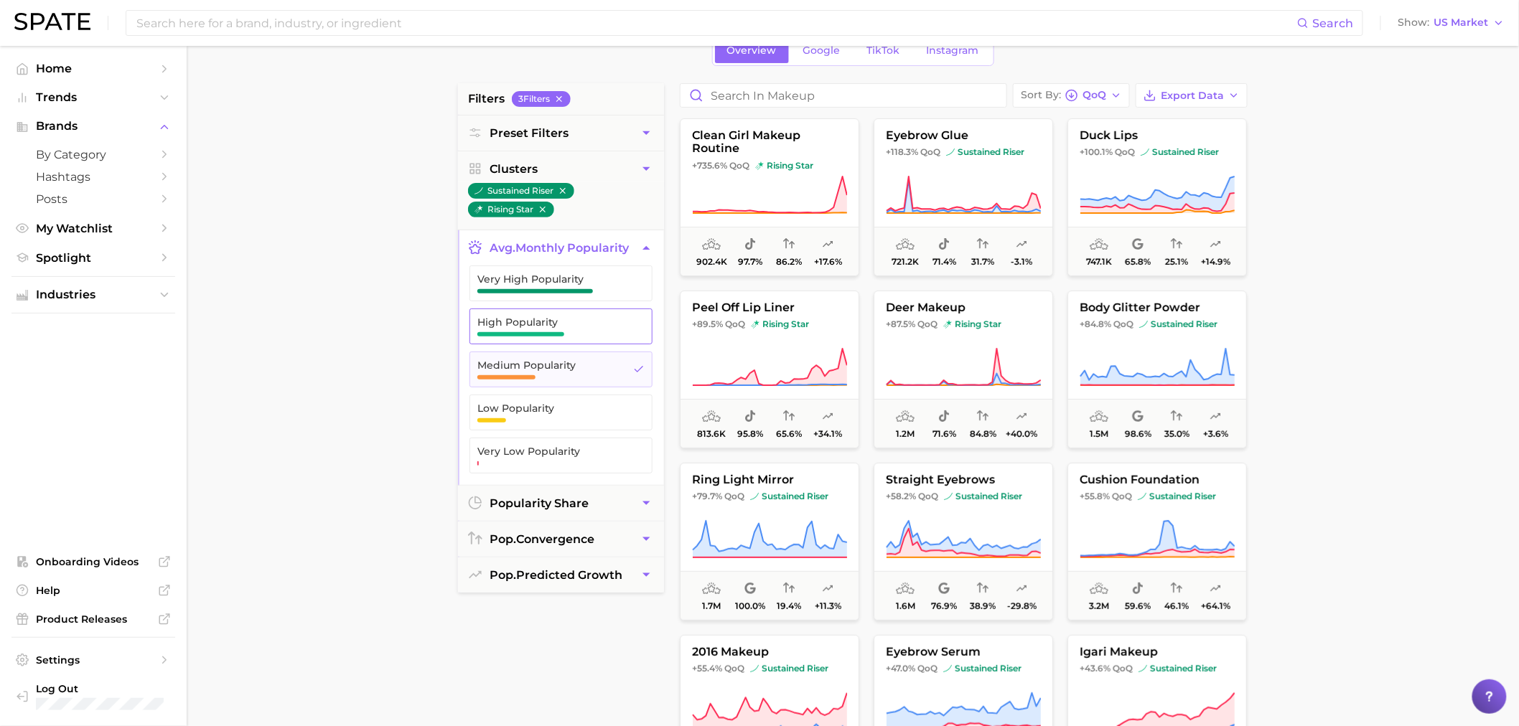
click at [561, 322] on span "High Popularity" at bounding box center [549, 322] width 144 height 11
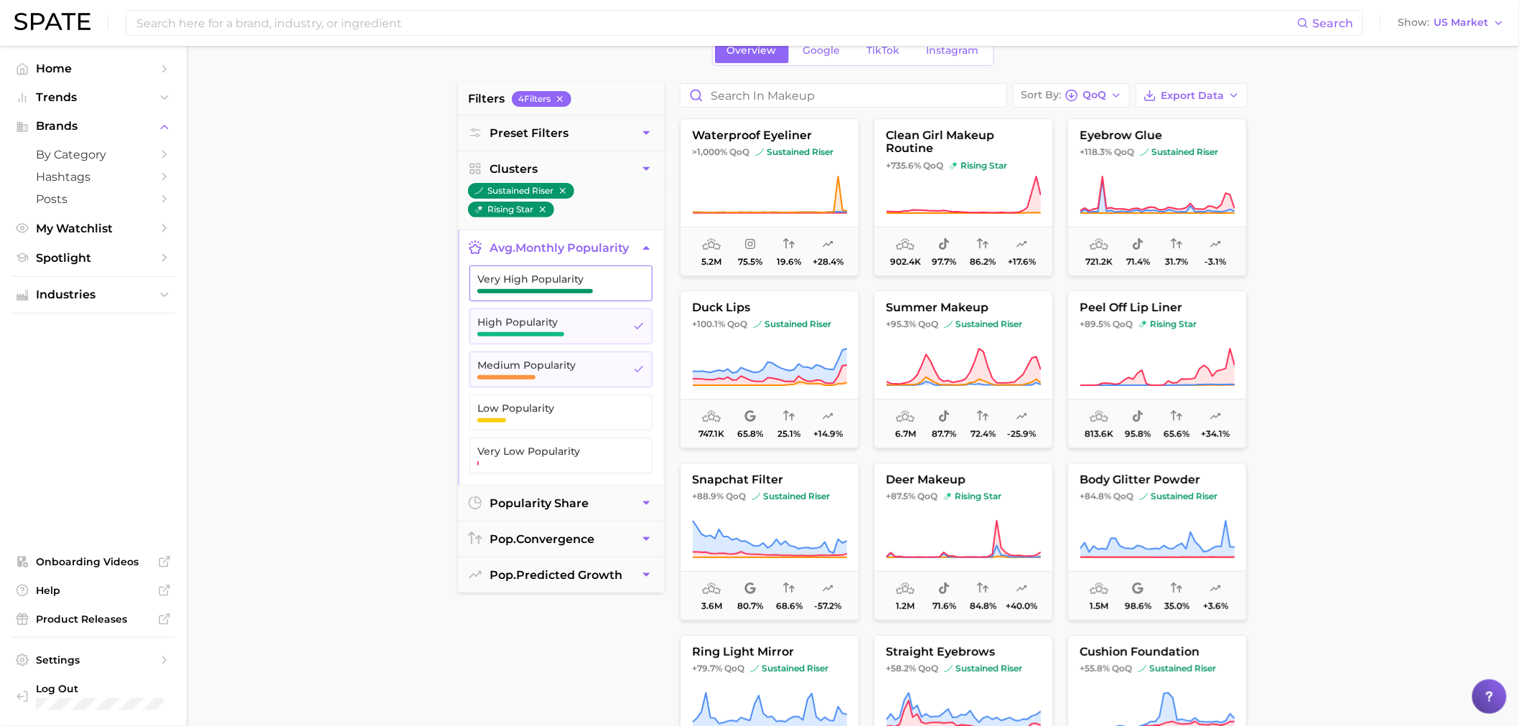
click at [561, 282] on span "Very High Popularity" at bounding box center [549, 278] width 144 height 11
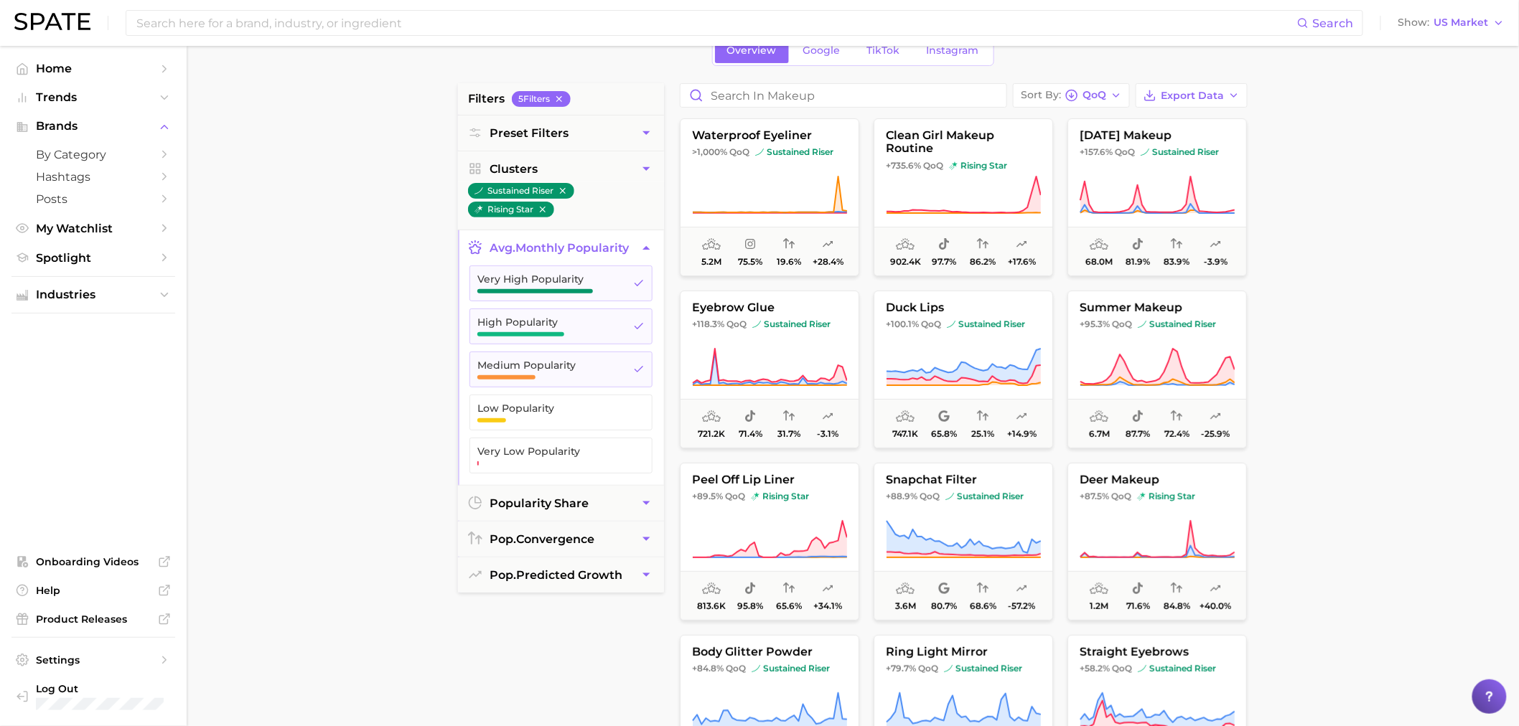
click at [1390, 263] on main "1. beauty 2. makeup 3. Subcategory Overview Google TikTok Instagram filters 5 F…" at bounding box center [853, 510] width 1332 height 1089
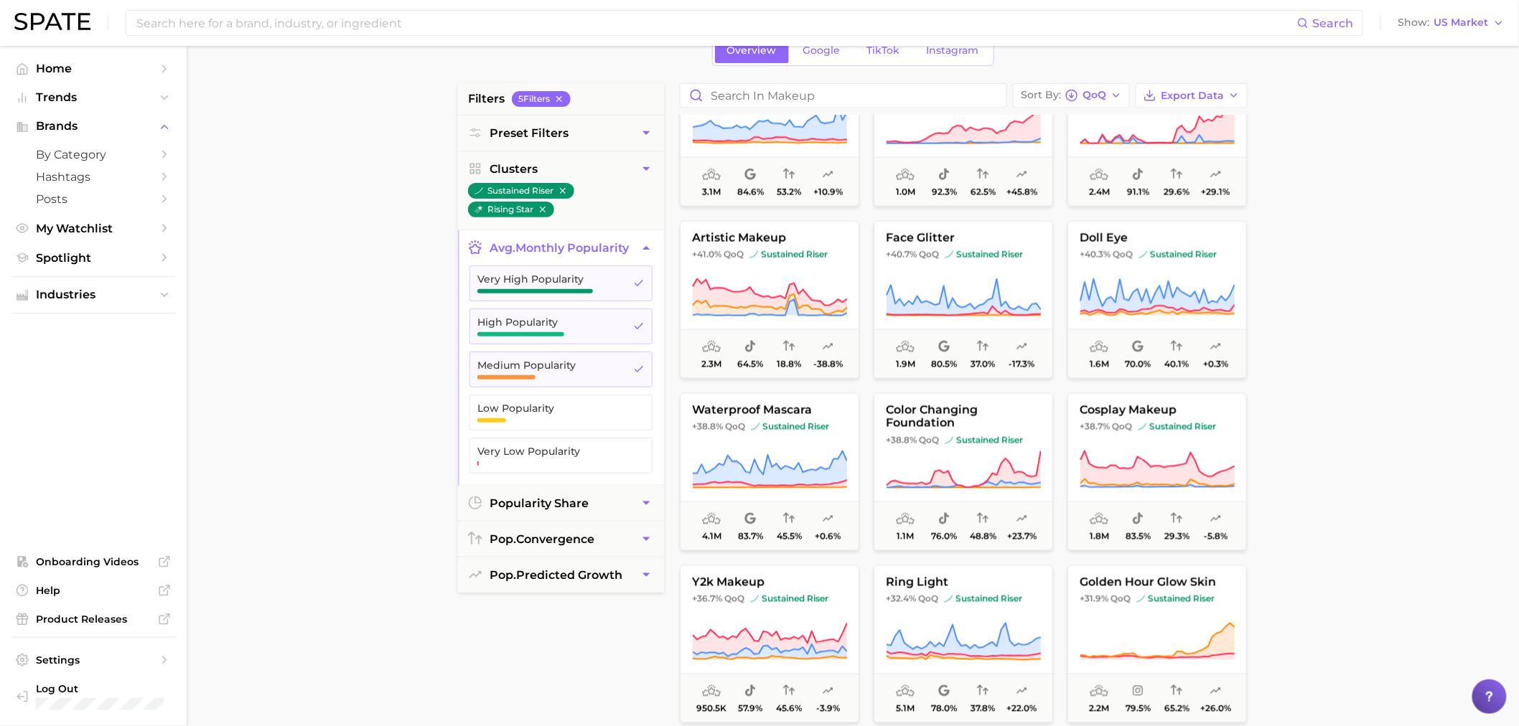
scroll to position [957, 0]
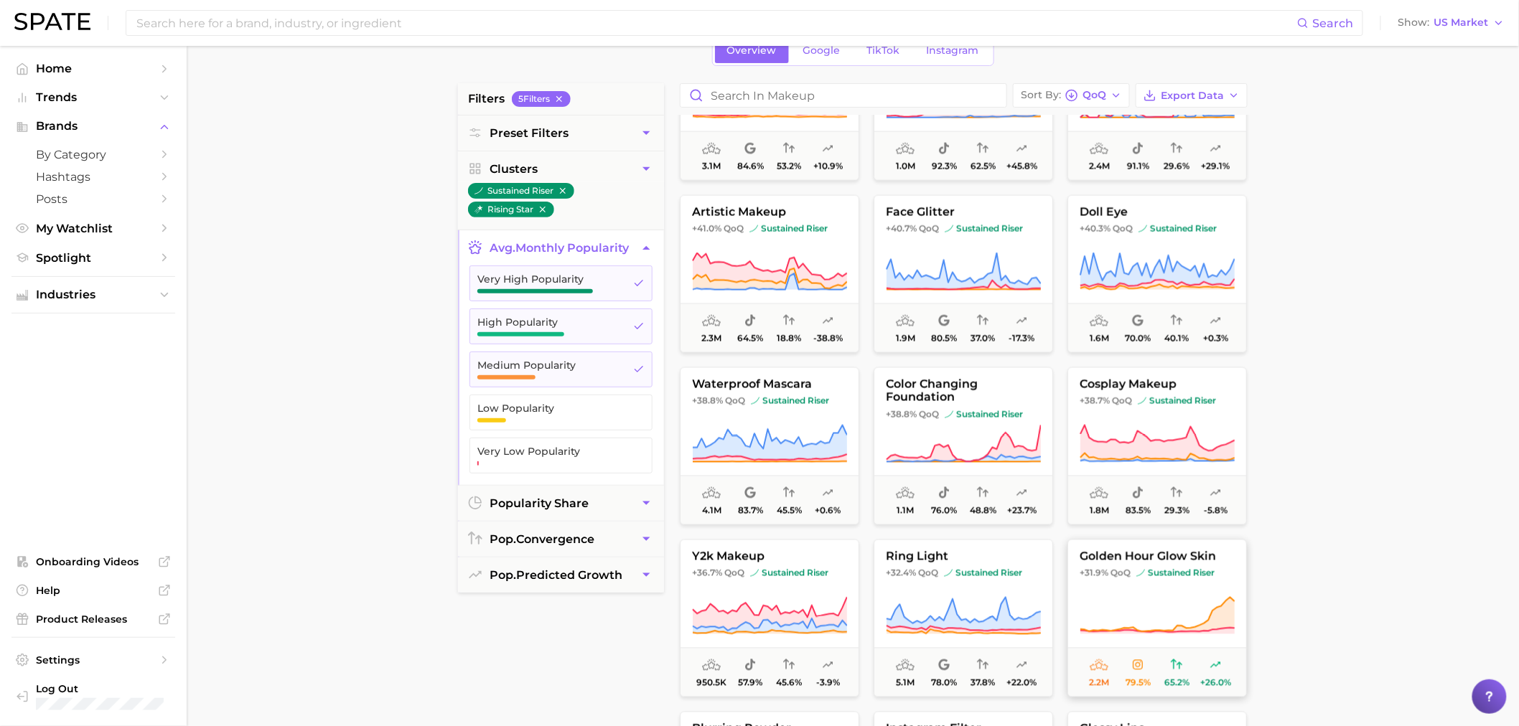
click at [1125, 599] on icon at bounding box center [1157, 617] width 155 height 40
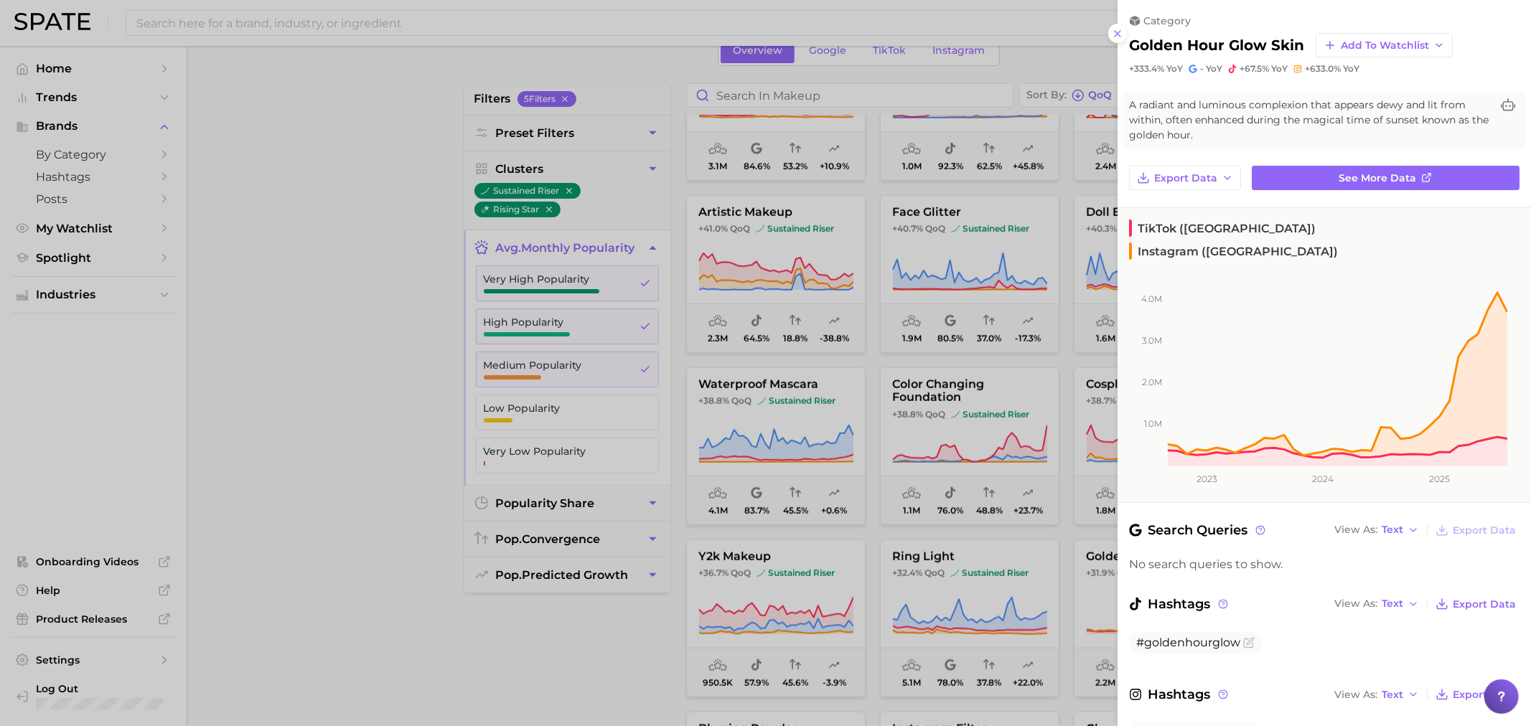
click at [388, 472] on div at bounding box center [765, 363] width 1531 height 726
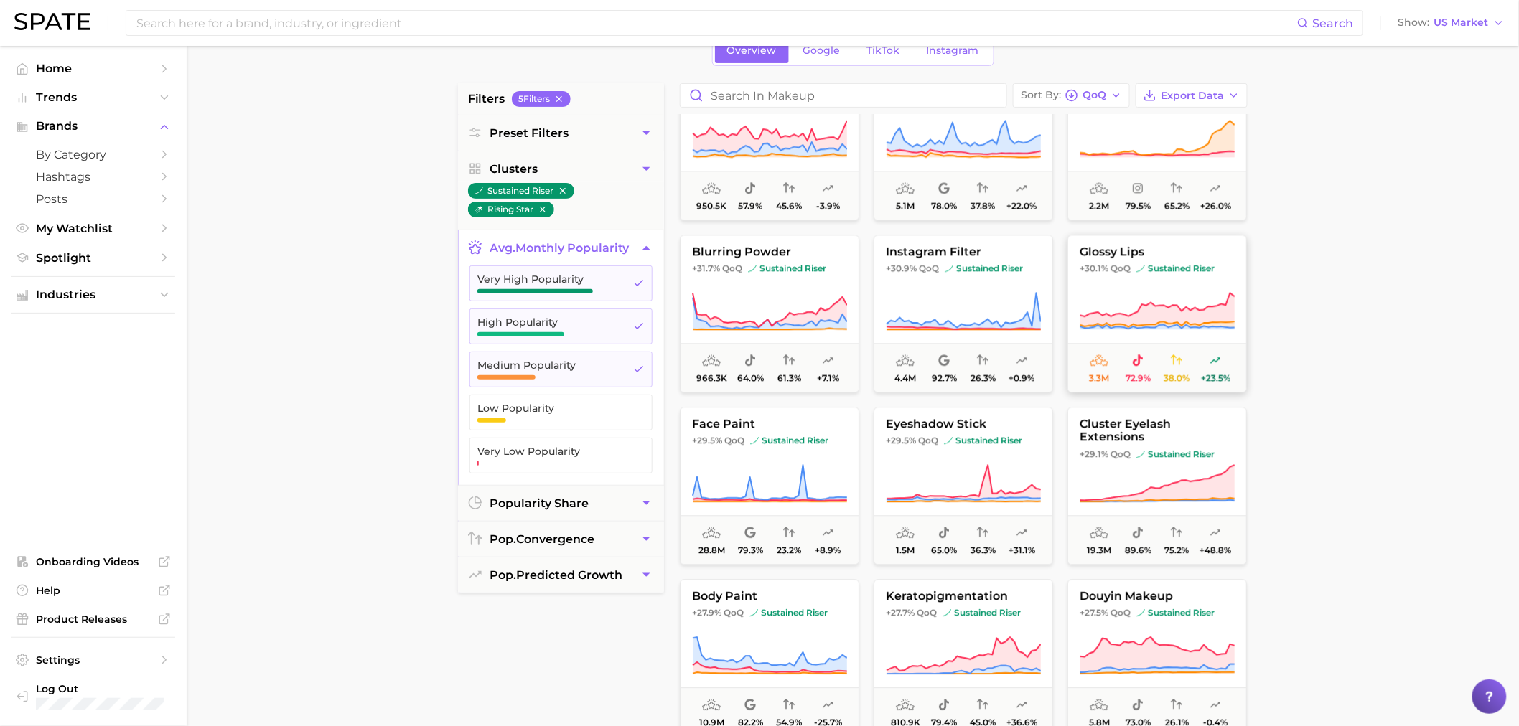
scroll to position [1436, 0]
click at [902, 475] on icon at bounding box center [963, 482] width 155 height 40
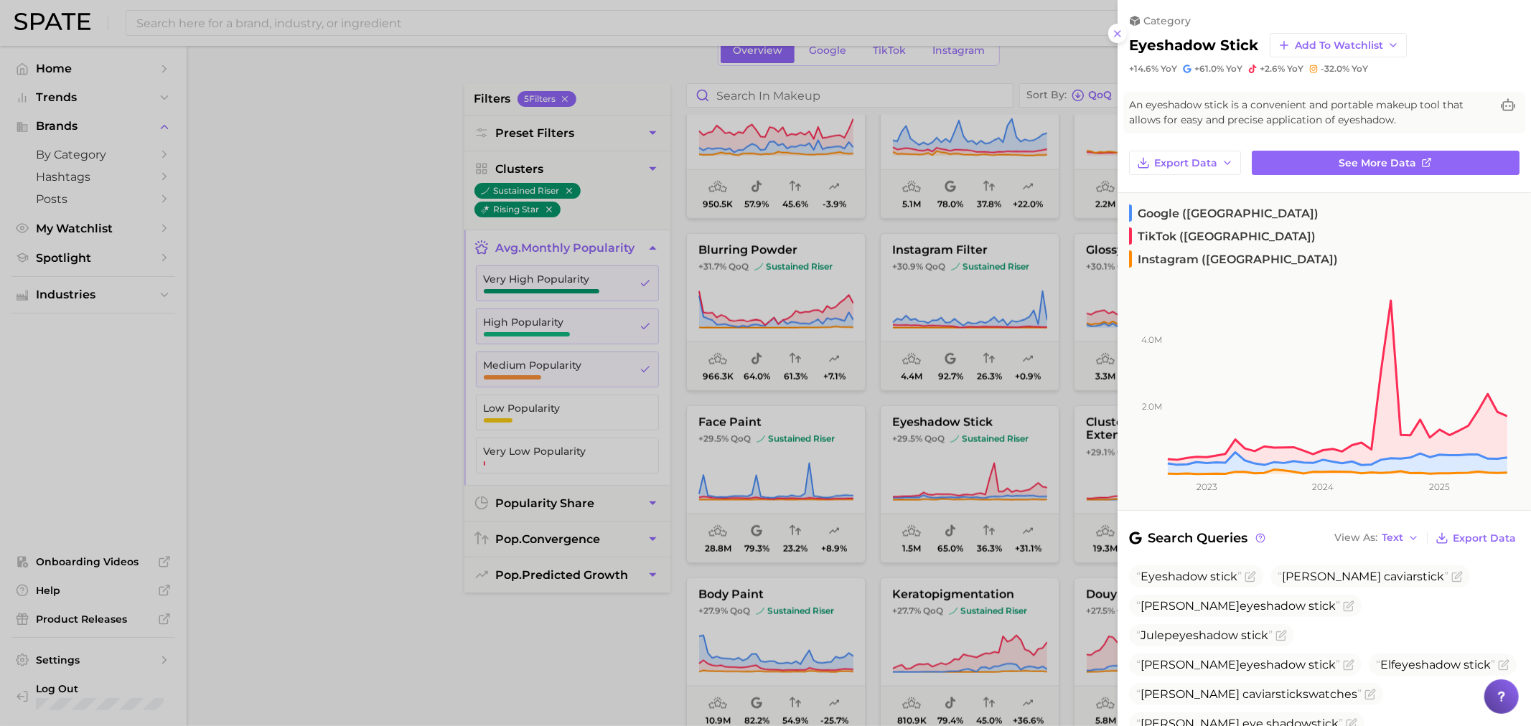
click at [619, 628] on div at bounding box center [765, 363] width 1531 height 726
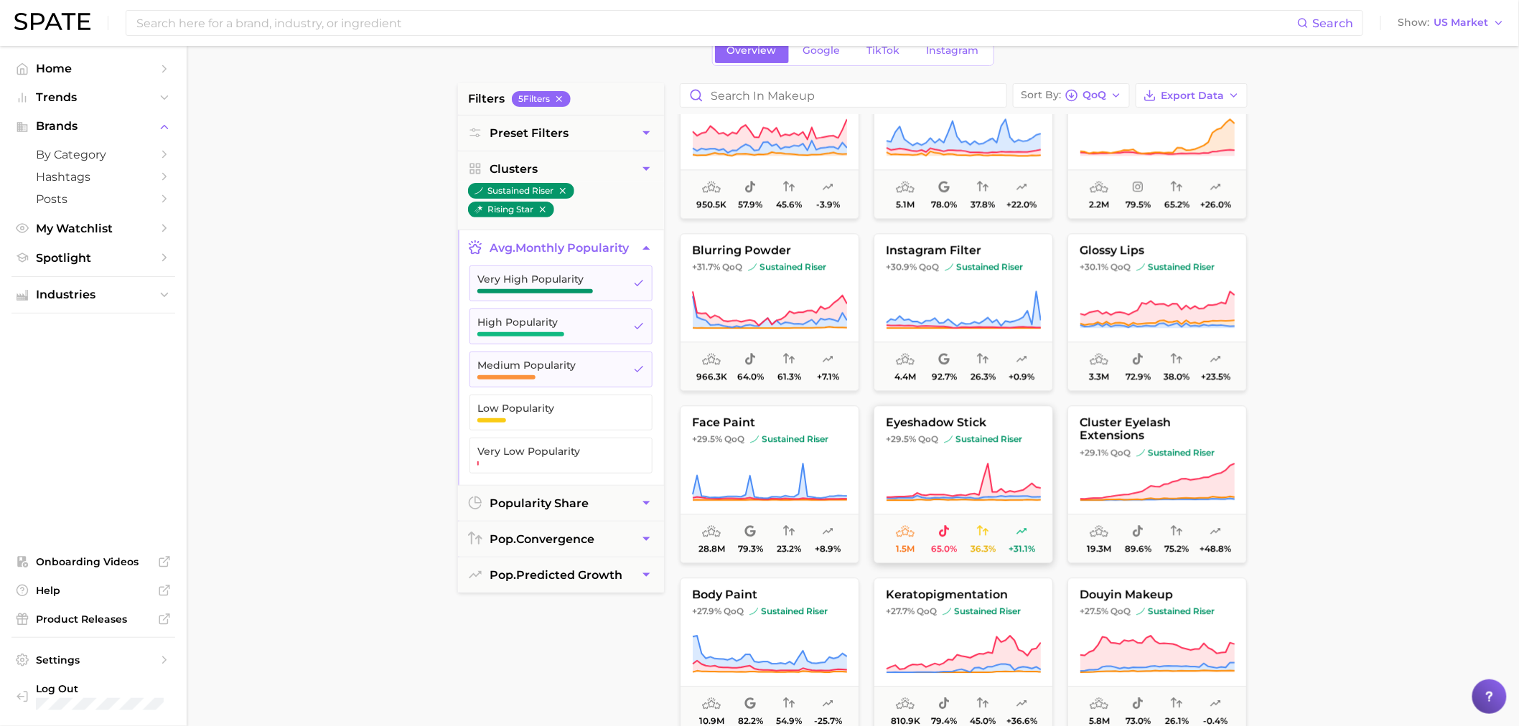
click at [941, 440] on span "+29.5% QoQ sustained riser" at bounding box center [963, 439] width 178 height 11
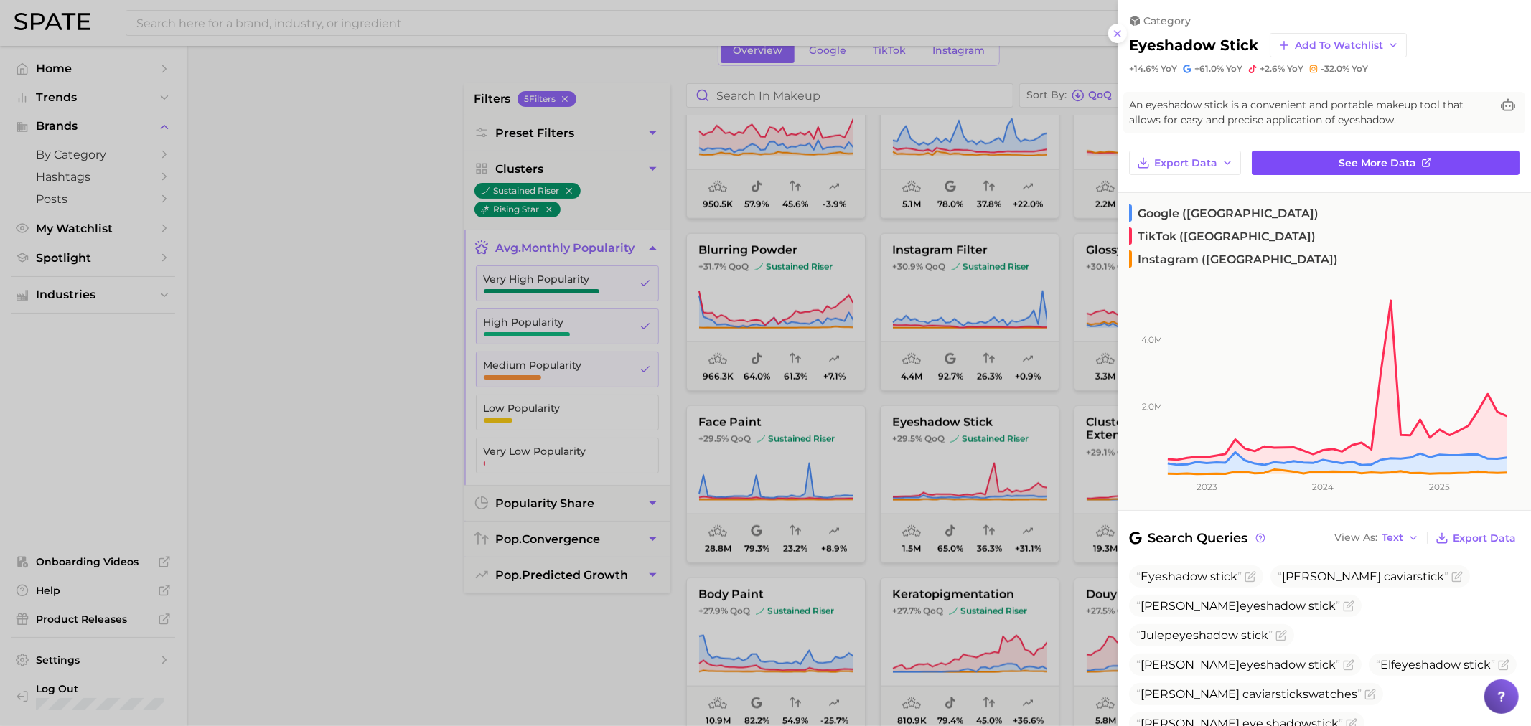
click at [1323, 159] on link "See more data" at bounding box center [1386, 163] width 268 height 24
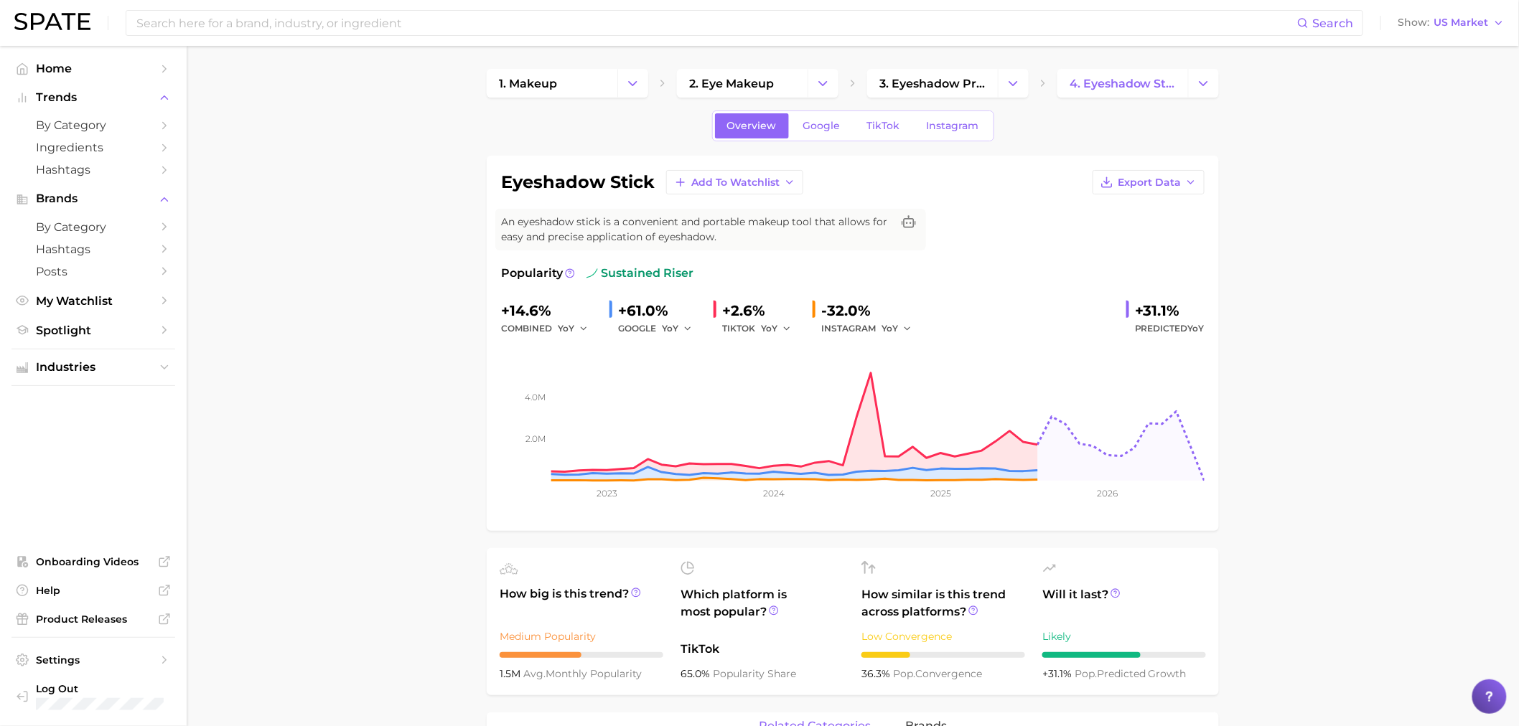
click at [755, 320] on div "TIKTOK YoY" at bounding box center [761, 328] width 79 height 17
click at [777, 326] on span "YoY" at bounding box center [769, 328] width 17 height 12
click at [777, 377] on span "QoQ" at bounding box center [780, 377] width 24 height 12
click at [540, 327] on div "combined YoY" at bounding box center [549, 328] width 97 height 17
click at [566, 322] on span "YoY" at bounding box center [566, 328] width 17 height 12
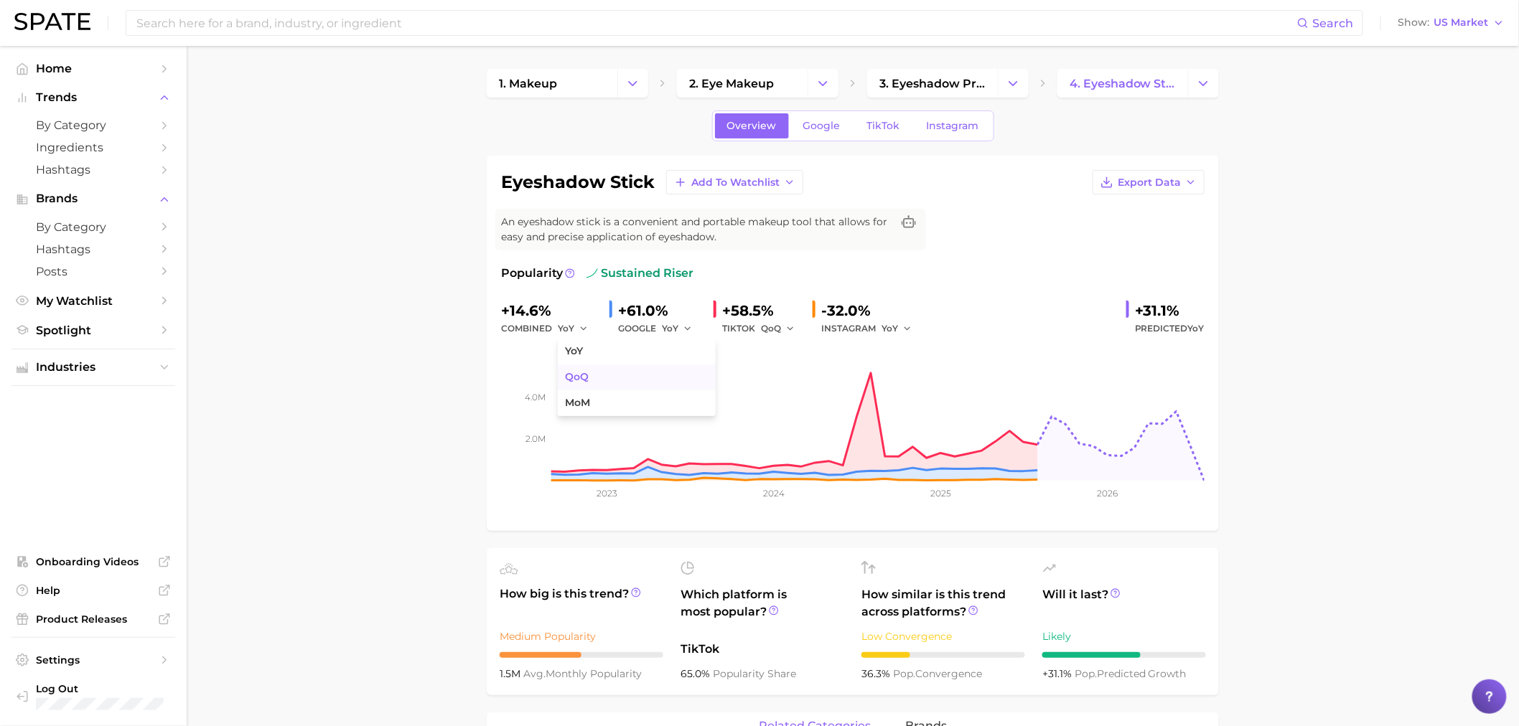
click at [582, 378] on span "QoQ" at bounding box center [577, 377] width 24 height 12
click at [913, 327] on div "YoY" at bounding box center [901, 328] width 40 height 17
click at [907, 327] on icon "button" at bounding box center [907, 329] width 10 height 10
click at [903, 378] on span "QoQ" at bounding box center [901, 377] width 24 height 12
click at [658, 327] on div "GOOGLE YoY" at bounding box center [660, 328] width 84 height 17
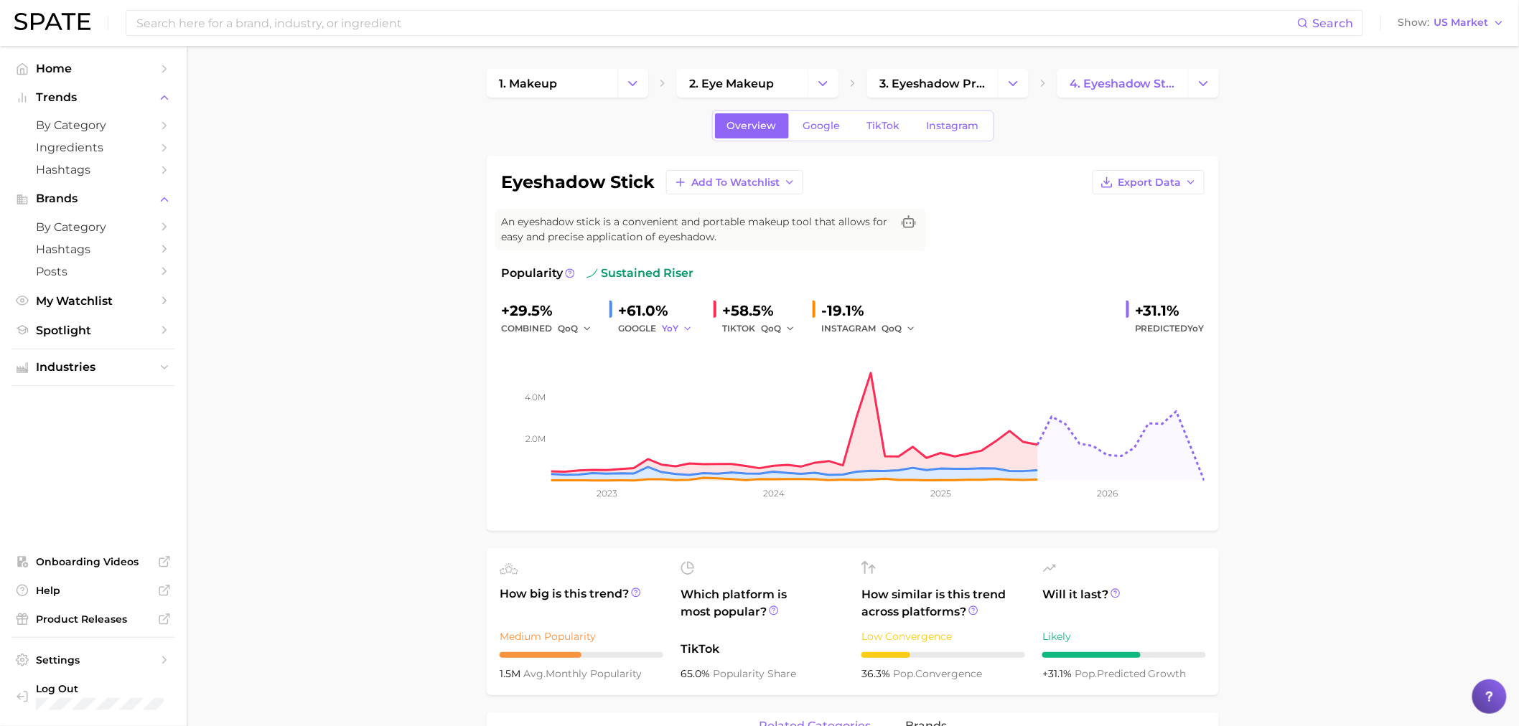
click at [676, 331] on span "YoY" at bounding box center [670, 328] width 17 height 12
drag, startPoint x: 685, startPoint y: 362, endPoint x: 686, endPoint y: 369, distance: 7.3
click at [686, 369] on ul "YoY QoQ MoM" at bounding box center [741, 378] width 158 height 78
click at [687, 370] on button "QoQ" at bounding box center [741, 378] width 158 height 26
click at [749, 313] on div "+58.5%" at bounding box center [761, 310] width 79 height 23
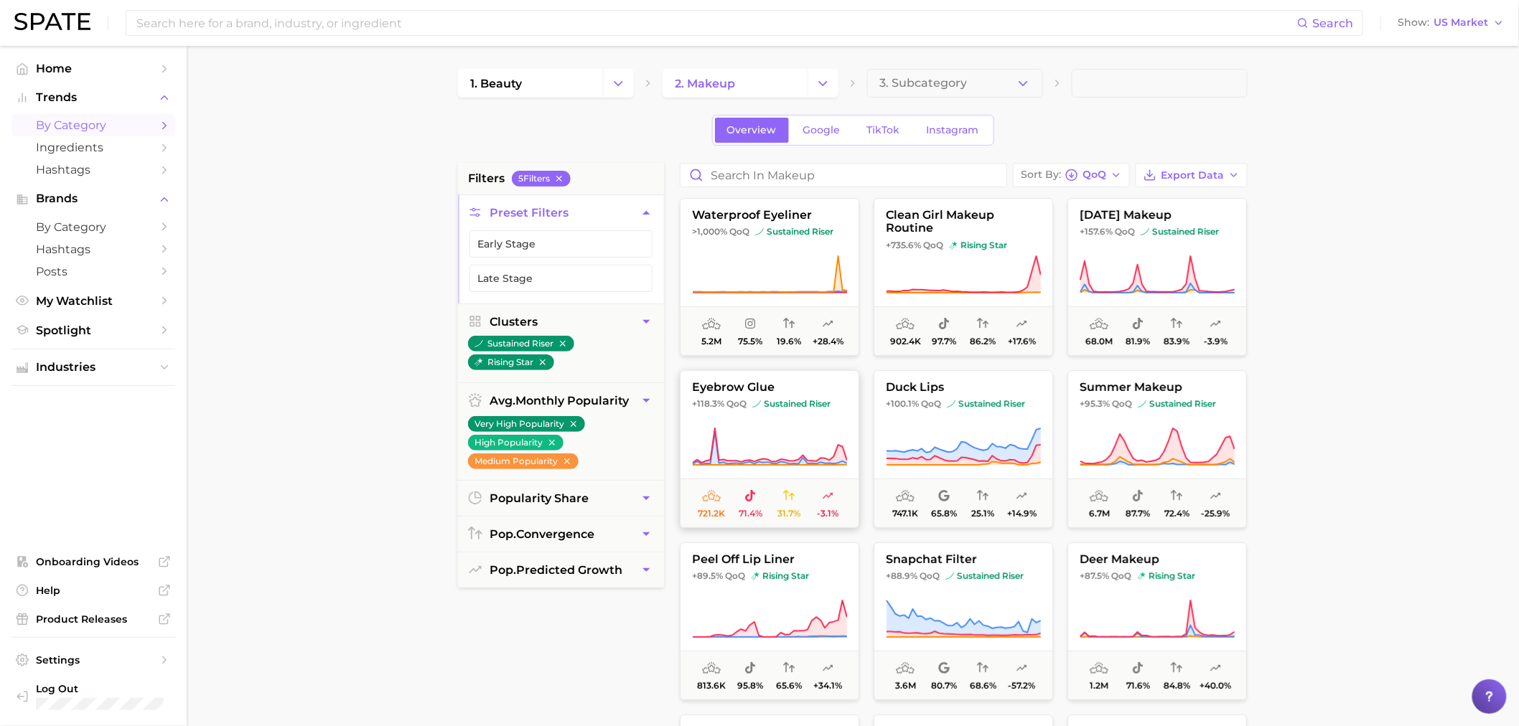
click at [769, 379] on button "eyebrow glue +118.3% QoQ sustained riser 721.2k 71.4% 31.7% -3.1%" at bounding box center [769, 449] width 179 height 158
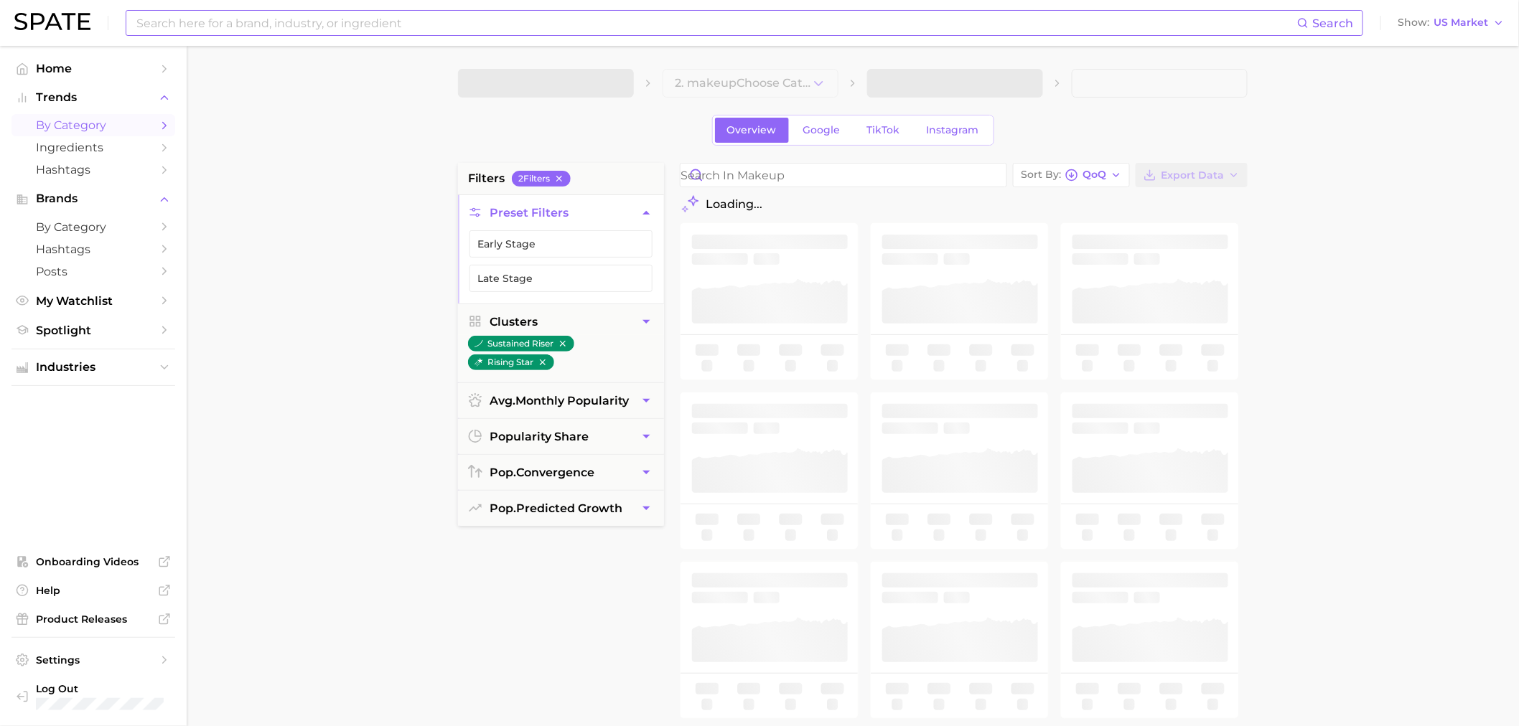
click at [599, 25] on input at bounding box center [716, 23] width 1162 height 24
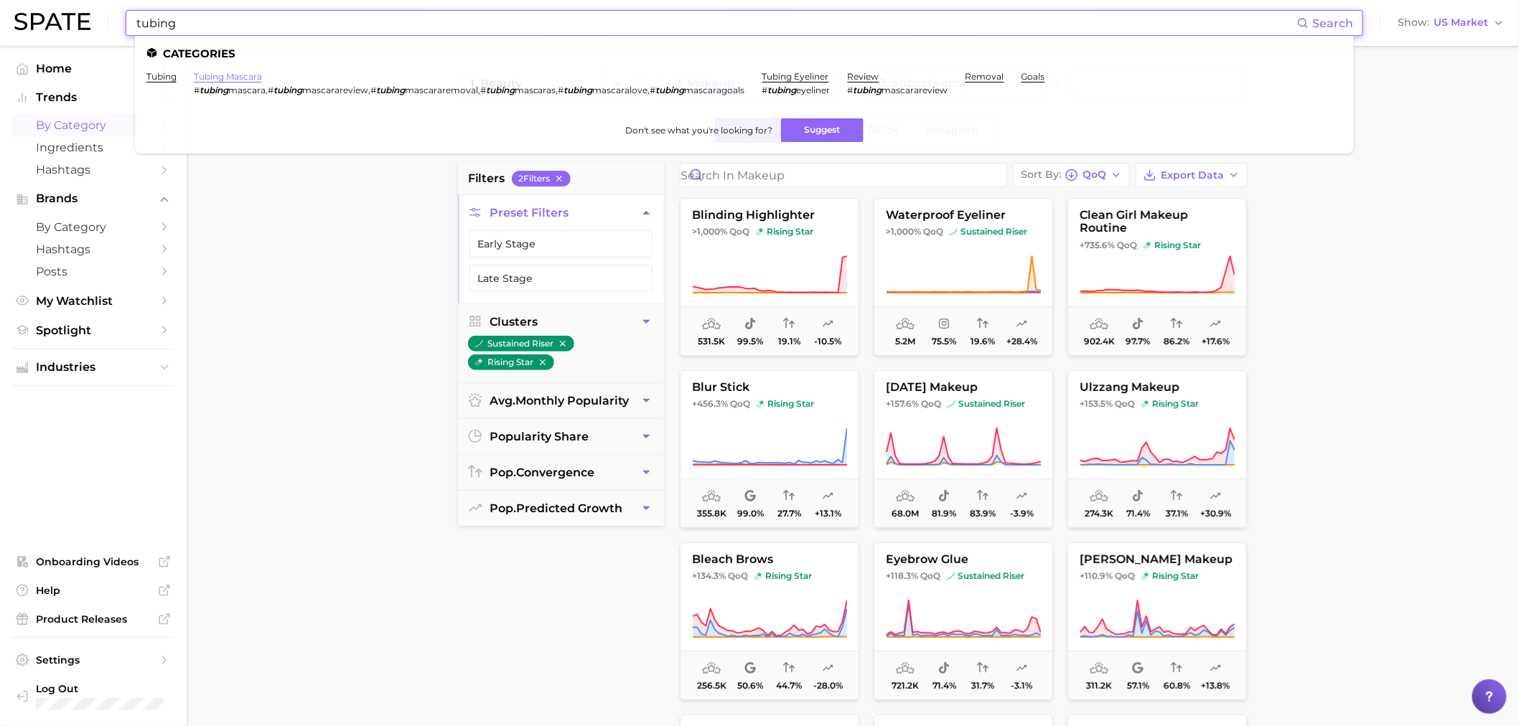
type input "tubing"
click at [228, 70] on ul "Categories tubing tubing mascara # tubing mascara , # tubing mascarareview , # …" at bounding box center [744, 95] width 1219 height 118
click at [238, 75] on link "tubing mascara" at bounding box center [228, 76] width 68 height 11
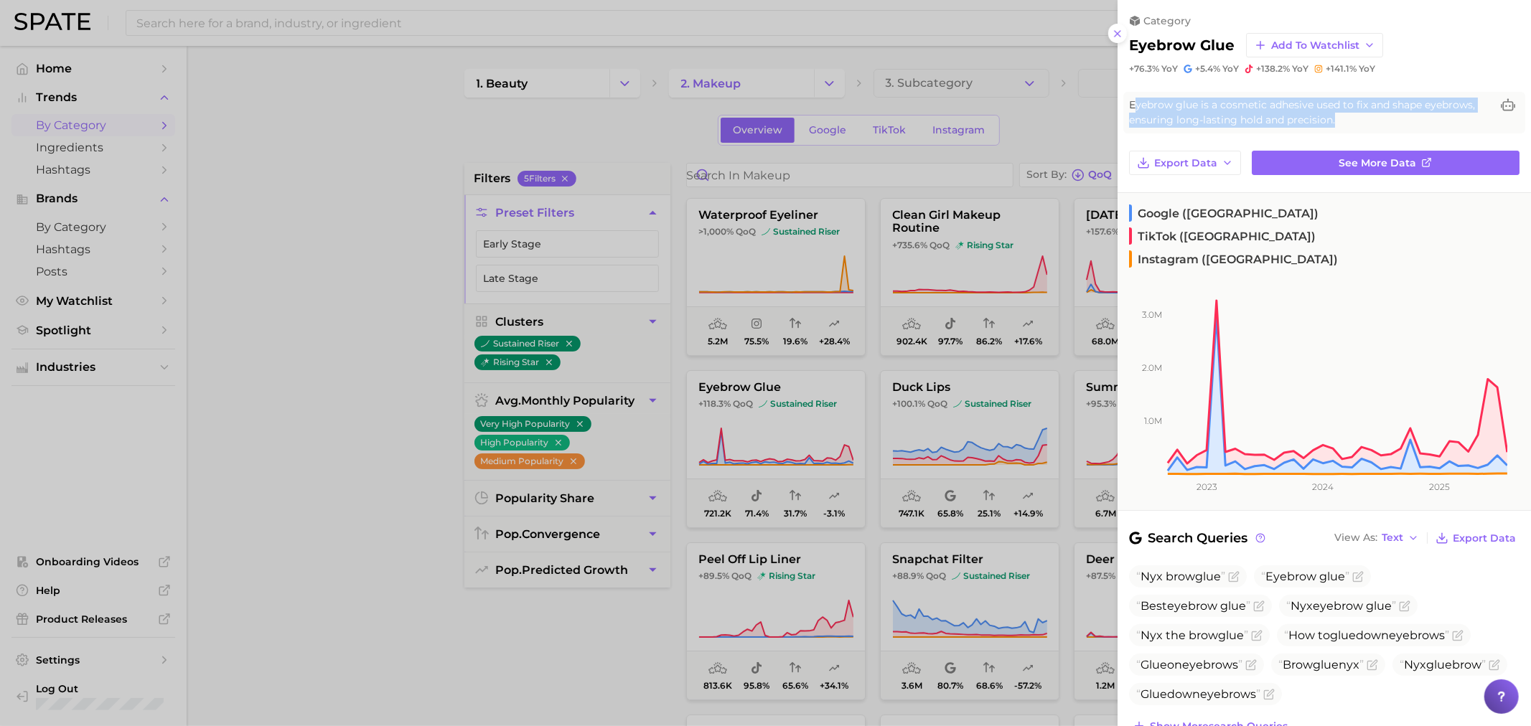
click at [1352, 122] on span "Eyebrow glue is a cosmetic adhesive used to fix and shape eyebrows, ensuring lo…" at bounding box center [1310, 113] width 362 height 30
drag, startPoint x: 1359, startPoint y: 126, endPoint x: 1116, endPoint y: 102, distance: 244.5
click at [1129, 101] on span "Eyebrow glue is a cosmetic adhesive used to fix and shape eyebrows, ensuring lo…" at bounding box center [1310, 113] width 362 height 30
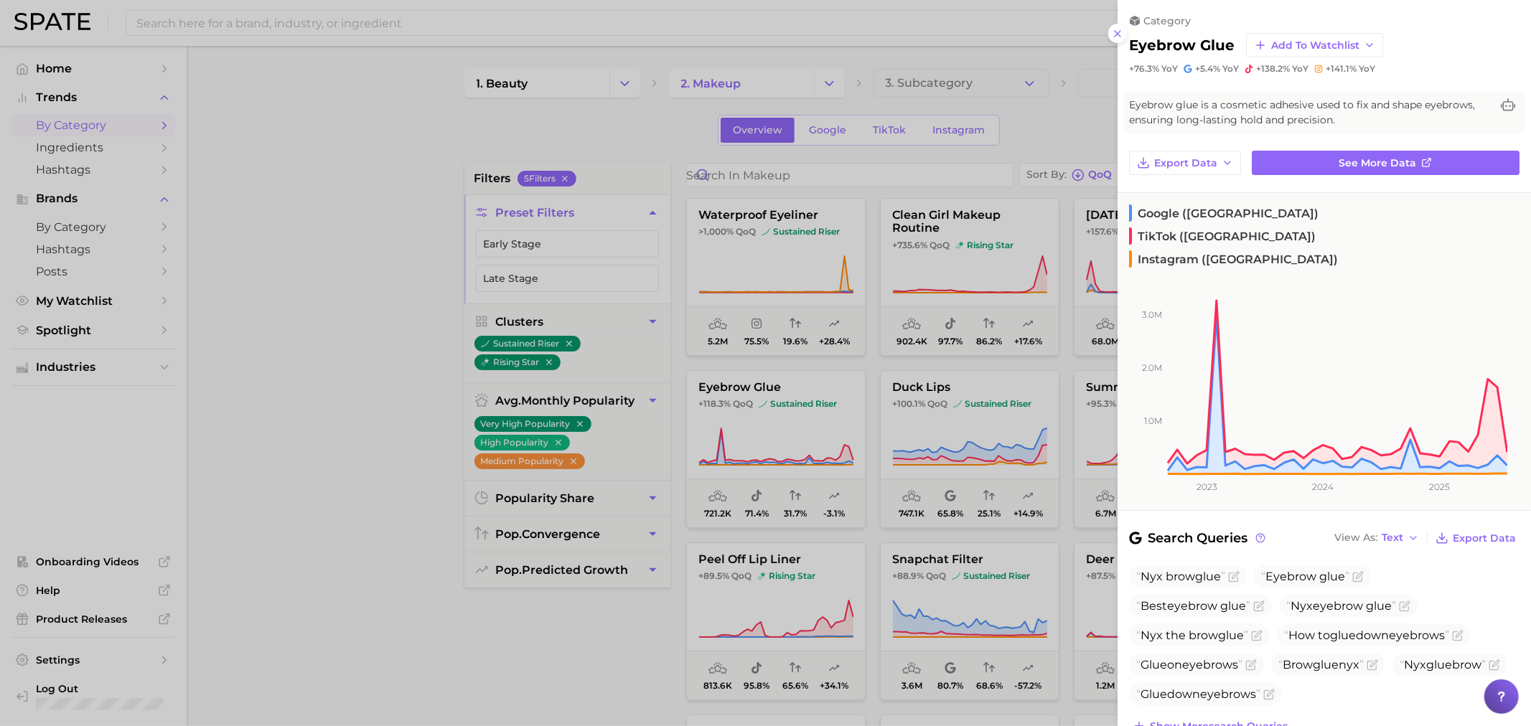
click at [406, 407] on div at bounding box center [765, 363] width 1531 height 726
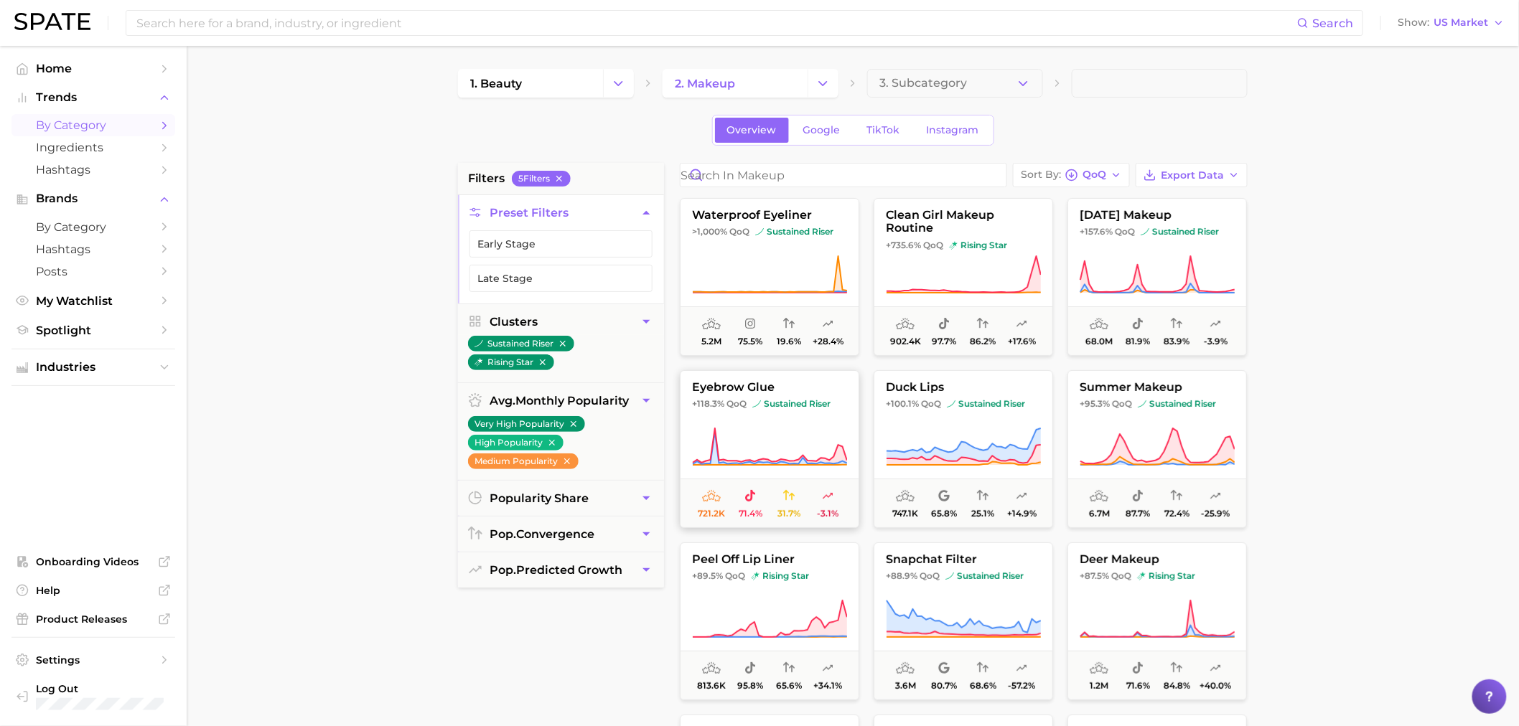
click at [837, 439] on icon at bounding box center [769, 447] width 155 height 40
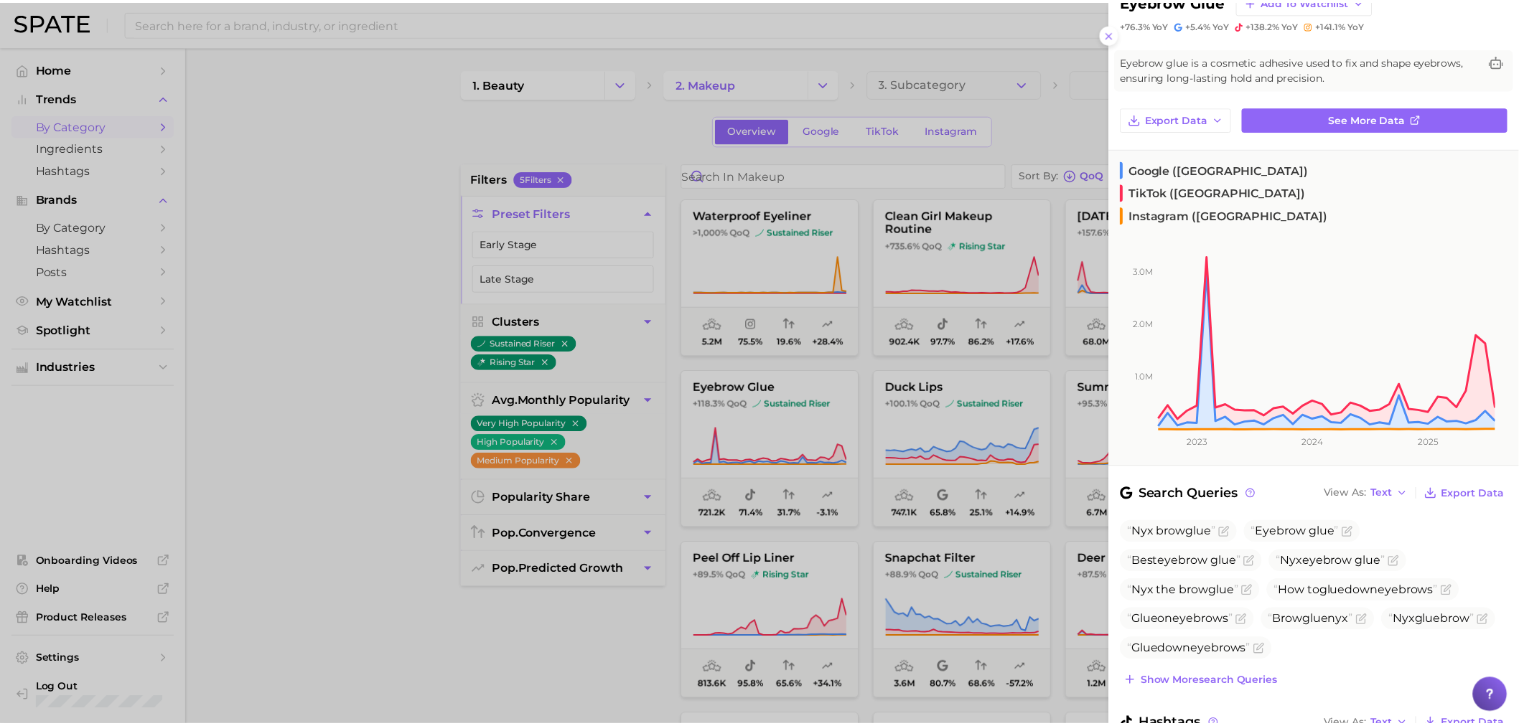
scroll to position [80, 0]
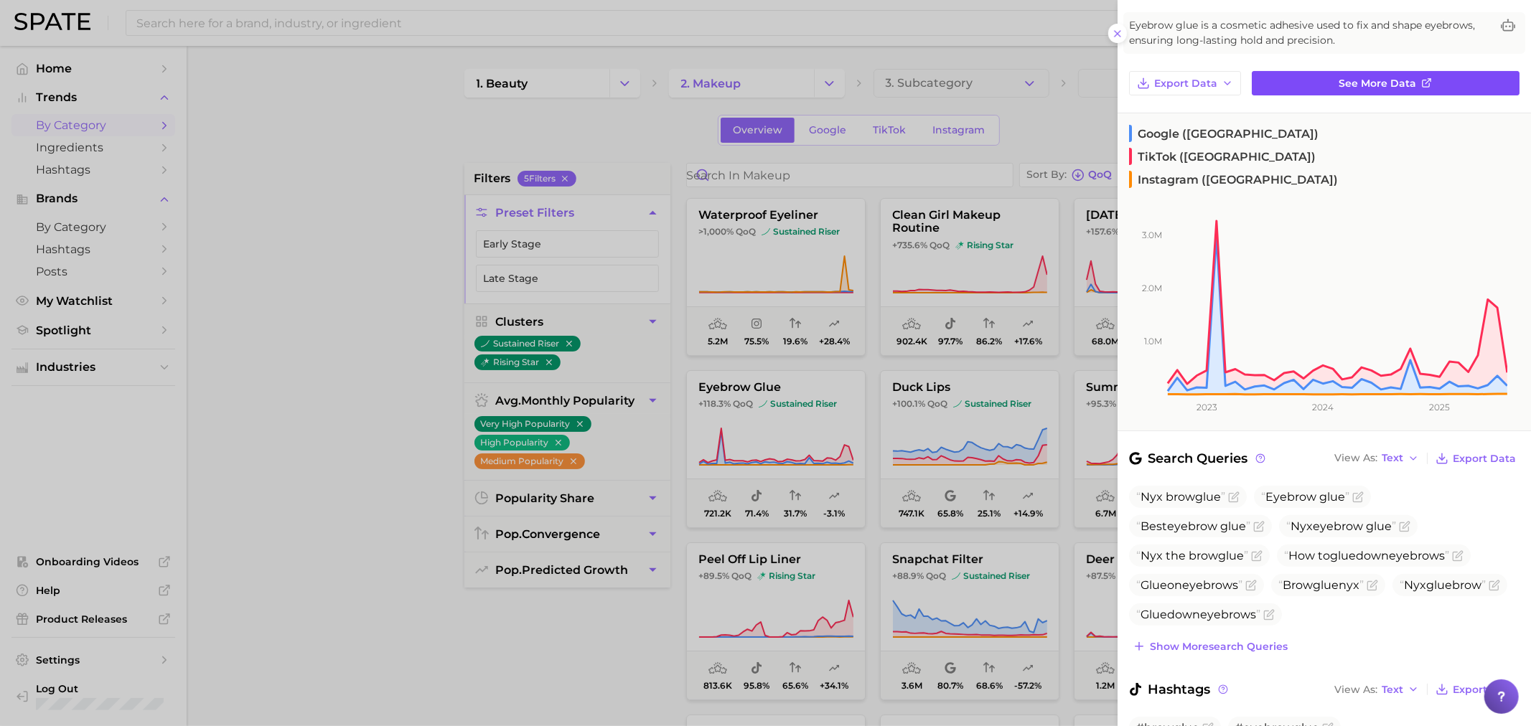
click at [1271, 88] on link "See more data" at bounding box center [1386, 83] width 268 height 24
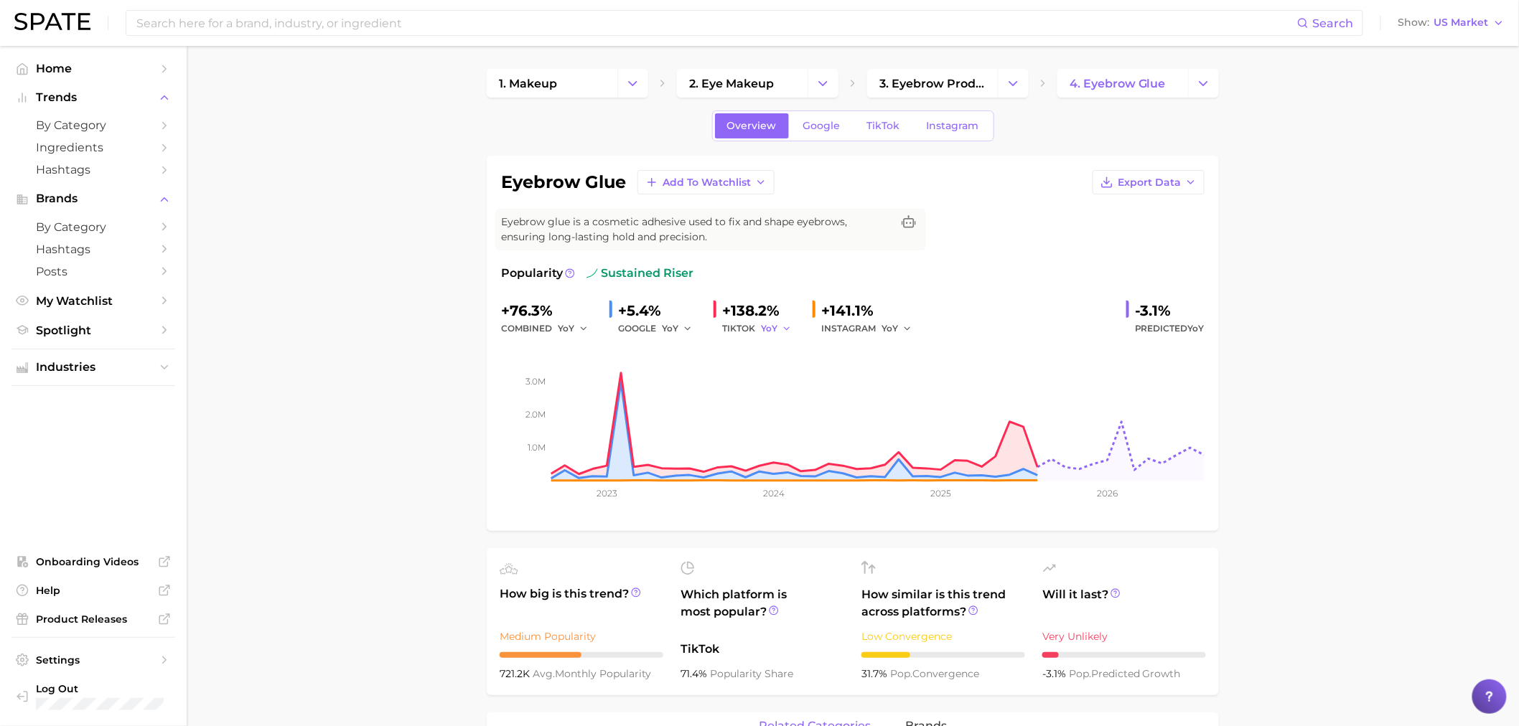
drag, startPoint x: 791, startPoint y: 332, endPoint x: 780, endPoint y: 332, distance: 11.5
click at [790, 332] on div "YoY" at bounding box center [781, 328] width 40 height 17
click at [780, 332] on button "YoY" at bounding box center [776, 328] width 31 height 17
click at [561, 326] on span "YoY" at bounding box center [566, 328] width 17 height 12
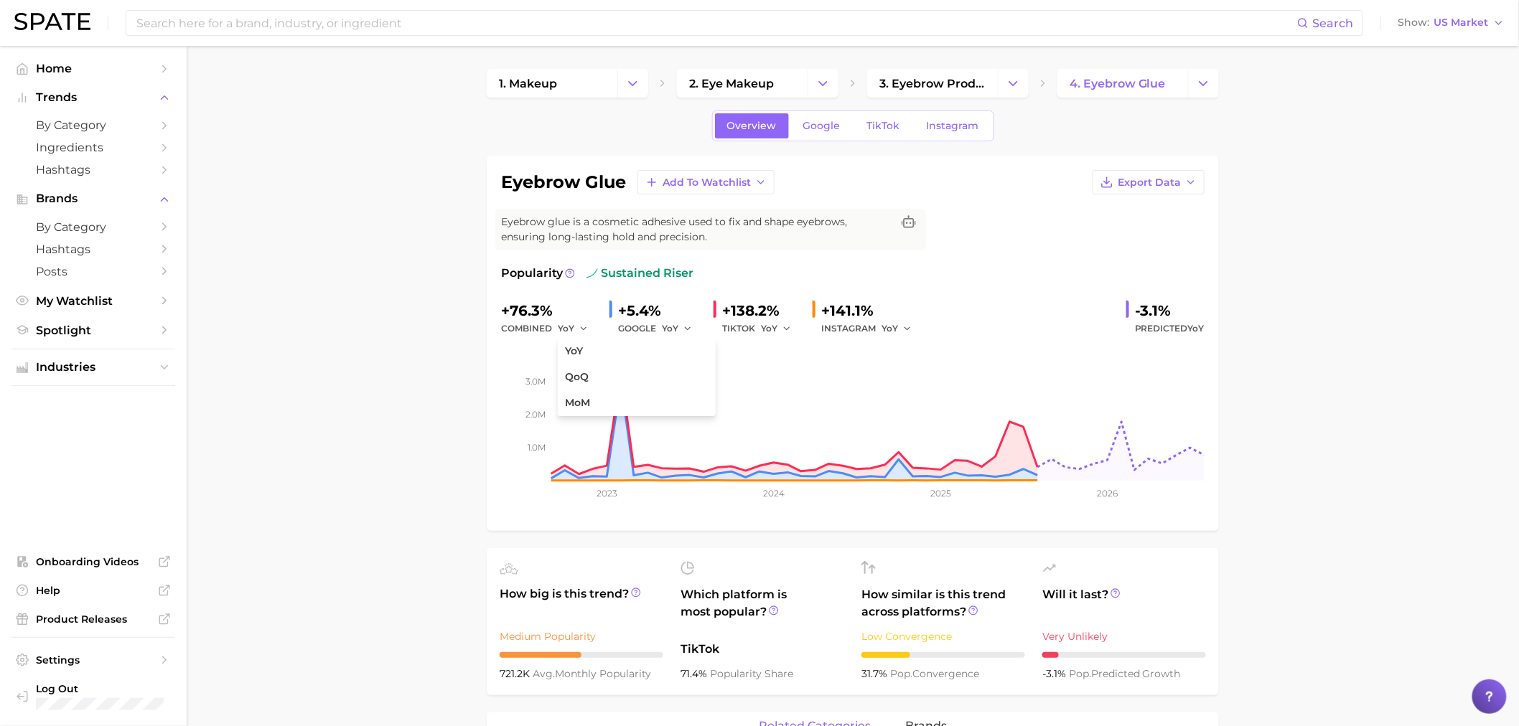
drag, startPoint x: 696, startPoint y: 332, endPoint x: 744, endPoint y: 322, distance: 48.6
click at [697, 332] on div "YoY" at bounding box center [682, 328] width 40 height 17
click at [744, 322] on div "TIKTOK YoY" at bounding box center [761, 328] width 79 height 17
drag, startPoint x: 749, startPoint y: 327, endPoint x: 758, endPoint y: 331, distance: 9.6
click at [749, 327] on div "TIKTOK YoY" at bounding box center [761, 328] width 79 height 17
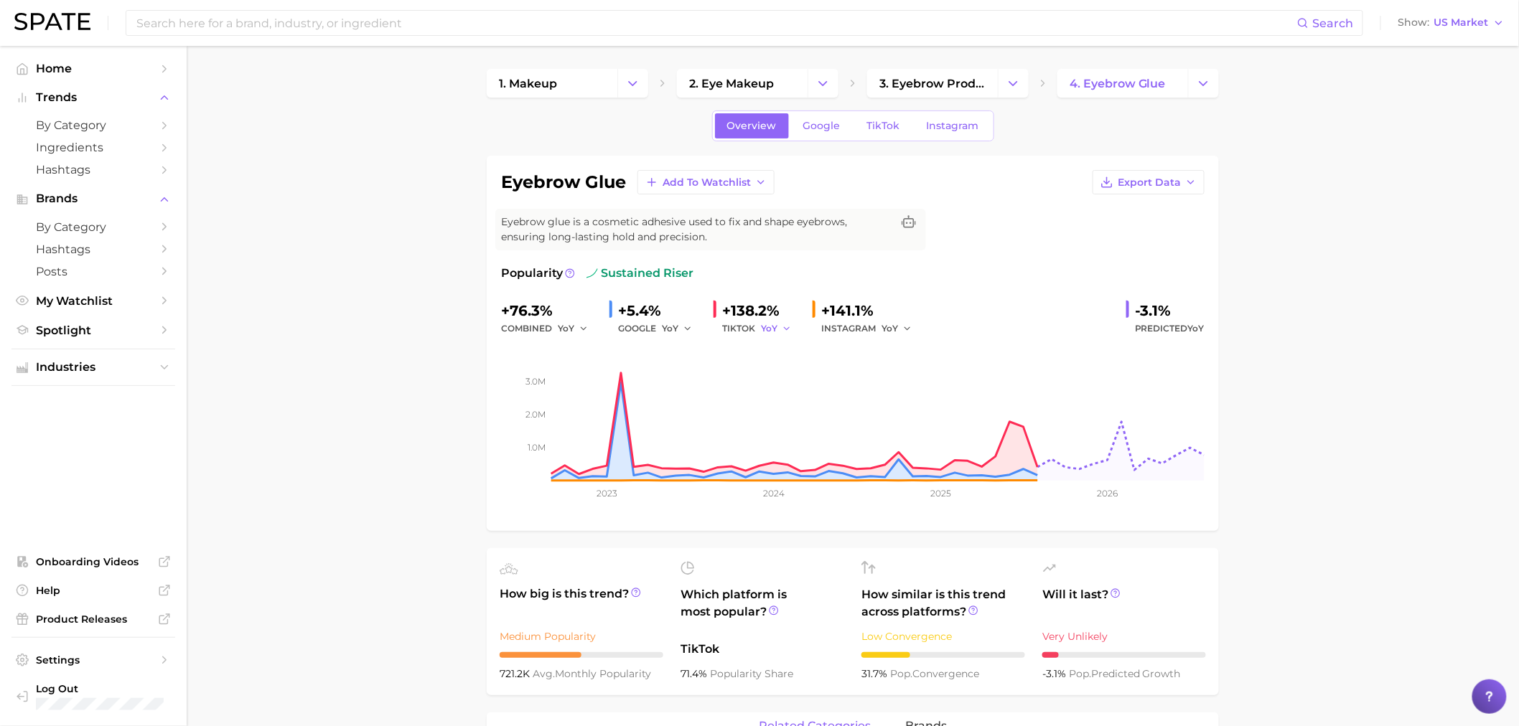
drag, startPoint x: 764, startPoint y: 332, endPoint x: 777, endPoint y: 328, distance: 14.3
click at [769, 332] on span "YoY" at bounding box center [769, 328] width 17 height 12
click at [785, 373] on span "QoQ" at bounding box center [780, 377] width 24 height 12
click at [670, 325] on span "YoY" at bounding box center [670, 328] width 17 height 12
click at [682, 373] on span "QoQ" at bounding box center [681, 377] width 24 height 12
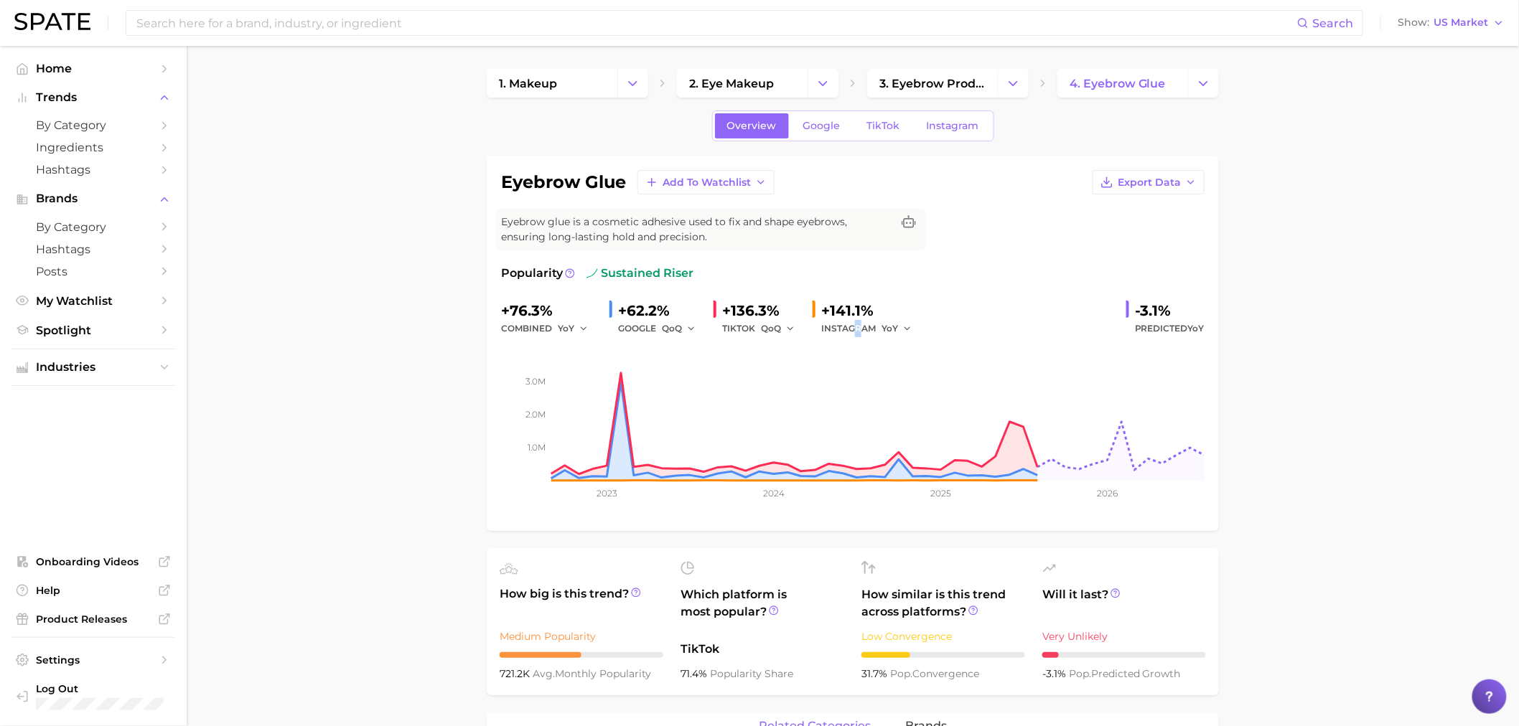
click at [857, 324] on div "INSTAGRAM YoY" at bounding box center [871, 328] width 100 height 17
click at [902, 330] on icon "button" at bounding box center [907, 329] width 10 height 10
click at [548, 326] on div "combined YoY" at bounding box center [549, 328] width 97 height 17
click at [572, 332] on span "YoY" at bounding box center [566, 328] width 17 height 12
click at [582, 370] on button "QoQ" at bounding box center [637, 378] width 158 height 26
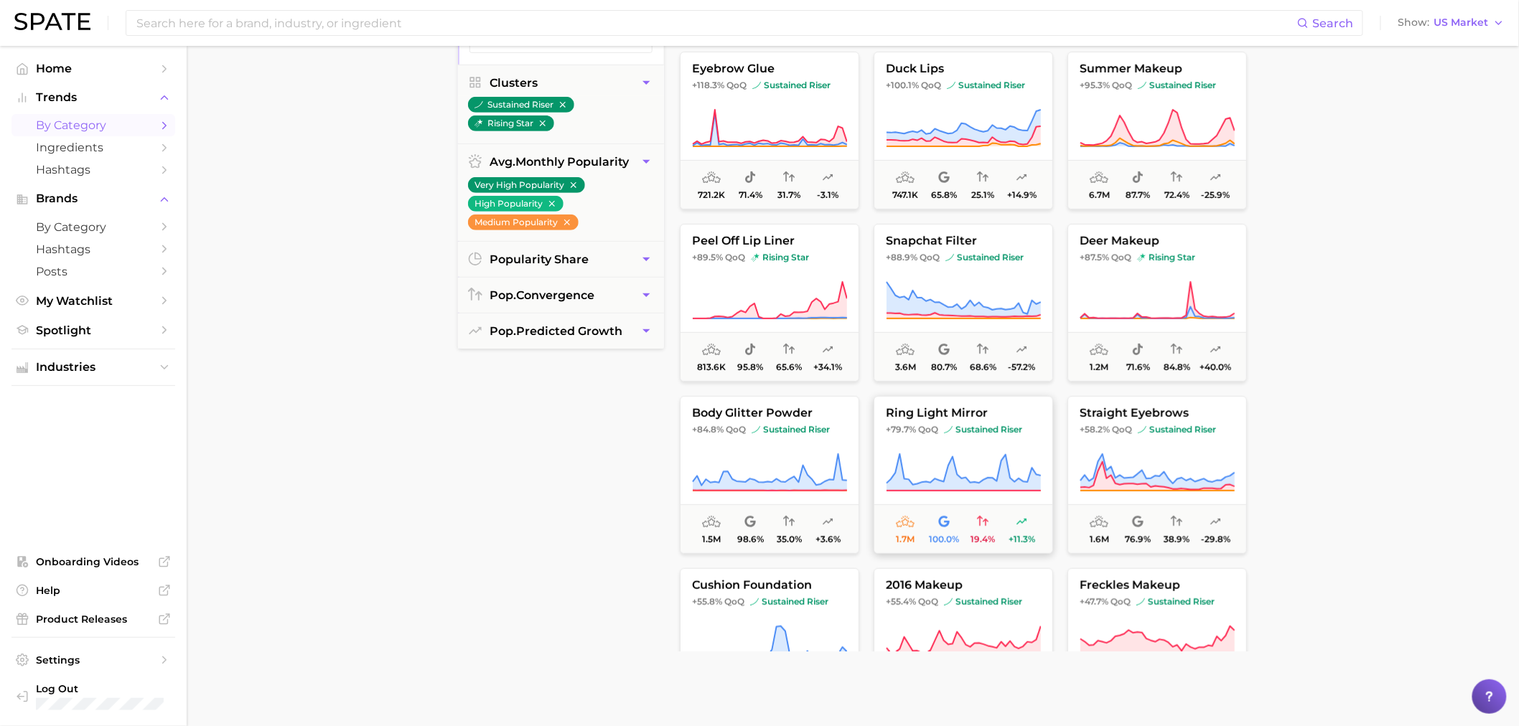
scroll to position [159, 0]
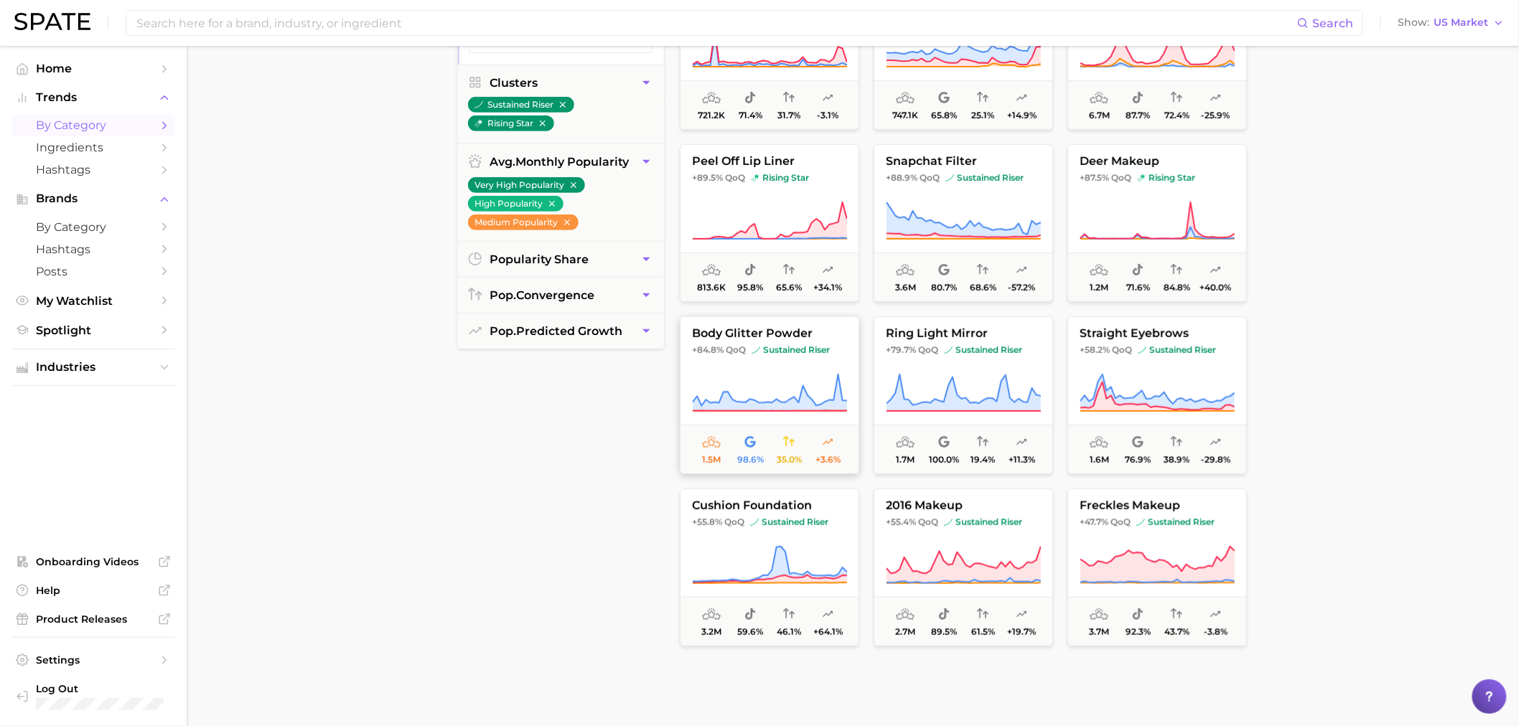
click at [775, 364] on button "body glitter powder +84.8% QoQ sustained riser 1.5m 98.6% 35.0% +3.6%" at bounding box center [769, 396] width 179 height 158
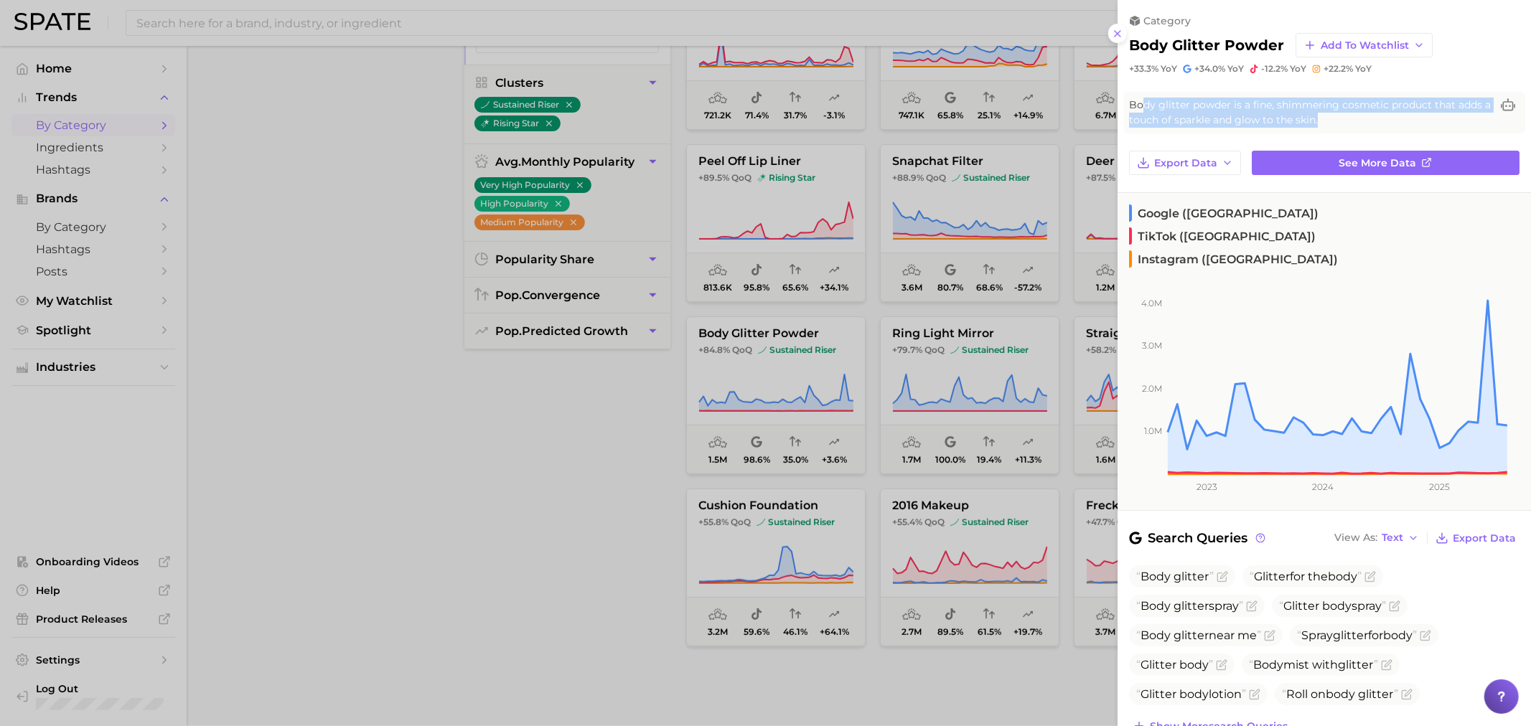
drag, startPoint x: 1353, startPoint y: 120, endPoint x: 1141, endPoint y: 101, distance: 212.6
click at [1141, 101] on span "Body glitter powder is a fine, shimmering cosmetic product that adds a touch of…" at bounding box center [1310, 113] width 362 height 30
click at [1175, 111] on span "Body glitter powder is a fine, shimmering cosmetic product that adds a touch of…" at bounding box center [1310, 113] width 362 height 30
drag, startPoint x: 1131, startPoint y: 101, endPoint x: 1314, endPoint y: 120, distance: 184.0
click at [1314, 120] on span "Body glitter powder is a fine, shimmering cosmetic product that adds a touch of…" at bounding box center [1310, 113] width 362 height 30
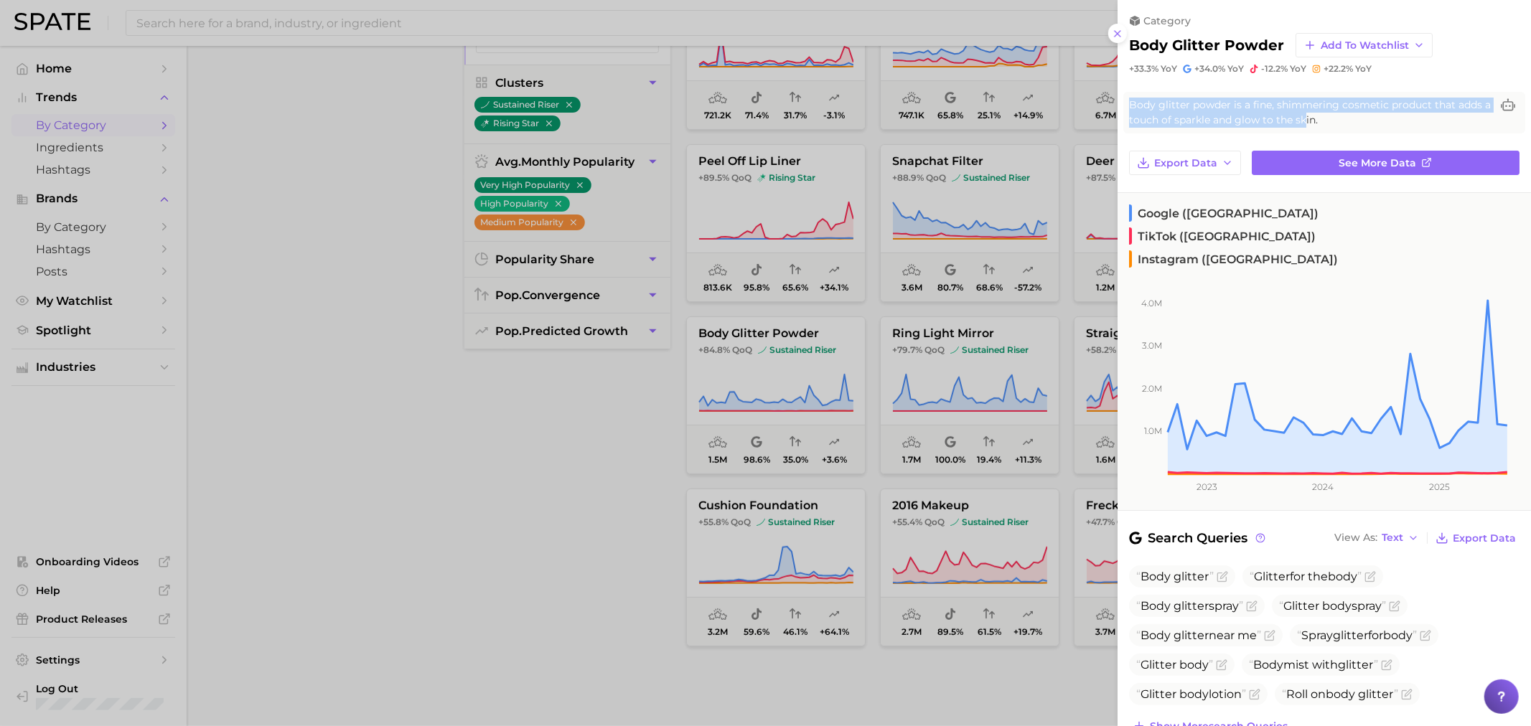
click at [1314, 119] on span "Body glitter powder is a fine, shimmering cosmetic product that adds a touch of…" at bounding box center [1310, 113] width 362 height 30
drag, startPoint x: 1337, startPoint y: 118, endPoint x: 1128, endPoint y: 93, distance: 209.6
click at [1128, 93] on div "Body glitter powder is a fine, shimmering cosmetic product that adds a touch of…" at bounding box center [1324, 113] width 402 height 42
drag, startPoint x: 1128, startPoint y: 93, endPoint x: 1348, endPoint y: 125, distance: 221.9
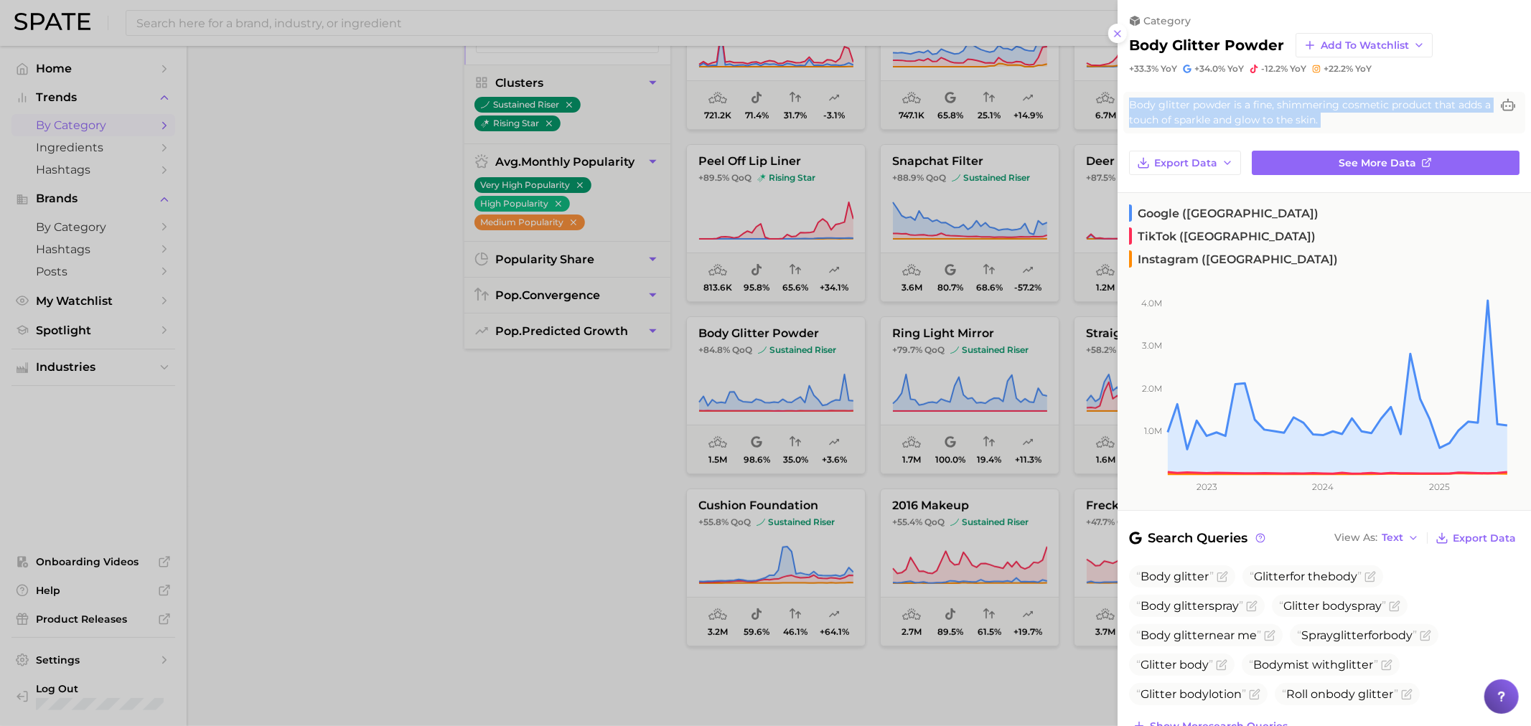
click at [1348, 125] on div "Body glitter powder is a fine, shimmering cosmetic product that adds a touch of…" at bounding box center [1324, 113] width 402 height 42
click at [1347, 125] on span "Body glitter powder is a fine, shimmering cosmetic product that adds a touch of…" at bounding box center [1310, 113] width 362 height 30
drag, startPoint x: 1355, startPoint y: 125, endPoint x: 1204, endPoint y: 104, distance: 152.2
click at [1204, 104] on span "Body glitter powder is a fine, shimmering cosmetic product that adds a touch of…" at bounding box center [1310, 113] width 362 height 30
drag, startPoint x: 1134, startPoint y: 97, endPoint x: 1345, endPoint y: 122, distance: 212.5
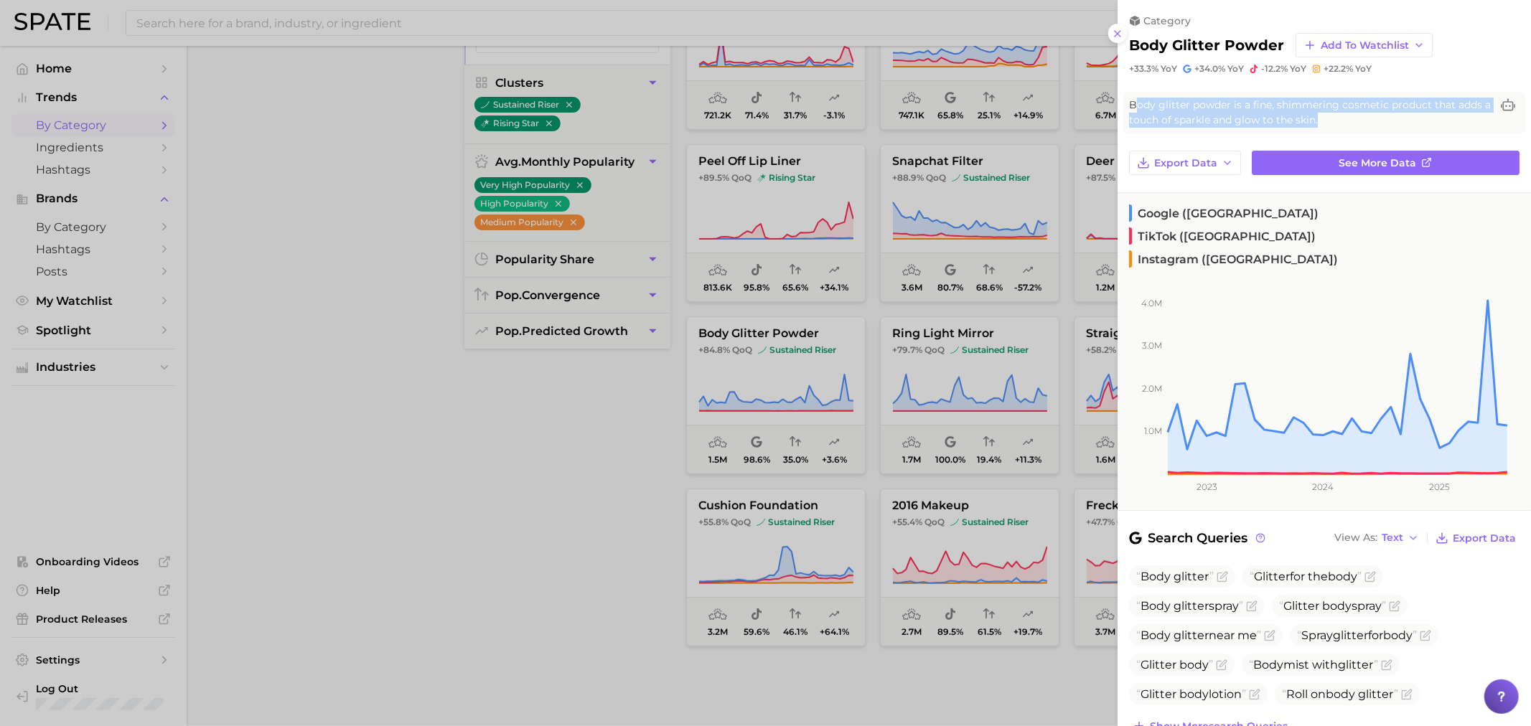
click at [1345, 122] on span "Body glitter powder is a fine, shimmering cosmetic product that adds a touch of…" at bounding box center [1310, 113] width 362 height 30
click at [1343, 118] on span "Body glitter powder is a fine, shimmering cosmetic product that adds a touch of…" at bounding box center [1310, 113] width 362 height 30
click at [1352, 123] on span "Body glitter powder is a fine, shimmering cosmetic product that adds a touch of…" at bounding box center [1310, 113] width 362 height 30
drag, startPoint x: 1350, startPoint y: 123, endPoint x: 1129, endPoint y: 93, distance: 223.0
click at [1129, 93] on div "Body glitter powder is a fine, shimmering cosmetic product that adds a touch of…" at bounding box center [1324, 113] width 402 height 42
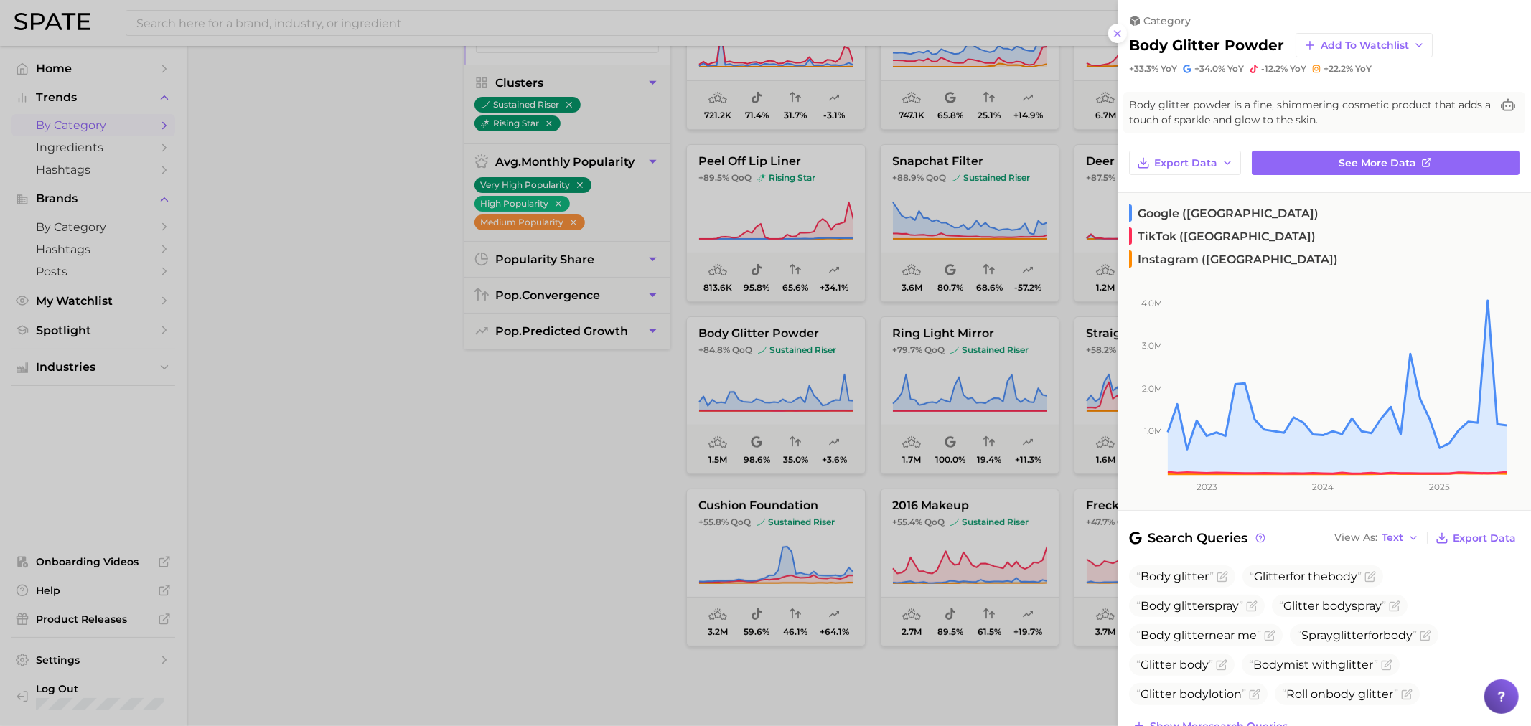
click at [1131, 95] on div "Body glitter powder is a fine, shimmering cosmetic product that adds a touch of…" at bounding box center [1324, 113] width 402 height 42
click at [653, 400] on div at bounding box center [765, 363] width 1531 height 726
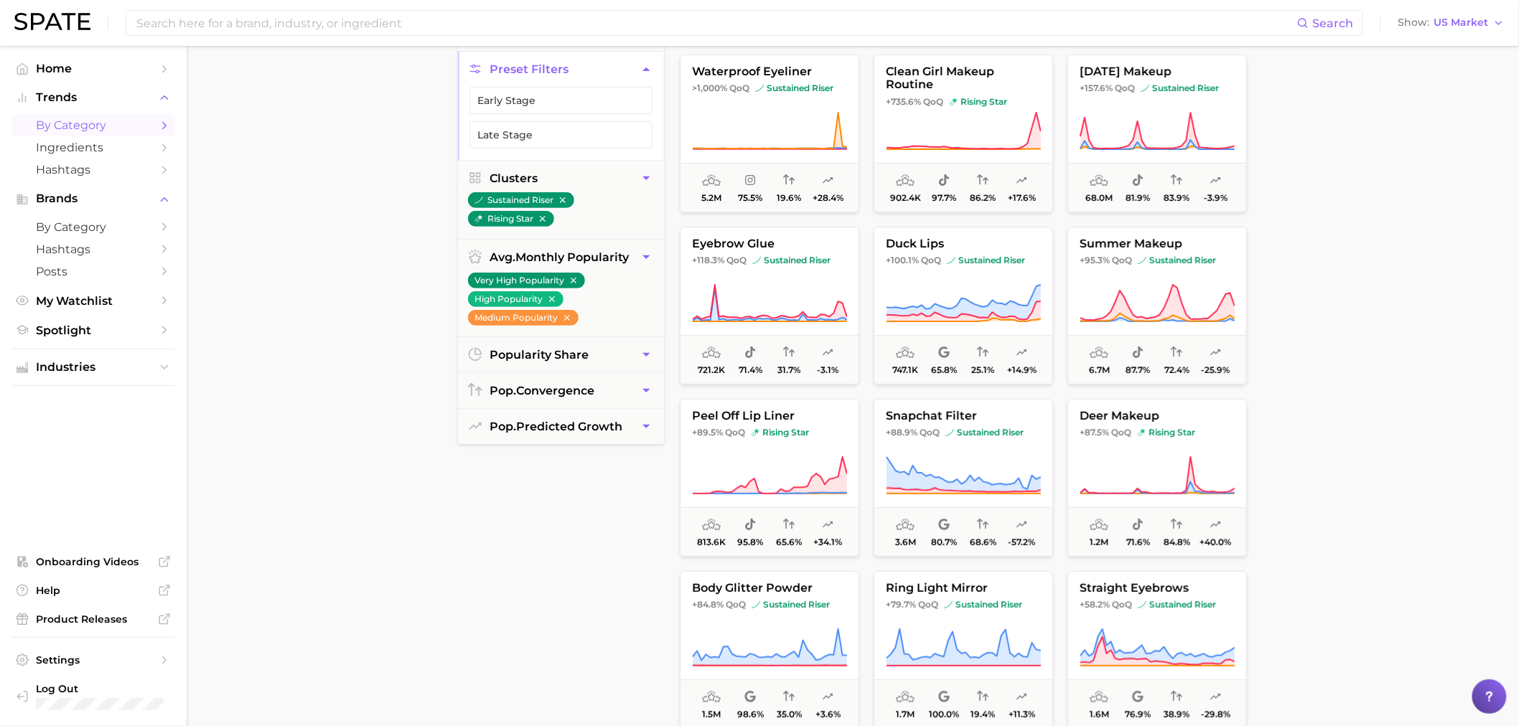
scroll to position [0, 0]
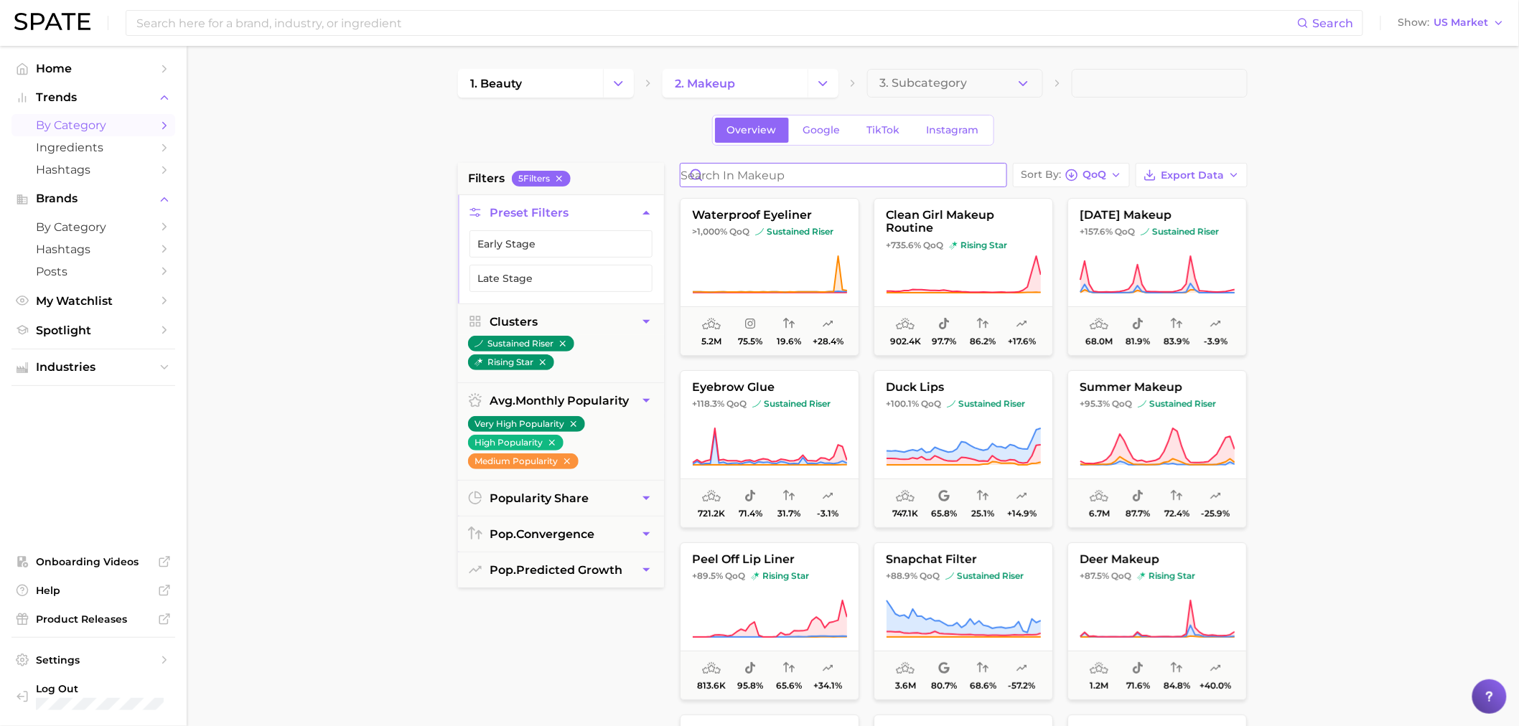
drag, startPoint x: 905, startPoint y: 182, endPoint x: 894, endPoint y: 171, distance: 15.2
click at [904, 181] on input "Search in makeup" at bounding box center [844, 175] width 326 height 23
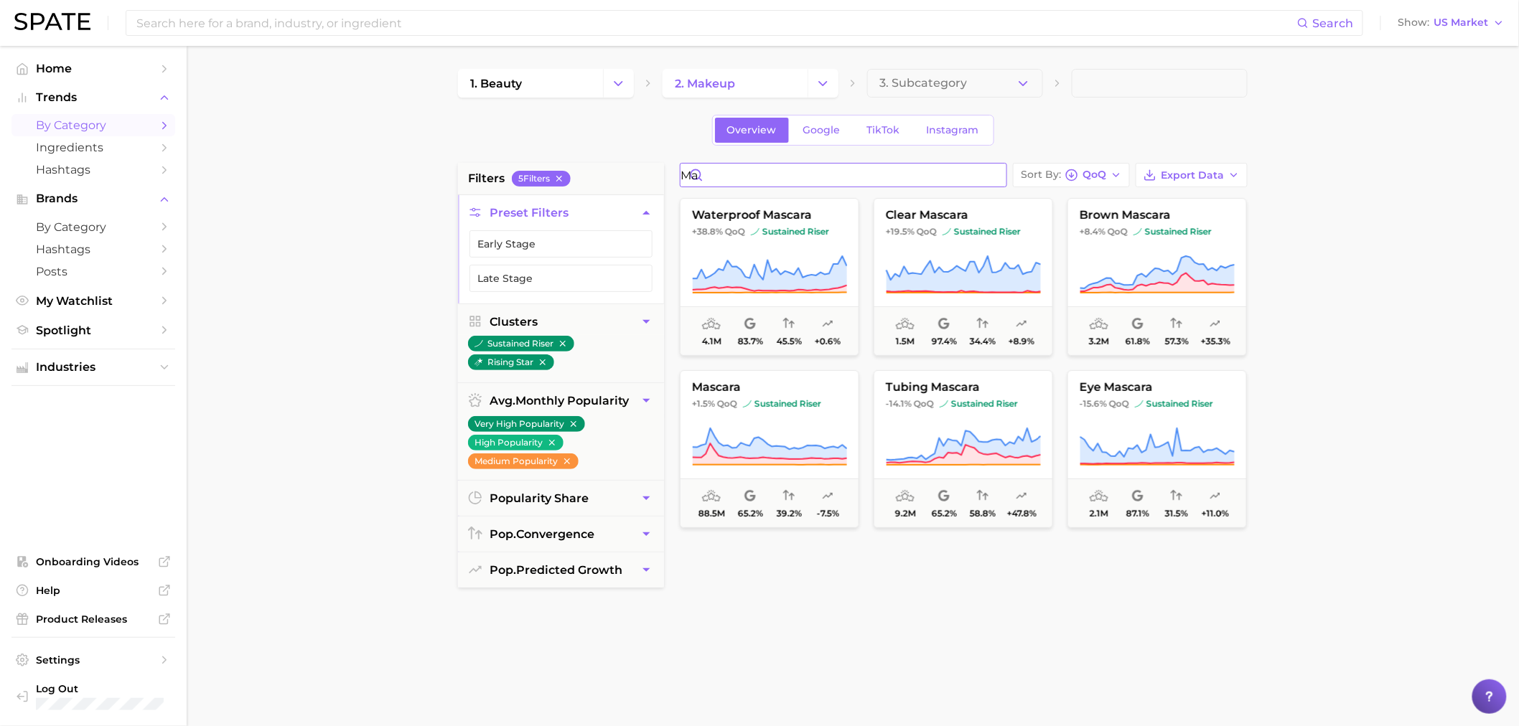
type input "m"
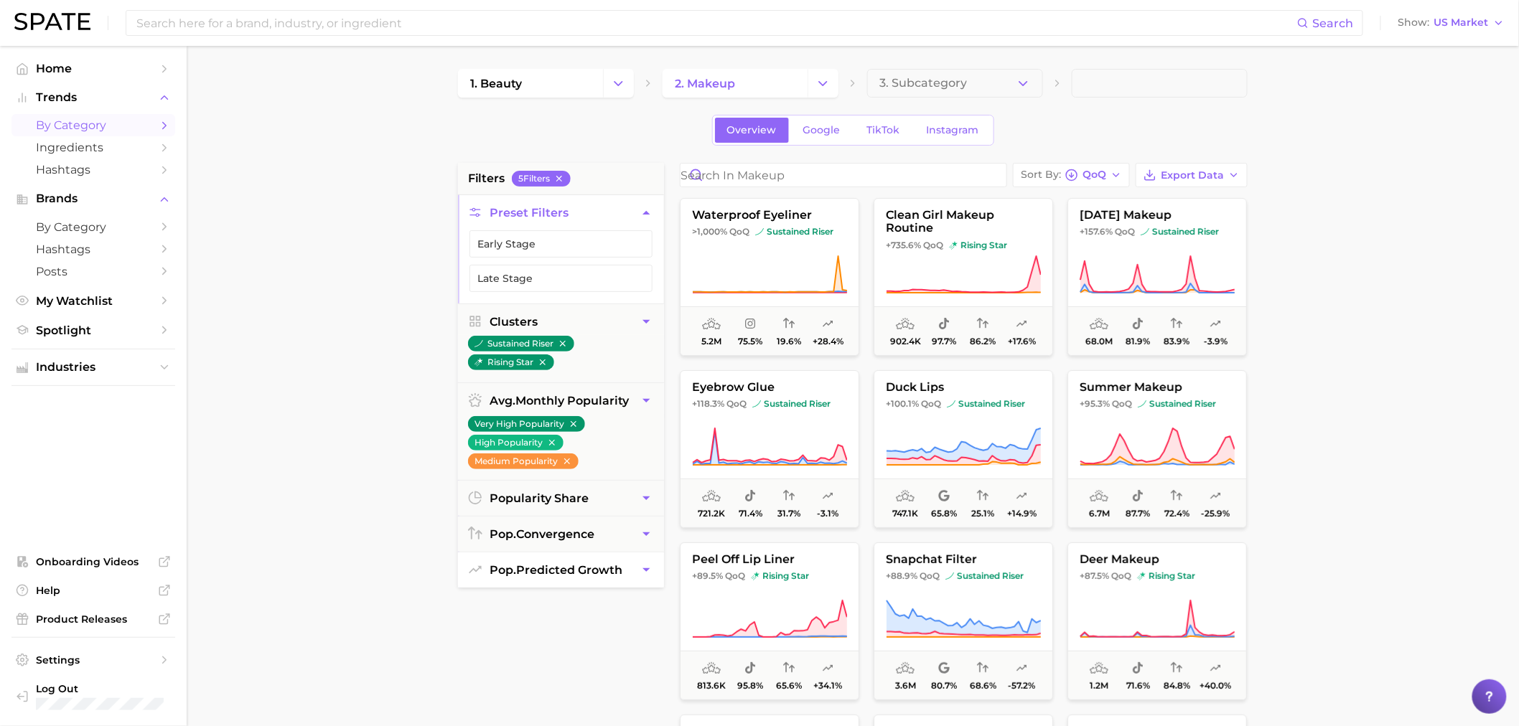
click at [599, 572] on span "pop. predicted growth" at bounding box center [556, 570] width 133 height 14
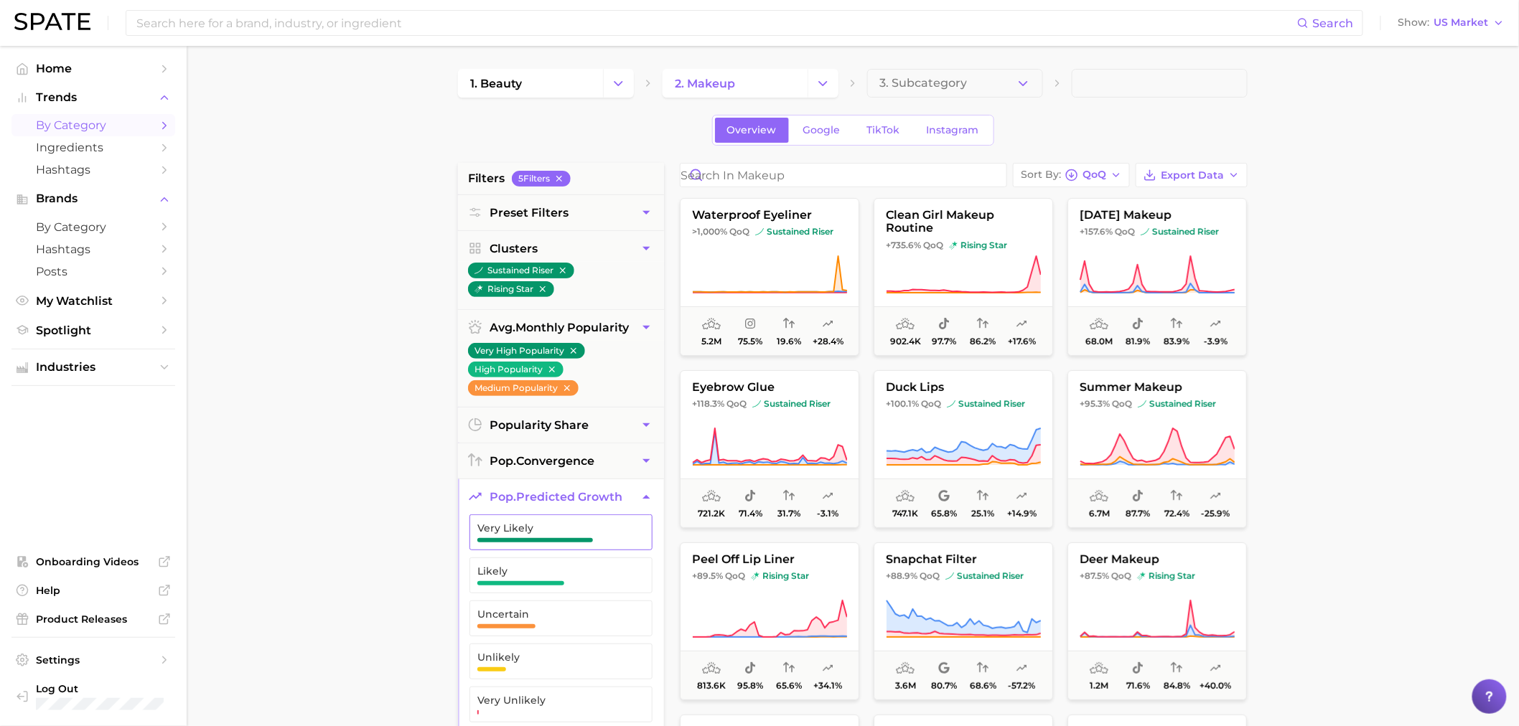
click at [558, 548] on button "Very Likely" at bounding box center [560, 533] width 183 height 36
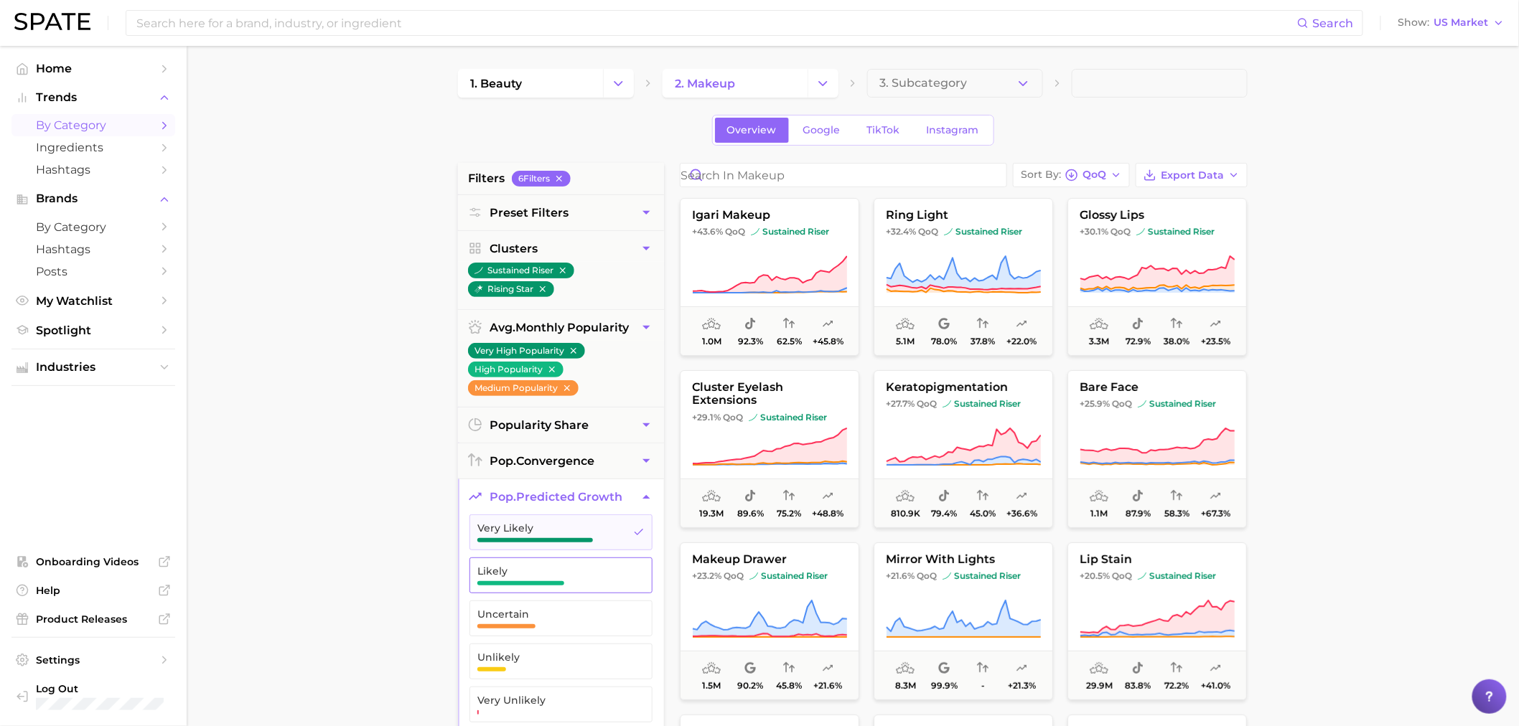
click at [548, 569] on span "Likely" at bounding box center [549, 571] width 144 height 11
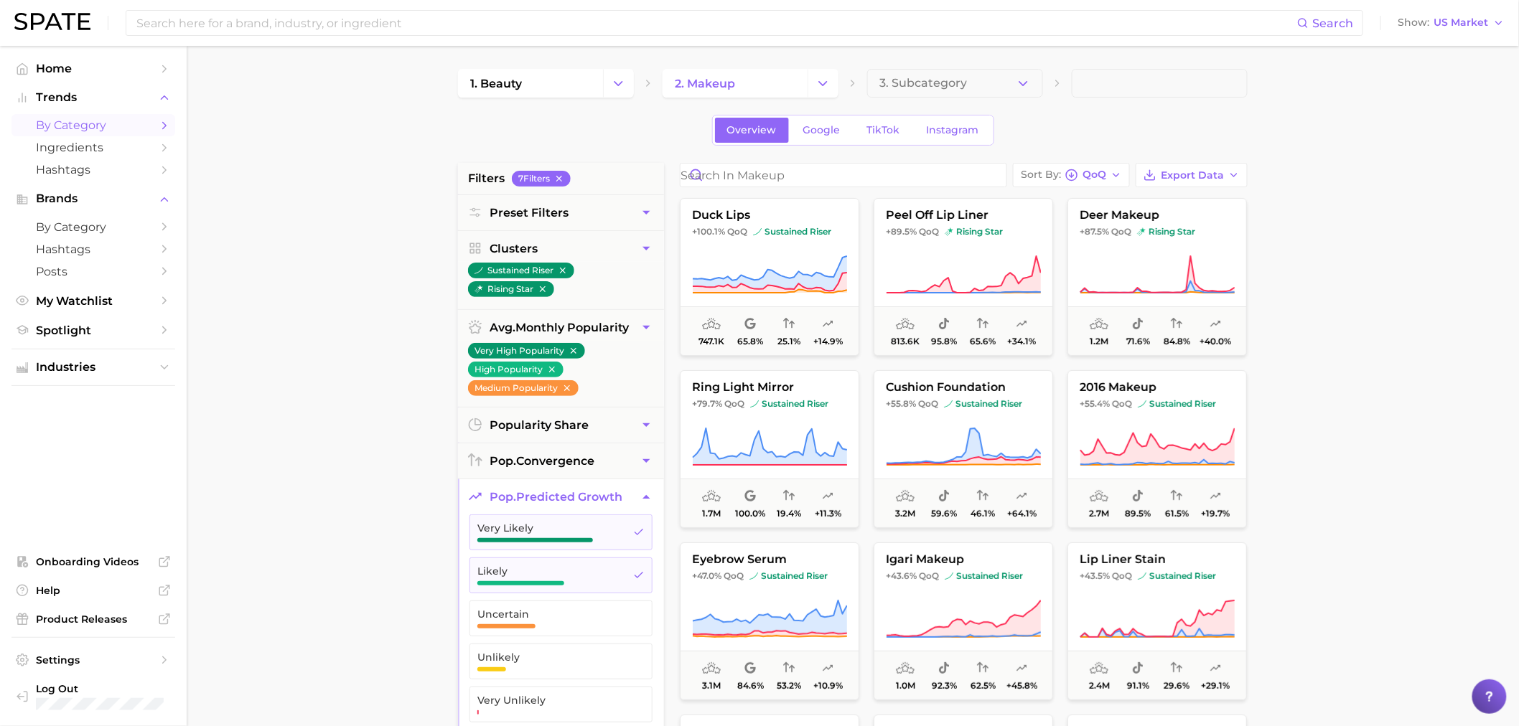
click at [1348, 334] on main "1. beauty 2. makeup 3. Subcategory Overview Google TikTok Instagram filters 7 F…" at bounding box center [853, 590] width 1332 height 1089
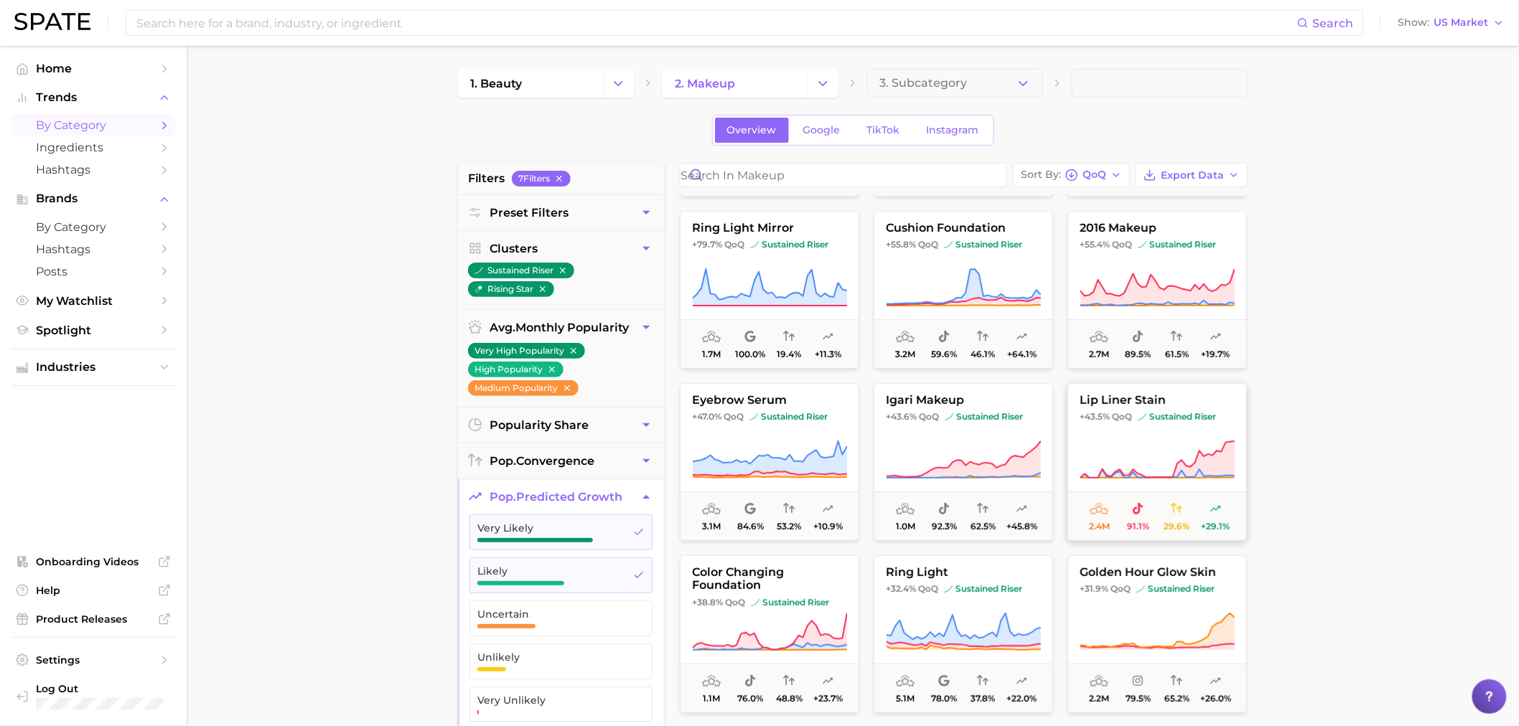
scroll to position [239, 0]
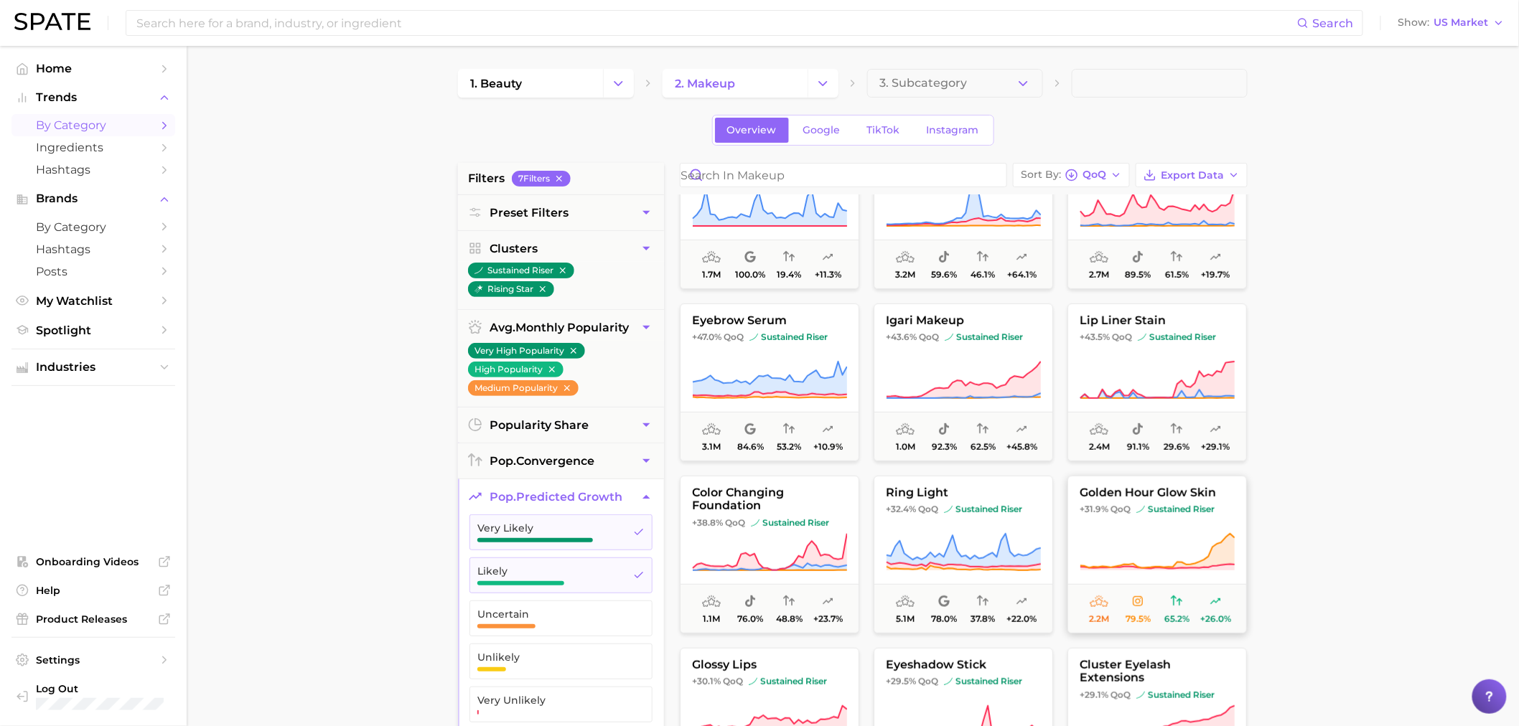
click at [1159, 524] on button "golden hour glow skin +31.9% QoQ sustained riser 2.2m 79.5% 65.2% +26.0%" at bounding box center [1156, 555] width 179 height 158
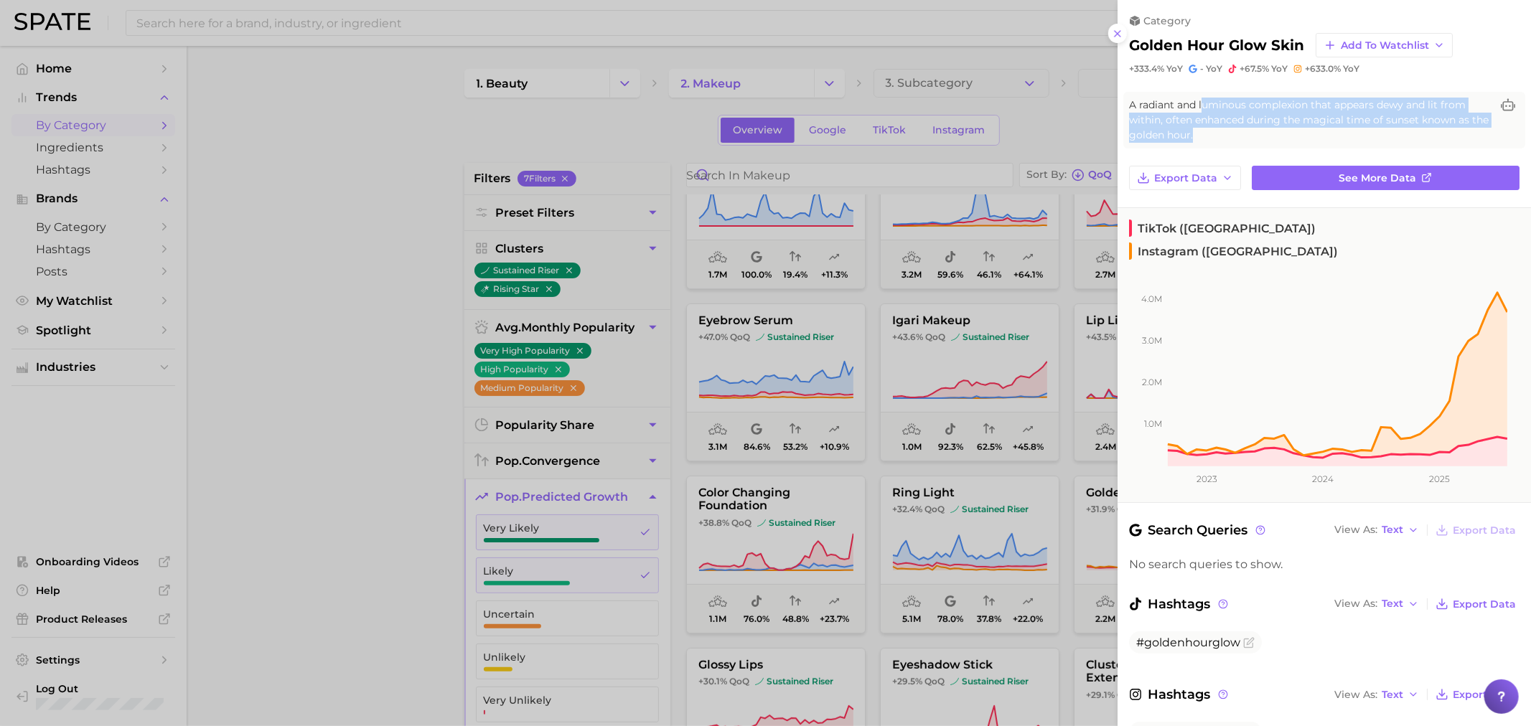
drag, startPoint x: 1279, startPoint y: 134, endPoint x: 1192, endPoint y: 100, distance: 92.9
click at [1192, 100] on span "A radiant and luminous complexion that appears dewy and lit from within, often …" at bounding box center [1310, 120] width 362 height 45
click at [1147, 102] on span "A radiant and luminous complexion that appears dewy and lit from within, often …" at bounding box center [1310, 120] width 362 height 45
drag, startPoint x: 1137, startPoint y: 98, endPoint x: 1289, endPoint y: 141, distance: 158.4
click at [1289, 141] on div "A radiant and luminous complexion that appears dewy and lit from within, often …" at bounding box center [1324, 120] width 402 height 57
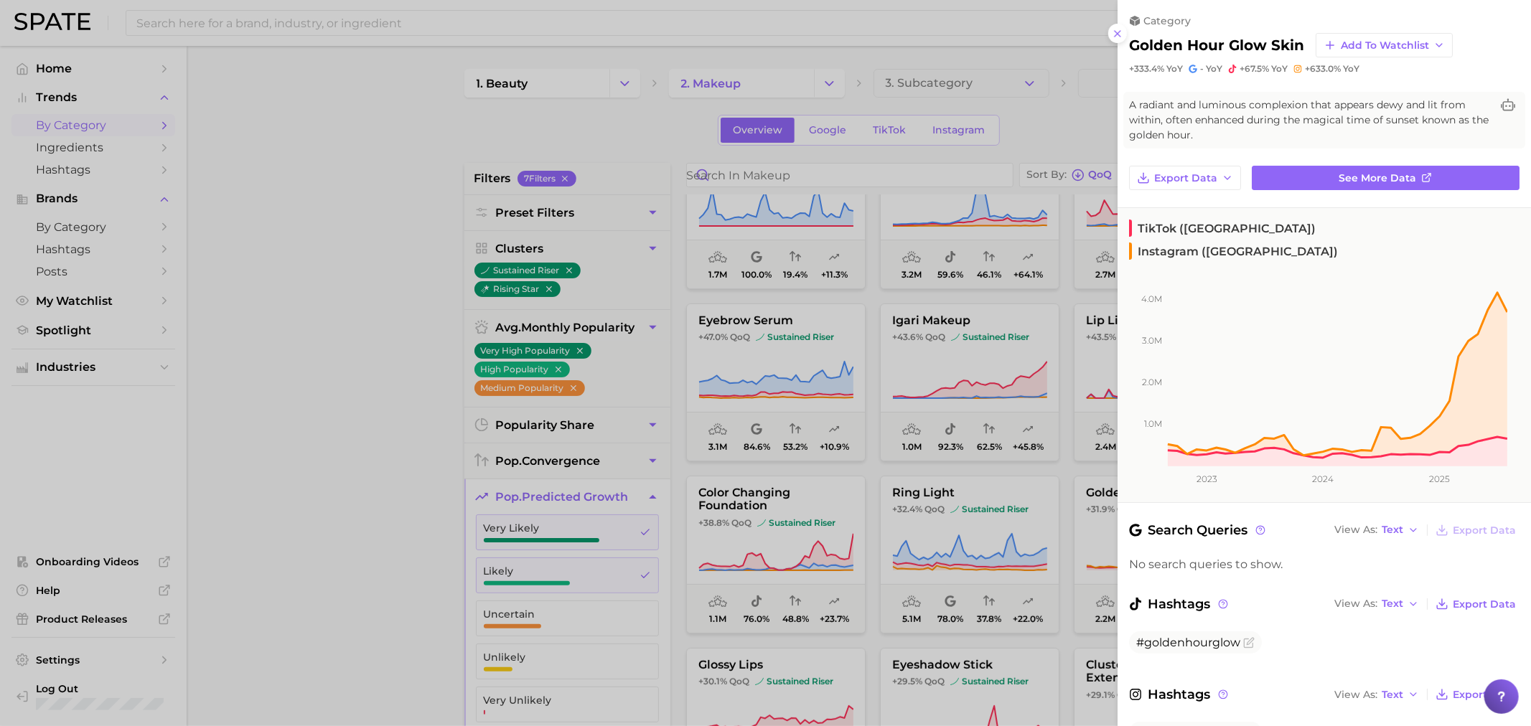
click at [1289, 141] on div "A radiant and luminous complexion that appears dewy and lit from within, often …" at bounding box center [1324, 120] width 402 height 57
drag, startPoint x: 1290, startPoint y: 136, endPoint x: 1128, endPoint y: 92, distance: 168.2
click at [1128, 92] on div "A radiant and luminous complexion that appears dewy and lit from within, often …" at bounding box center [1324, 120] width 402 height 57
click at [347, 262] on div at bounding box center [765, 363] width 1531 height 726
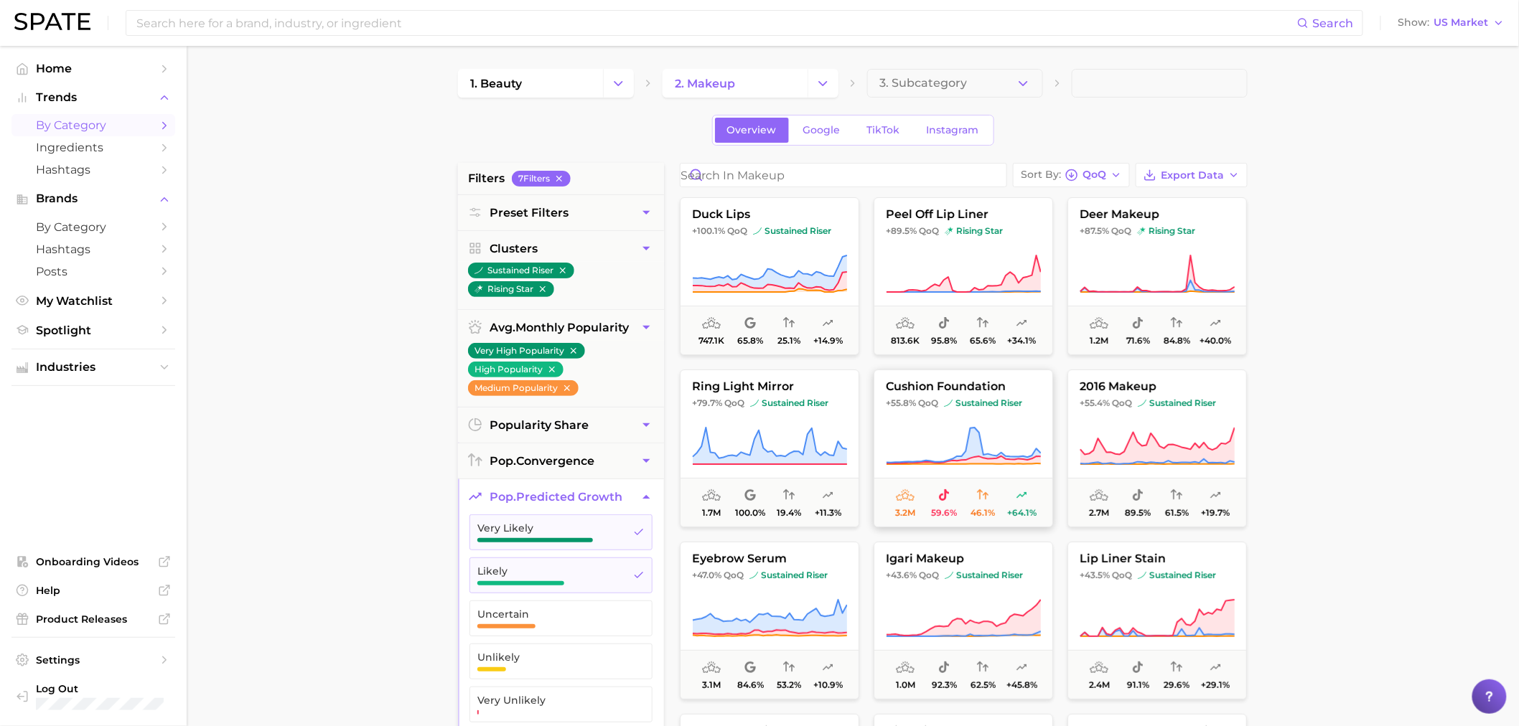
scroll to position [0, 0]
click at [864, 126] on link "TikTok" at bounding box center [883, 130] width 57 height 25
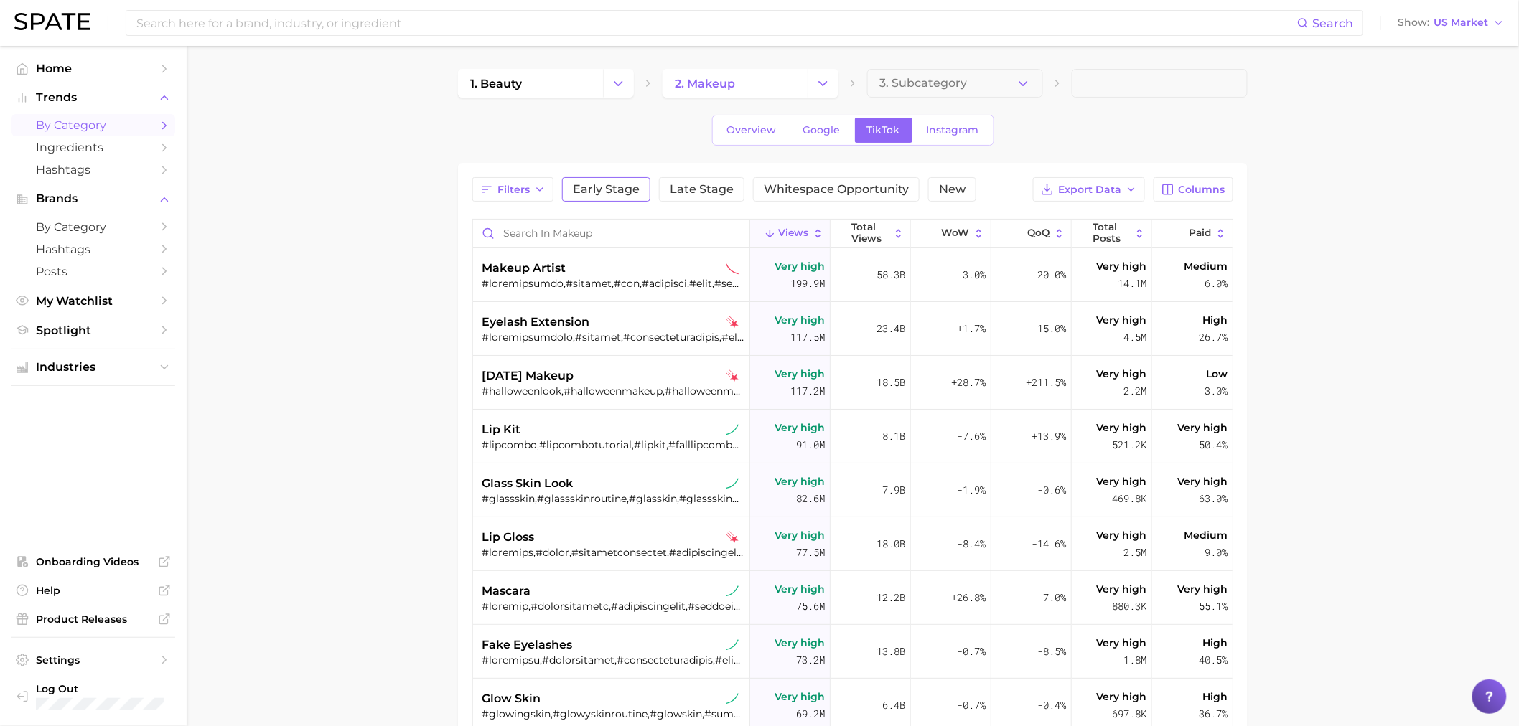
click at [626, 191] on span "Early Stage" at bounding box center [606, 189] width 67 height 11
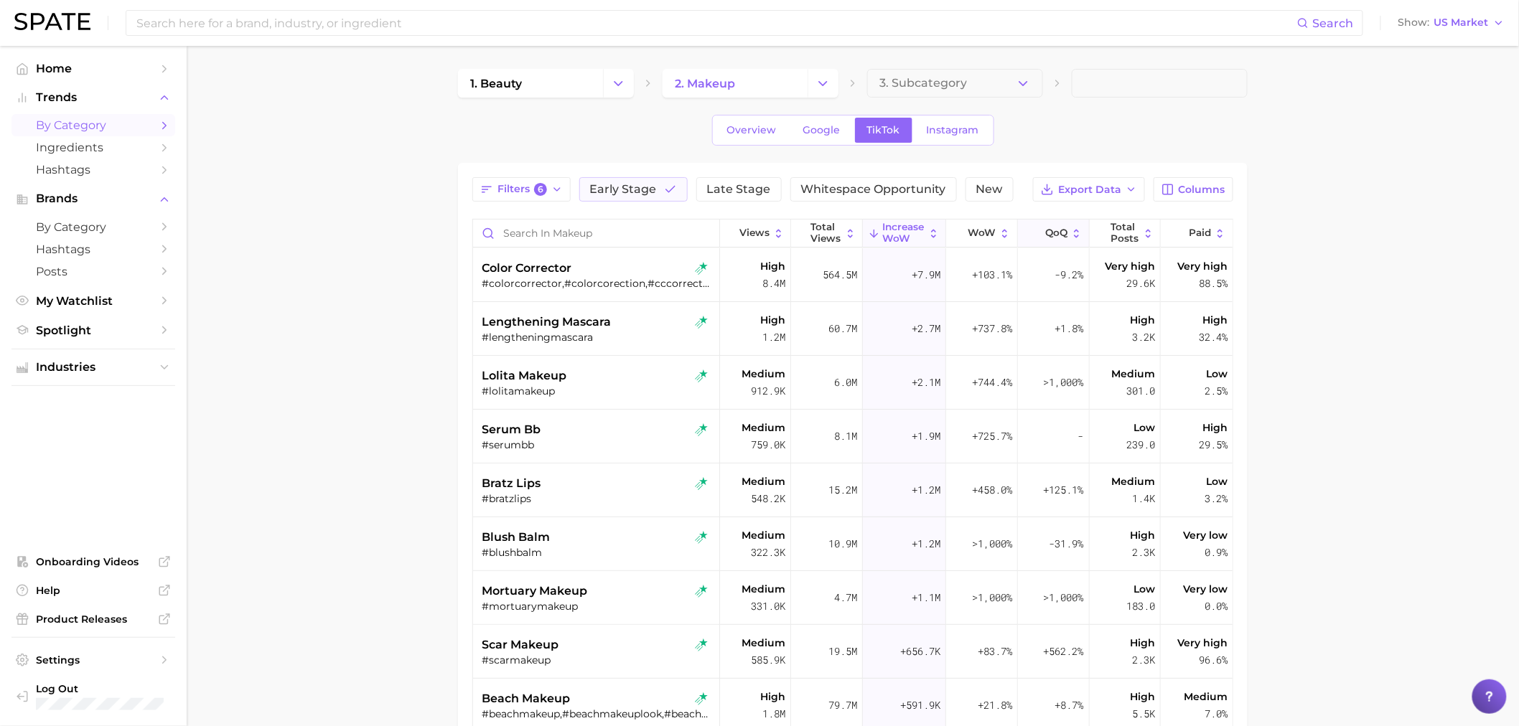
click at [1044, 240] on button "QoQ" at bounding box center [1054, 234] width 72 height 28
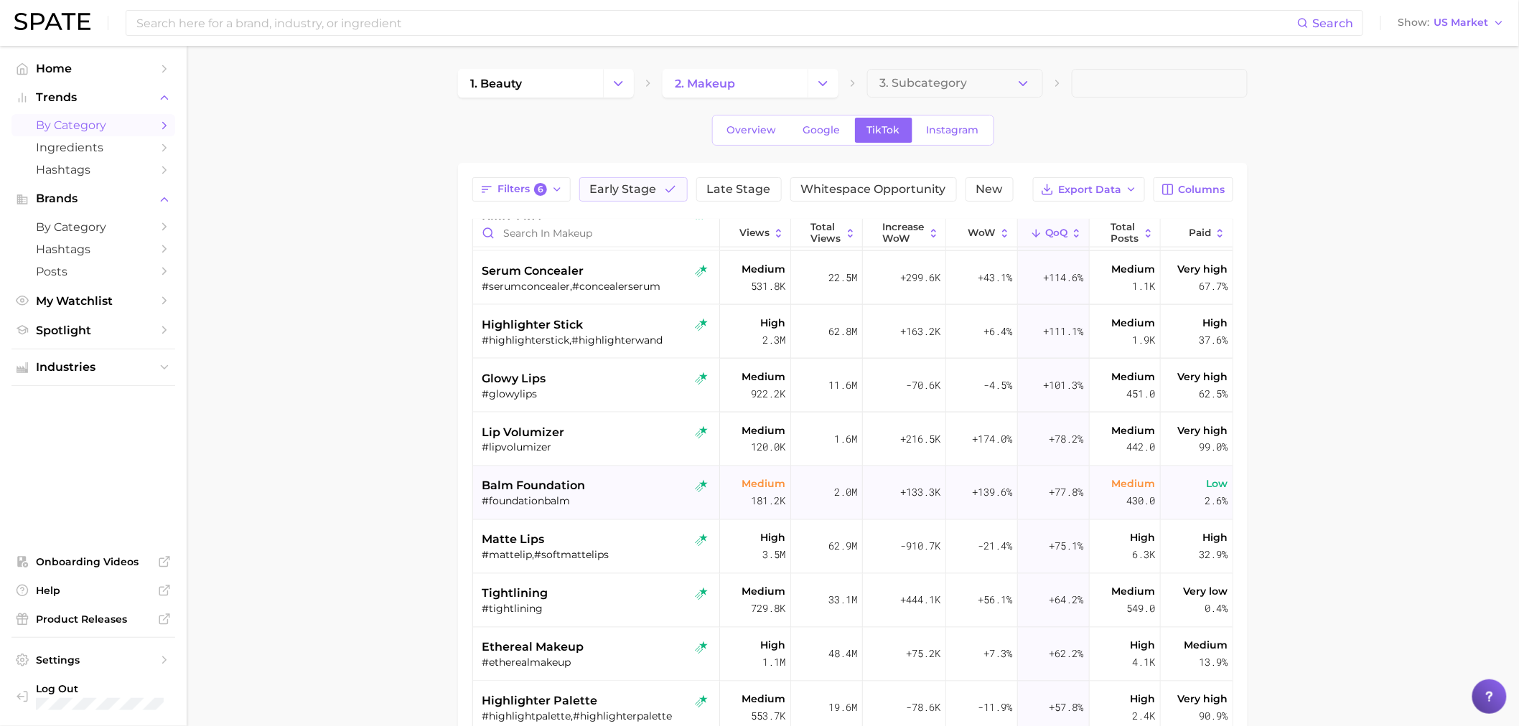
scroll to position [877, 0]
